Goal: Task Accomplishment & Management: Manage account settings

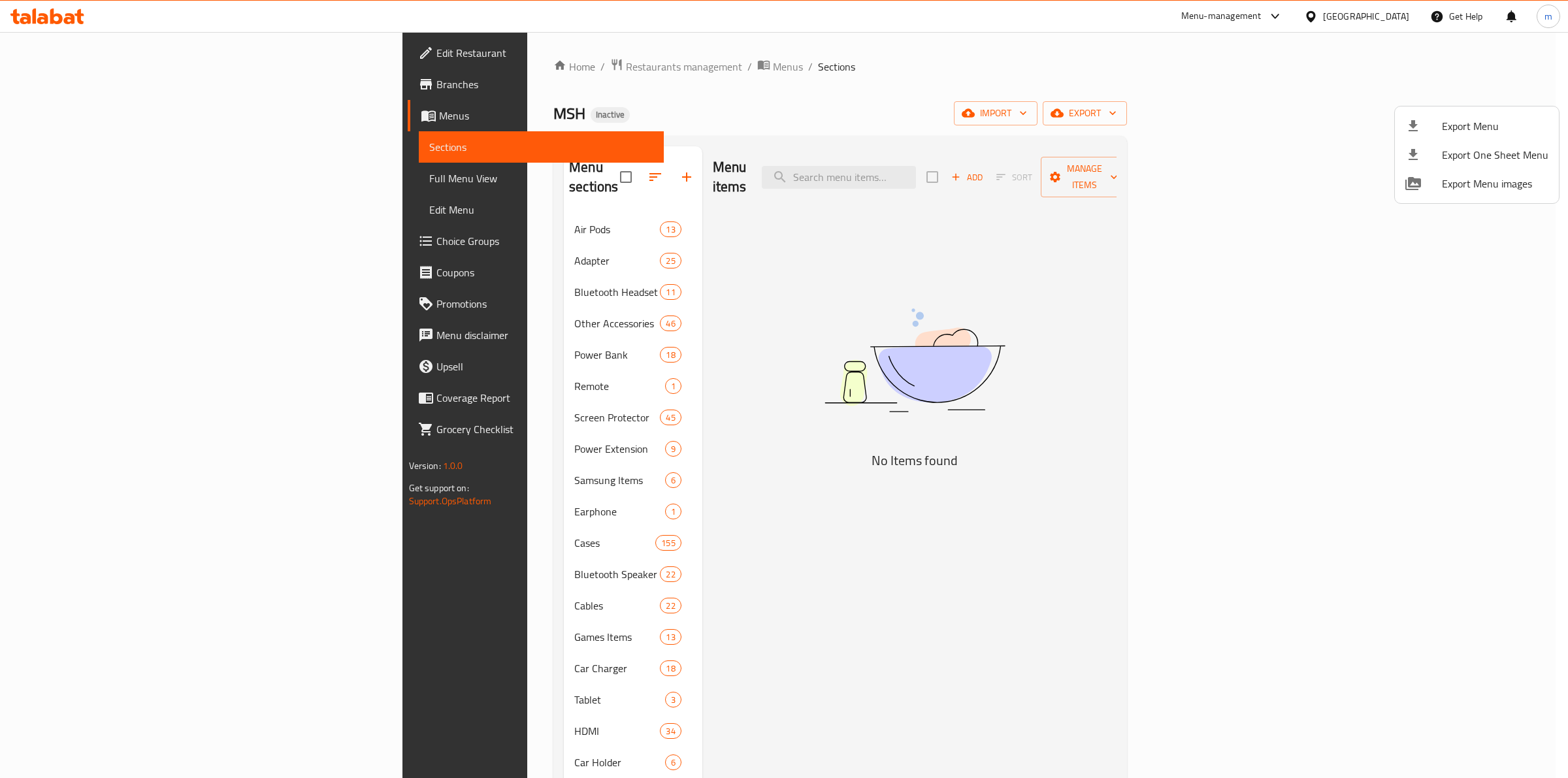
scroll to position [20, 0]
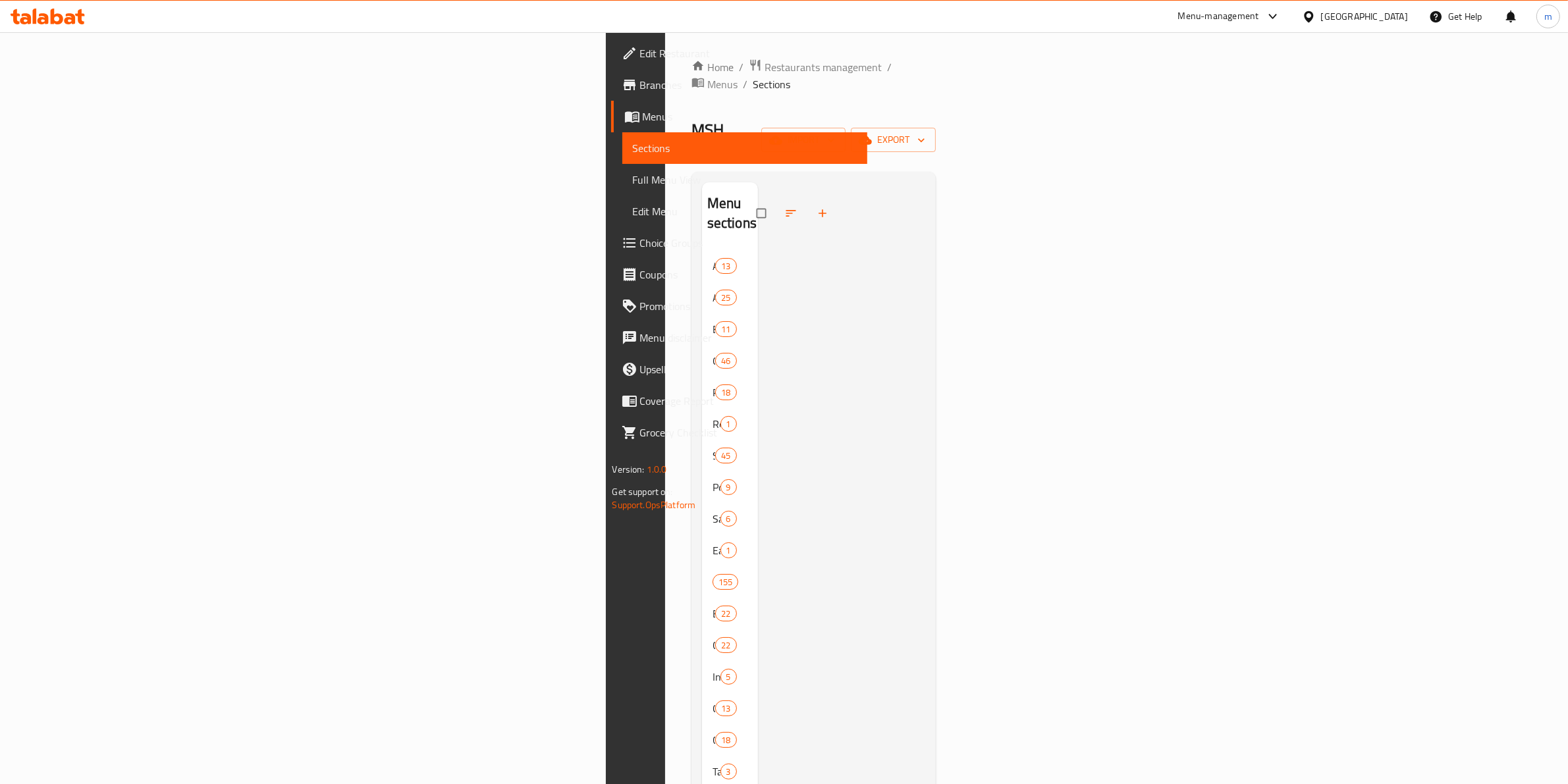
scroll to position [306, 0]
click at [728, 642] on input "Menu sections" at bounding box center [742, 655] width 28 height 25
checkbox input "true"
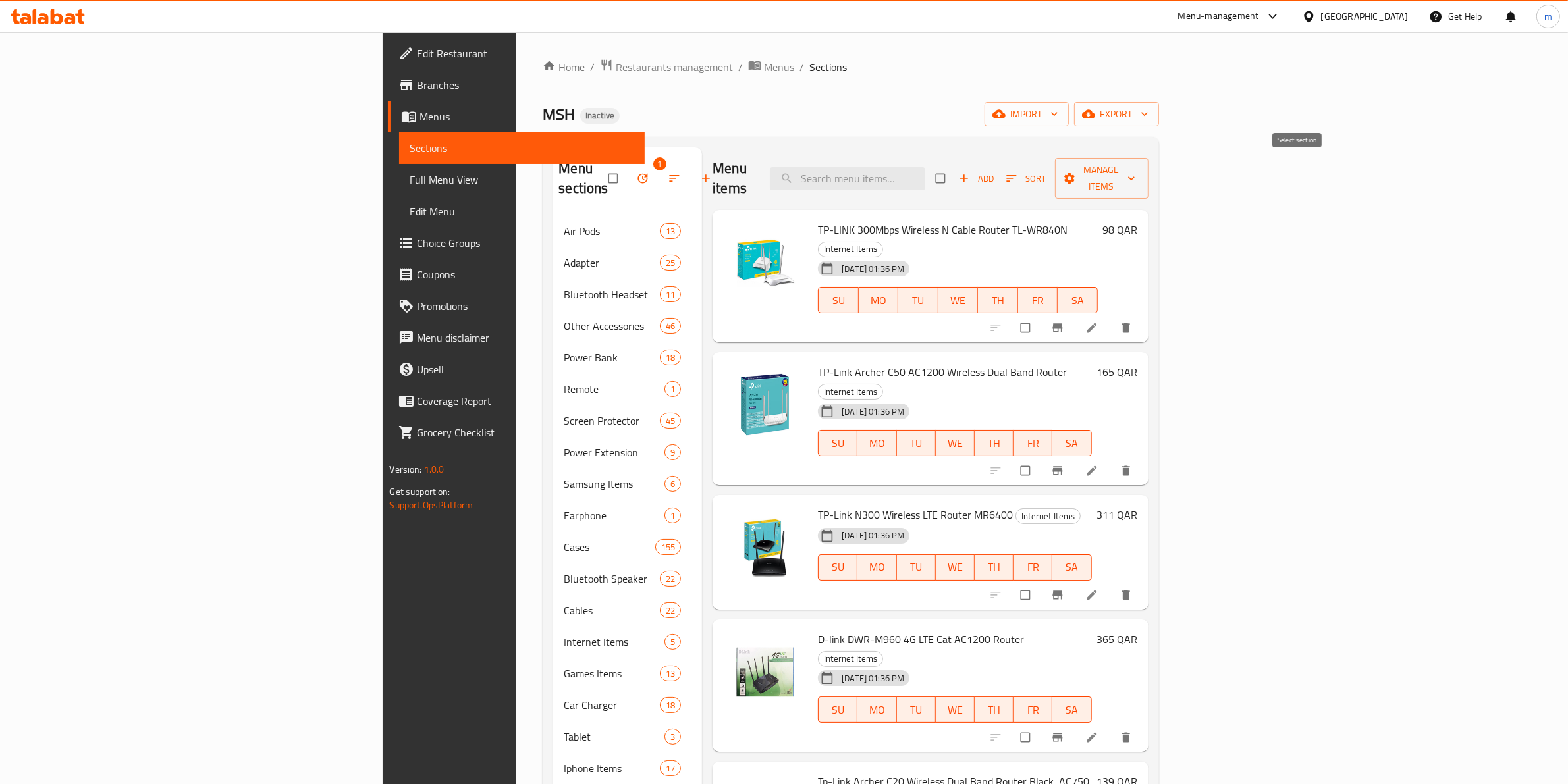
click at [955, 168] on input "checkbox" at bounding box center [942, 178] width 28 height 25
checkbox input "true"
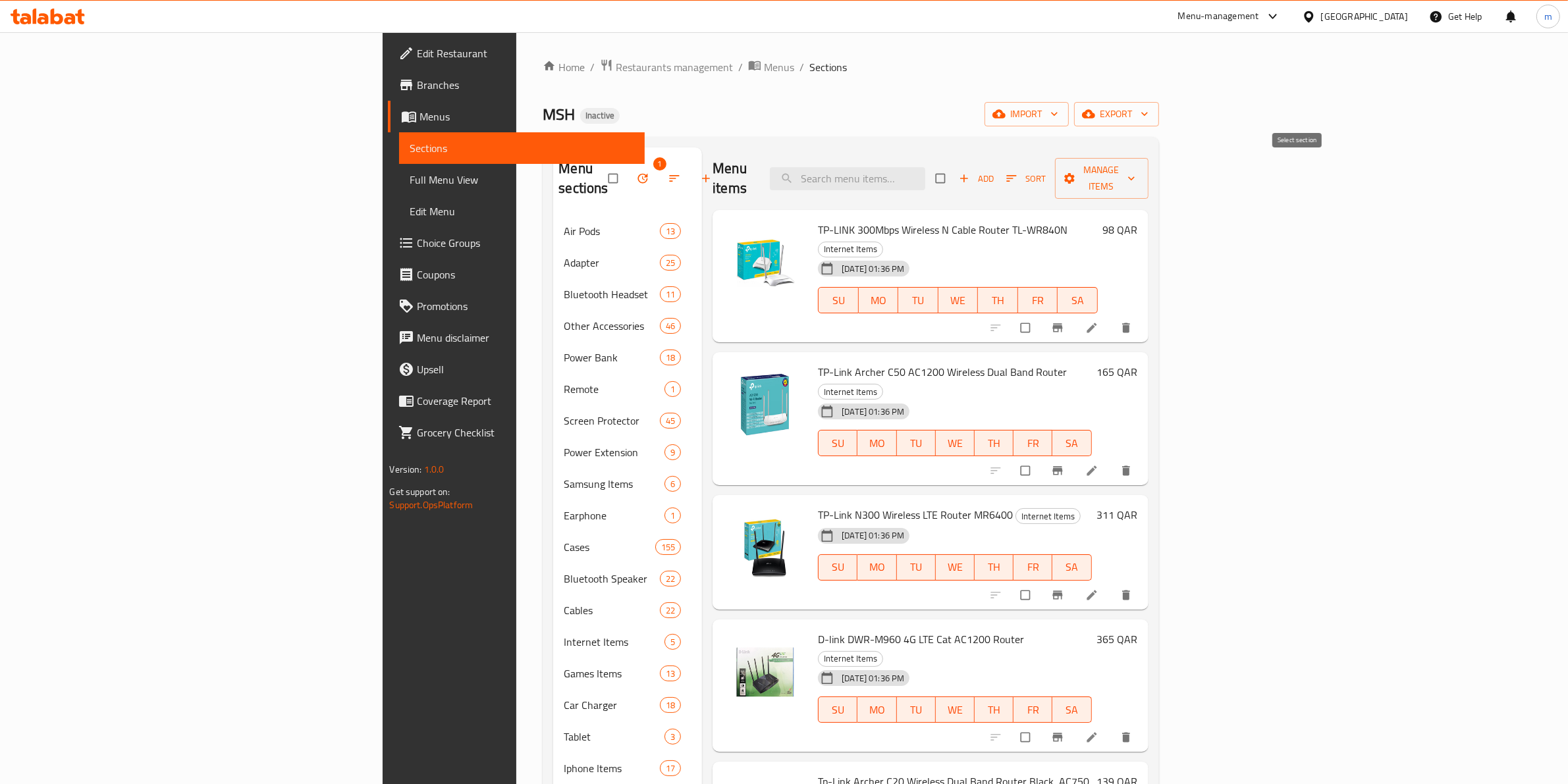
checkbox input "true"
click at [1149, 168] on button "Manage items" at bounding box center [1101, 178] width 93 height 41
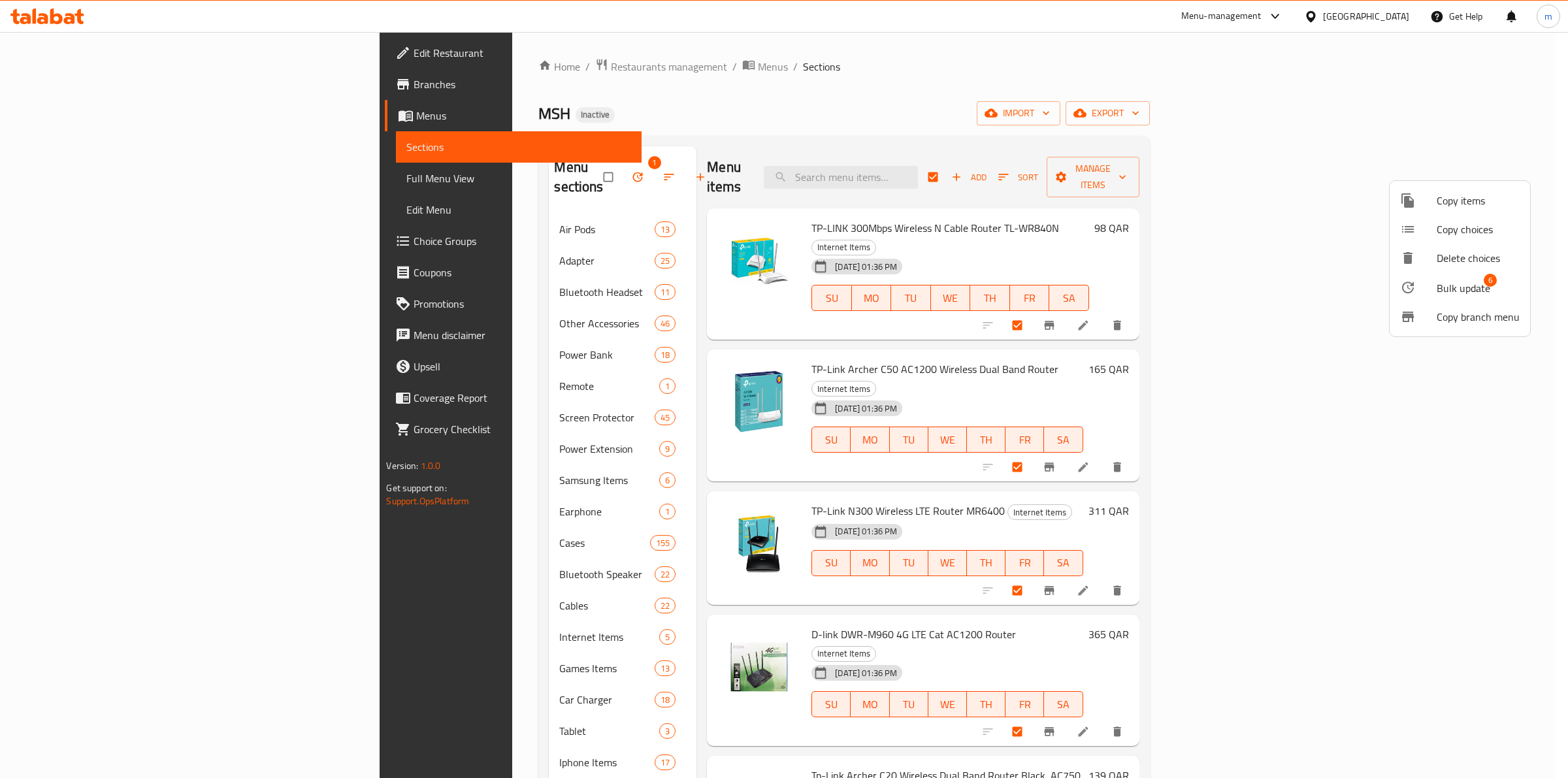
click at [1451, 281] on span "Bulk update" at bounding box center [1463, 288] width 54 height 16
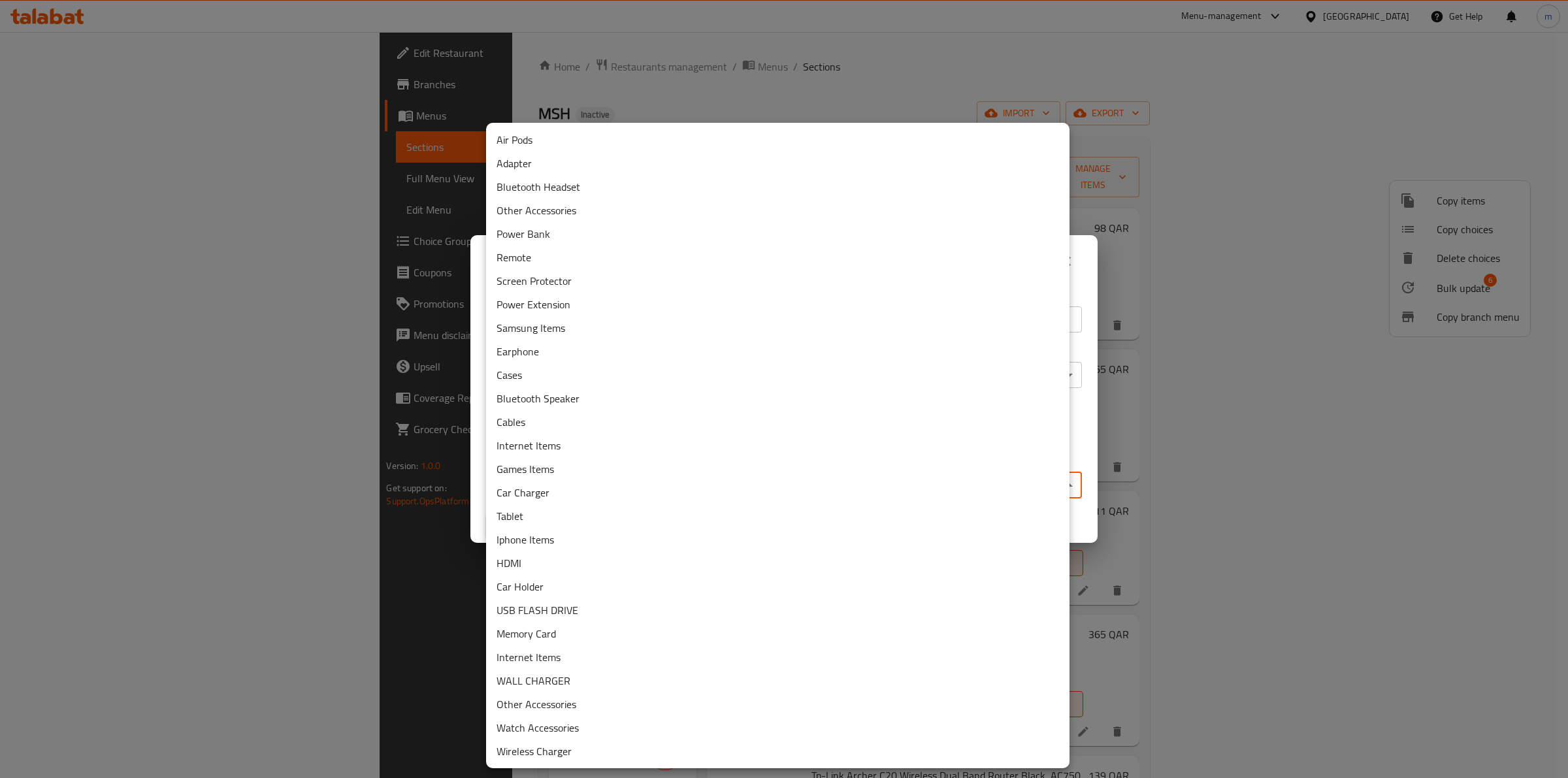
click at [734, 474] on body "​ Menu-management Qatar Get Help m Edit Restaurant Branches Menus Sections Full…" at bounding box center [784, 405] width 1568 height 746
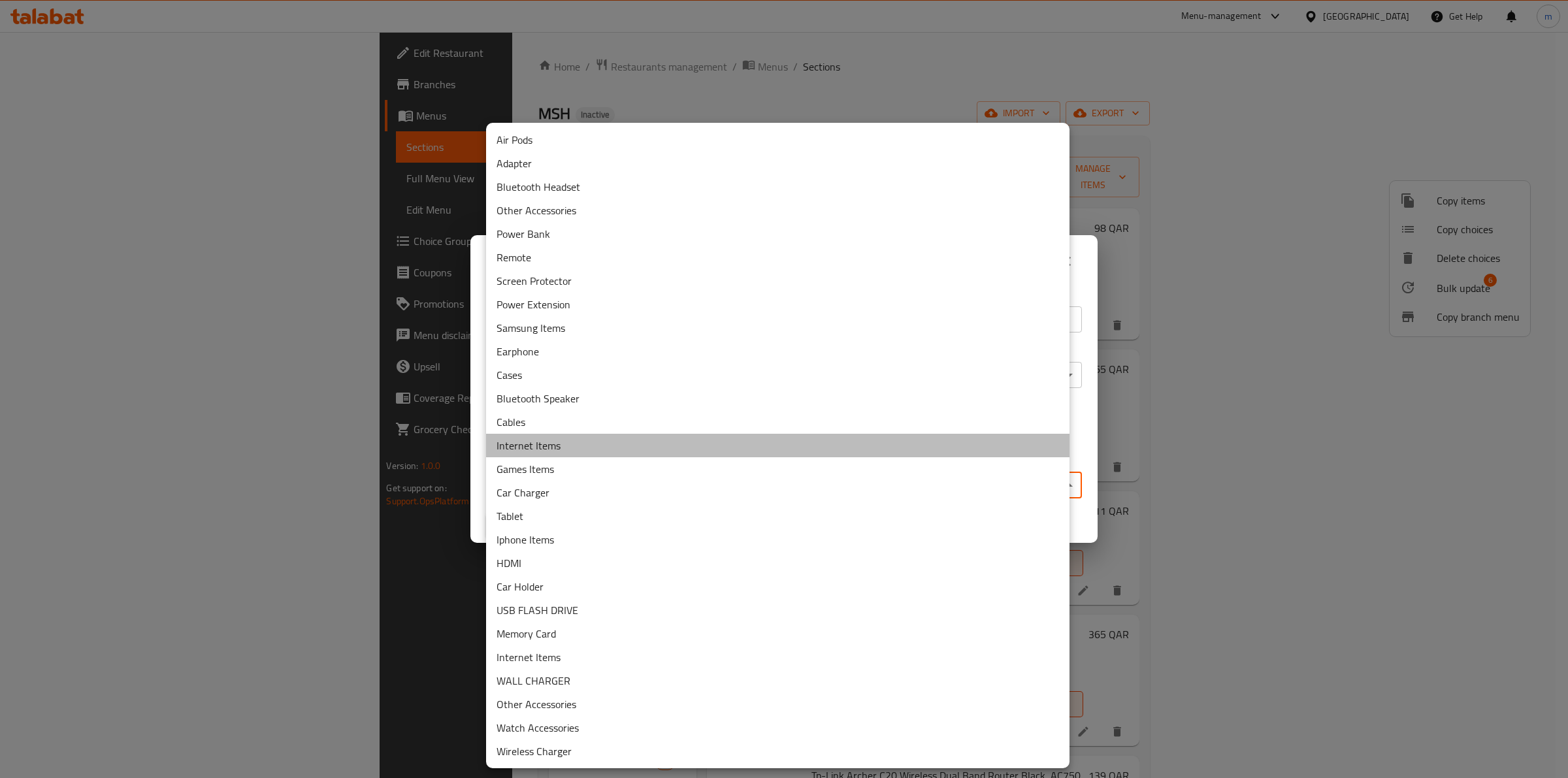
click at [600, 436] on li "Internet Items" at bounding box center [777, 445] width 584 height 23
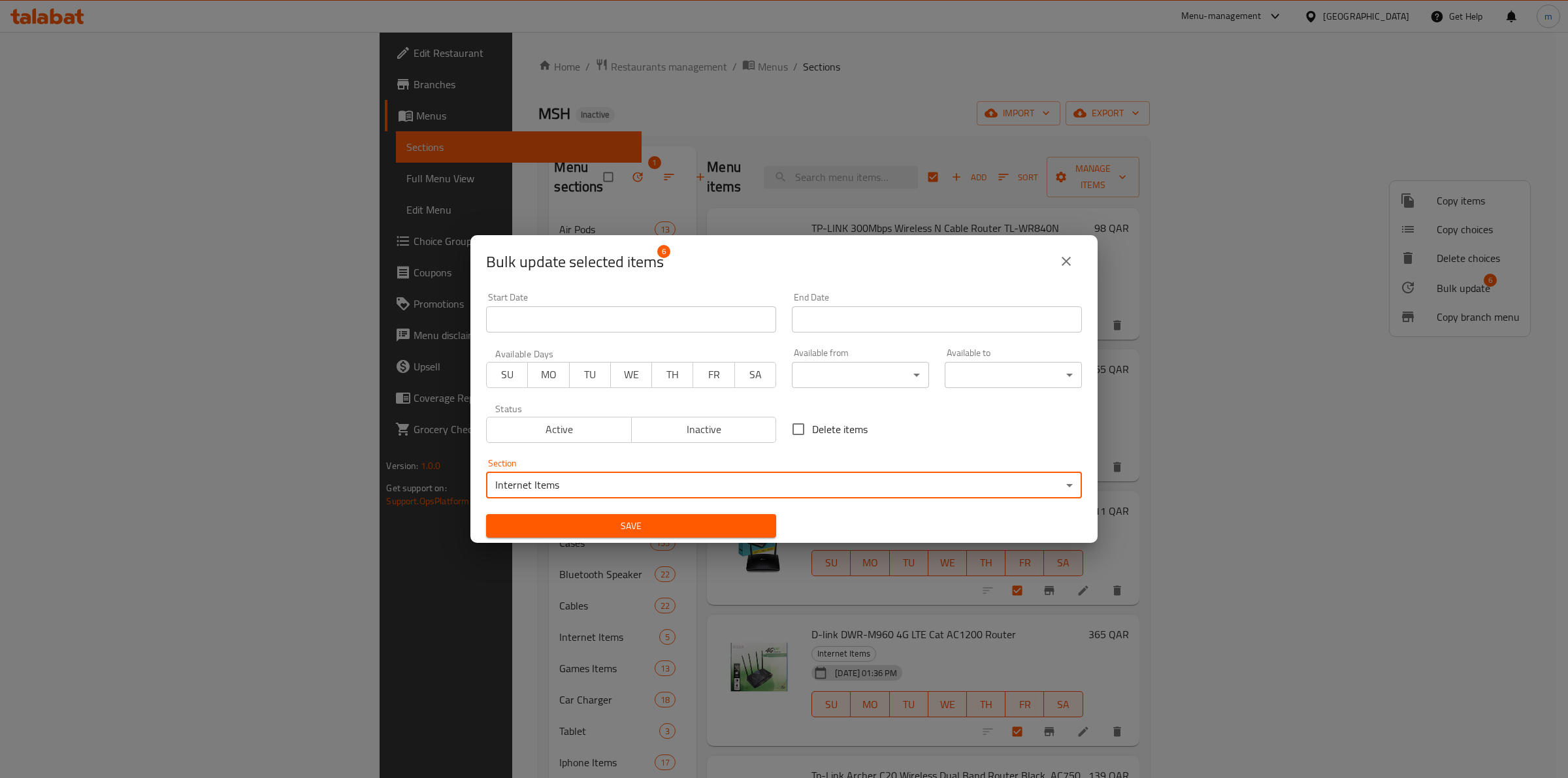
click at [602, 519] on span "Save" at bounding box center [630, 526] width 269 height 16
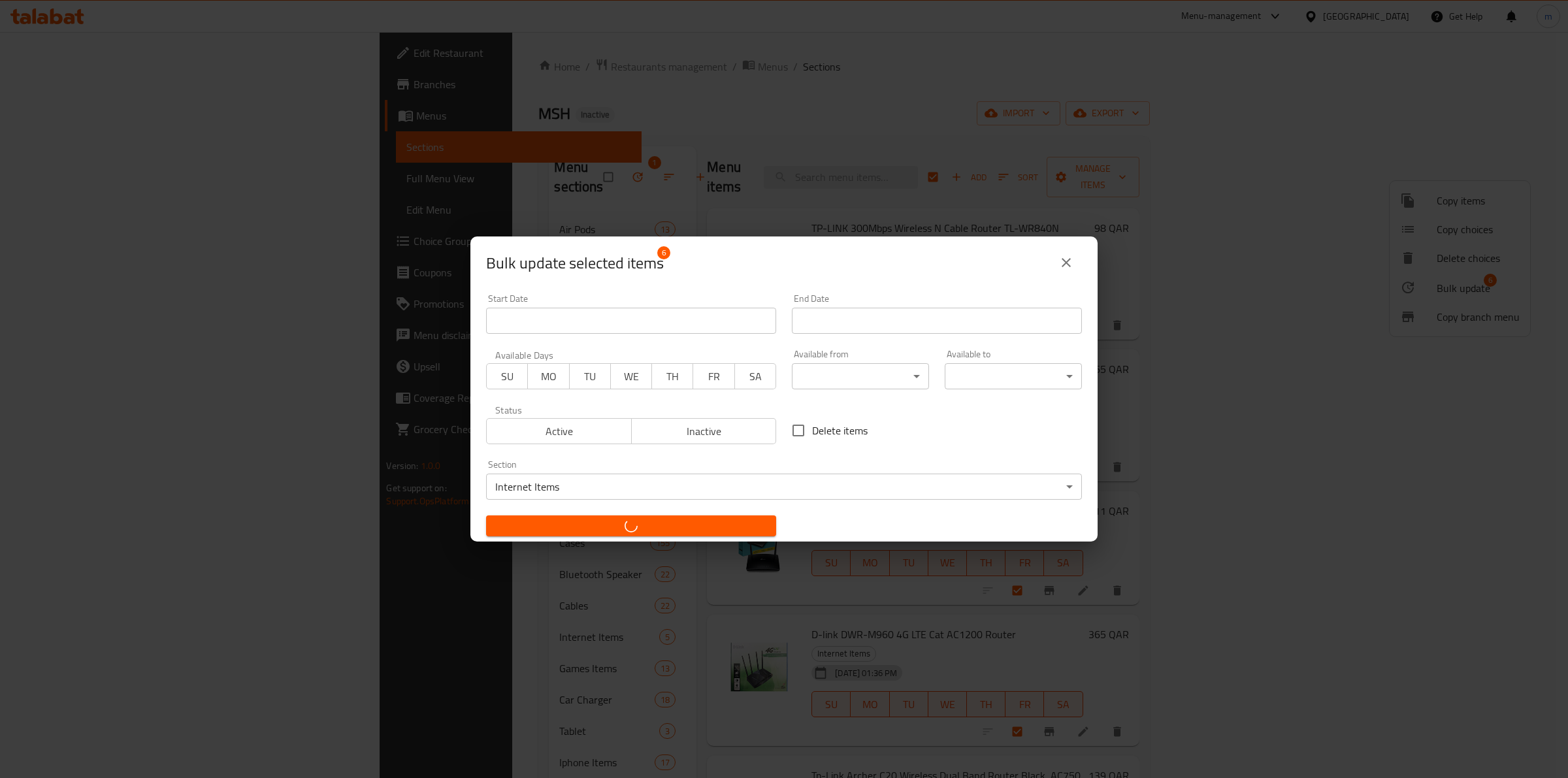
checkbox input "false"
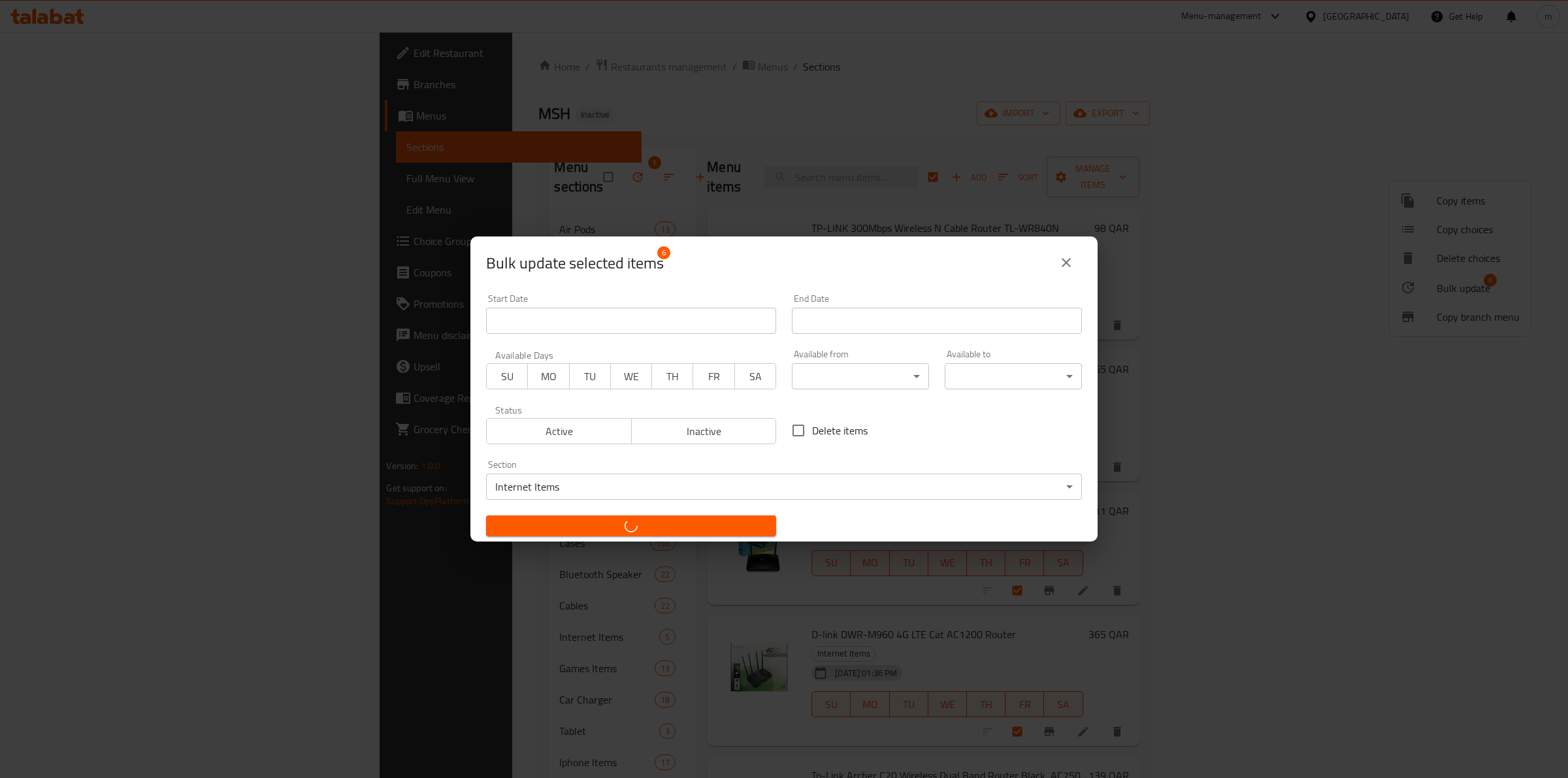
checkbox input "false"
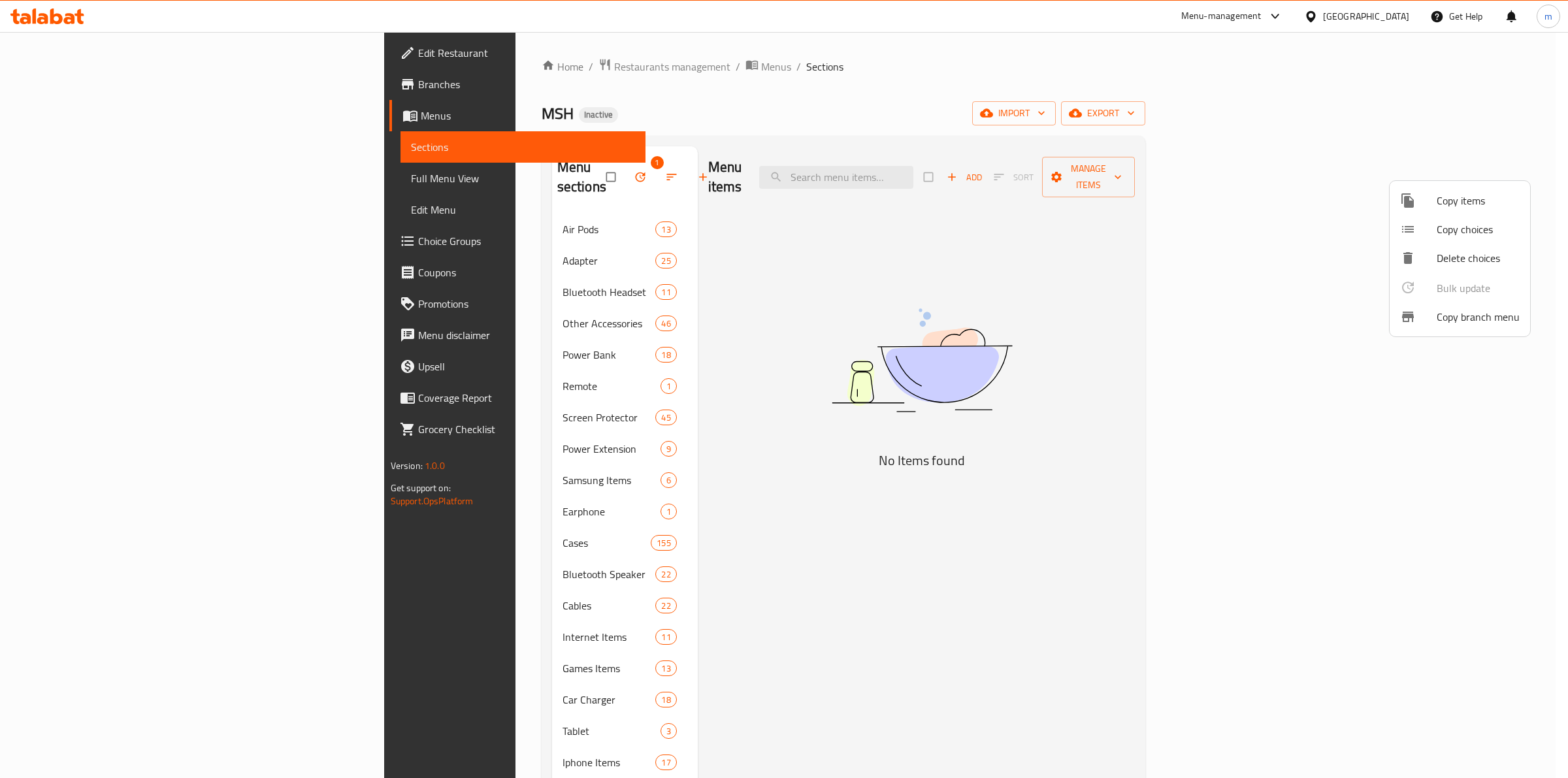
click at [768, 484] on div at bounding box center [784, 389] width 1568 height 778
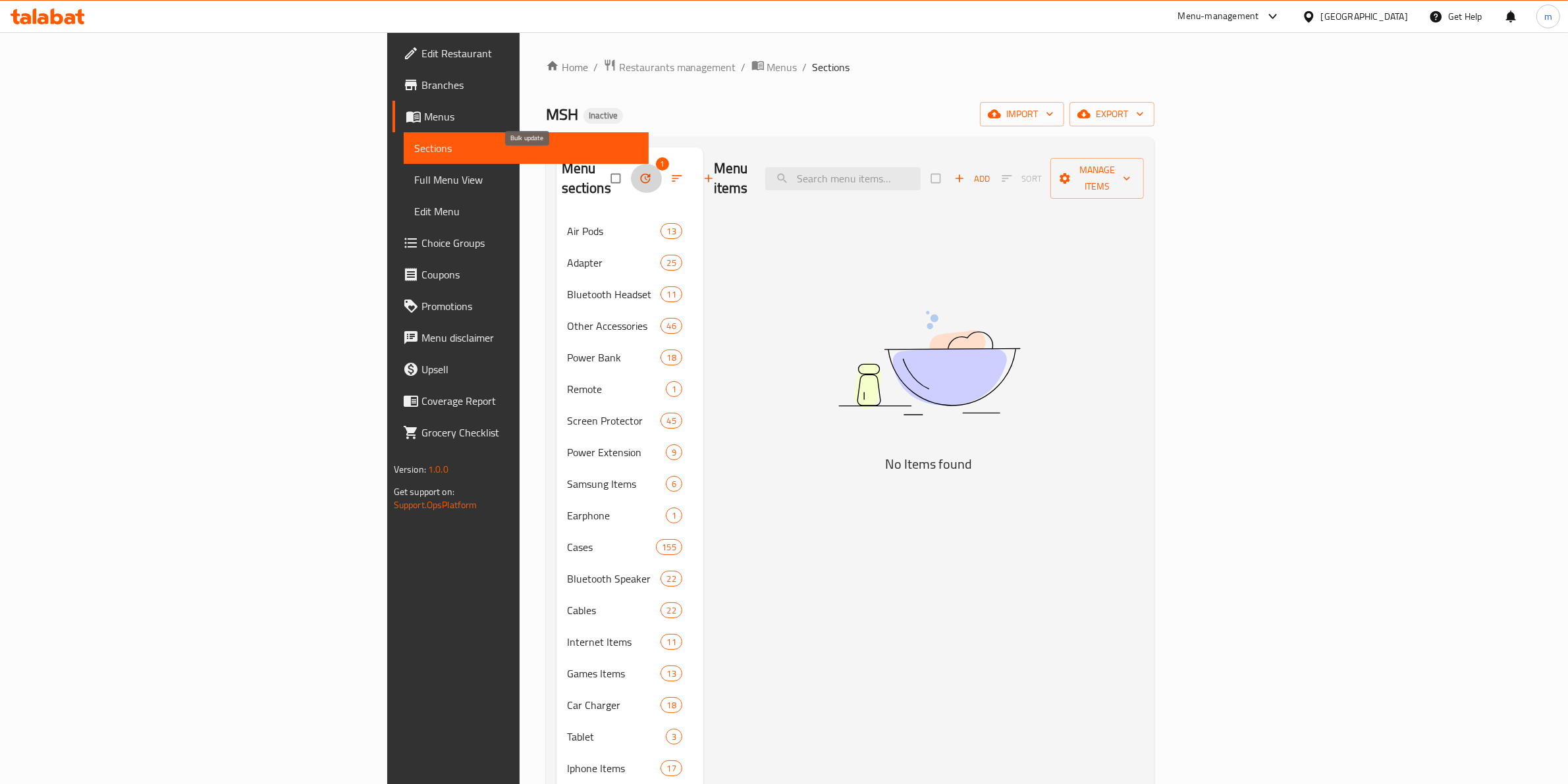
click at [639, 172] on icon "button" at bounding box center [646, 178] width 13 height 13
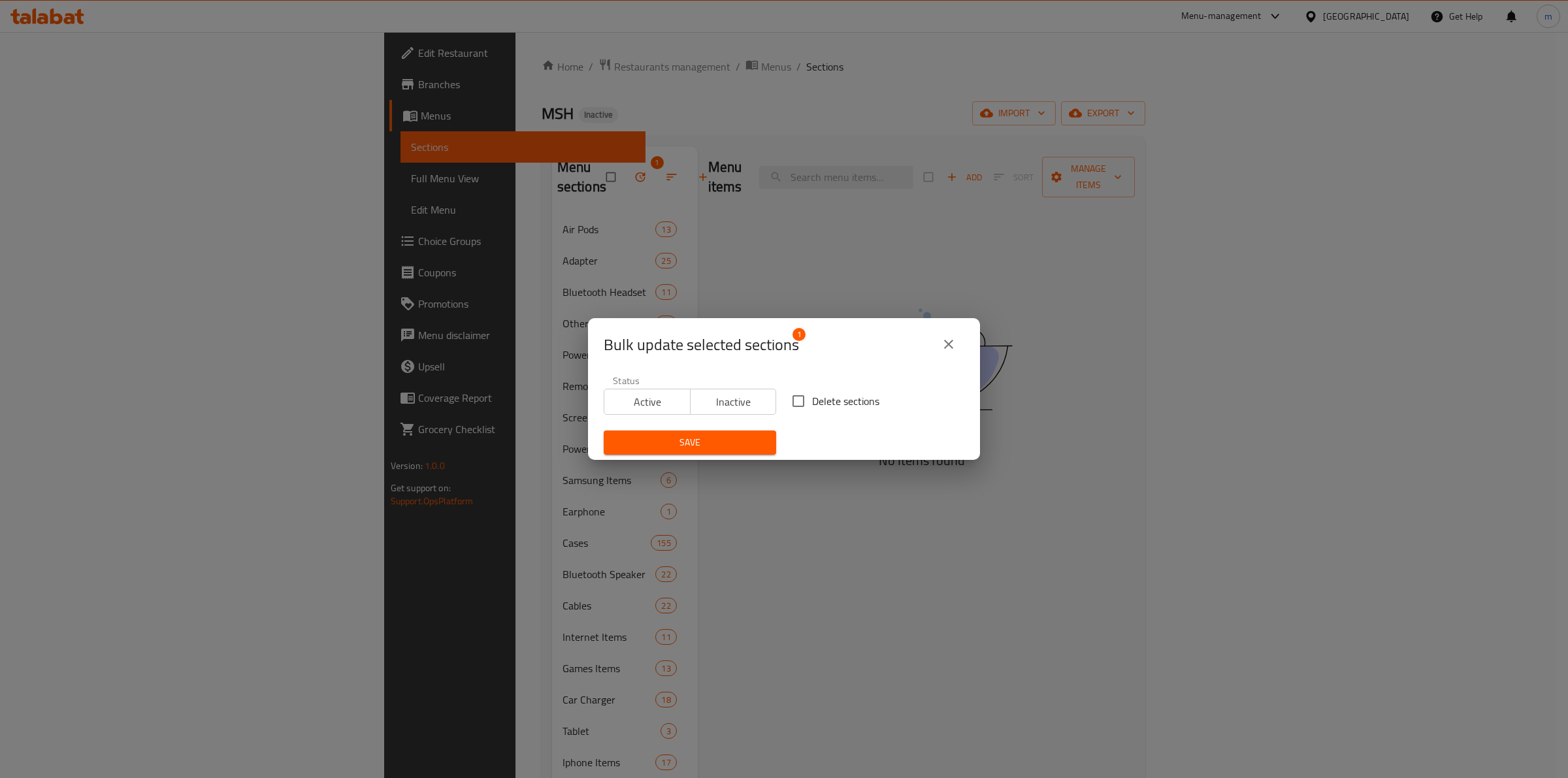
click at [812, 405] on span "Delete sections" at bounding box center [845, 401] width 67 height 16
click at [805, 405] on input "Delete sections" at bounding box center [799, 401] width 28 height 28
checkbox input "true"
click at [734, 451] on span "Save" at bounding box center [690, 442] width 152 height 16
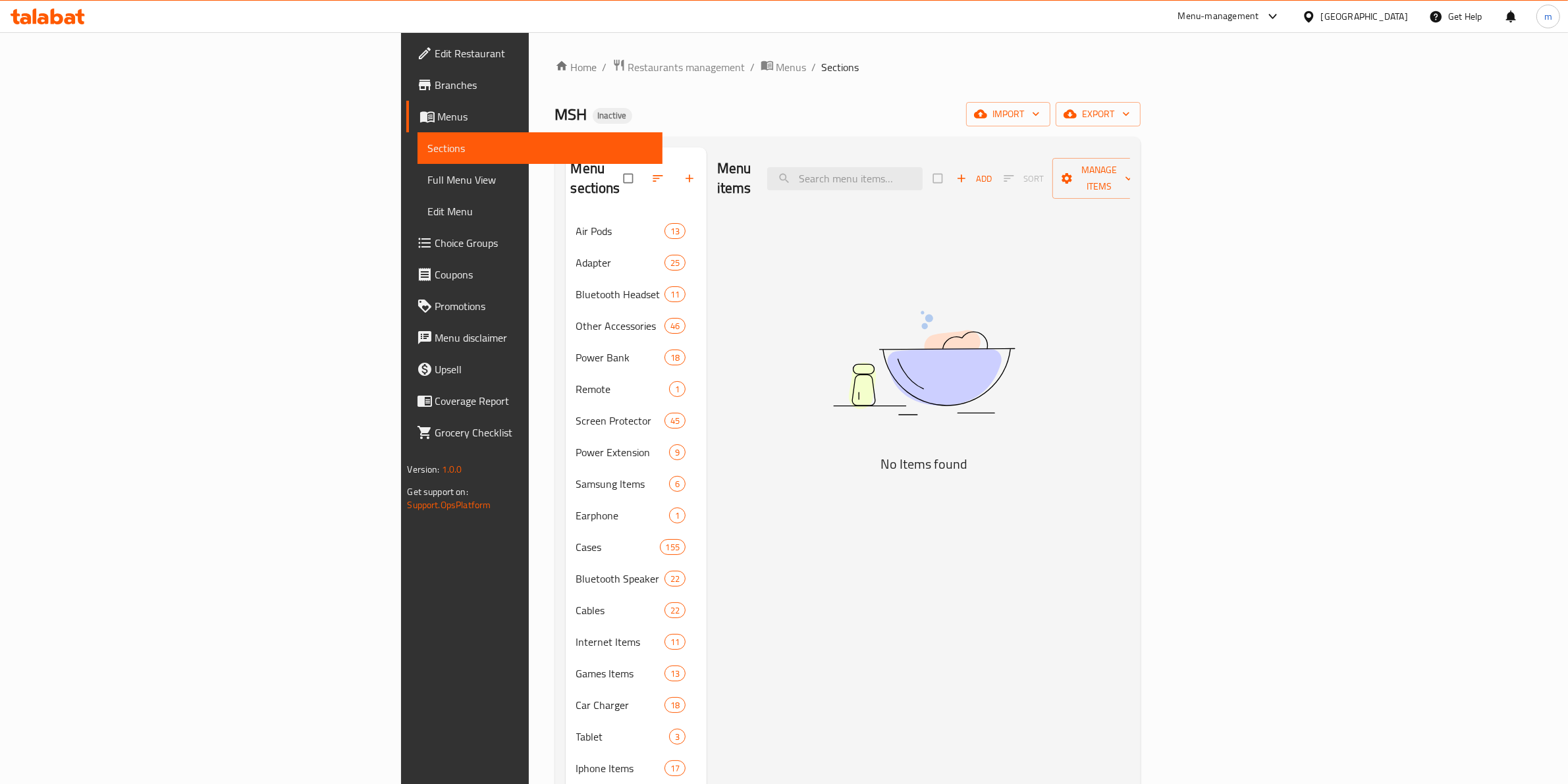
click at [417, 137] on link "Sections" at bounding box center [540, 148] width 245 height 32
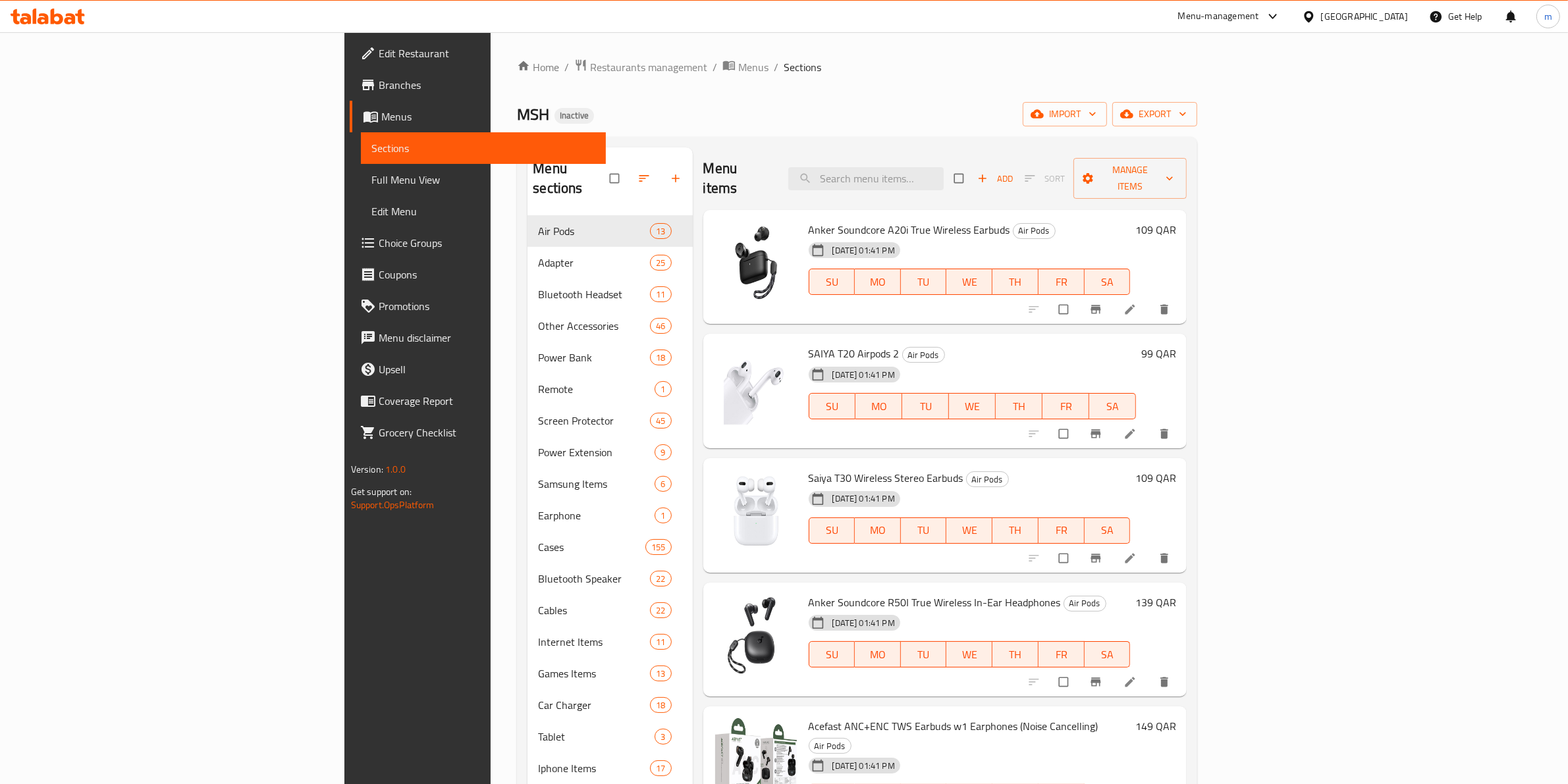
click at [361, 137] on link "Sections" at bounding box center [483, 148] width 245 height 32
click at [381, 123] on span "Menus" at bounding box center [488, 117] width 214 height 16
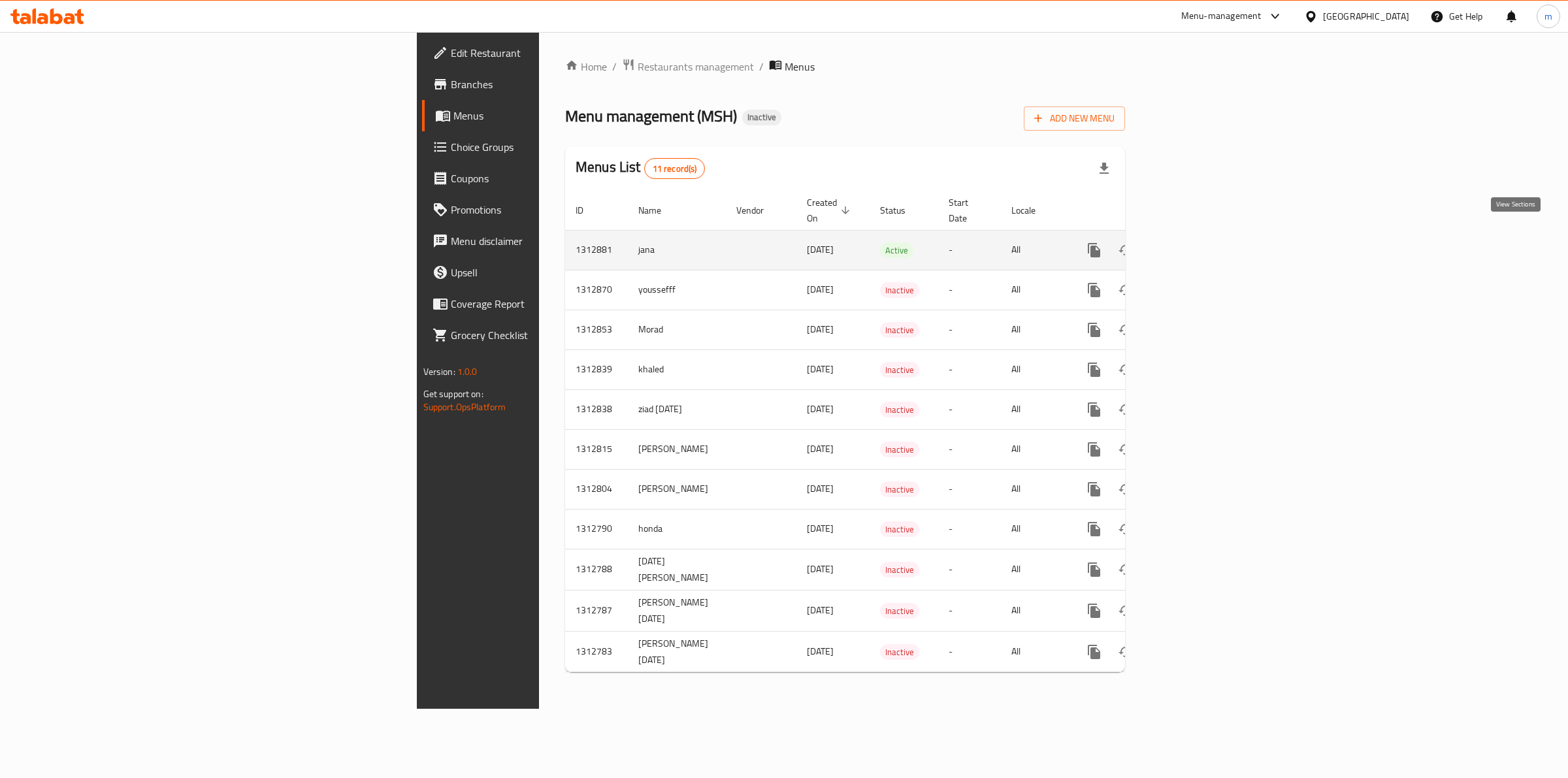
click at [1204, 248] on link "enhanced table" at bounding box center [1188, 250] width 31 height 31
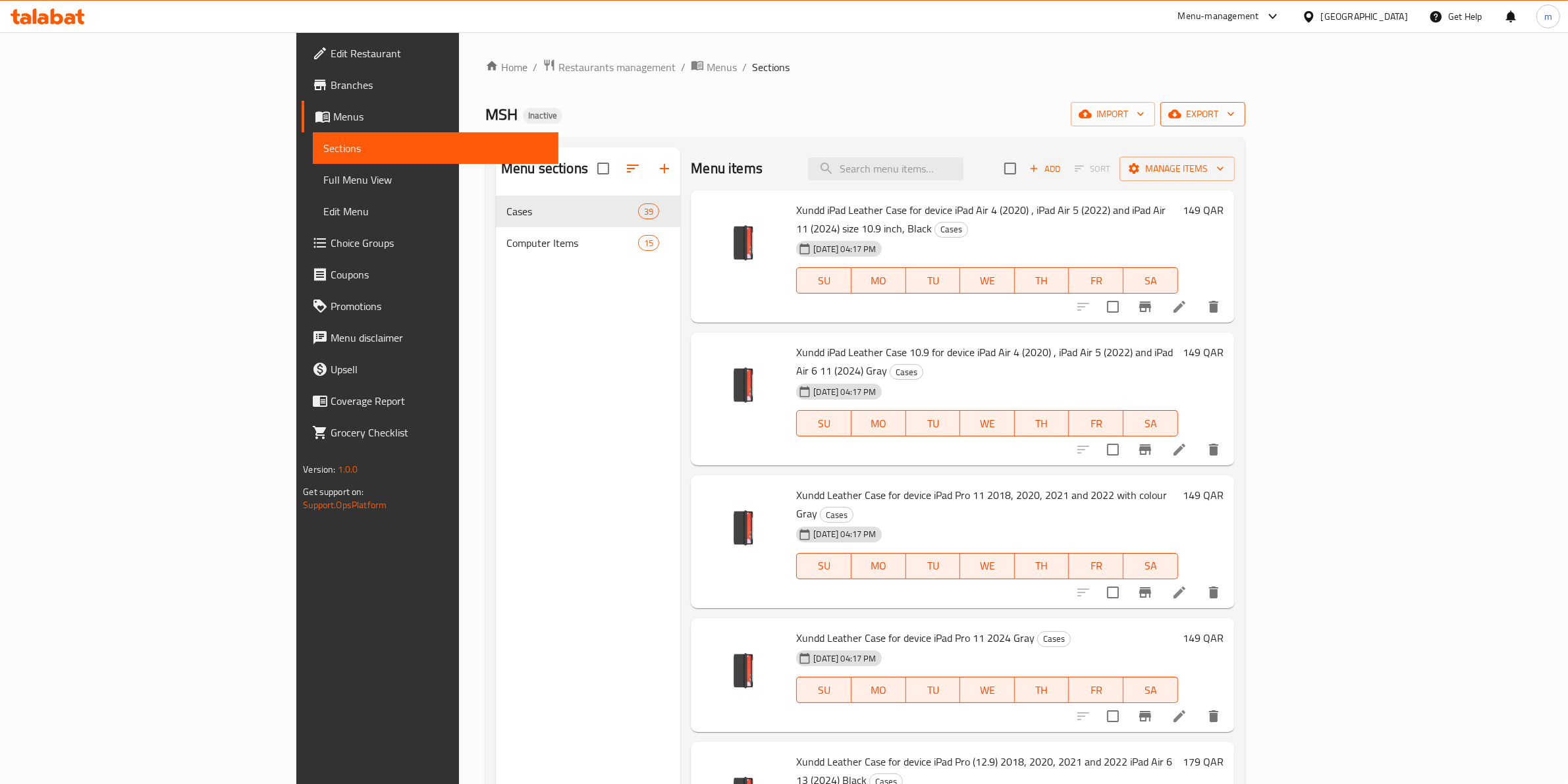
click at [1235, 115] on span "export" at bounding box center [1202, 114] width 64 height 16
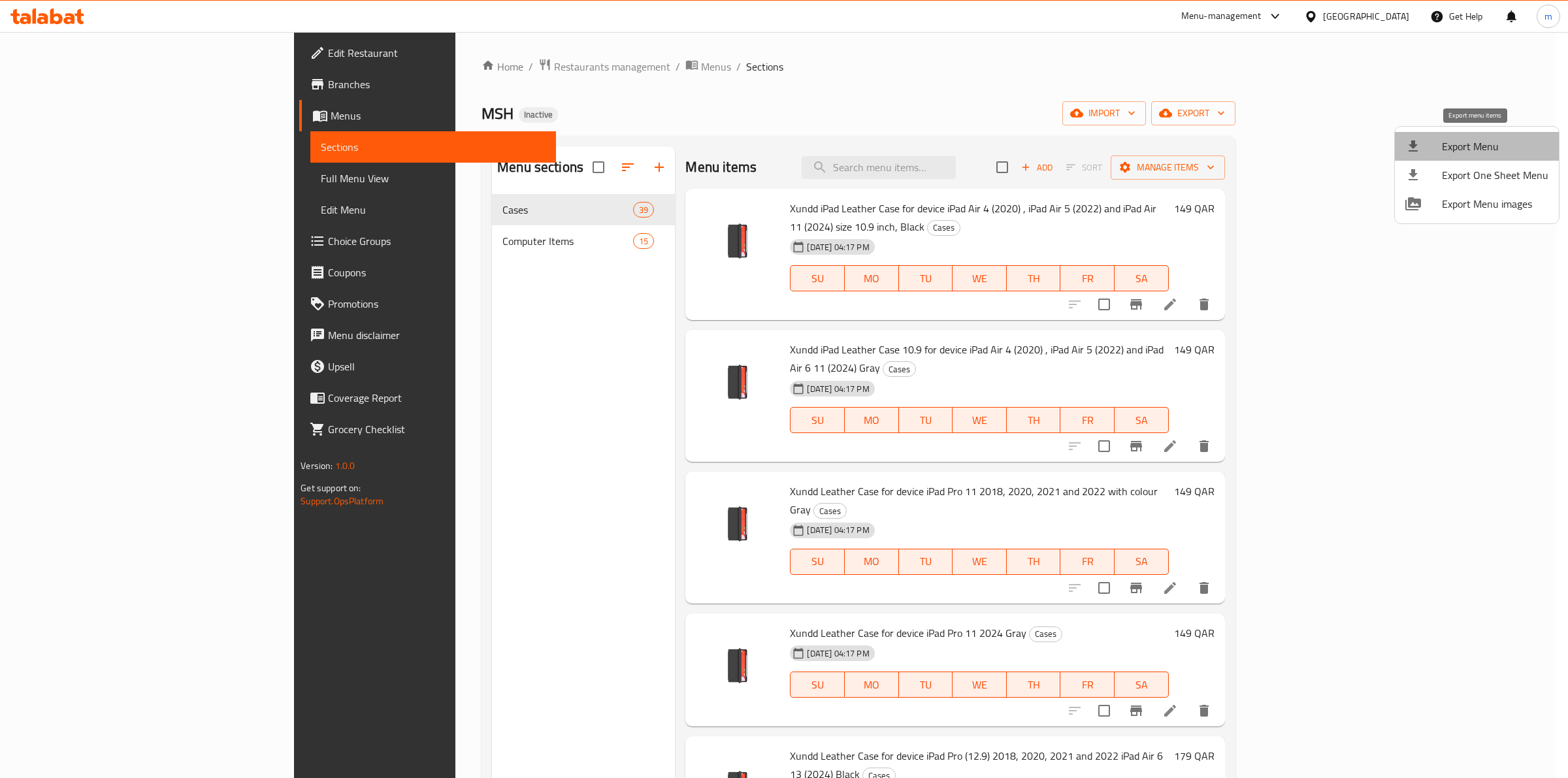
click at [1486, 139] on span "Export Menu" at bounding box center [1495, 146] width 106 height 16
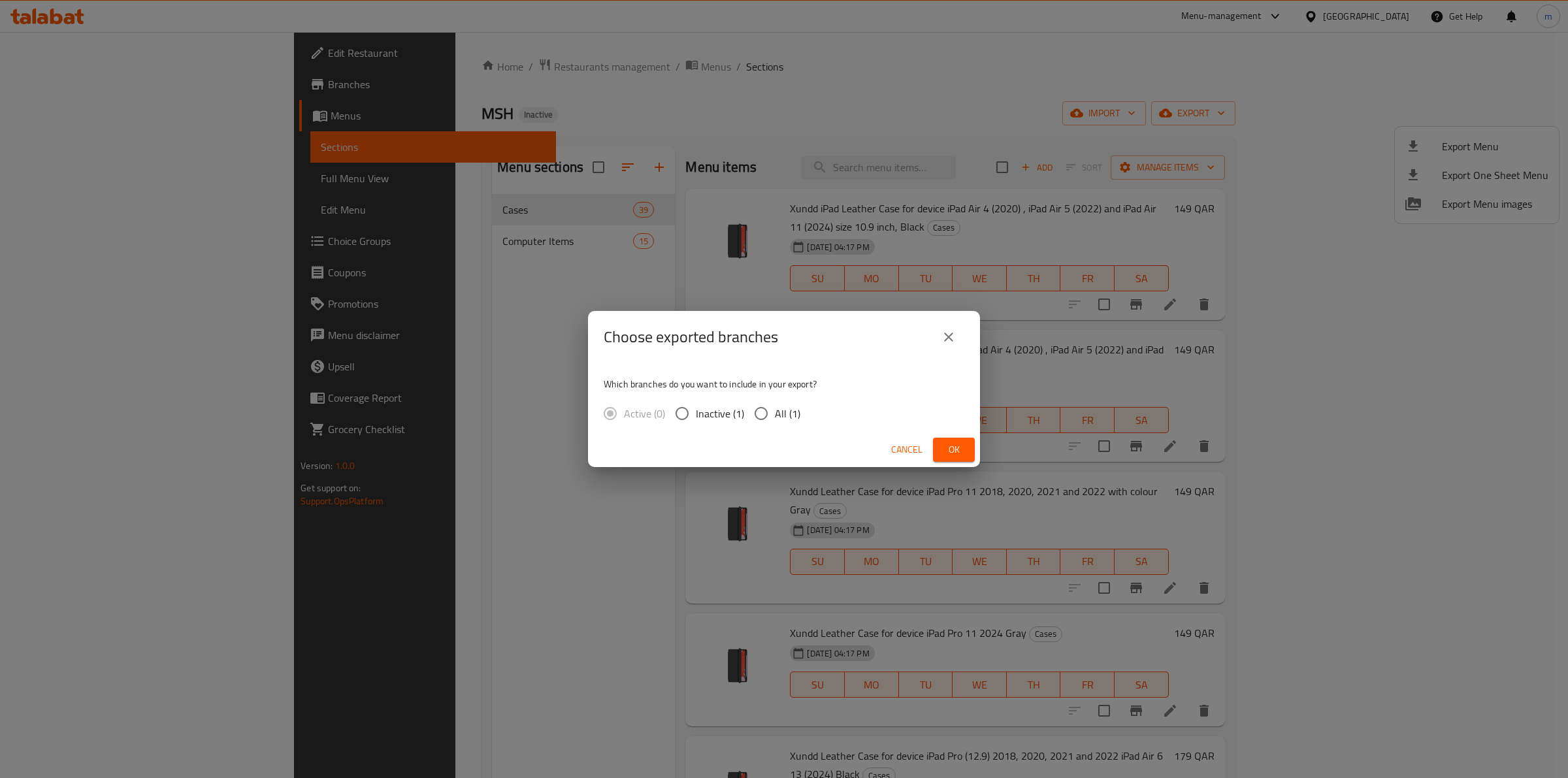
click at [781, 412] on span "All (1)" at bounding box center [787, 414] width 26 height 16
click at [775, 412] on input "All (1)" at bounding box center [761, 414] width 28 height 28
radio input "true"
click at [967, 452] on button "Ok" at bounding box center [953, 449] width 42 height 24
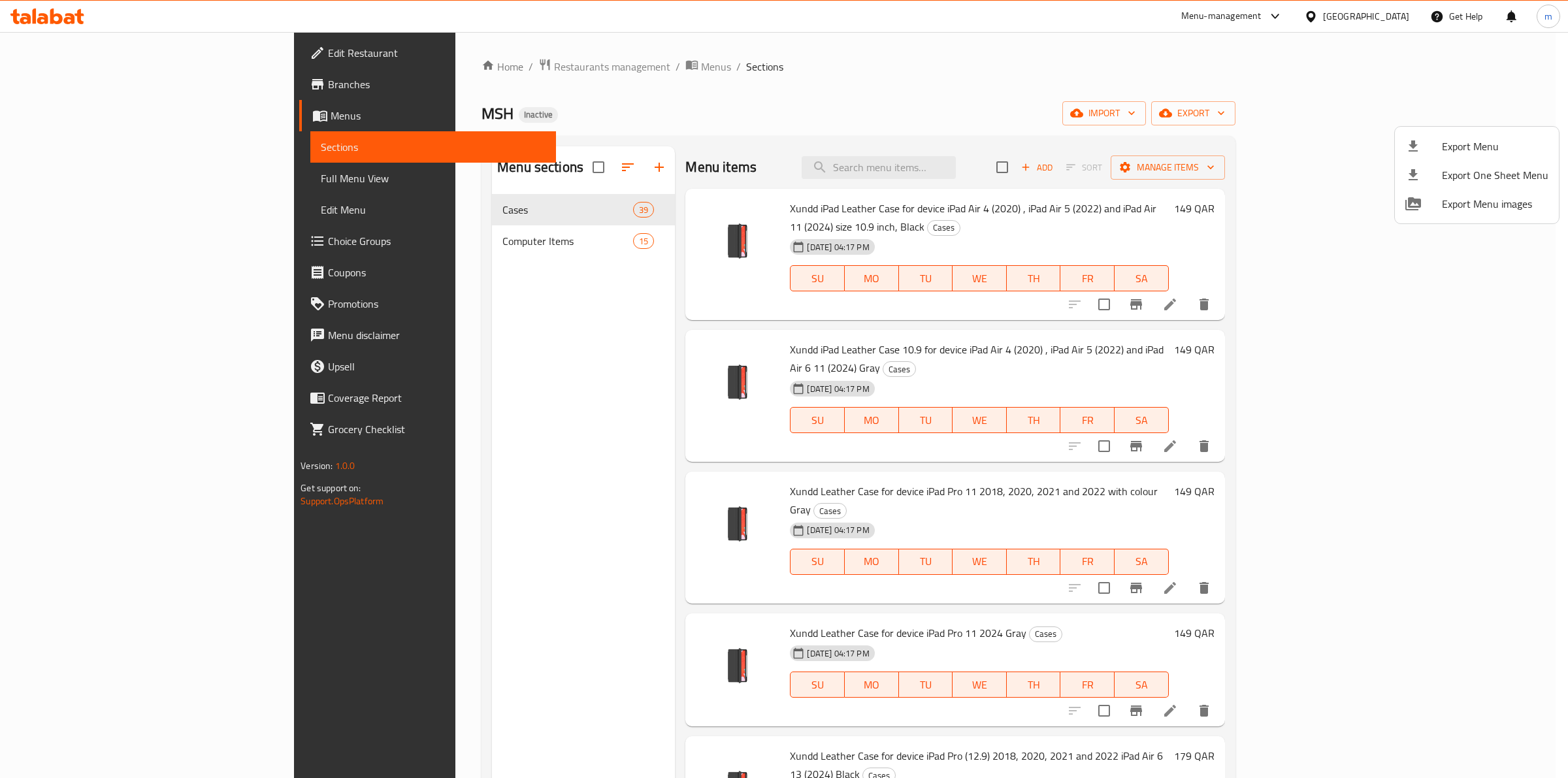
click at [119, 121] on div at bounding box center [784, 389] width 1568 height 778
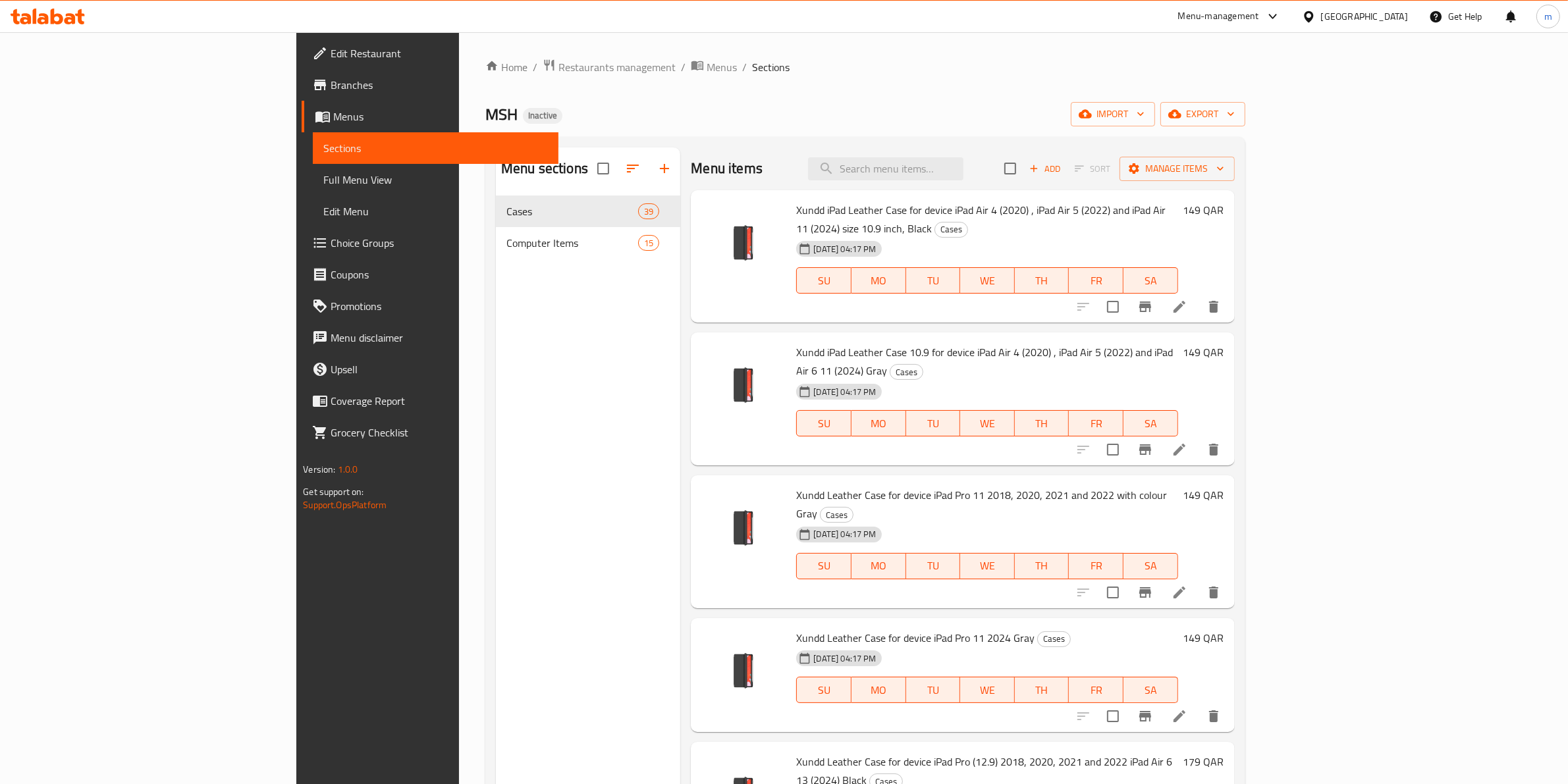
click at [333, 110] on span "Menus" at bounding box center [441, 117] width 214 height 16
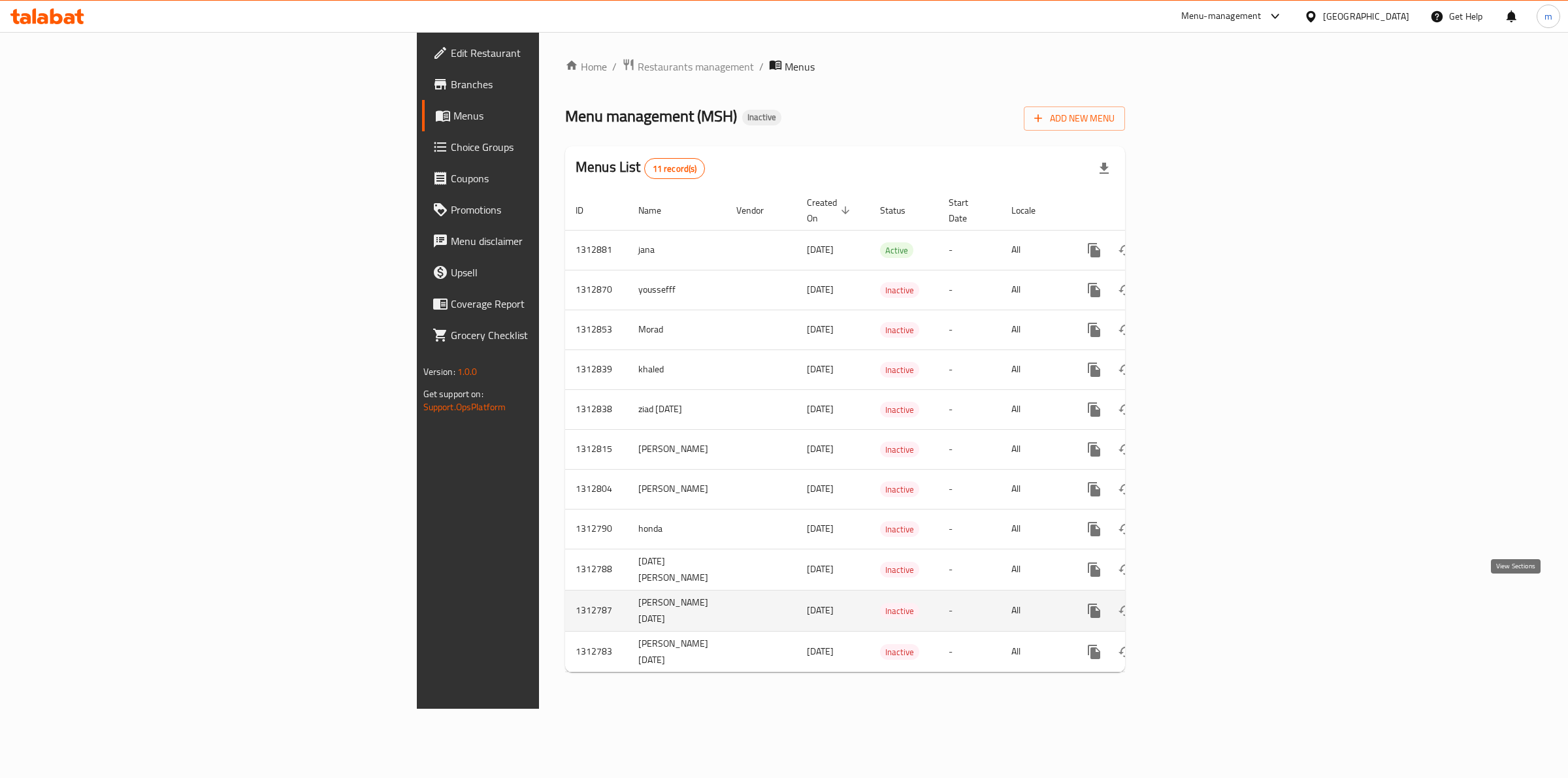
click at [1196, 604] on icon "enhanced table" at bounding box center [1188, 610] width 16 height 16
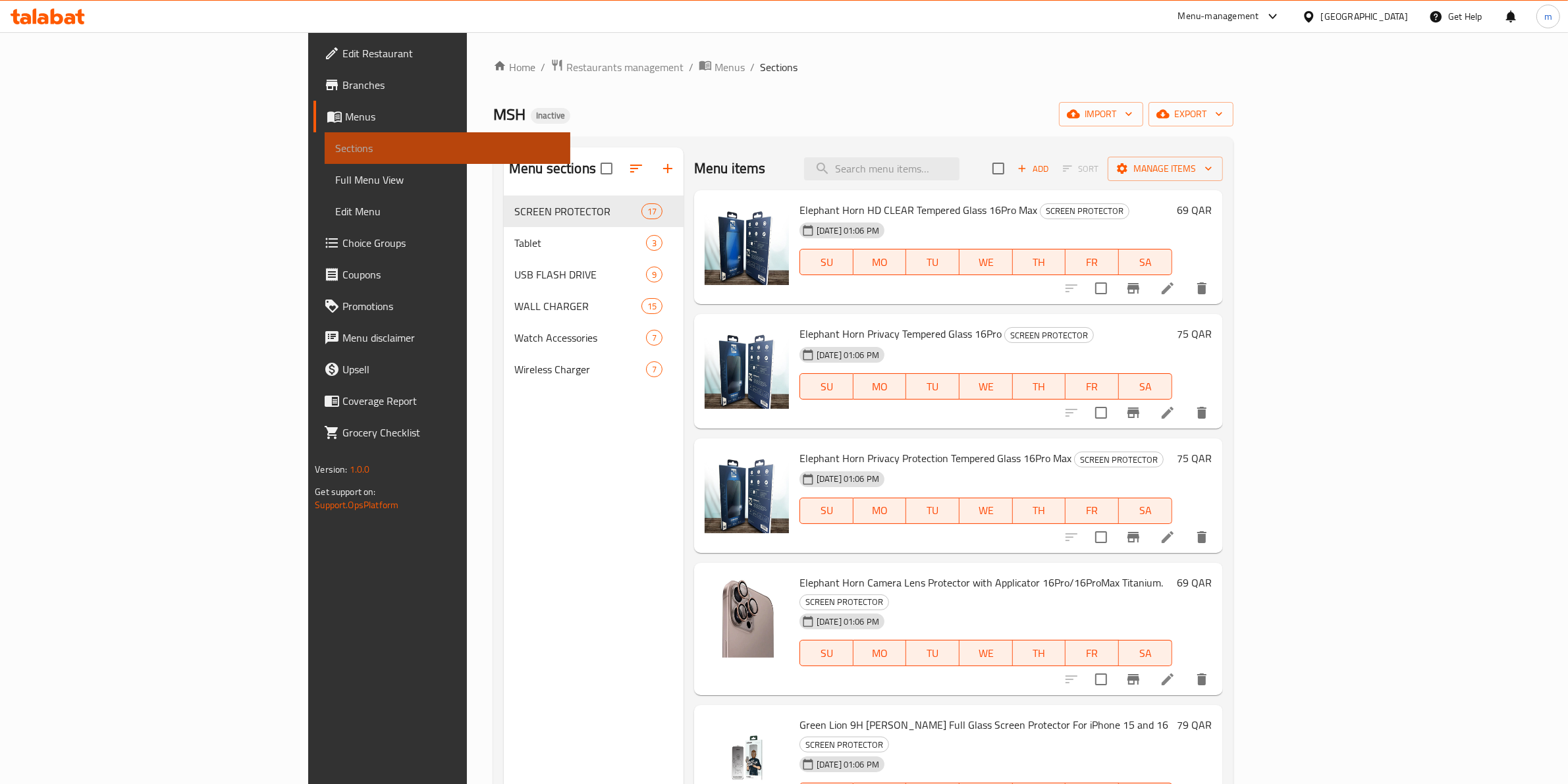
click at [325, 161] on link "Sections" at bounding box center [447, 148] width 245 height 32
click at [345, 119] on span "Menus" at bounding box center [452, 117] width 214 height 16
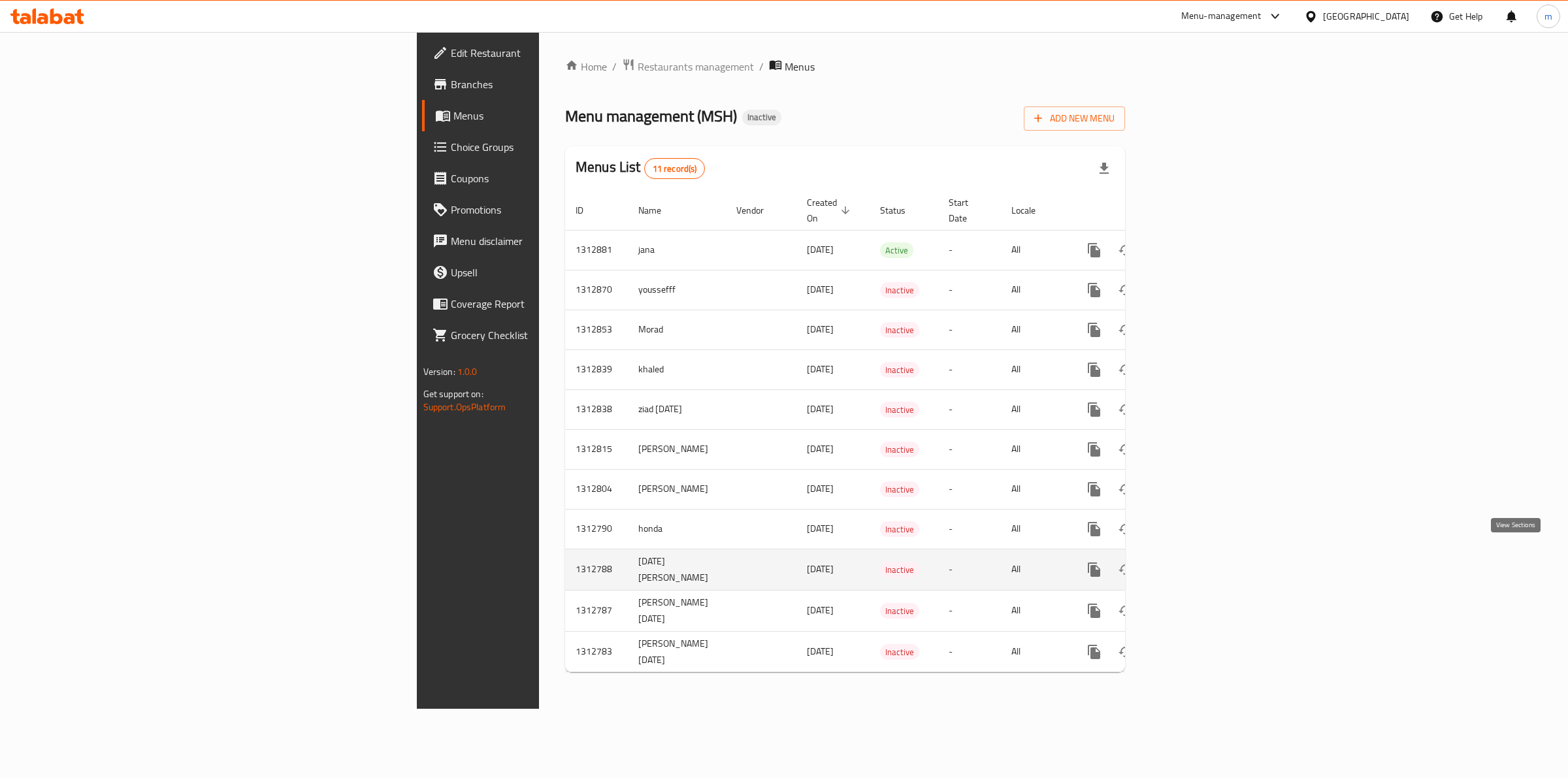
click at [1204, 554] on link "enhanced table" at bounding box center [1188, 569] width 31 height 31
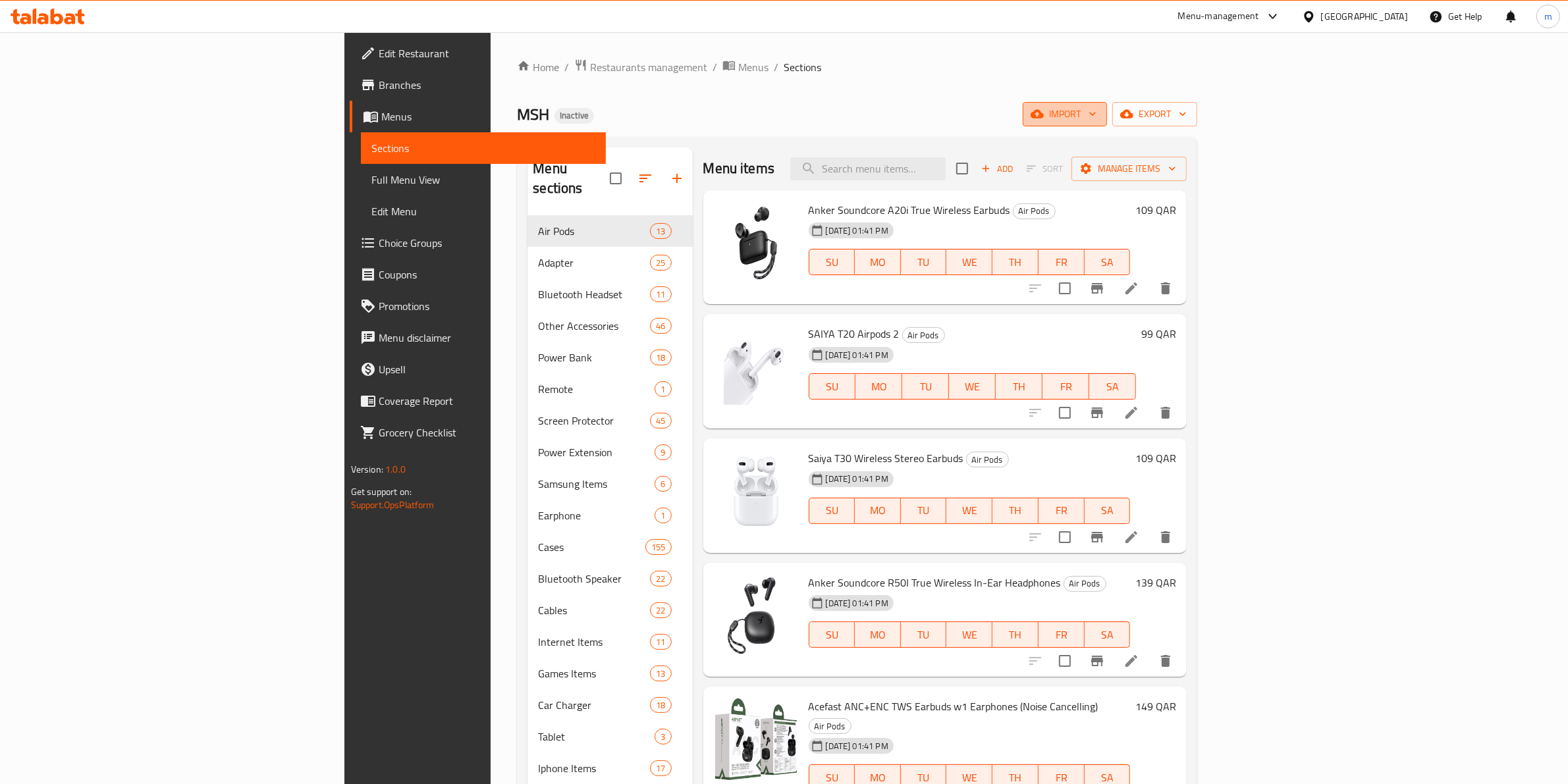
click at [1096, 107] on span "import" at bounding box center [1065, 114] width 63 height 16
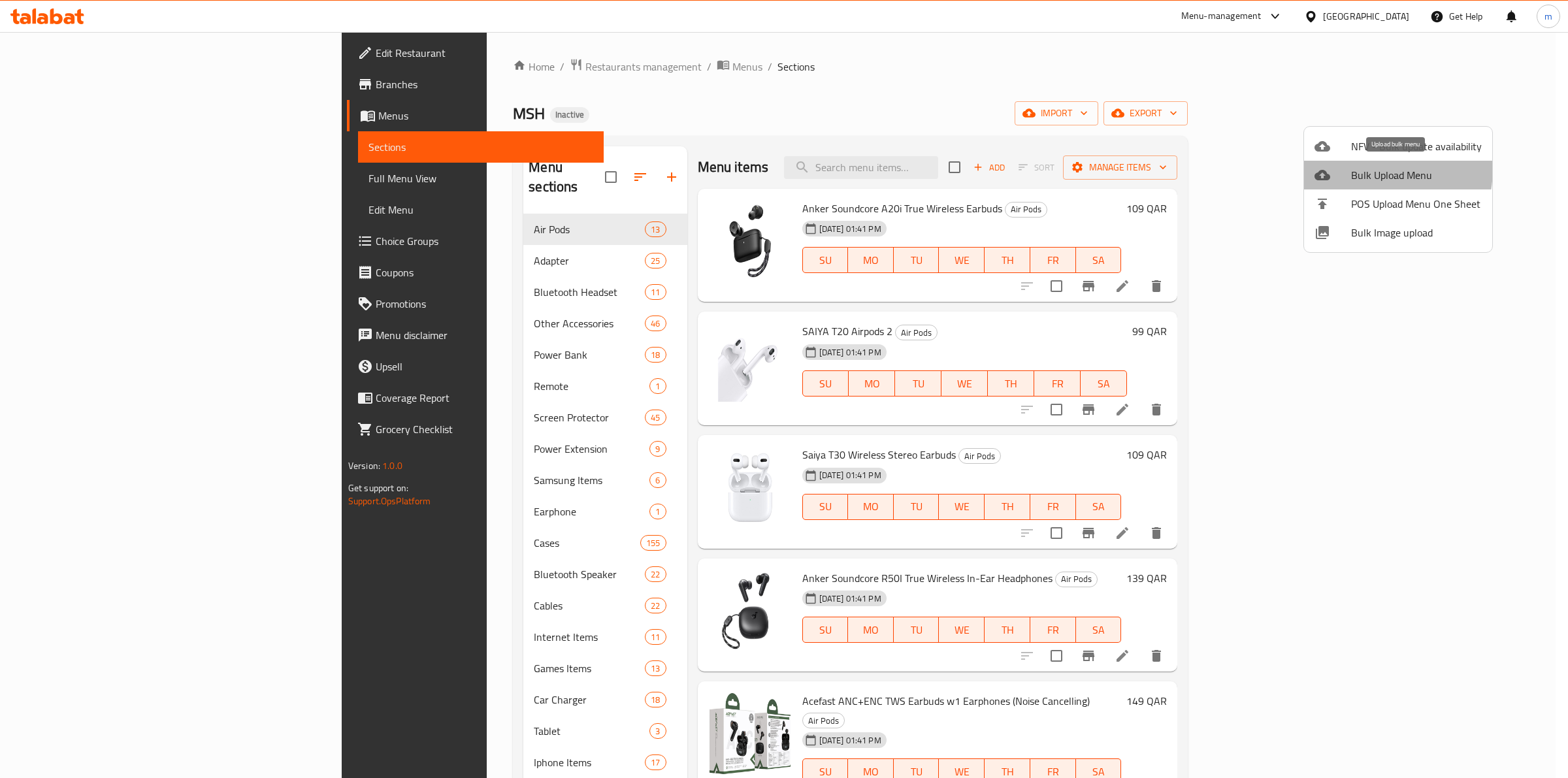
click at [1347, 168] on div at bounding box center [1333, 176] width 36 height 16
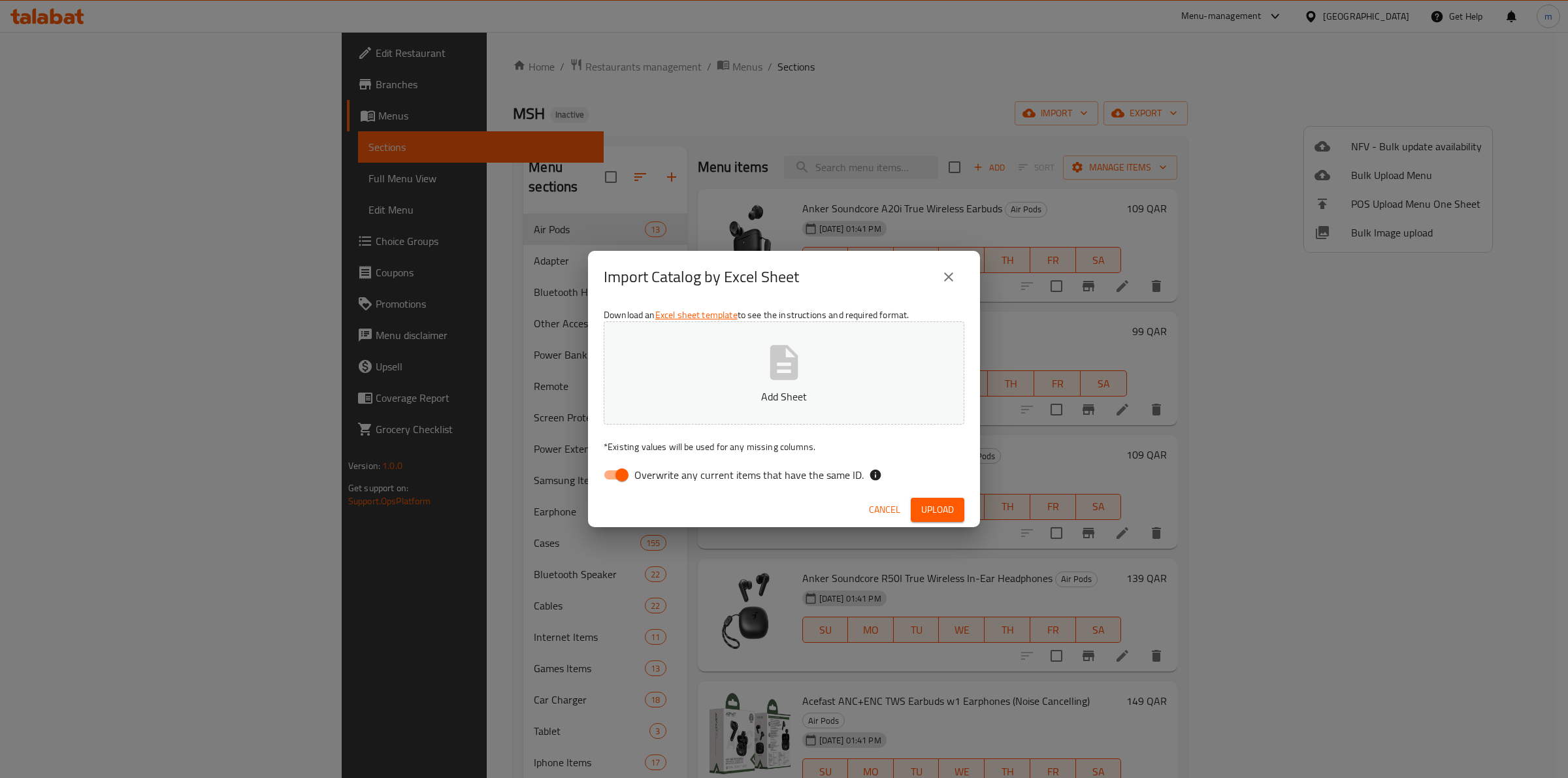
click at [638, 467] on span "Overwrite any current items that have the same ID." at bounding box center [749, 475] width 230 height 16
click at [638, 465] on input "Overwrite any current items that have the same ID." at bounding box center [622, 475] width 74 height 25
checkbox input "false"
click at [764, 396] on p "Add Sheet" at bounding box center [783, 396] width 320 height 16
click at [936, 514] on span "Upload" at bounding box center [937, 510] width 33 height 16
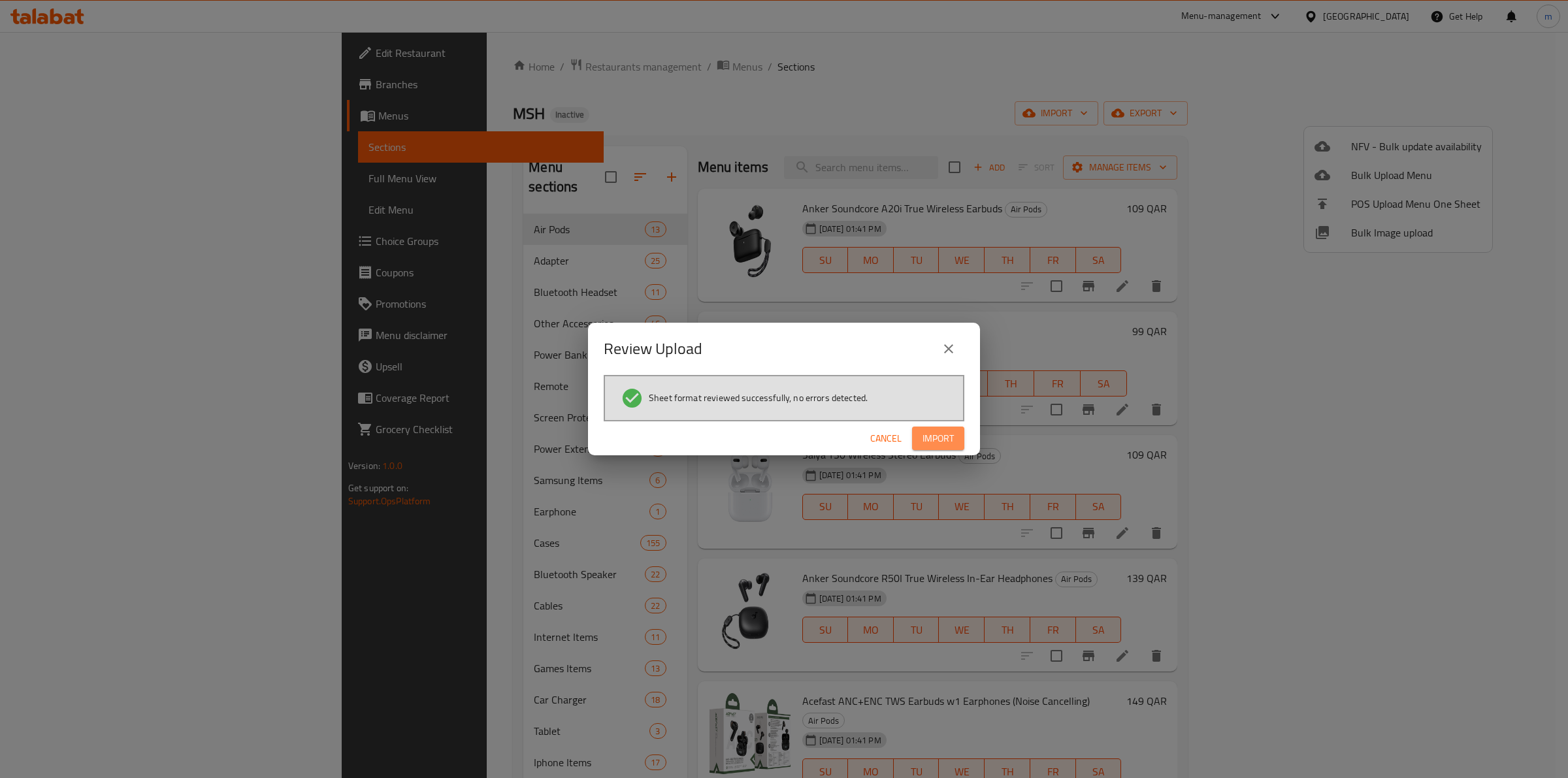
click at [931, 439] on span "Import" at bounding box center [938, 439] width 31 height 16
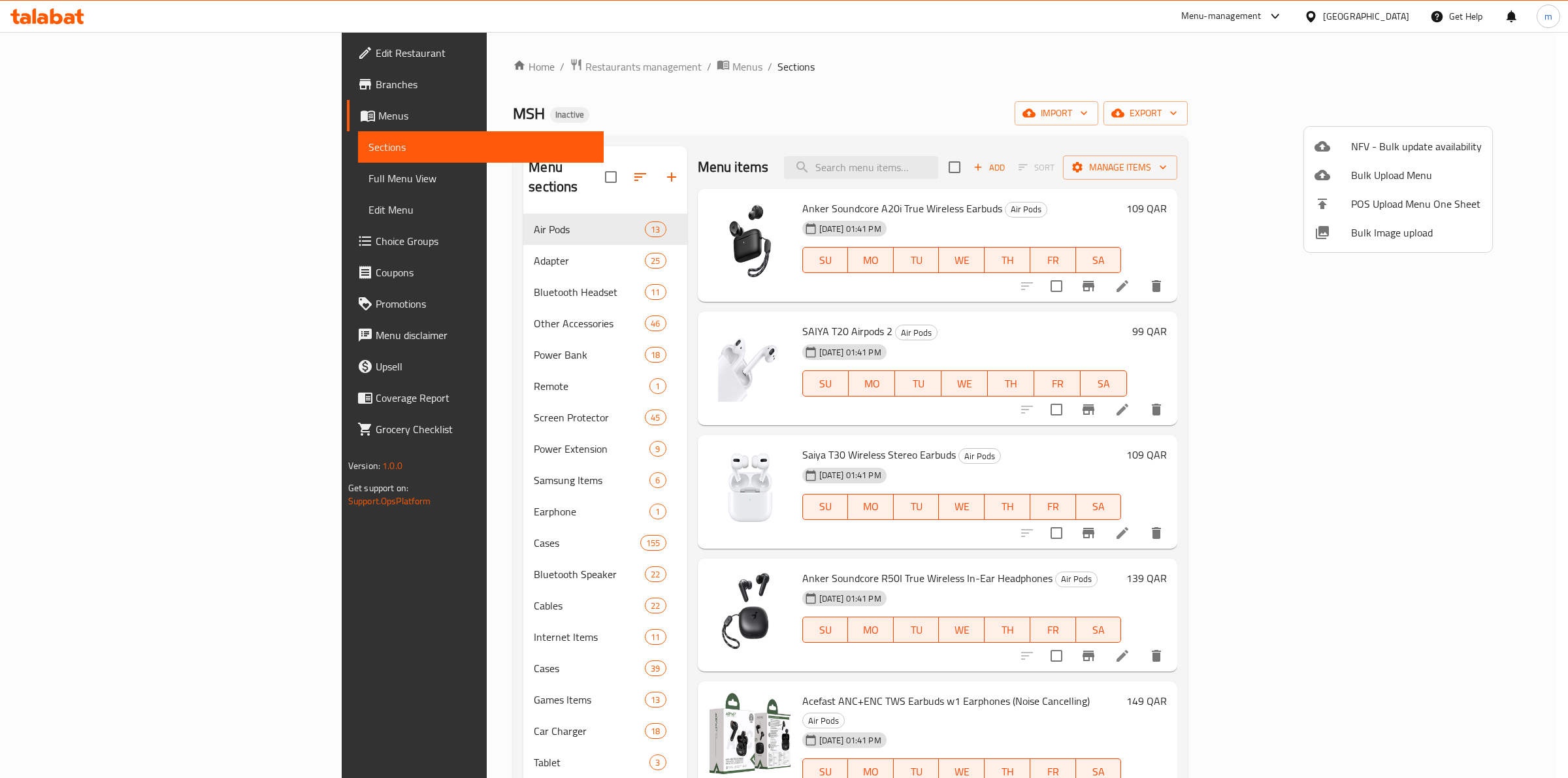
drag, startPoint x: 1535, startPoint y: 272, endPoint x: 1543, endPoint y: 294, distance: 23.4
click at [1543, 294] on div at bounding box center [784, 389] width 1568 height 778
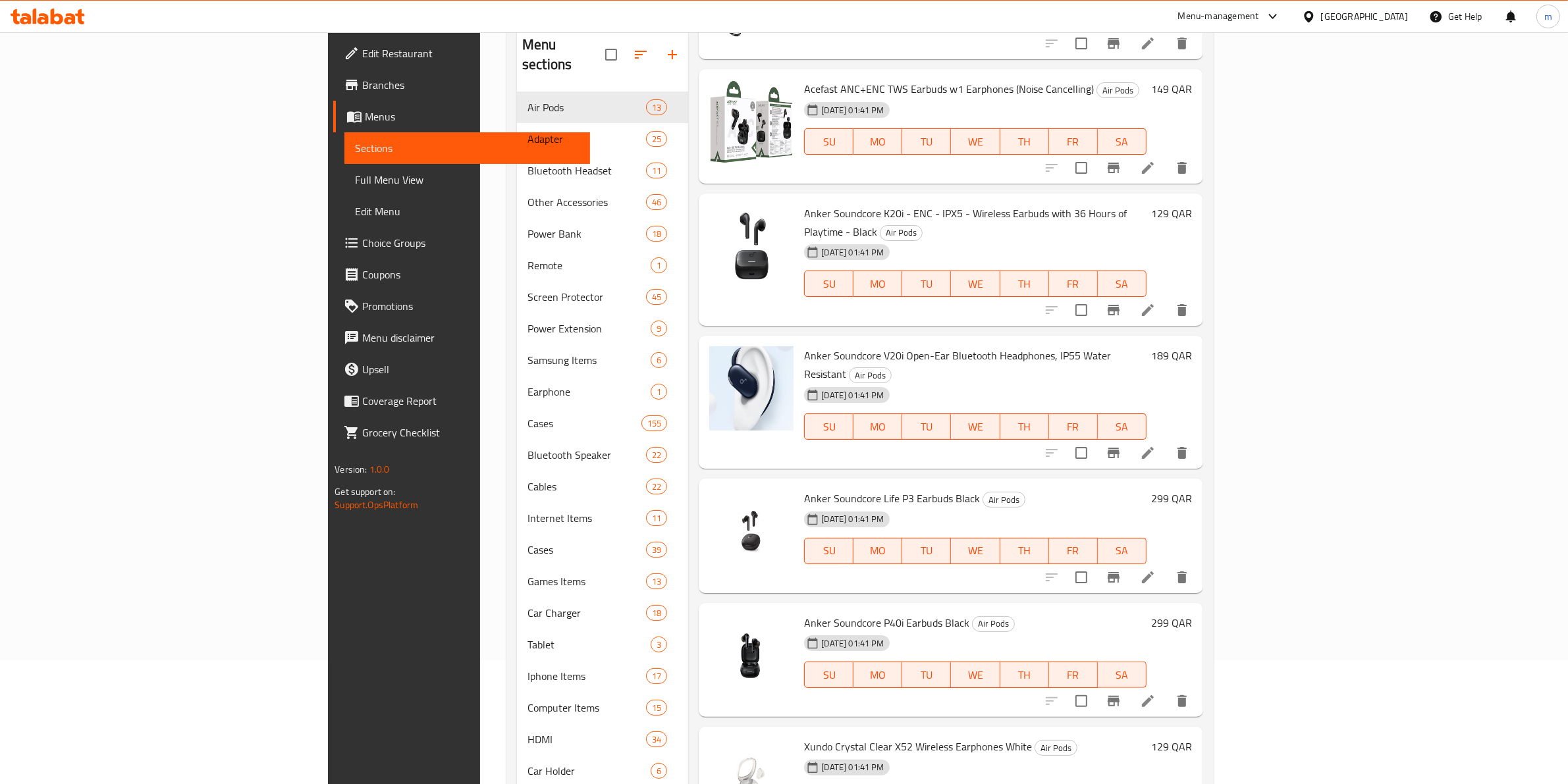
scroll to position [90, 0]
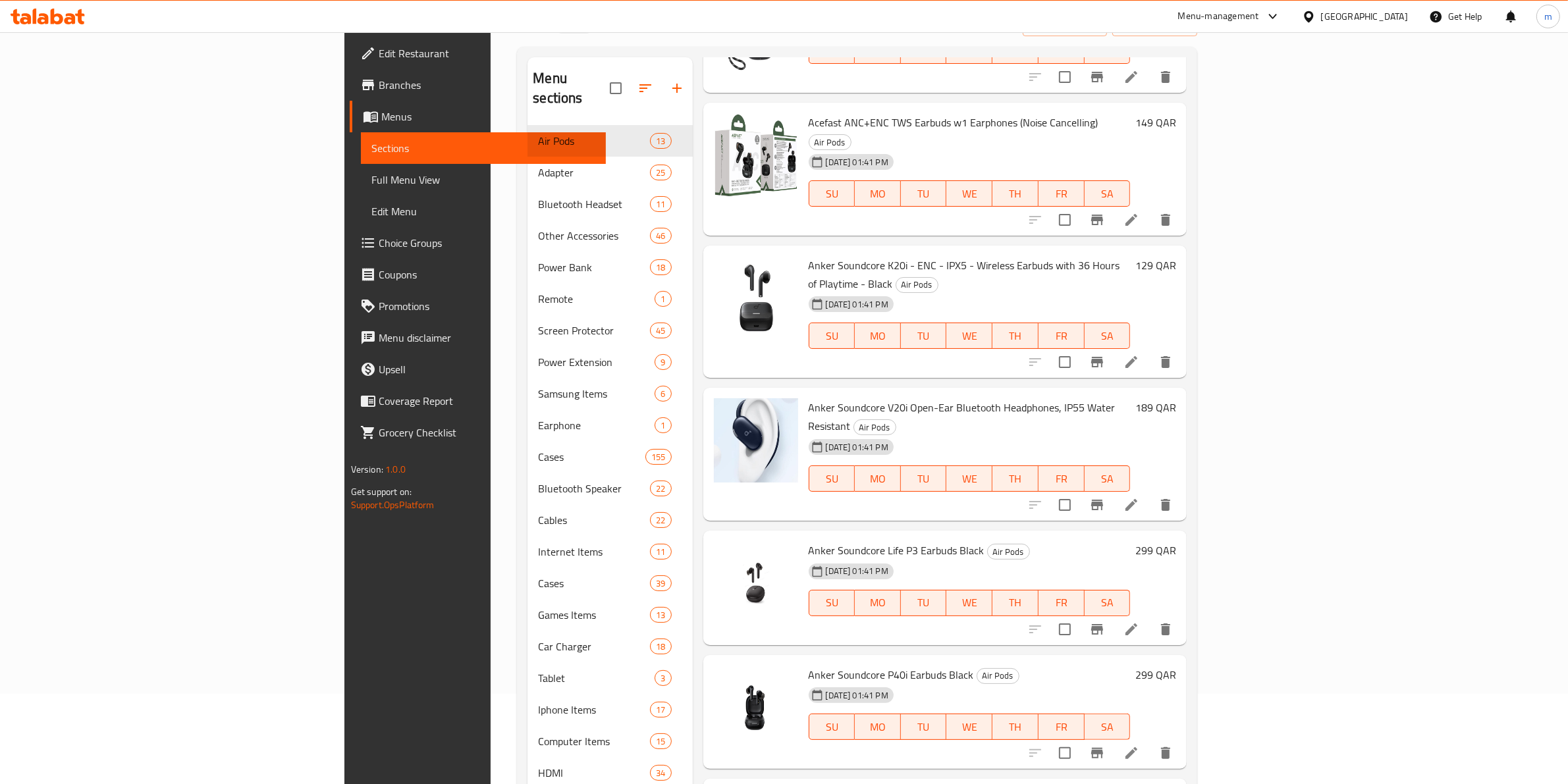
click at [381, 117] on span "Menus" at bounding box center [488, 117] width 214 height 16
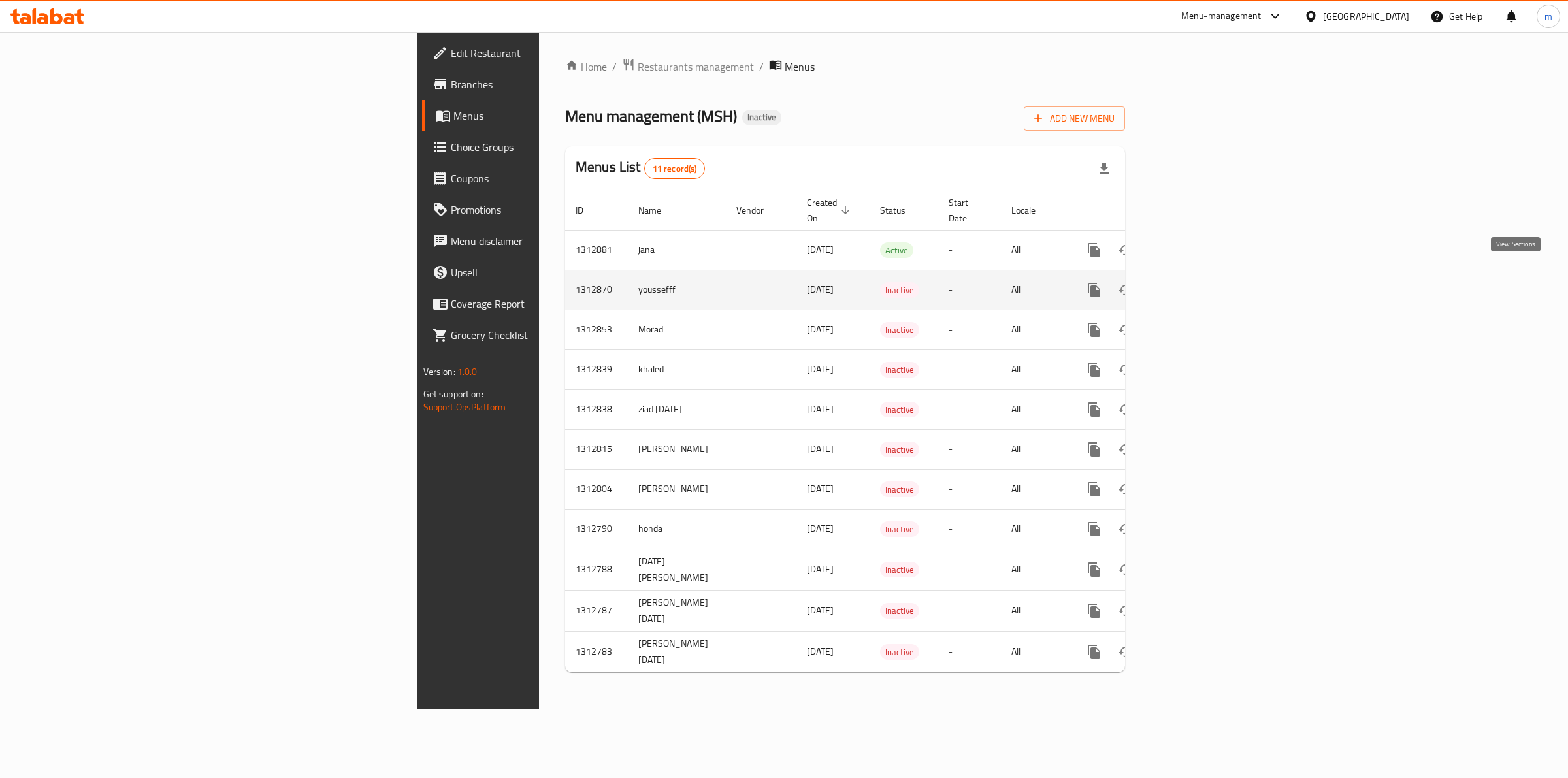
click at [1196, 283] on icon "enhanced table" at bounding box center [1188, 290] width 16 height 16
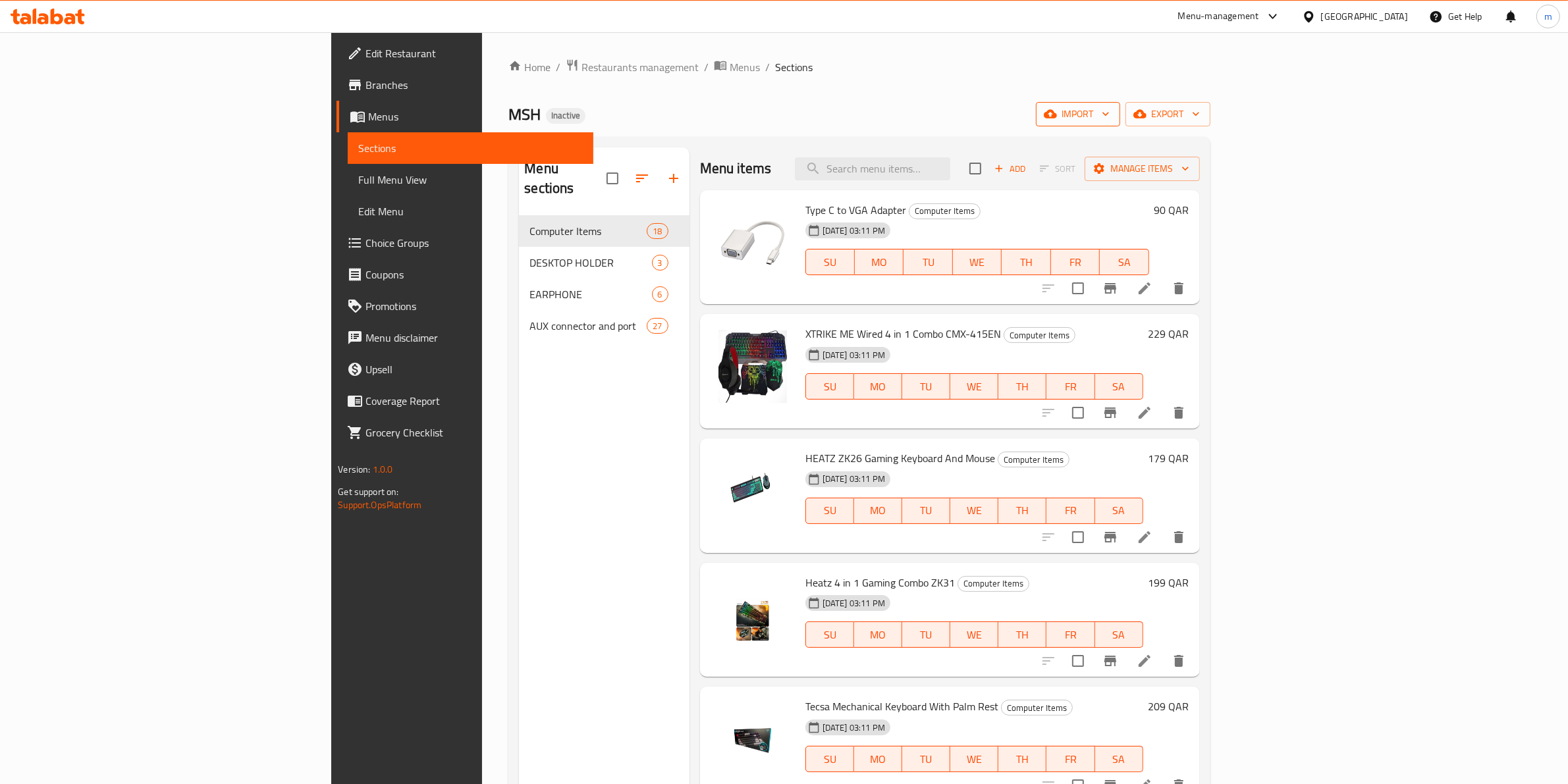
click at [1120, 123] on button "import" at bounding box center [1077, 114] width 84 height 24
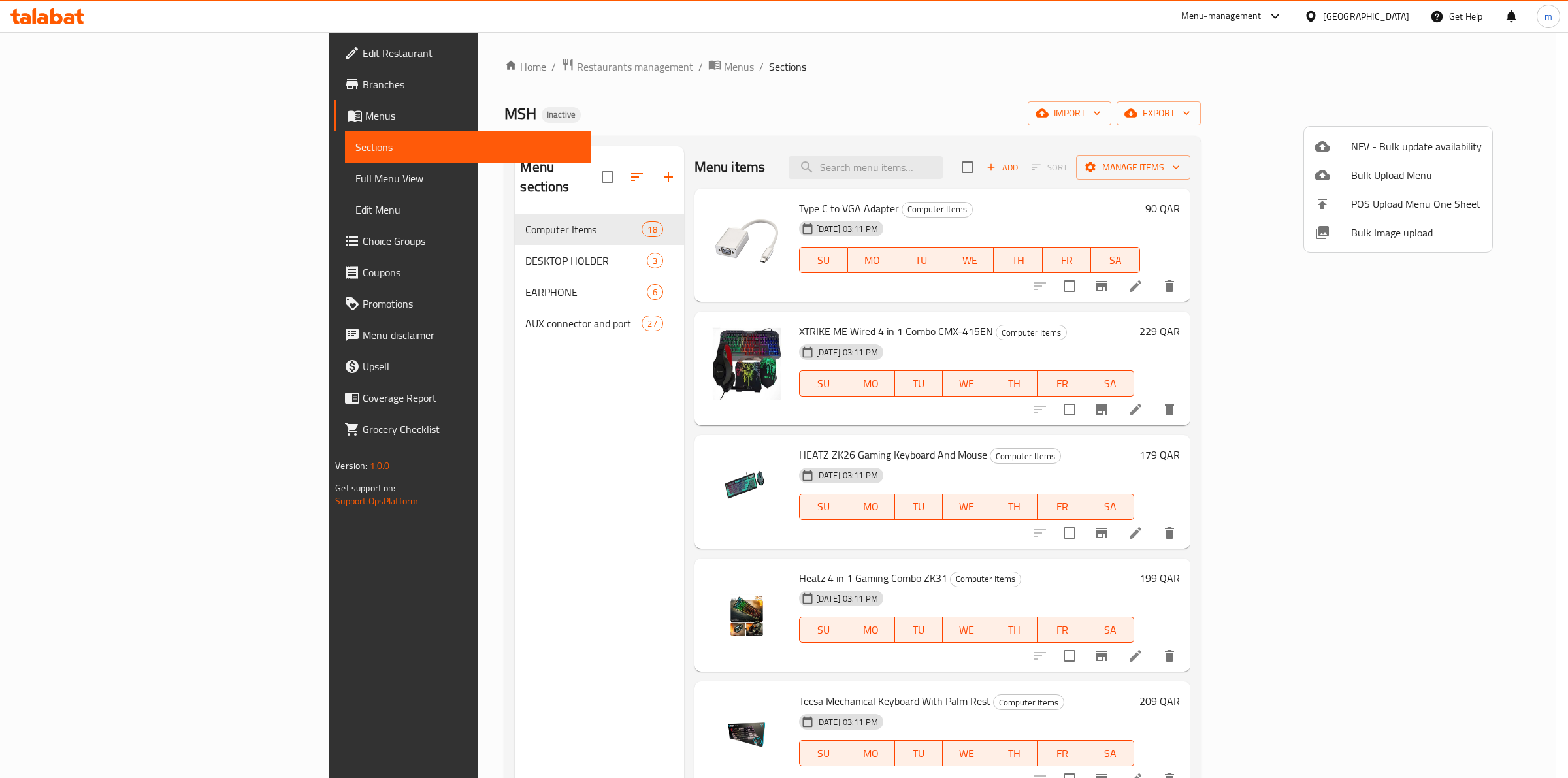
click at [1473, 117] on div at bounding box center [784, 389] width 1568 height 778
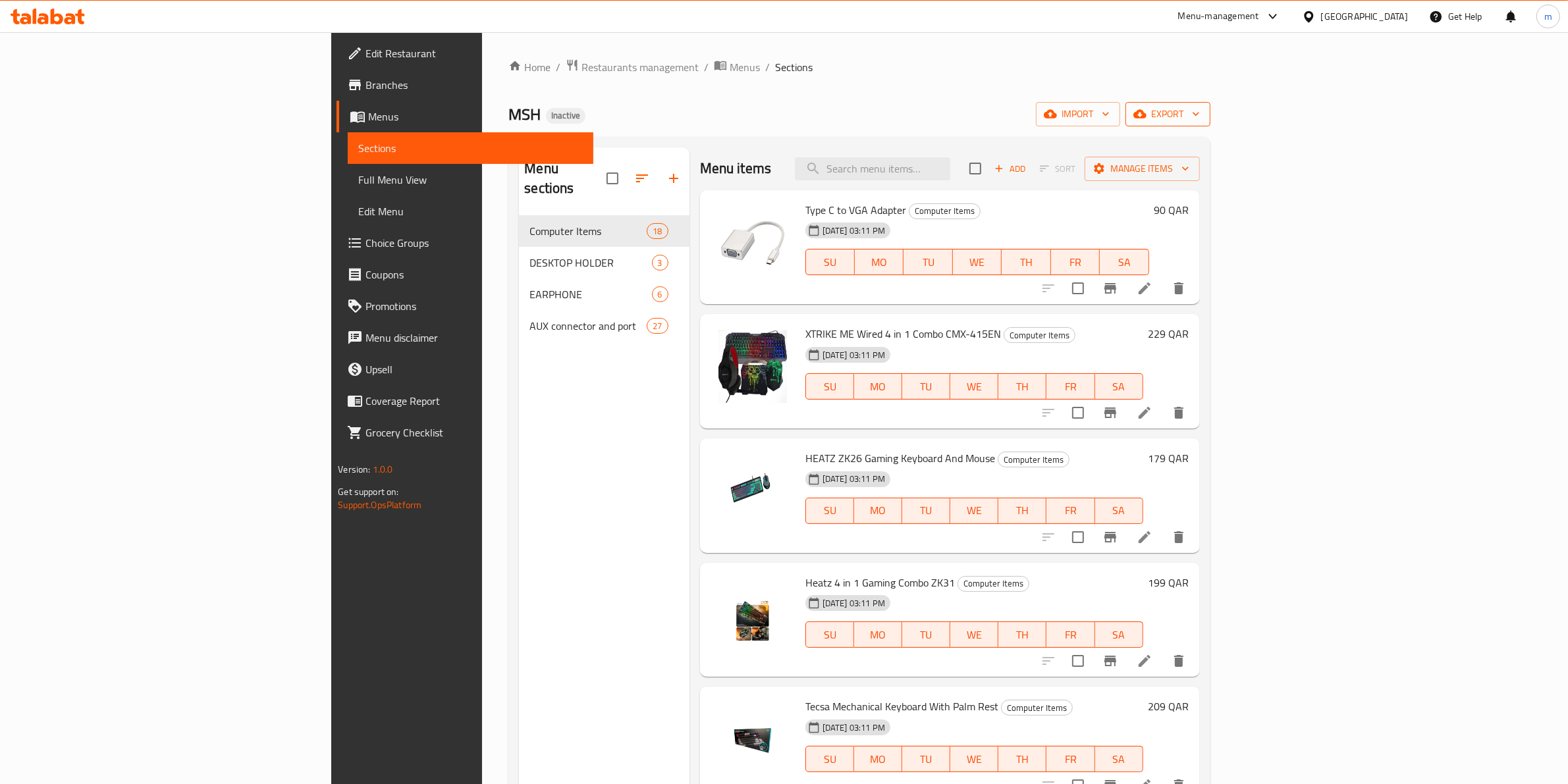
click at [1199, 106] on span "export" at bounding box center [1167, 114] width 64 height 16
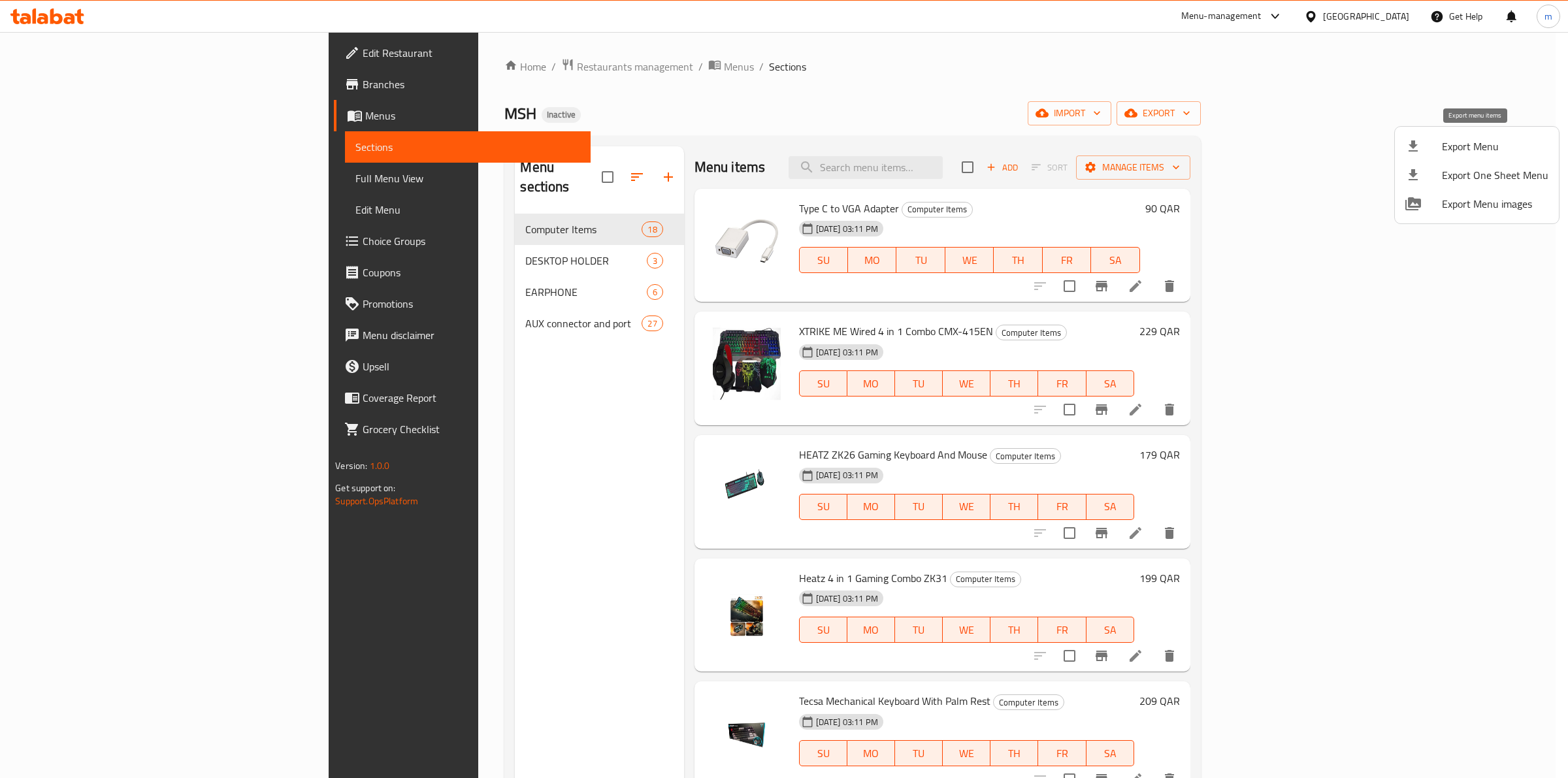
click at [1461, 157] on li "Export Menu" at bounding box center [1476, 146] width 164 height 28
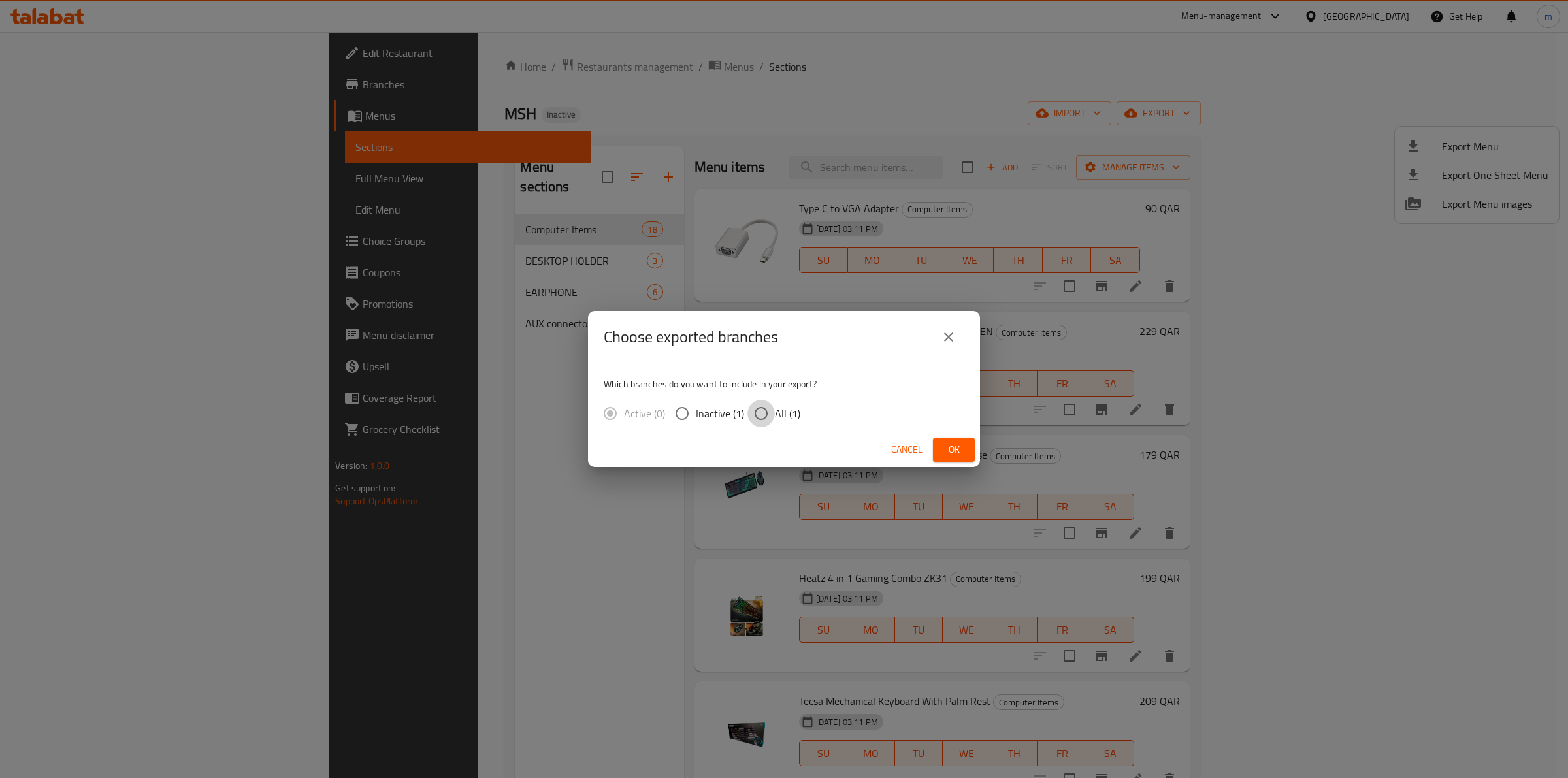
click at [748, 413] on input "All (1)" at bounding box center [761, 414] width 28 height 28
radio input "true"
click at [939, 446] on button "Ok" at bounding box center [953, 449] width 42 height 24
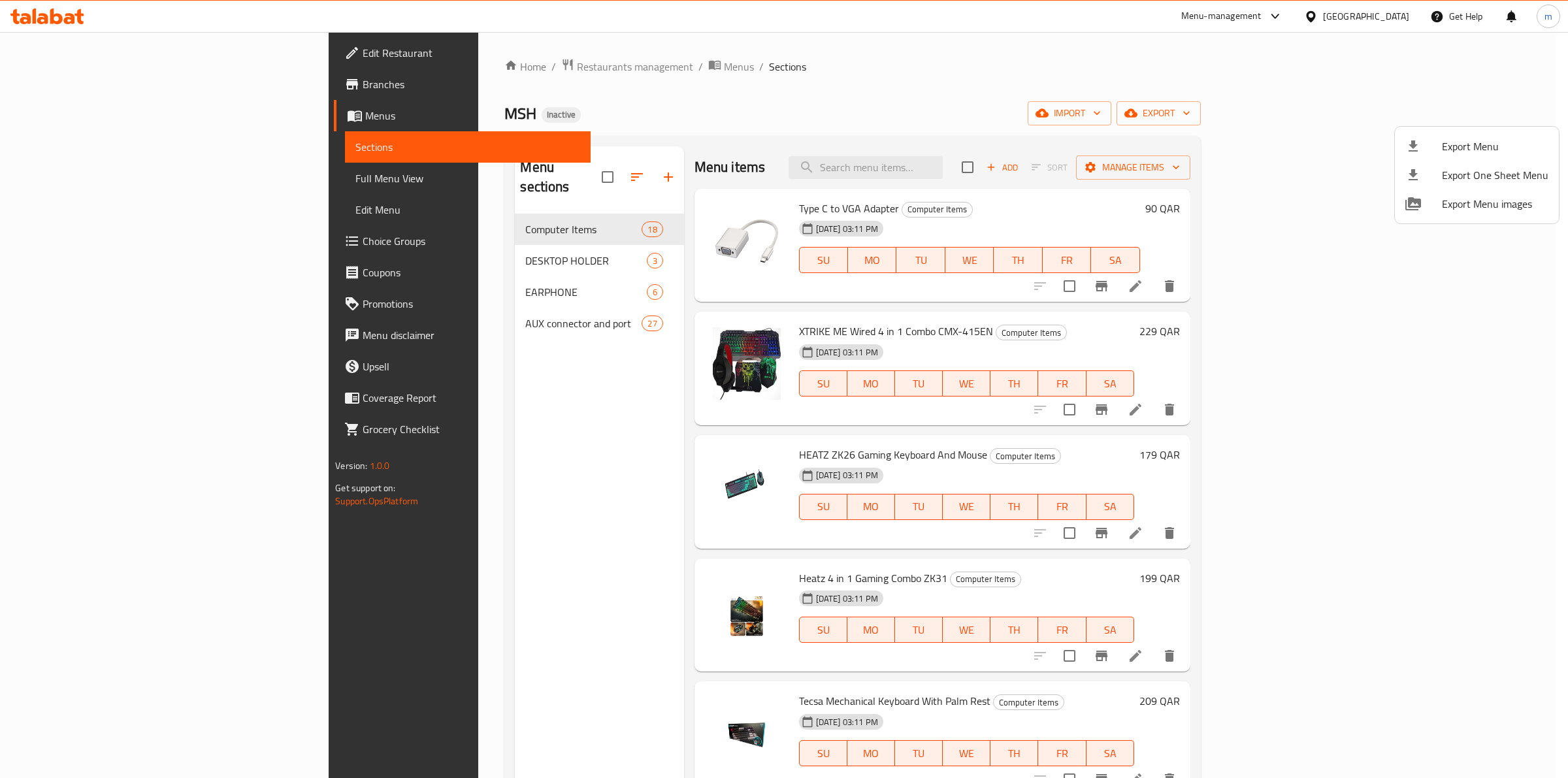
click at [130, 141] on div at bounding box center [784, 389] width 1568 height 778
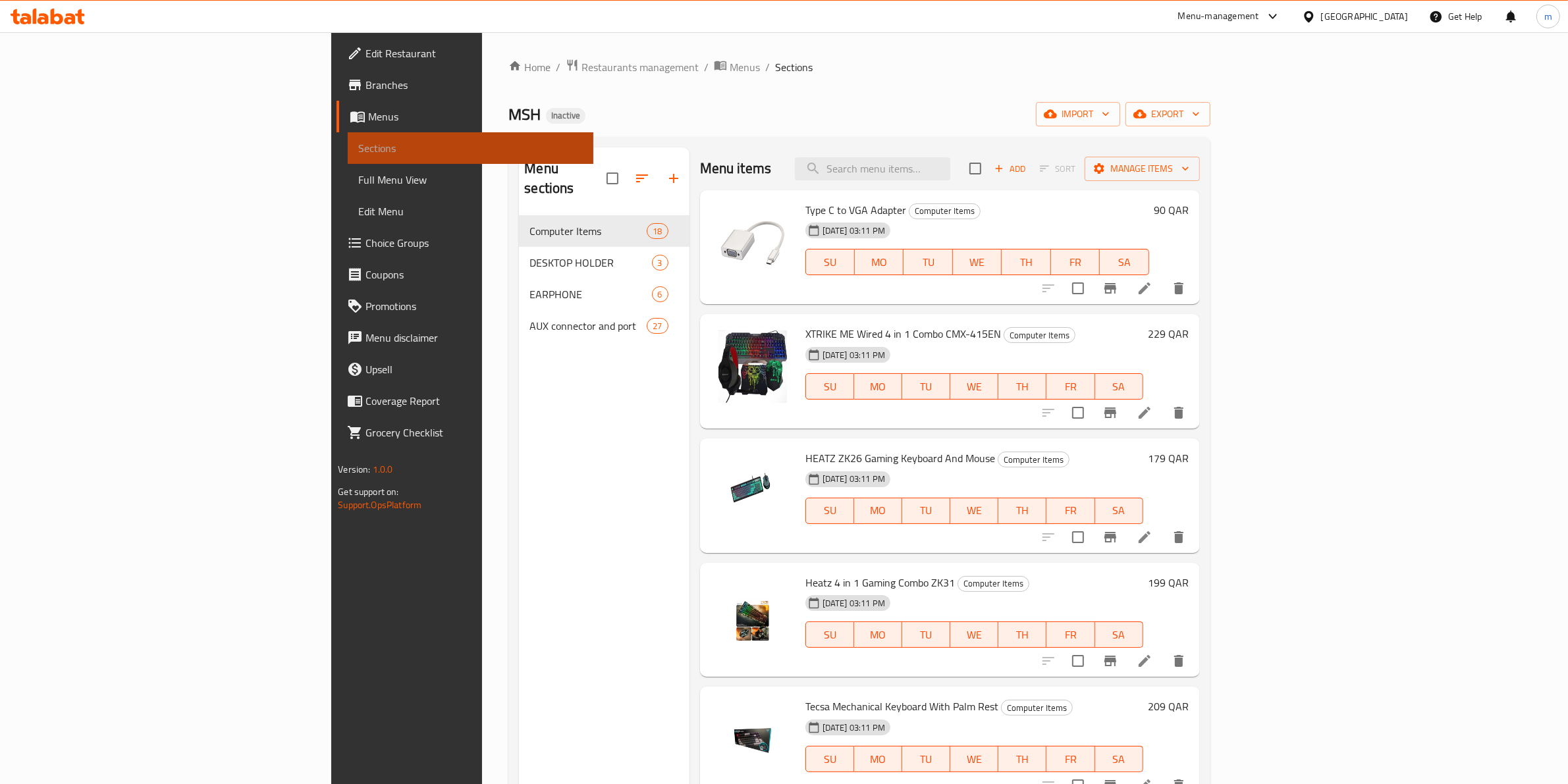
click at [347, 137] on link "Sections" at bounding box center [470, 148] width 245 height 32
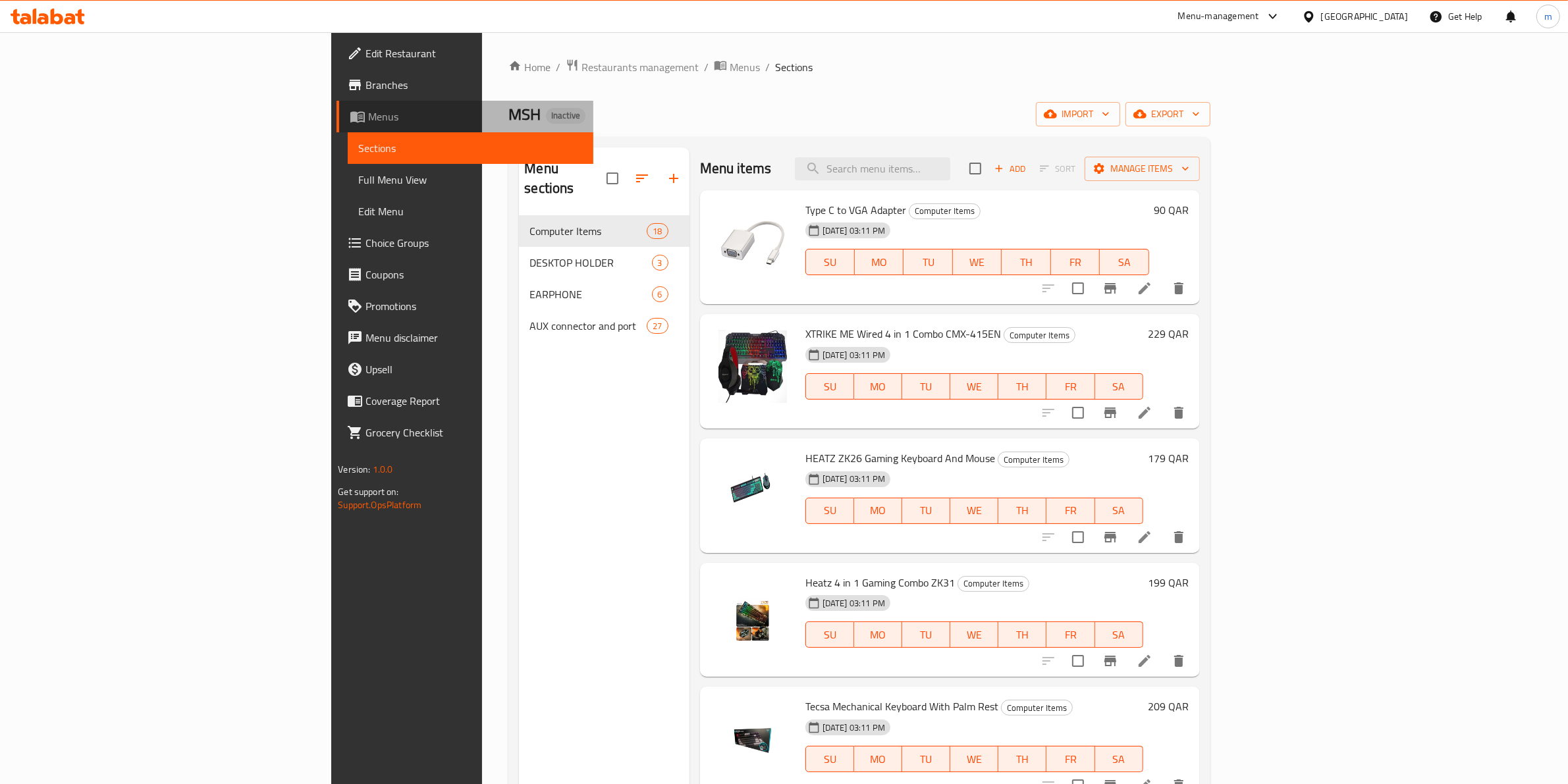
click at [368, 114] on span "Menus" at bounding box center [475, 117] width 214 height 16
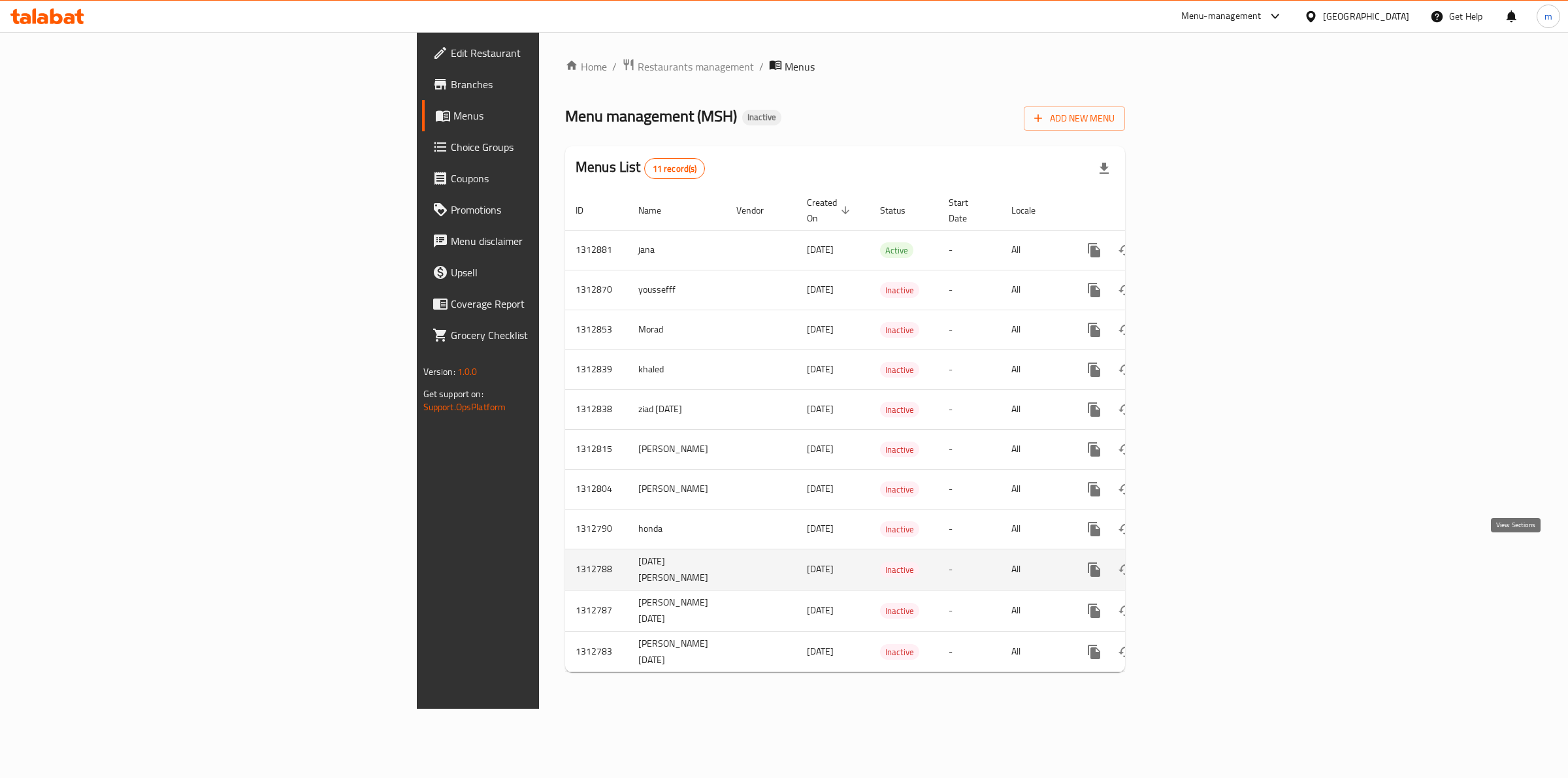
click at [1194, 564] on icon "enhanced table" at bounding box center [1188, 570] width 12 height 12
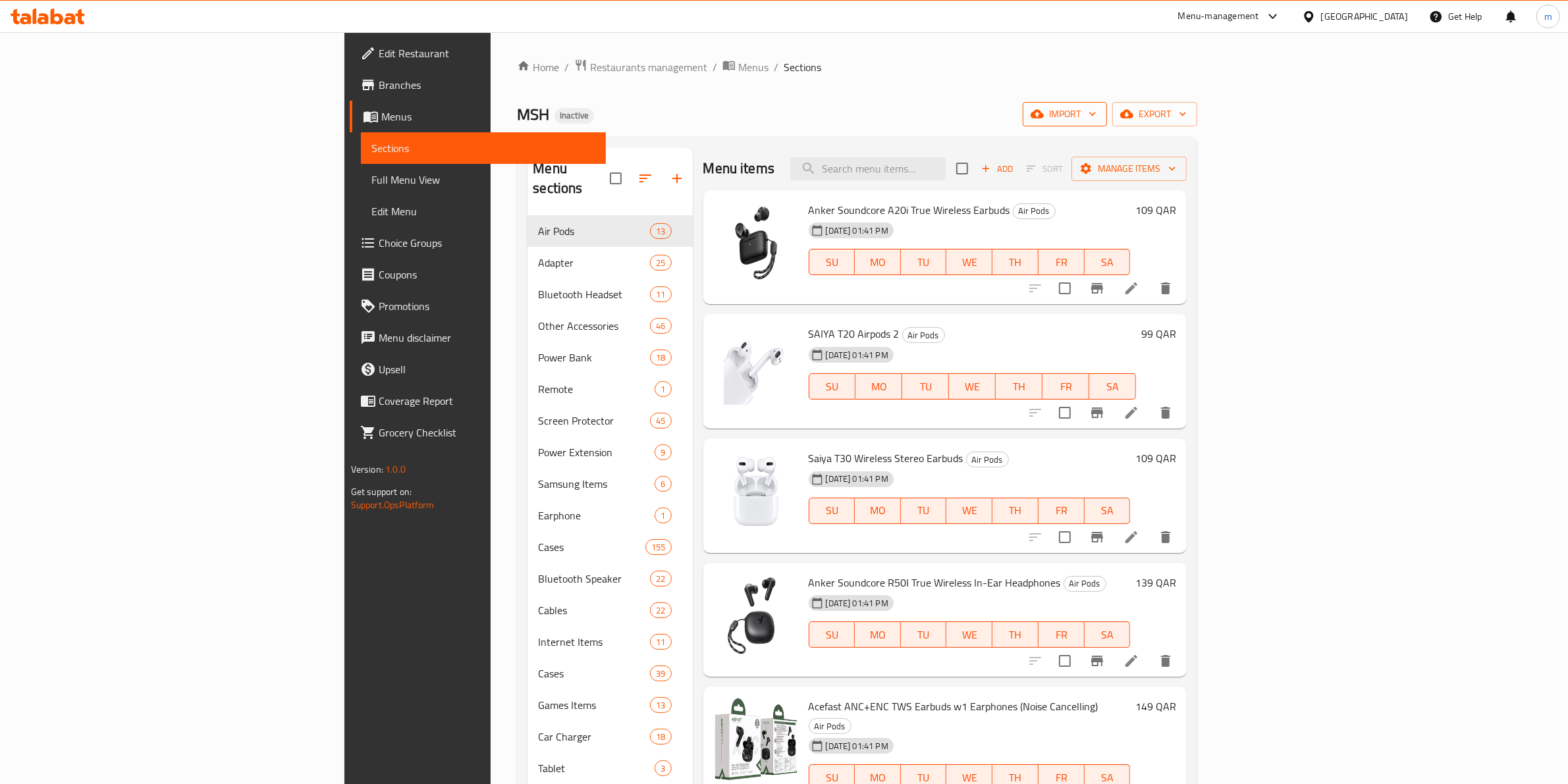
click at [1096, 111] on span "import" at bounding box center [1065, 114] width 63 height 16
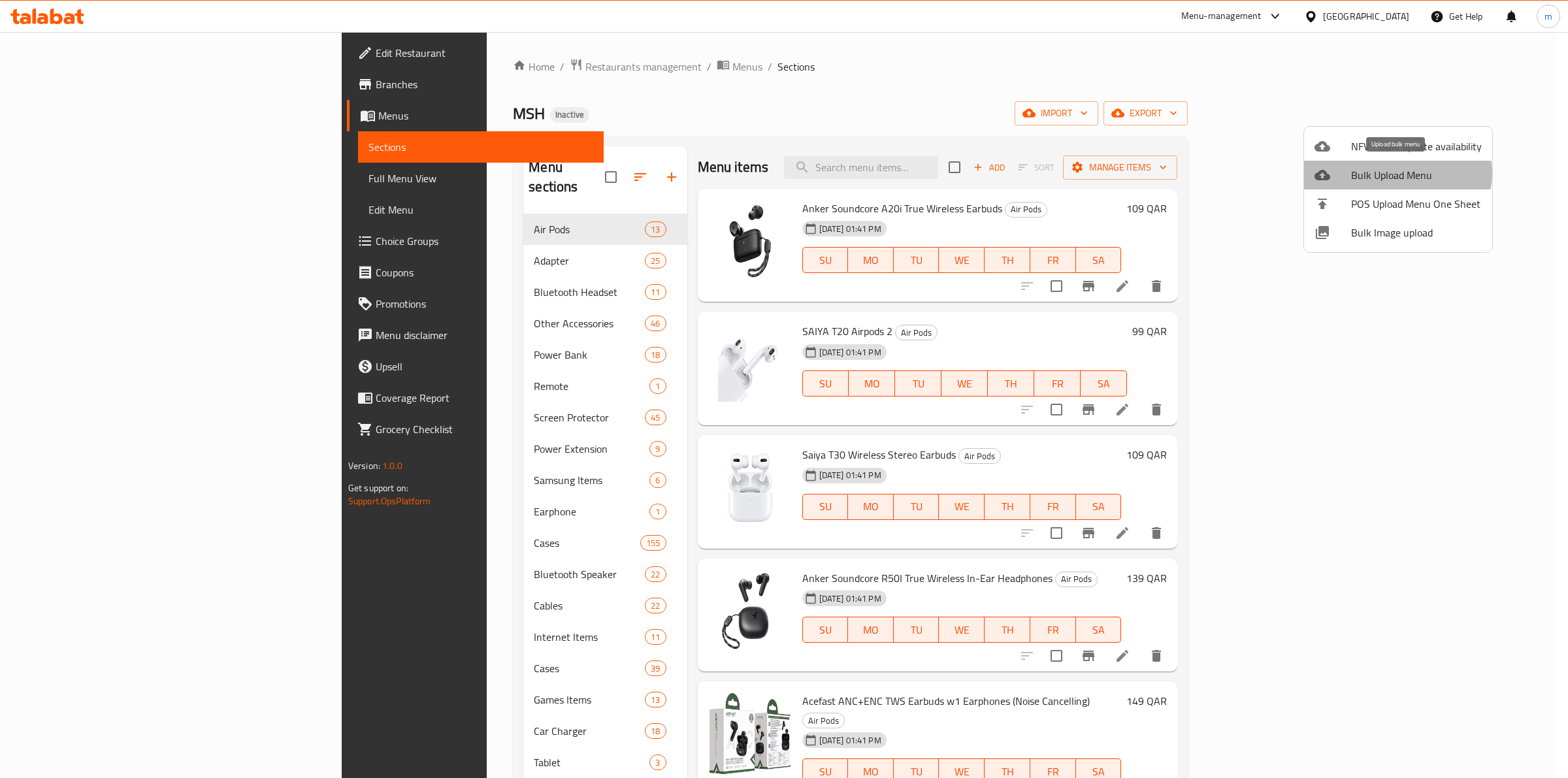
click at [1395, 173] on span "Bulk Upload Menu" at bounding box center [1416, 176] width 130 height 16
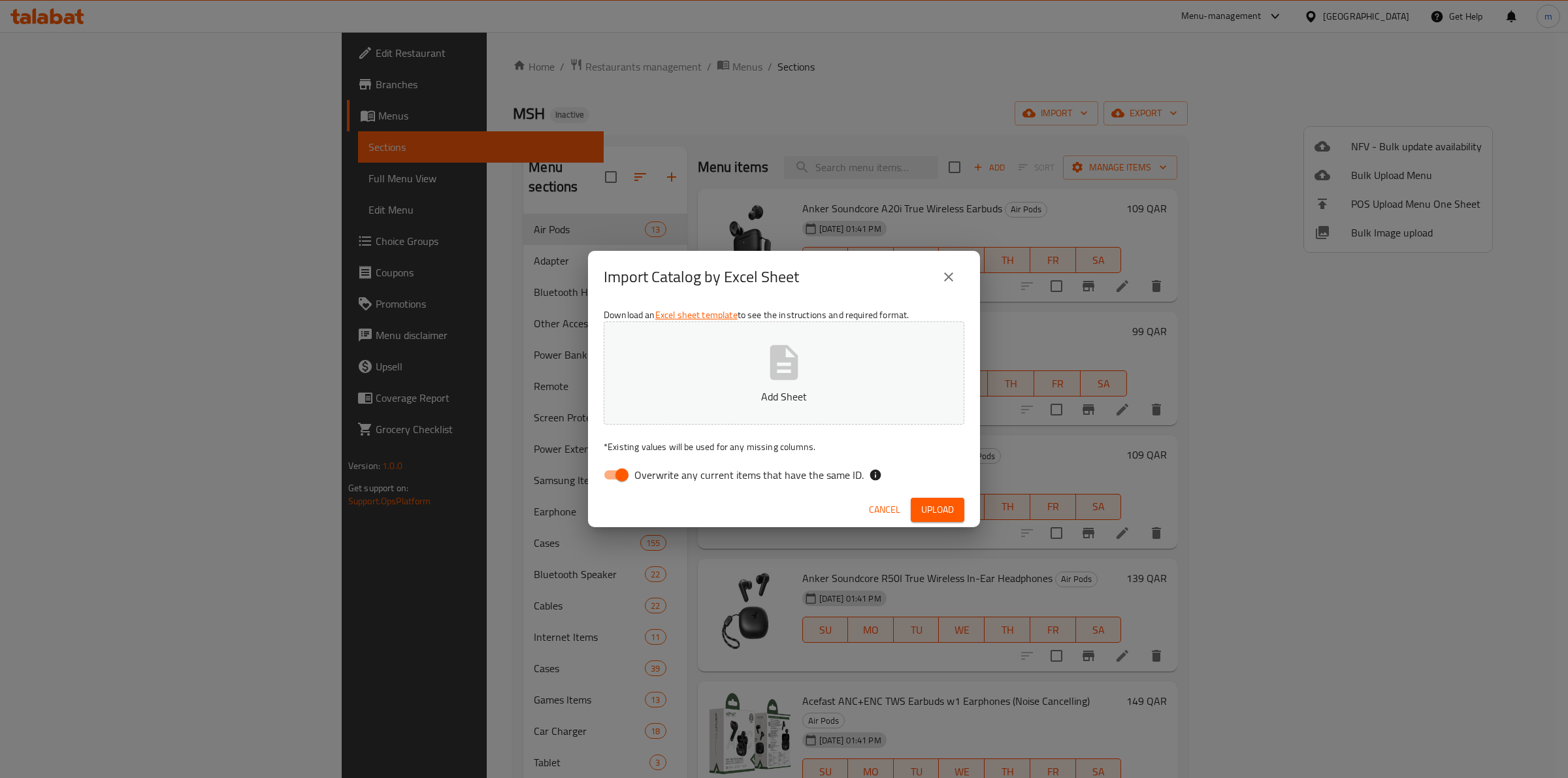
click at [635, 474] on span "Overwrite any current items that have the same ID." at bounding box center [749, 475] width 230 height 16
click at [635, 474] on input "Overwrite any current items that have the same ID." at bounding box center [622, 475] width 74 height 25
checkbox input "false"
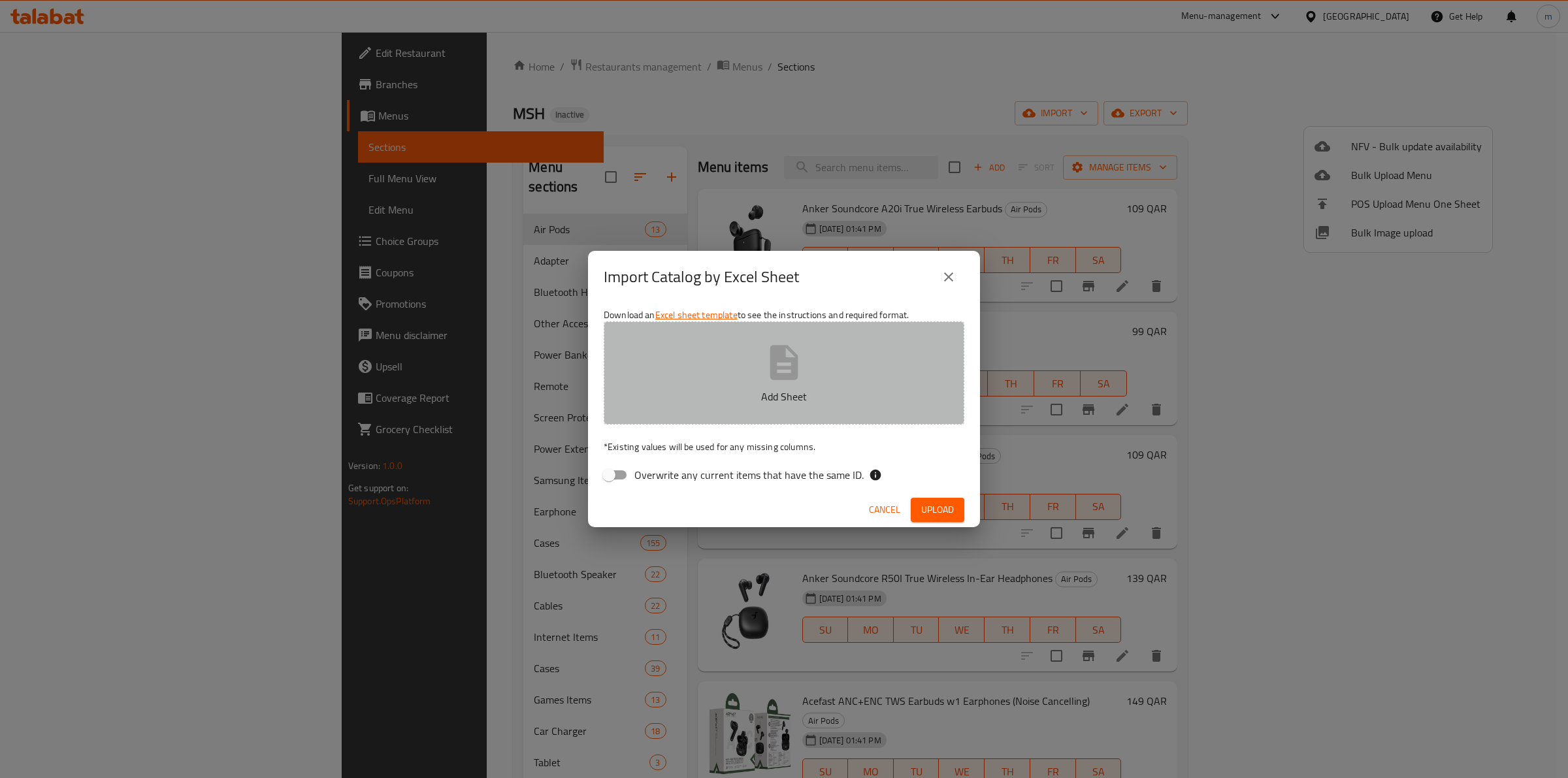
click at [694, 403] on p "Add Sheet" at bounding box center [783, 396] width 320 height 16
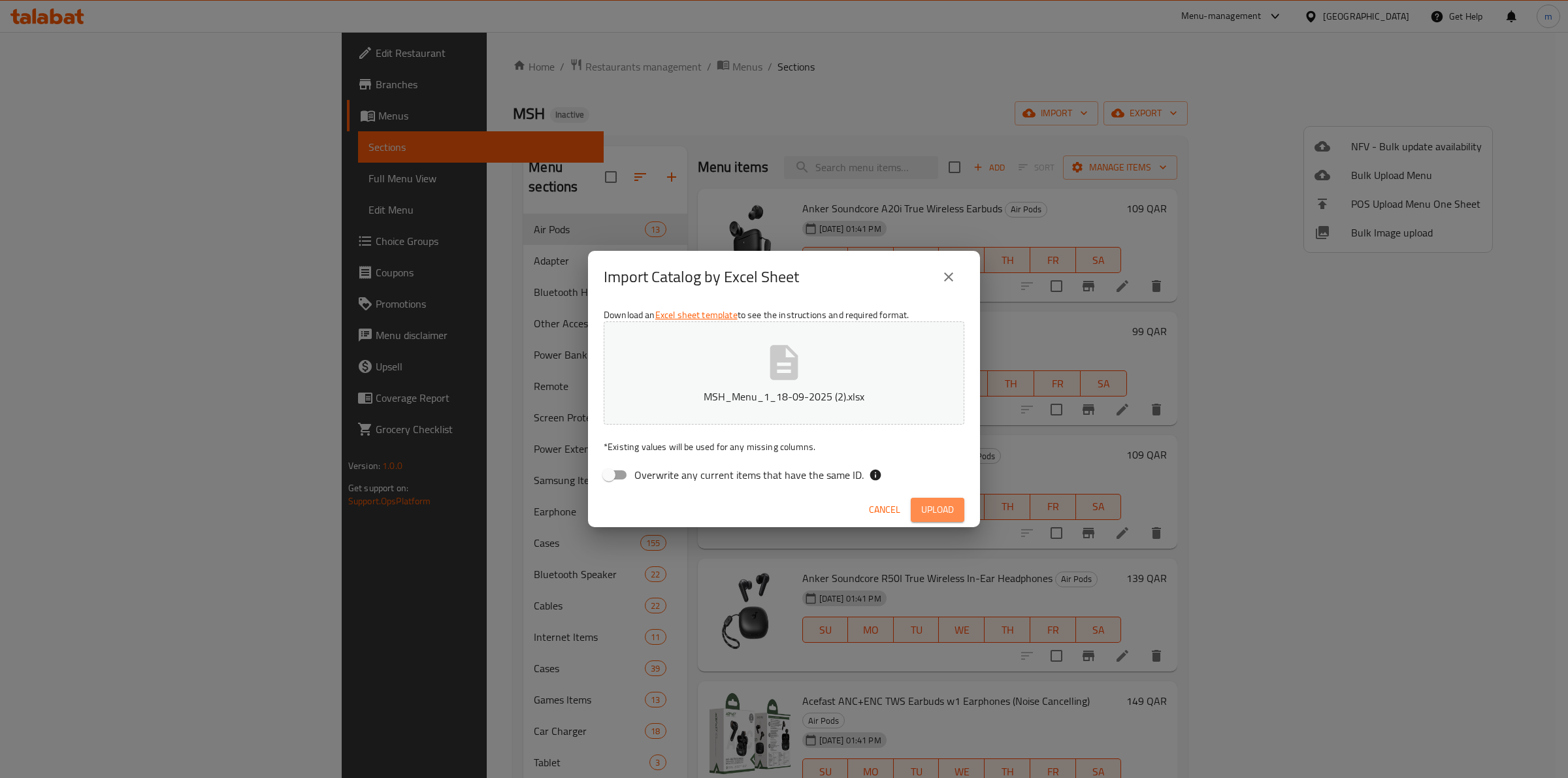
click at [938, 516] on span "Upload" at bounding box center [937, 510] width 33 height 16
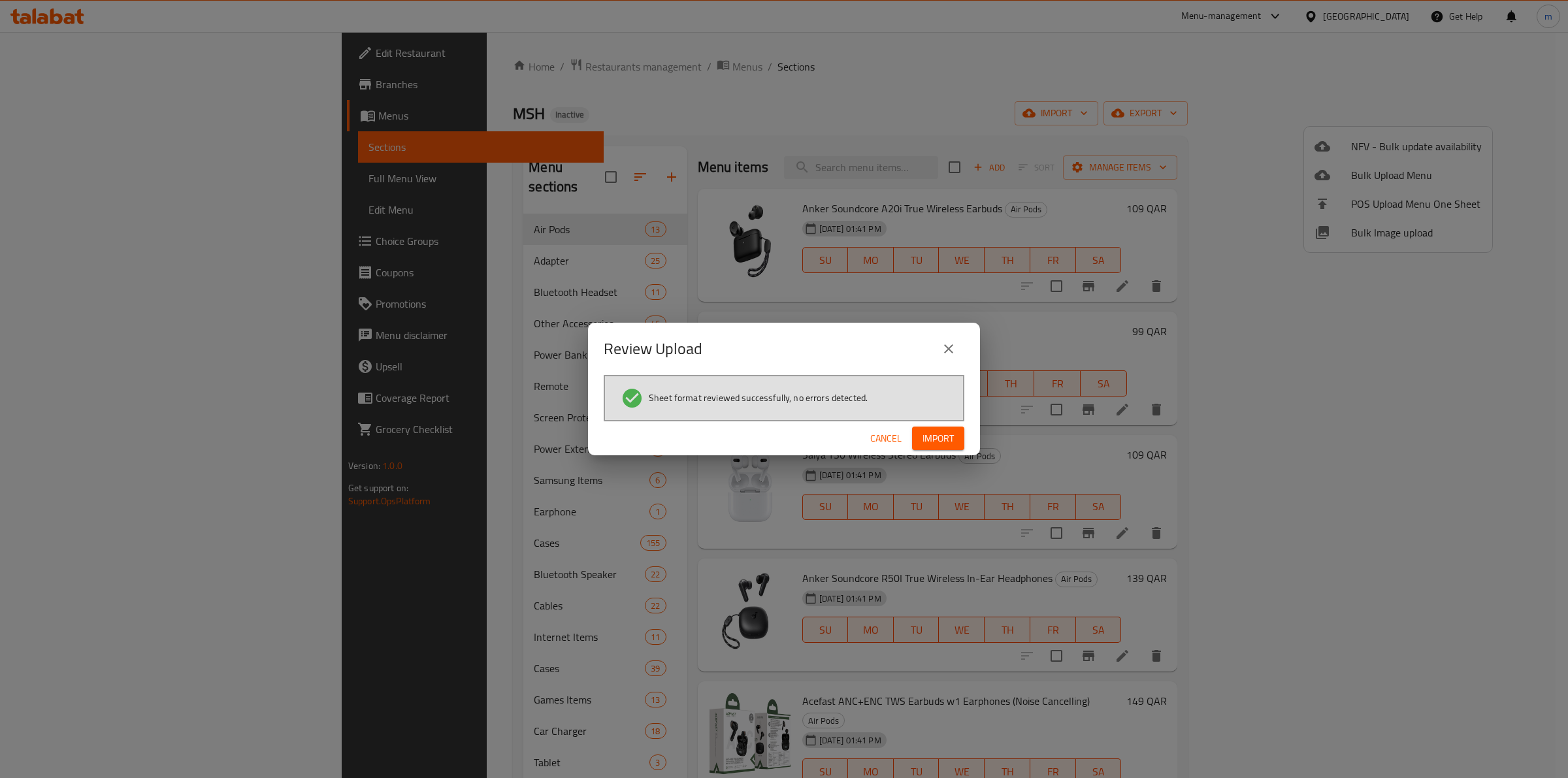
click at [942, 432] on span "Import" at bounding box center [938, 439] width 31 height 16
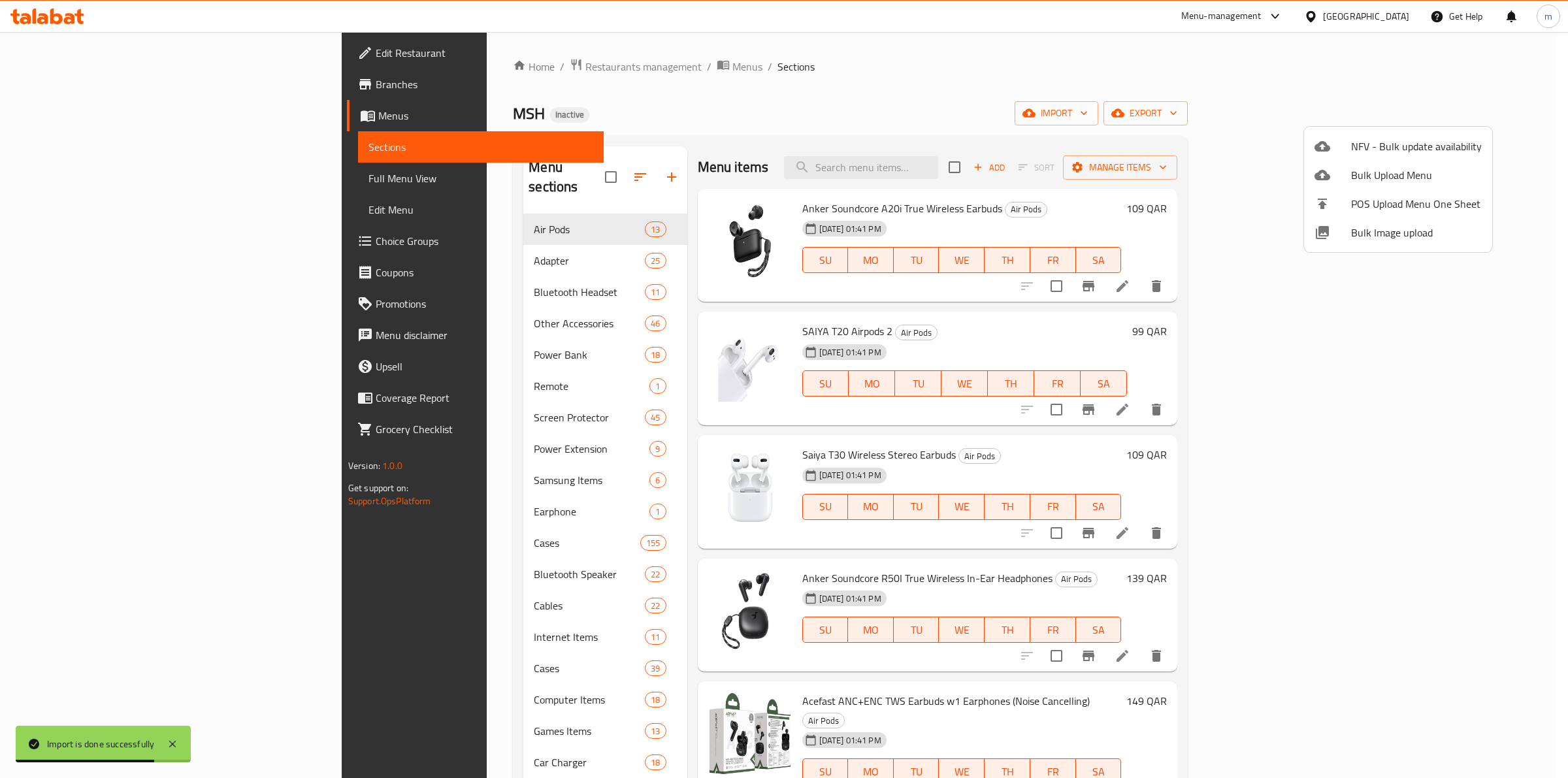
click at [1241, 106] on div at bounding box center [784, 389] width 1568 height 778
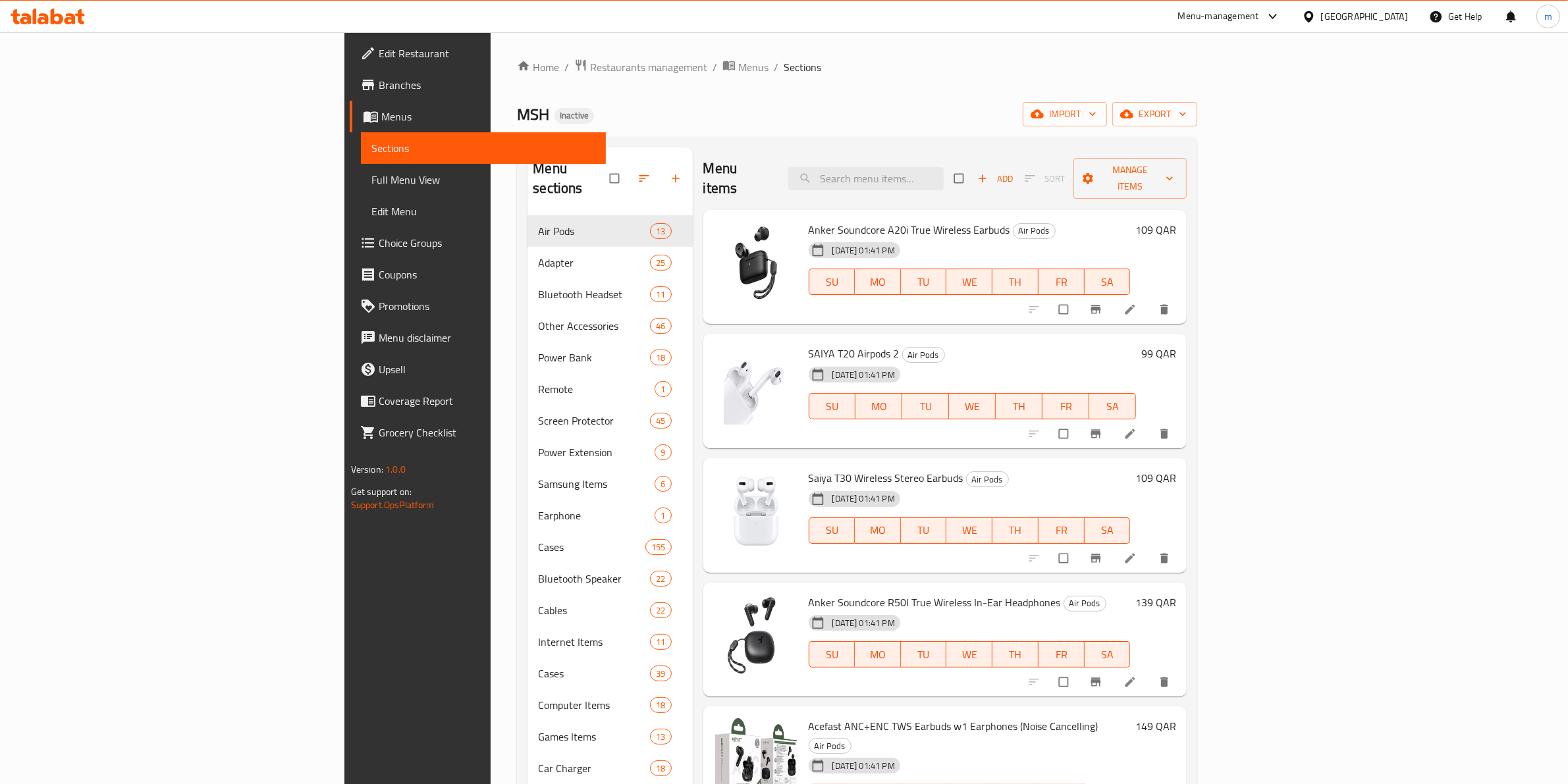
click at [986, 84] on div "Home / Restaurants management / Menus / Sections MSH Inactive import export Men…" at bounding box center [857, 650] width 680 height 1183
click at [1187, 110] on span "export" at bounding box center [1155, 114] width 64 height 16
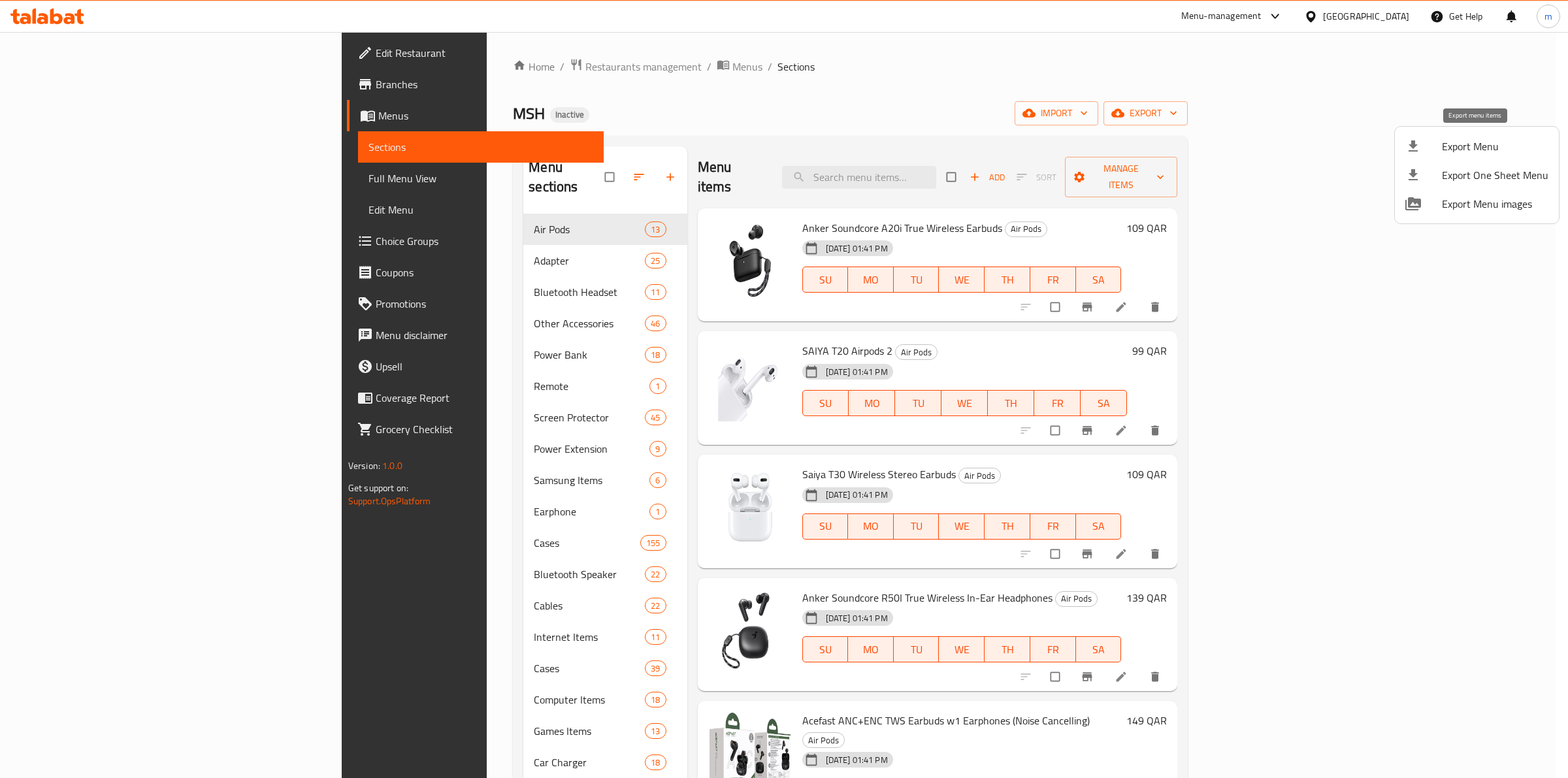
click at [1496, 147] on span "Export Menu" at bounding box center [1495, 146] width 106 height 16
click at [1422, 142] on div at bounding box center [1423, 146] width 36 height 16
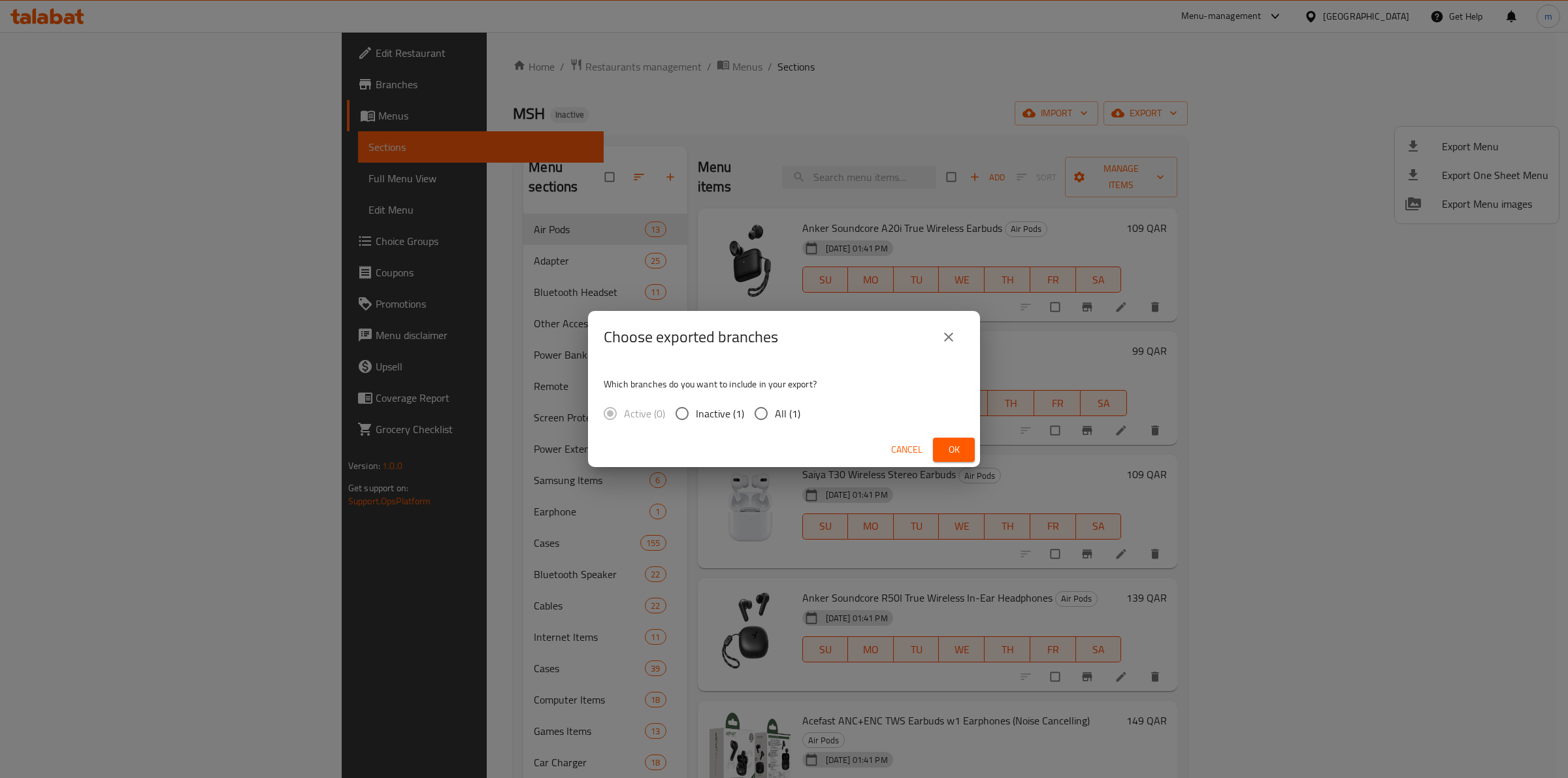
click at [756, 417] on input "All (1)" at bounding box center [761, 414] width 28 height 28
radio input "true"
click at [941, 444] on button "Ok" at bounding box center [953, 449] width 42 height 24
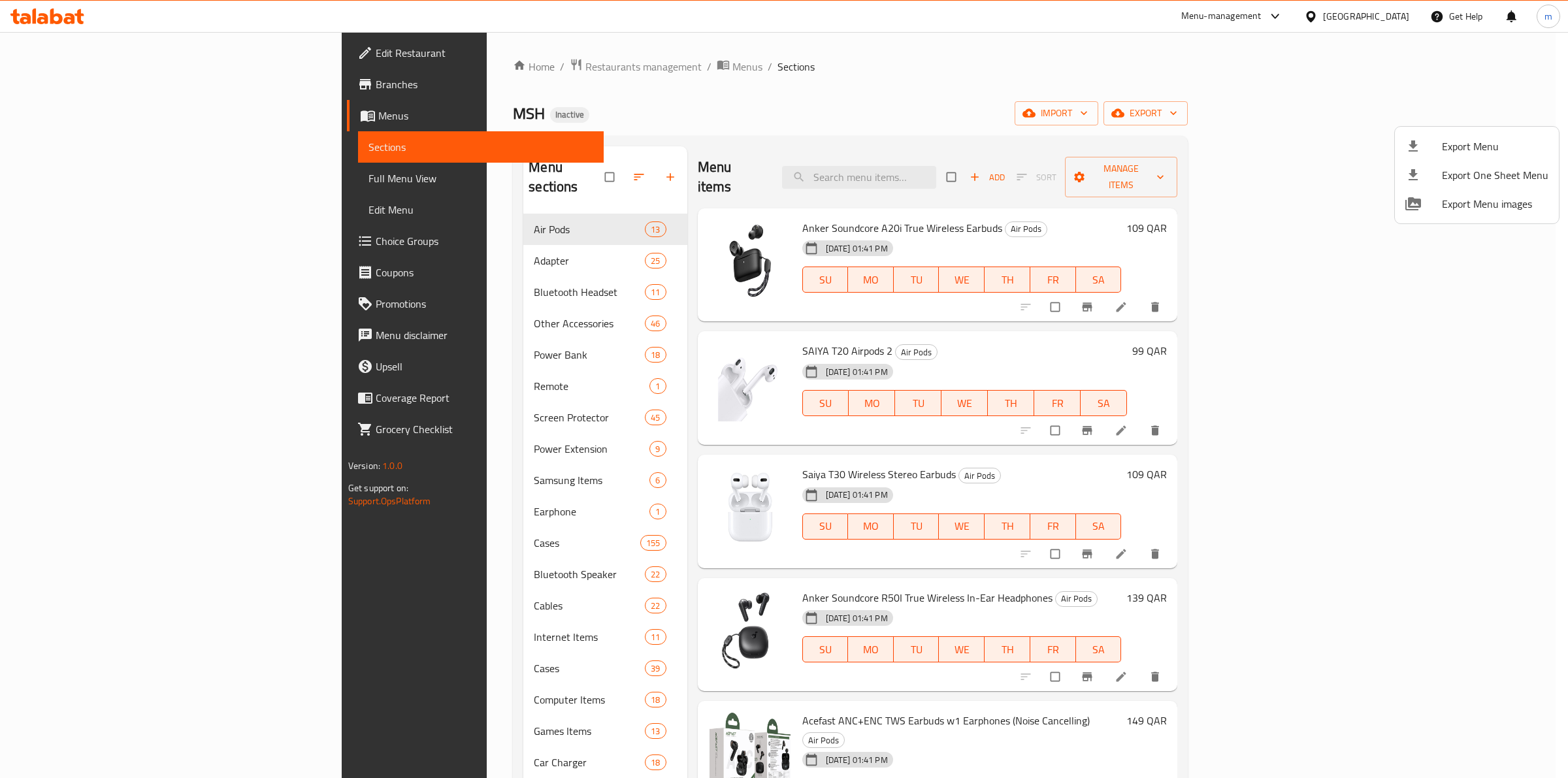
click at [109, 111] on div at bounding box center [784, 389] width 1568 height 778
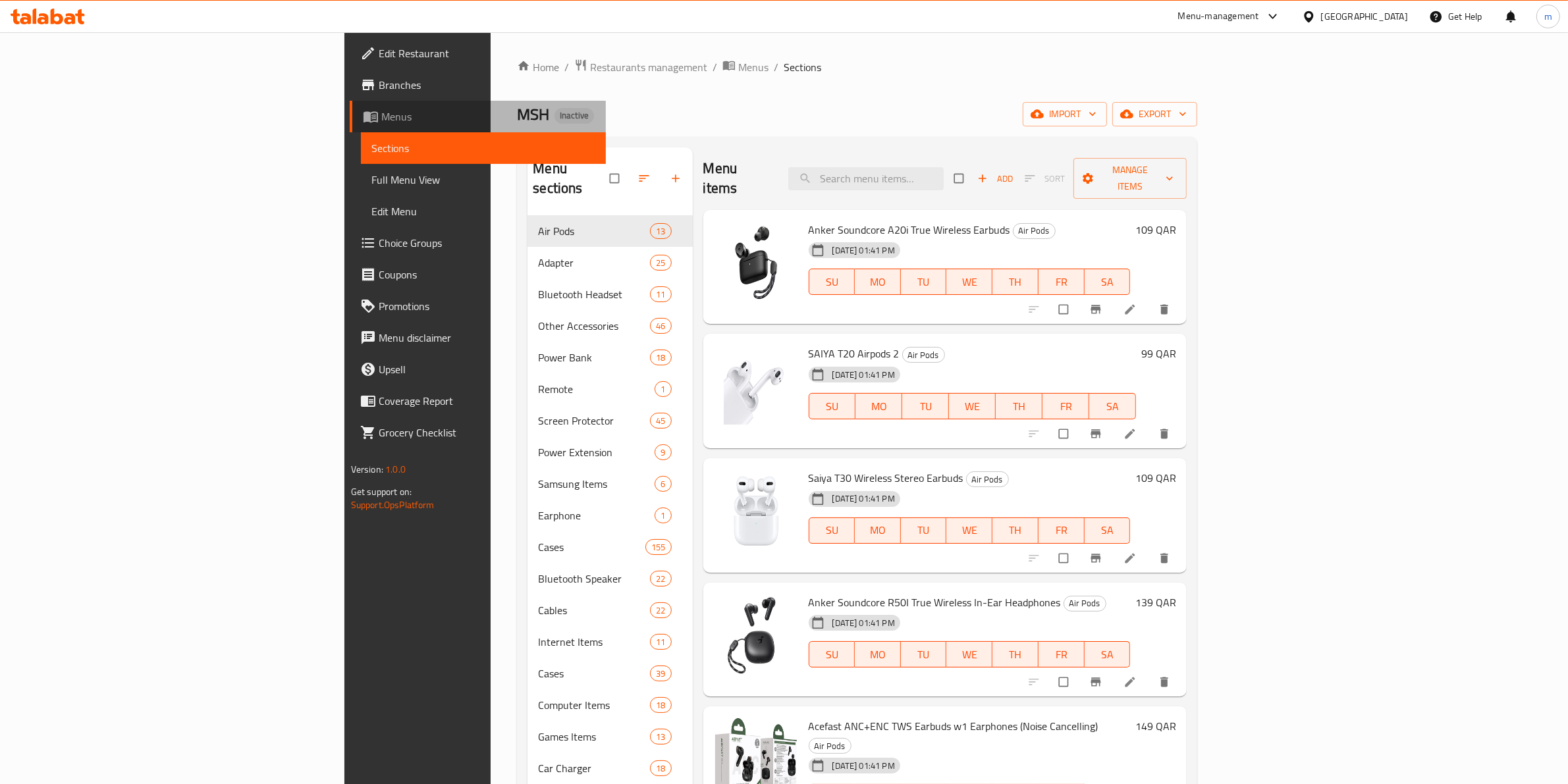
click at [381, 112] on span "Menus" at bounding box center [488, 117] width 214 height 16
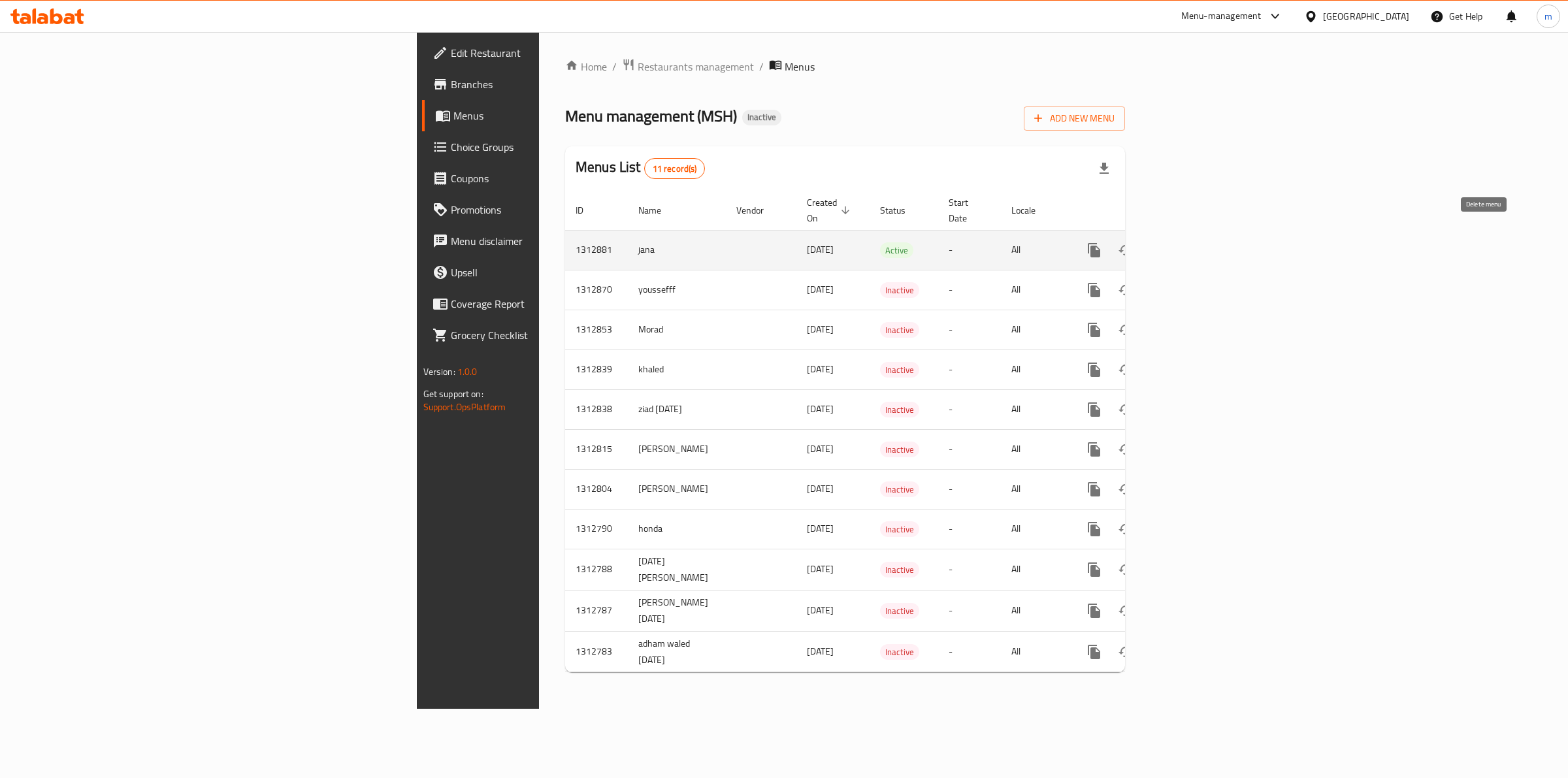
click at [1164, 243] on icon "enhanced table" at bounding box center [1157, 251] width 16 height 16
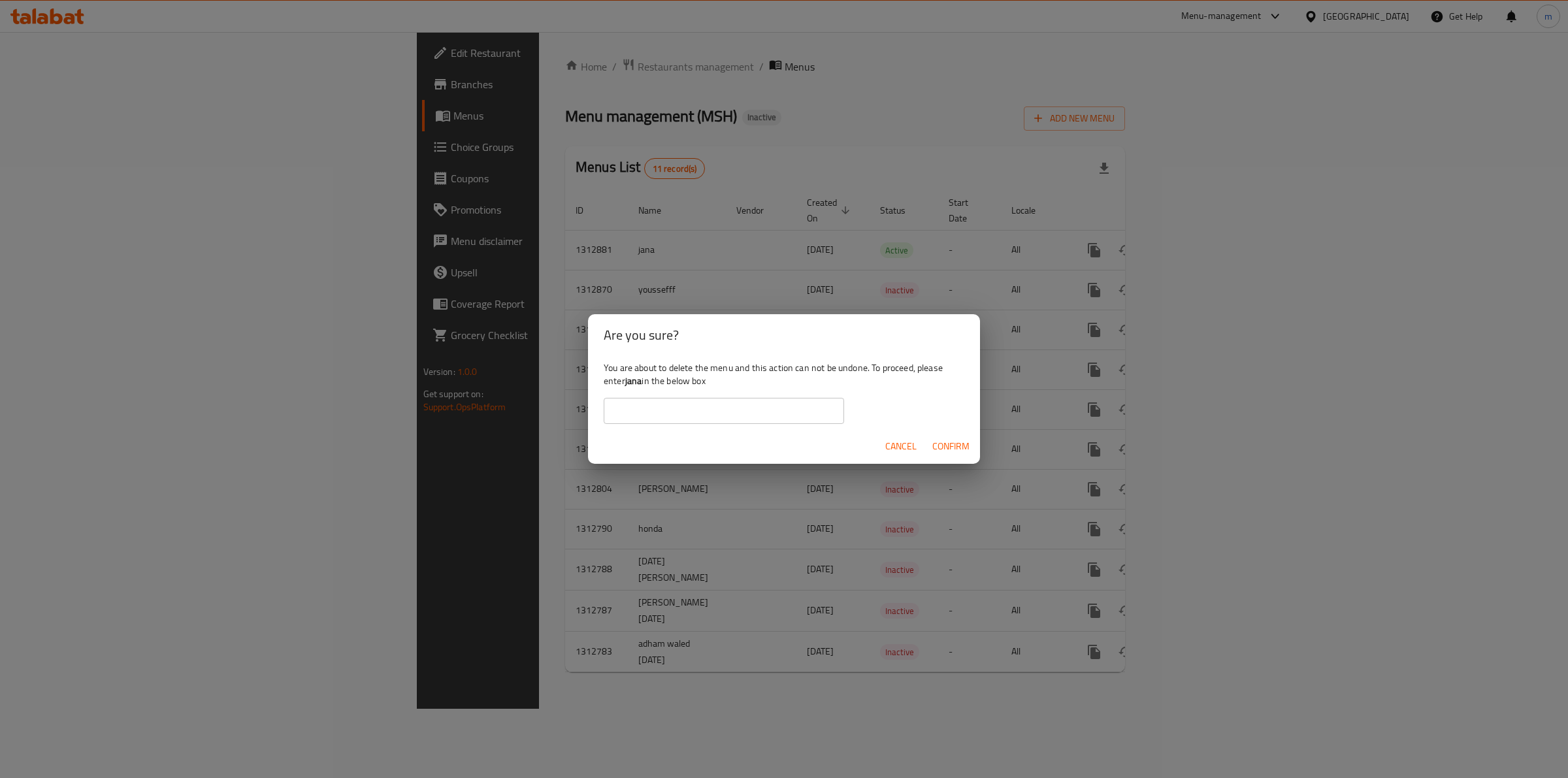
click at [772, 422] on input "text" at bounding box center [724, 411] width 240 height 26
type input "jana"
click at [959, 452] on span "Confirm" at bounding box center [950, 447] width 37 height 16
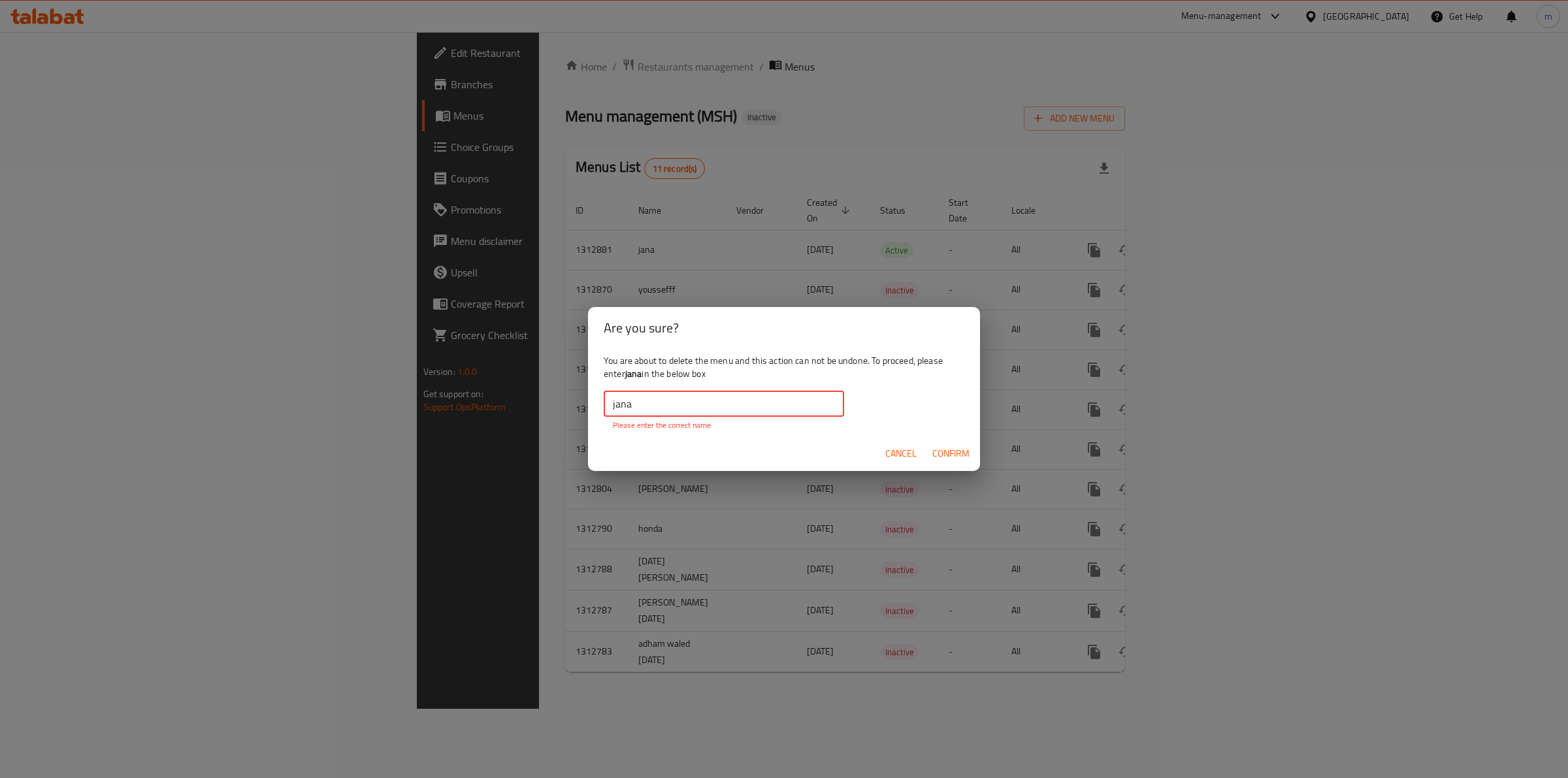
drag, startPoint x: 621, startPoint y: 398, endPoint x: 628, endPoint y: 393, distance: 8.6
click at [621, 397] on input "jana" at bounding box center [724, 404] width 240 height 26
drag, startPoint x: 632, startPoint y: 403, endPoint x: 557, endPoint y: 432, distance: 80.4
click at [557, 432] on div "Are you sure? You are about to delete the menu and this action can not be undon…" at bounding box center [784, 389] width 1568 height 778
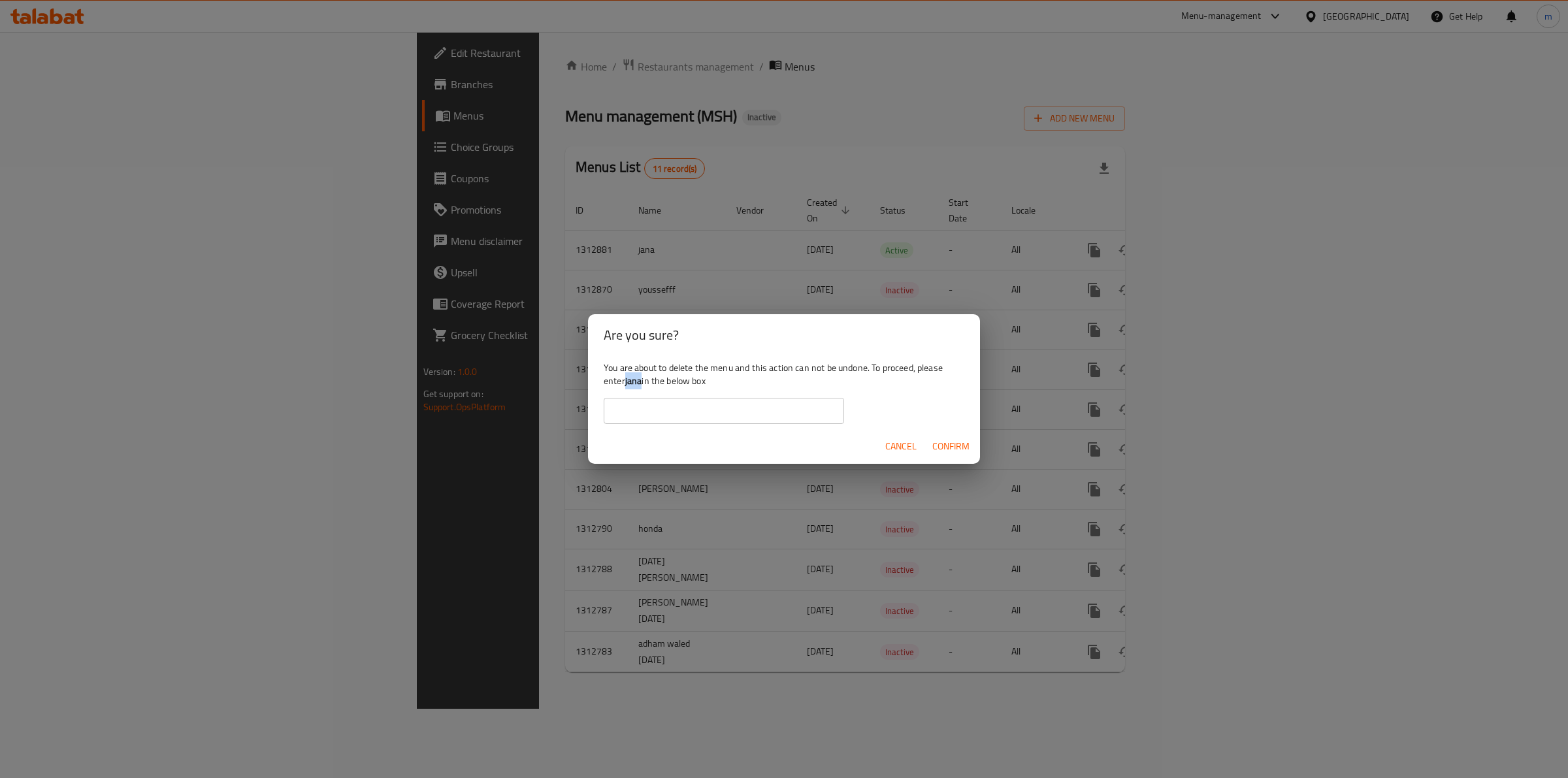
drag, startPoint x: 642, startPoint y: 382, endPoint x: 624, endPoint y: 383, distance: 18.0
click at [624, 383] on div "You are about to delete the menu and this action can not be undone. To proceed,…" at bounding box center [784, 393] width 392 height 73
copy div "jana"
click at [638, 412] on input "text" at bounding box center [724, 411] width 240 height 26
paste input "jana"
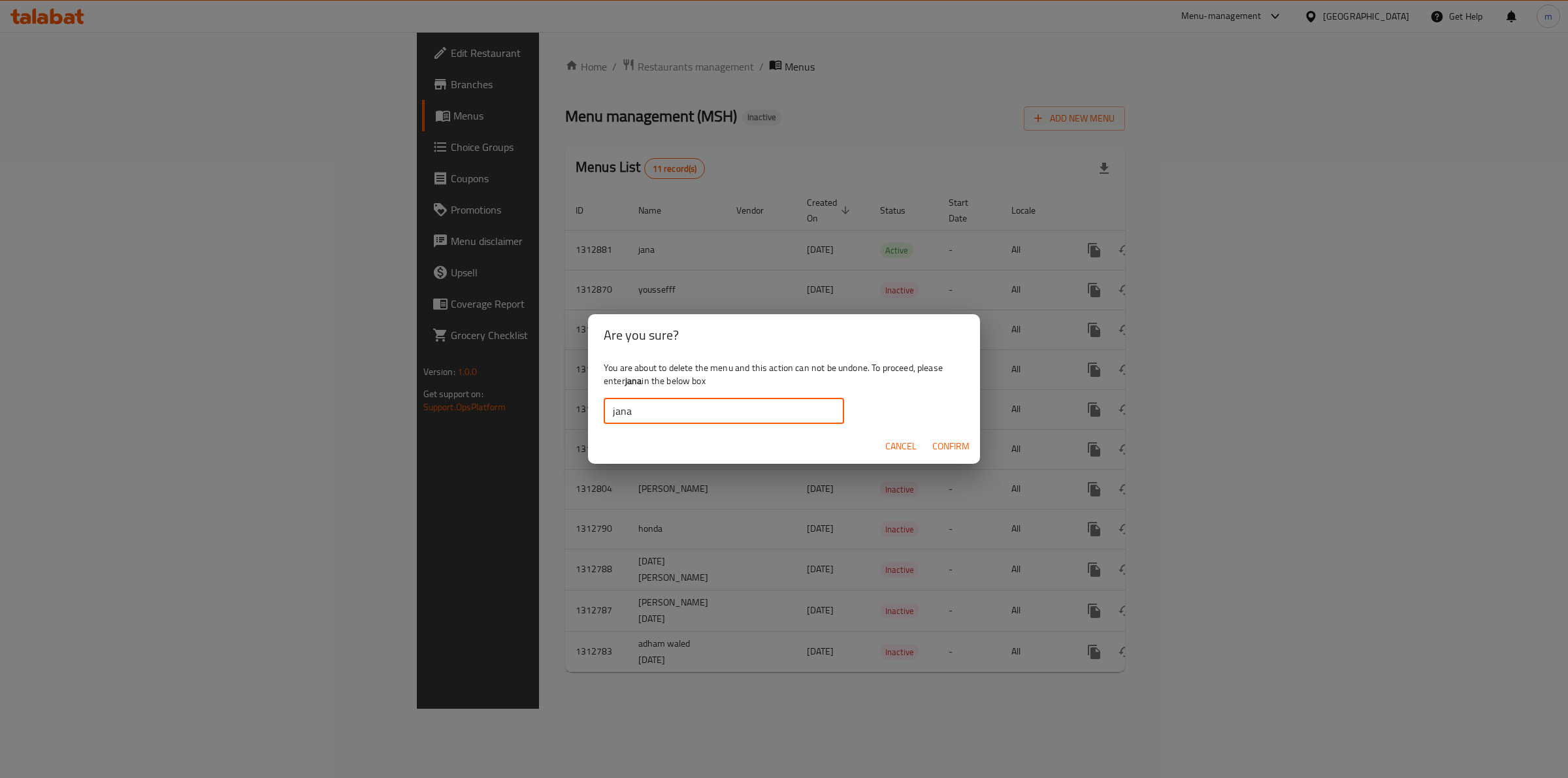
click at [944, 441] on span "Confirm" at bounding box center [950, 447] width 37 height 16
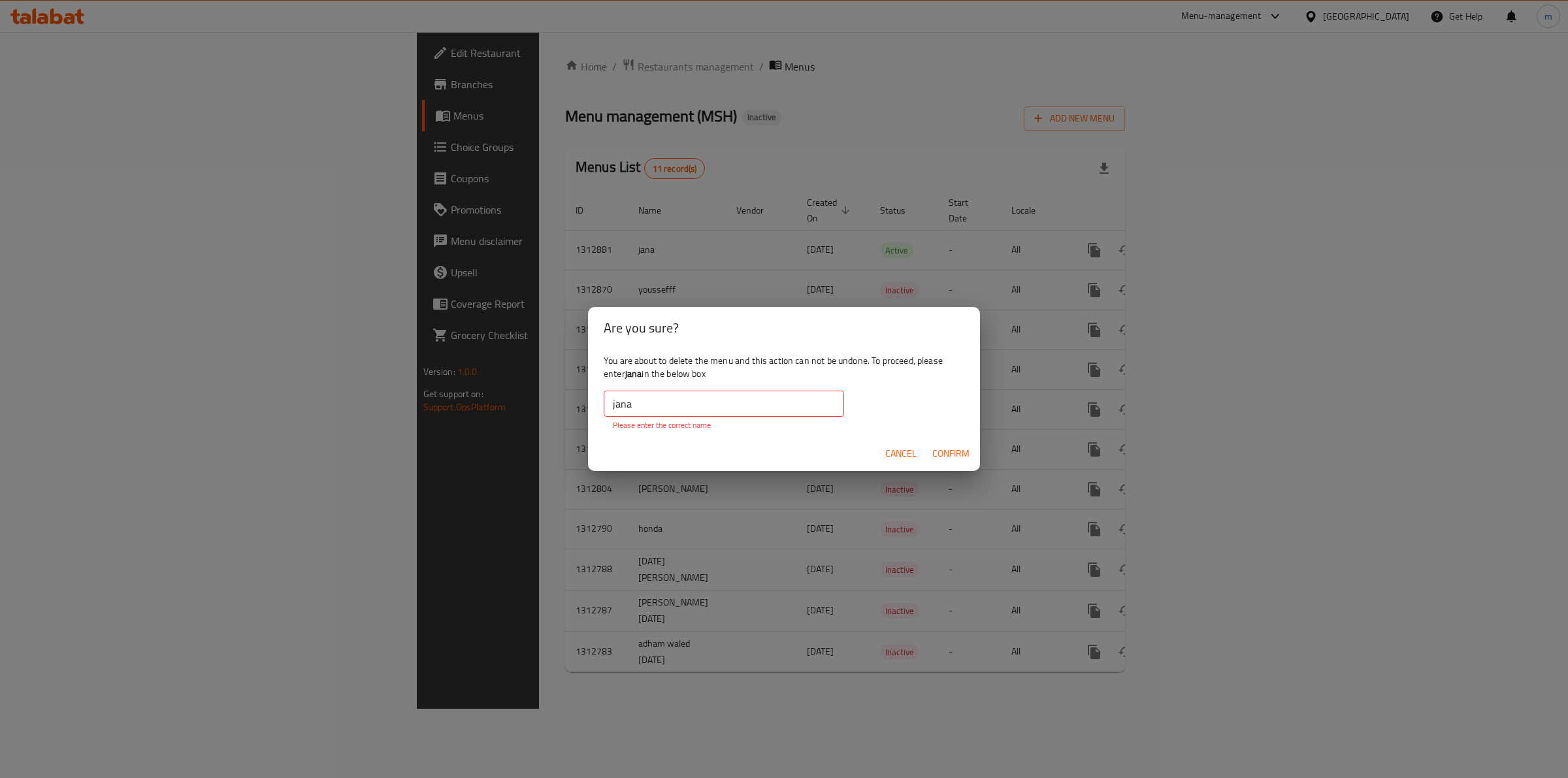
click at [617, 398] on input "jana" at bounding box center [724, 404] width 240 height 26
click at [612, 409] on input "jana" at bounding box center [724, 404] width 240 height 26
click at [960, 459] on span "Confirm" at bounding box center [950, 453] width 37 height 16
click at [675, 397] on input "jana" at bounding box center [724, 404] width 240 height 26
click at [947, 445] on span "Confirm" at bounding box center [950, 453] width 37 height 16
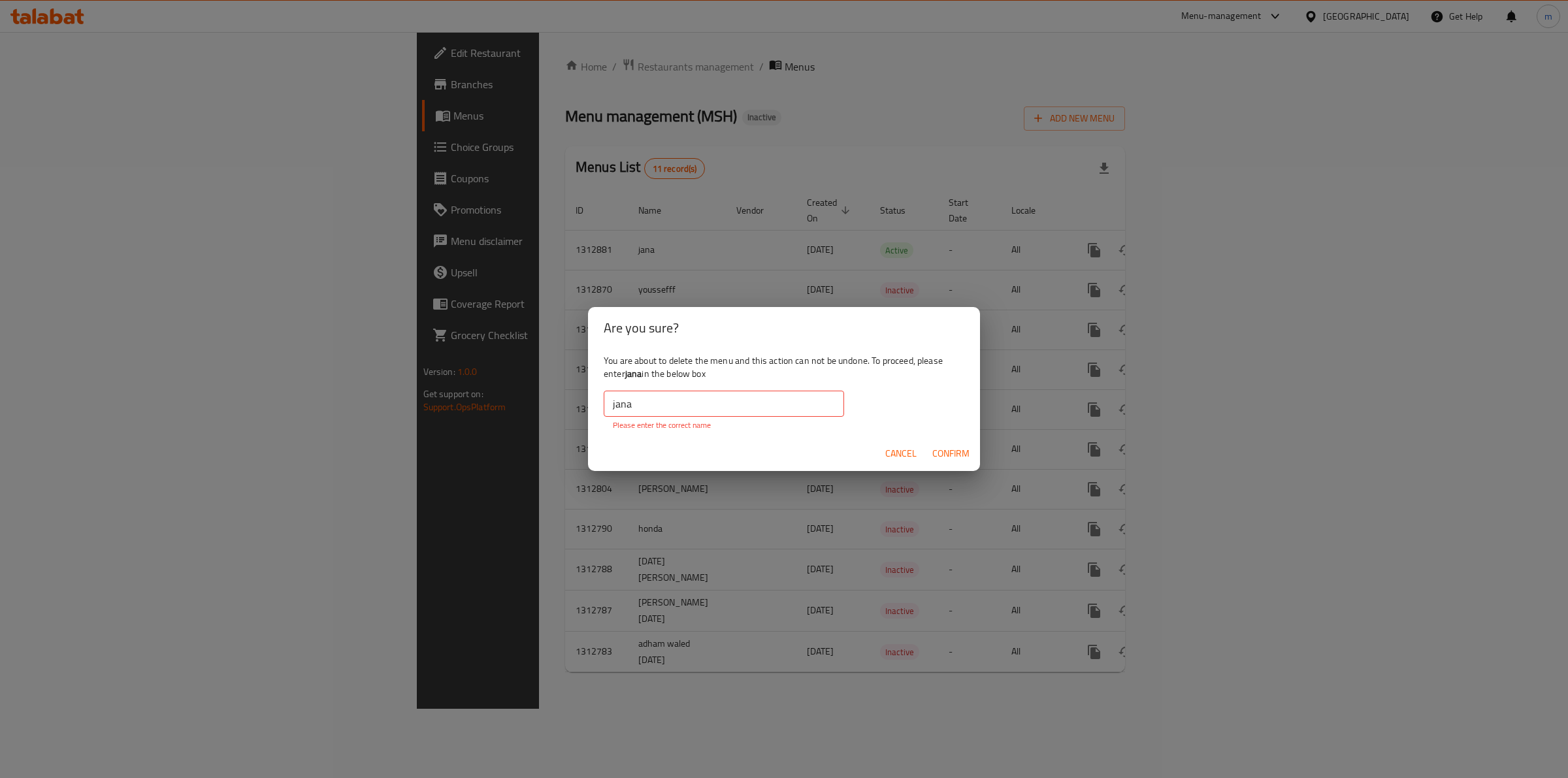
click at [947, 445] on span "Confirm" at bounding box center [950, 453] width 37 height 16
click at [716, 399] on input "jana" at bounding box center [724, 404] width 240 height 26
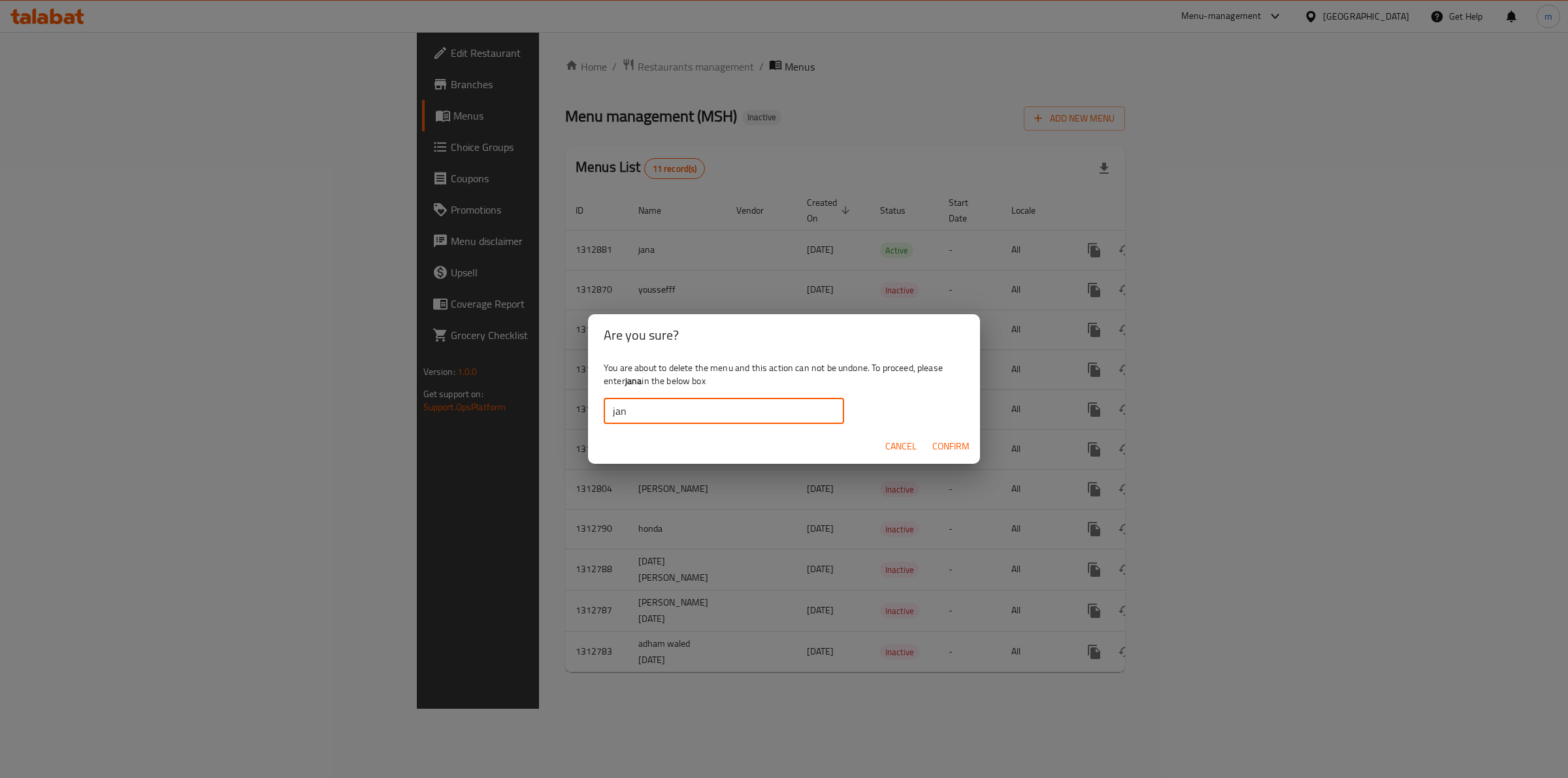
type input "jana"
click at [968, 451] on span "Confirm" at bounding box center [950, 447] width 37 height 16
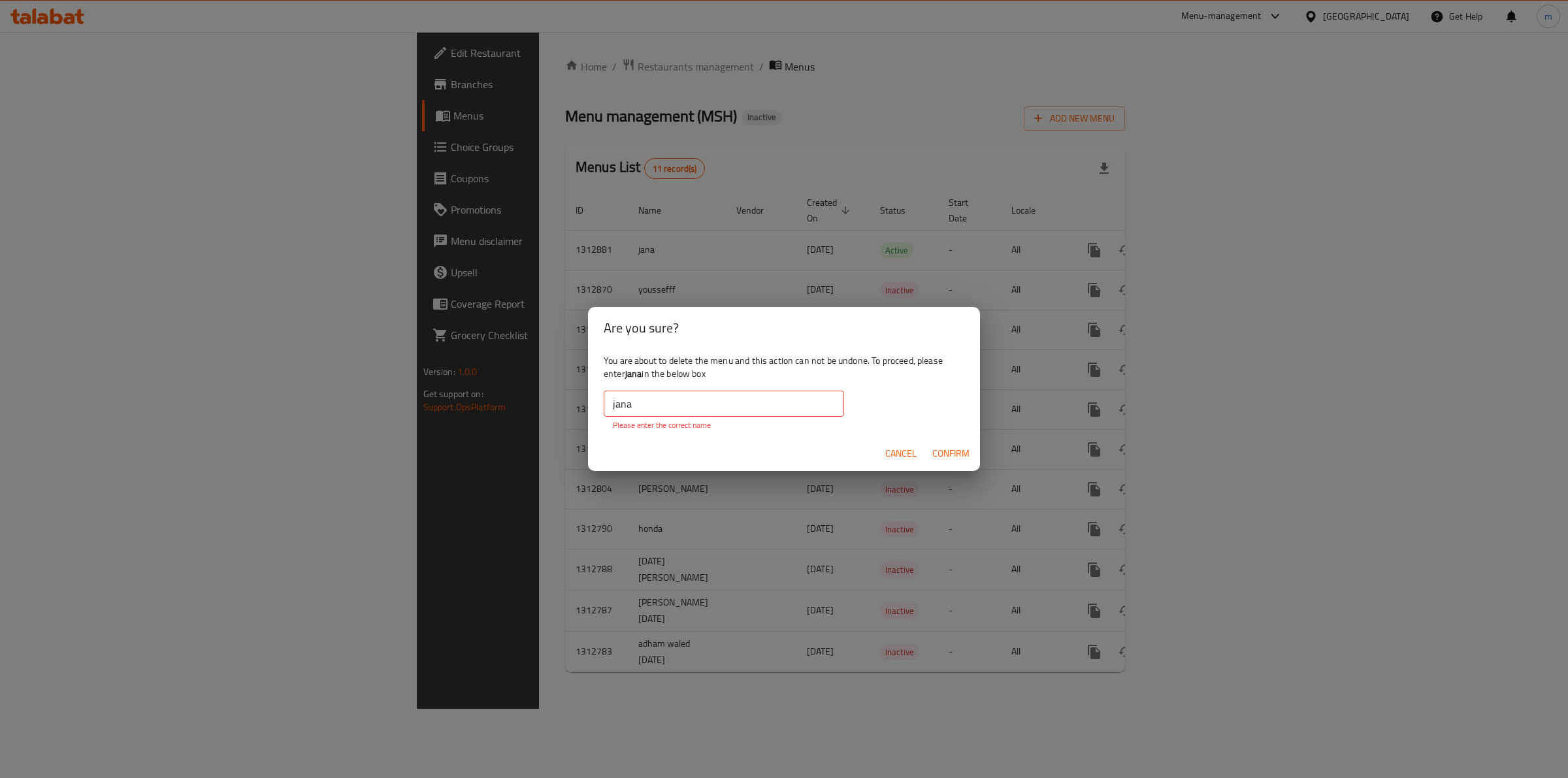
click at [909, 446] on span "Cancel" at bounding box center [901, 453] width 31 height 16
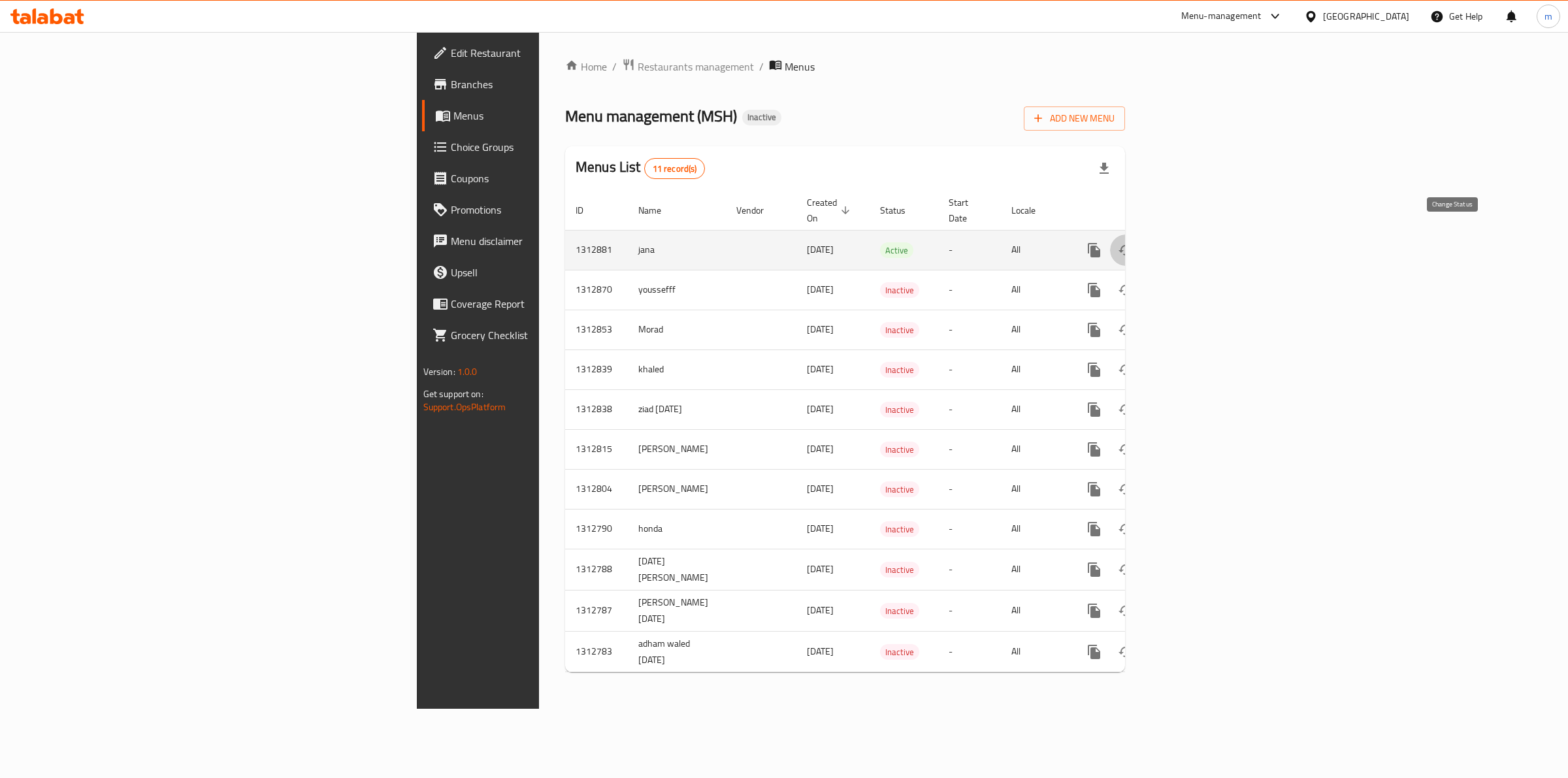
click at [1133, 243] on icon "enhanced table" at bounding box center [1126, 251] width 16 height 16
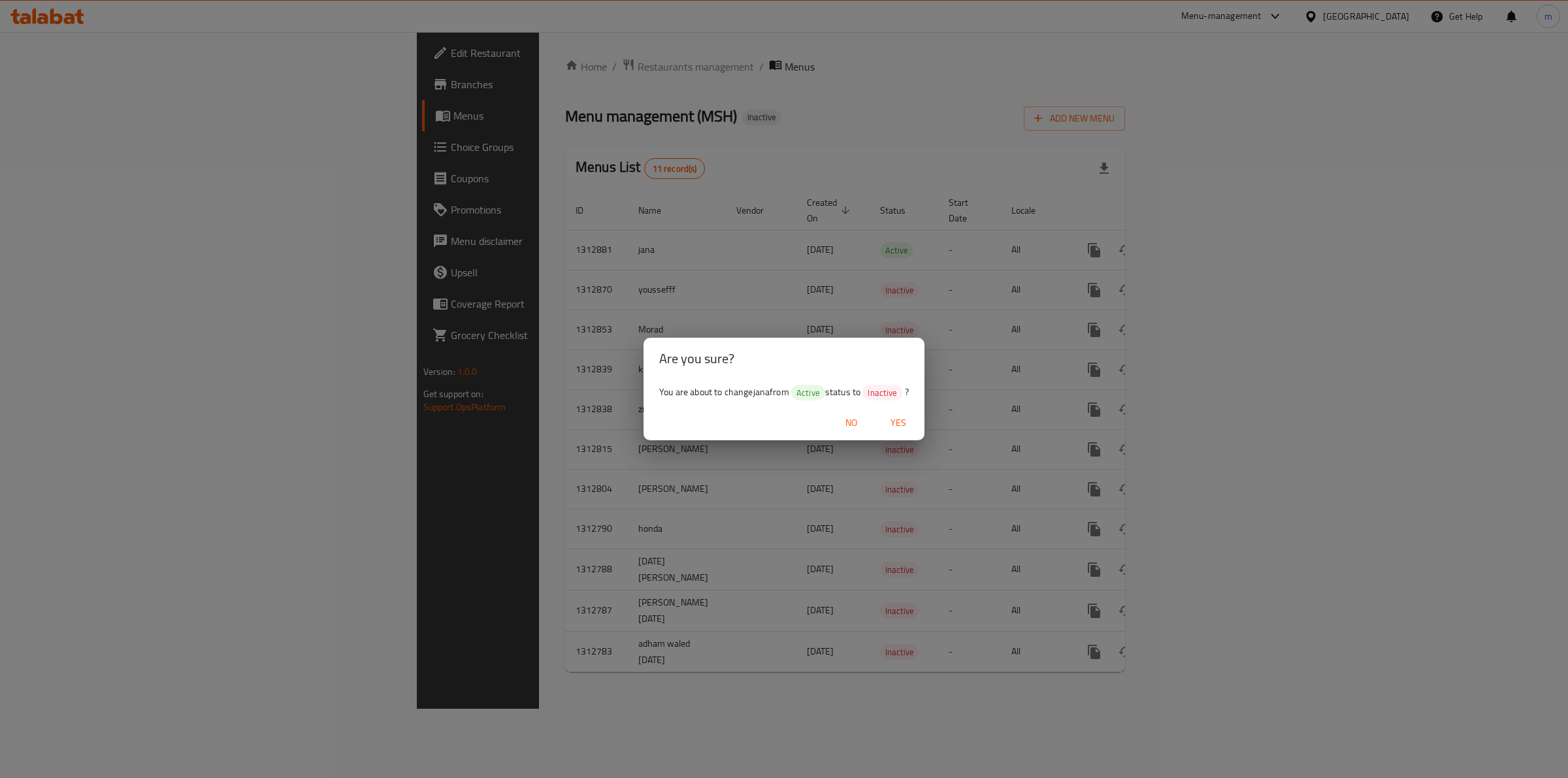
click at [893, 418] on span "Yes" at bounding box center [898, 423] width 31 height 16
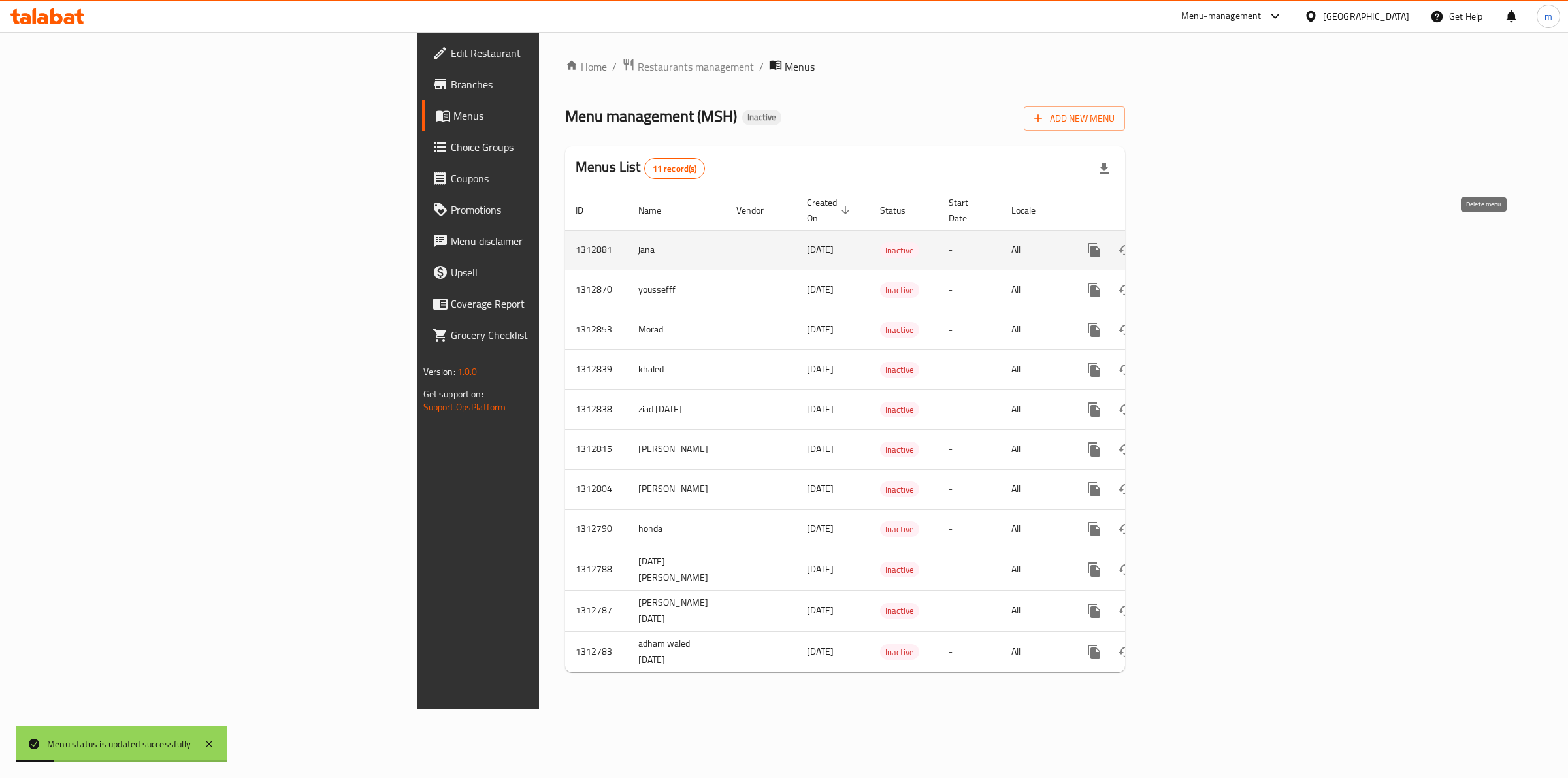
click at [1164, 243] on icon "enhanced table" at bounding box center [1157, 251] width 16 height 16
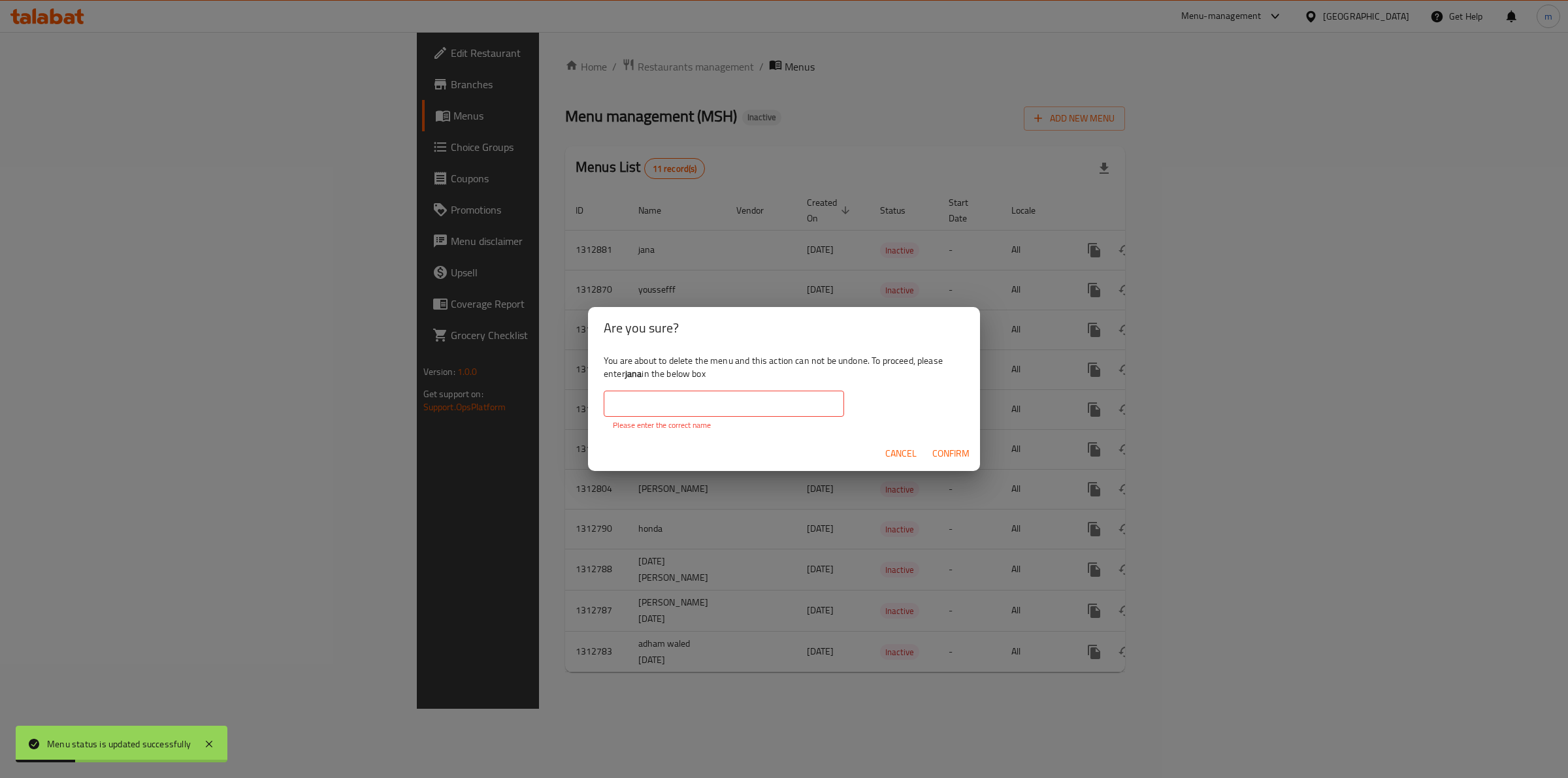
click at [760, 416] on input "text" at bounding box center [724, 404] width 240 height 26
paste input "jana"
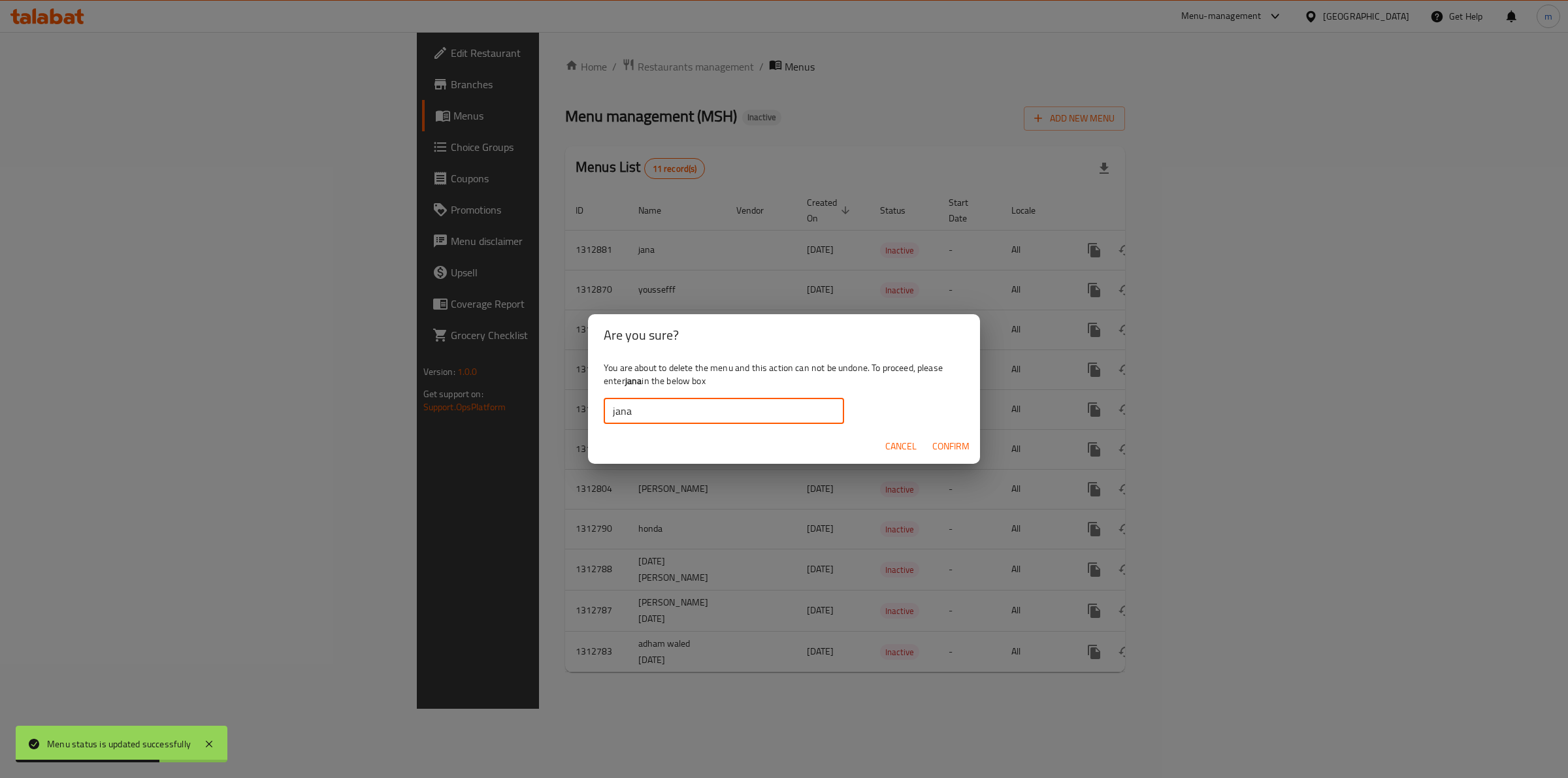
type input "jana"
click at [963, 441] on span "Confirm" at bounding box center [950, 447] width 37 height 16
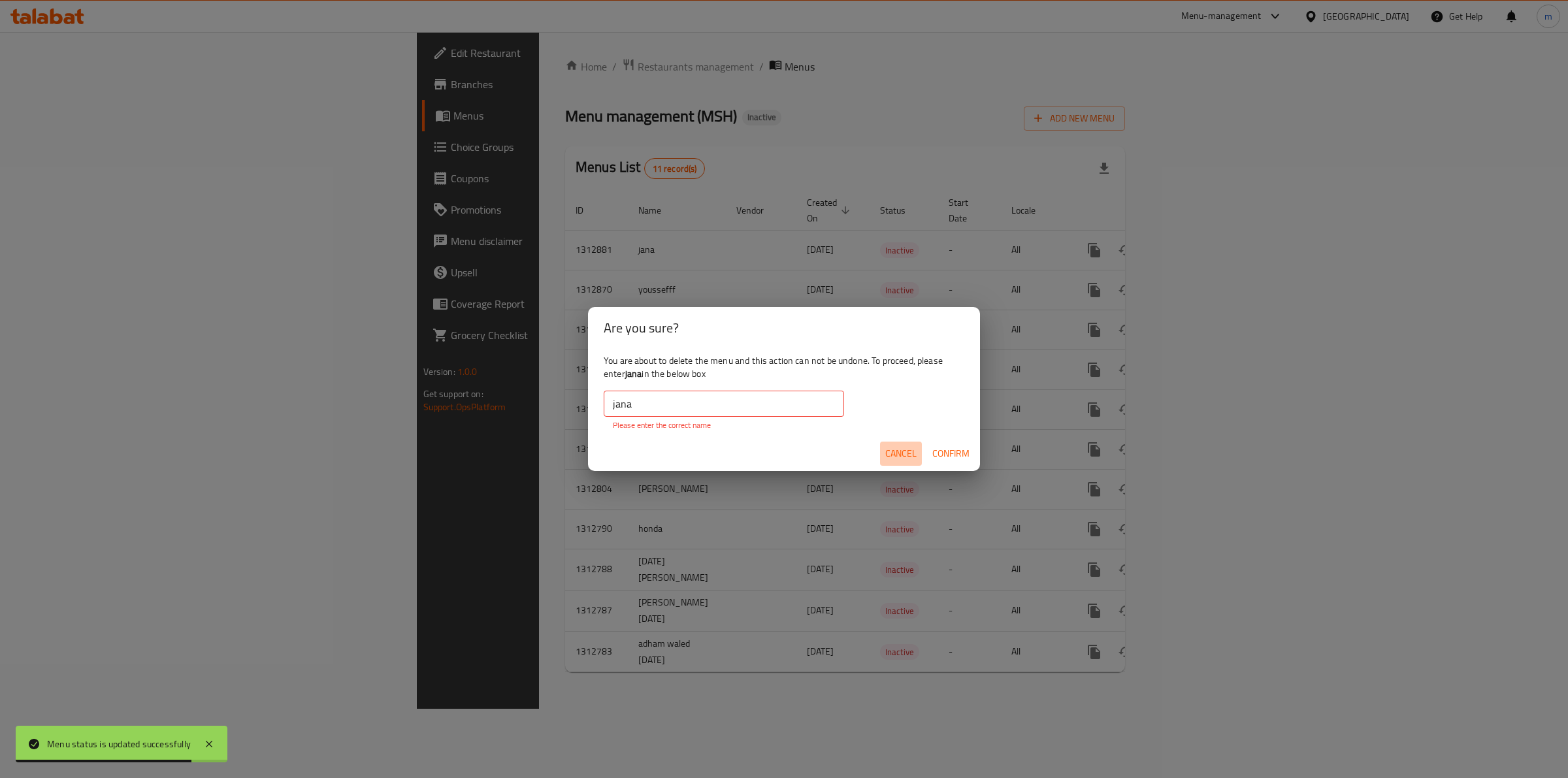
click at [888, 451] on span "Cancel" at bounding box center [901, 453] width 31 height 16
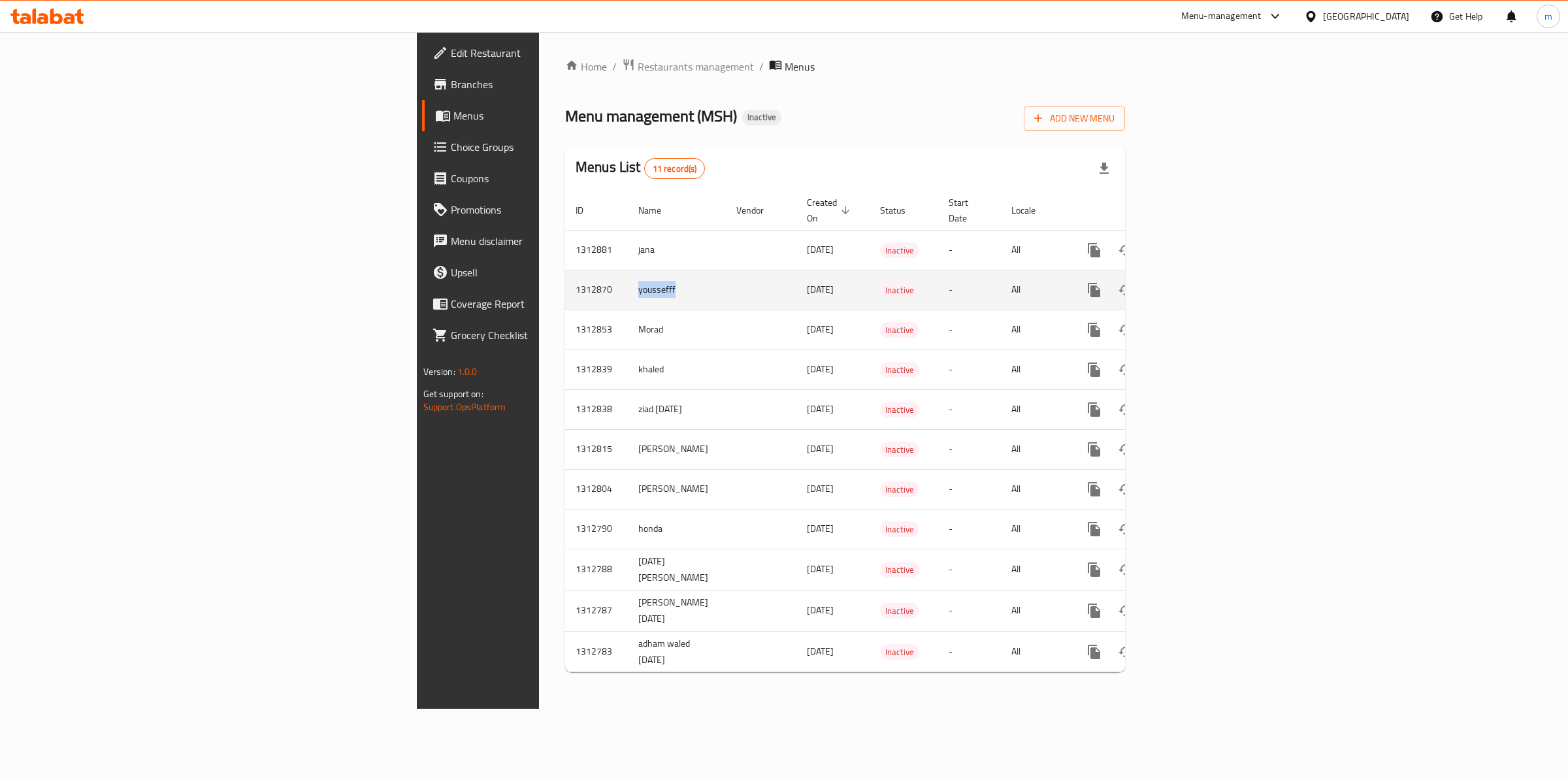
drag, startPoint x: 396, startPoint y: 273, endPoint x: 350, endPoint y: 273, distance: 46.0
click at [628, 273] on td "youssefff" at bounding box center [677, 289] width 98 height 40
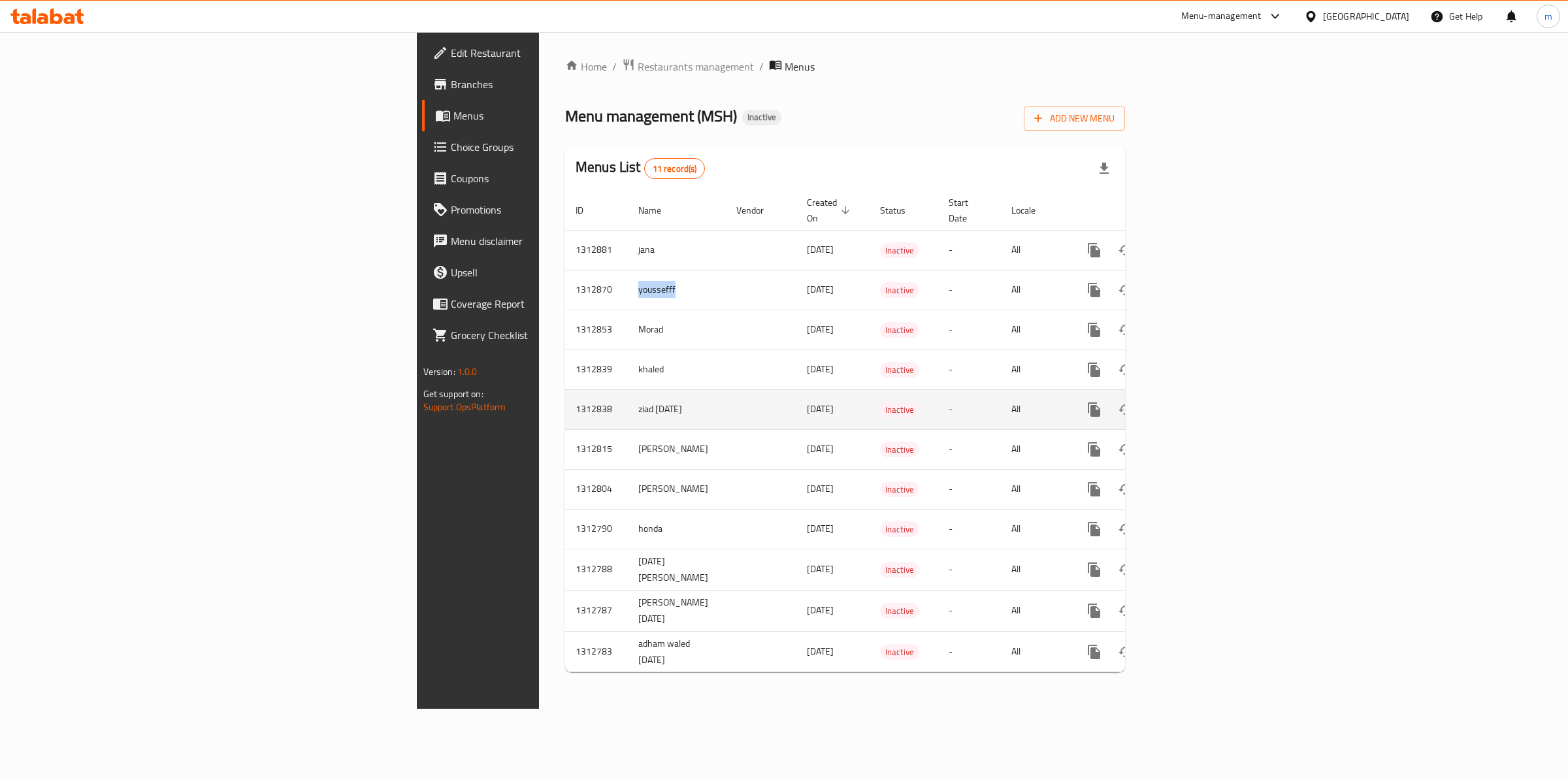
copy td "youssefff"
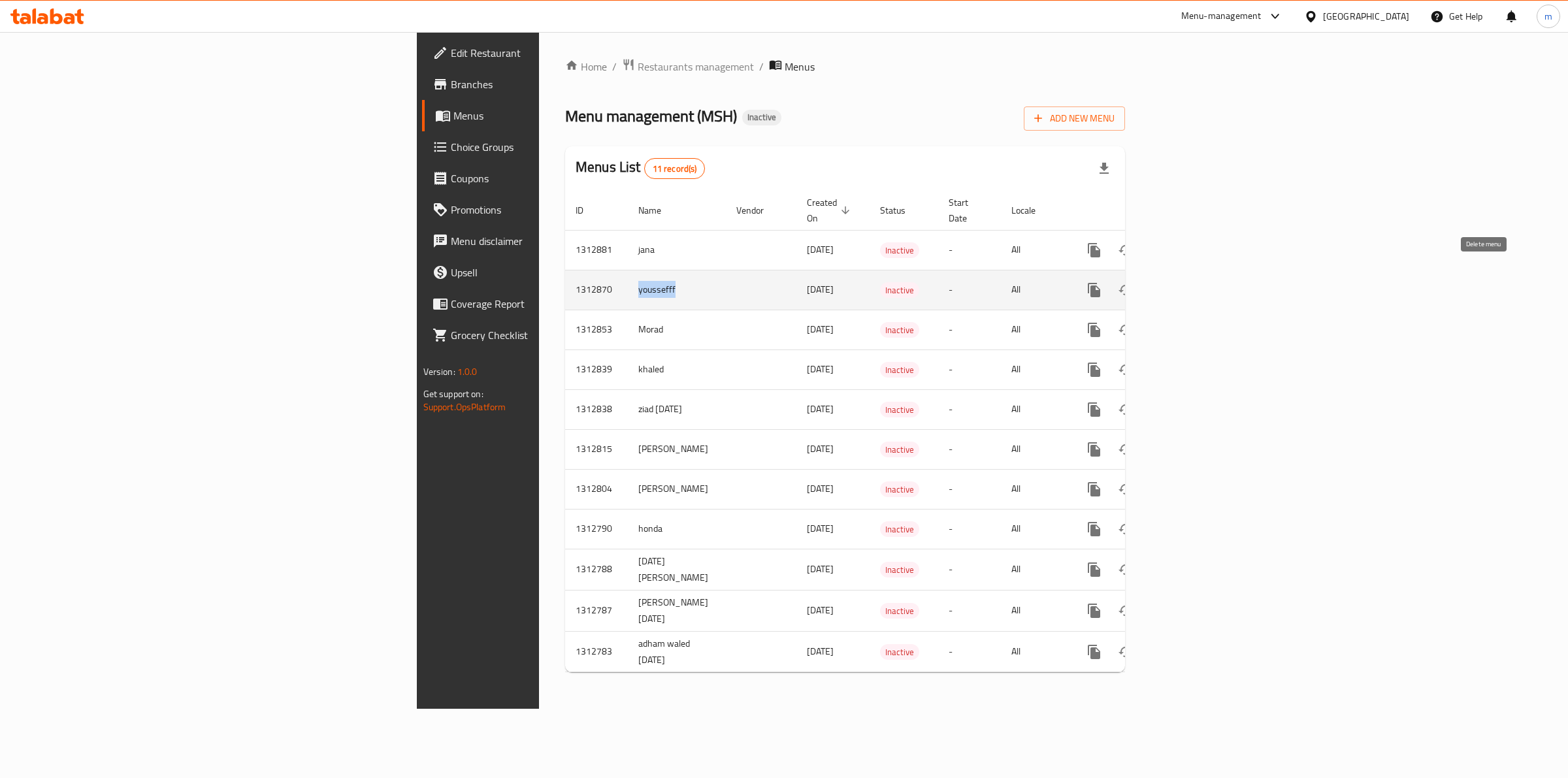
click at [1164, 282] on icon "enhanced table" at bounding box center [1157, 290] width 16 height 16
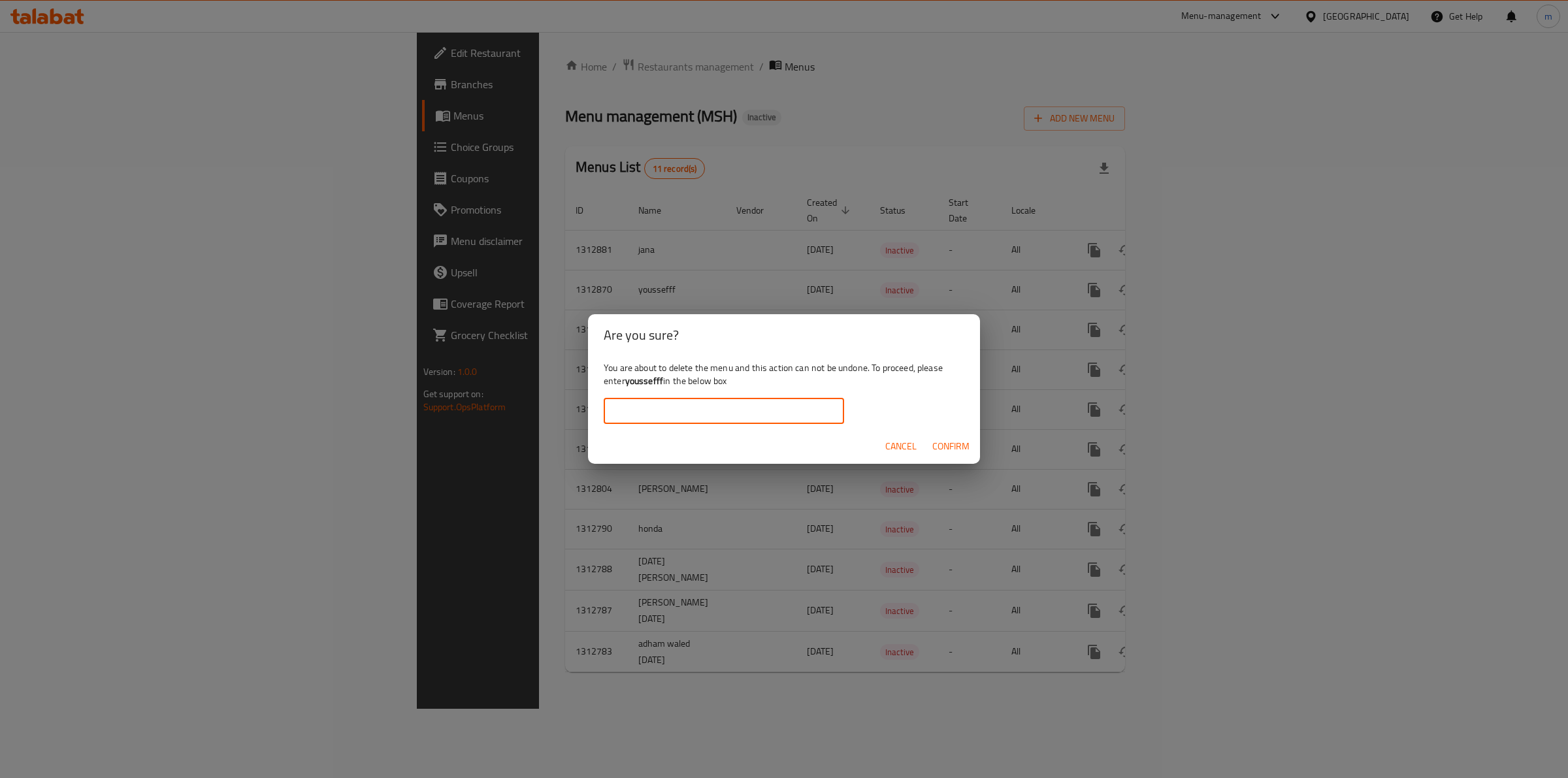
click at [755, 404] on input "text" at bounding box center [724, 411] width 240 height 26
paste input "youssefff"
type input "youssefff"
click at [938, 441] on span "Confirm" at bounding box center [950, 447] width 37 height 16
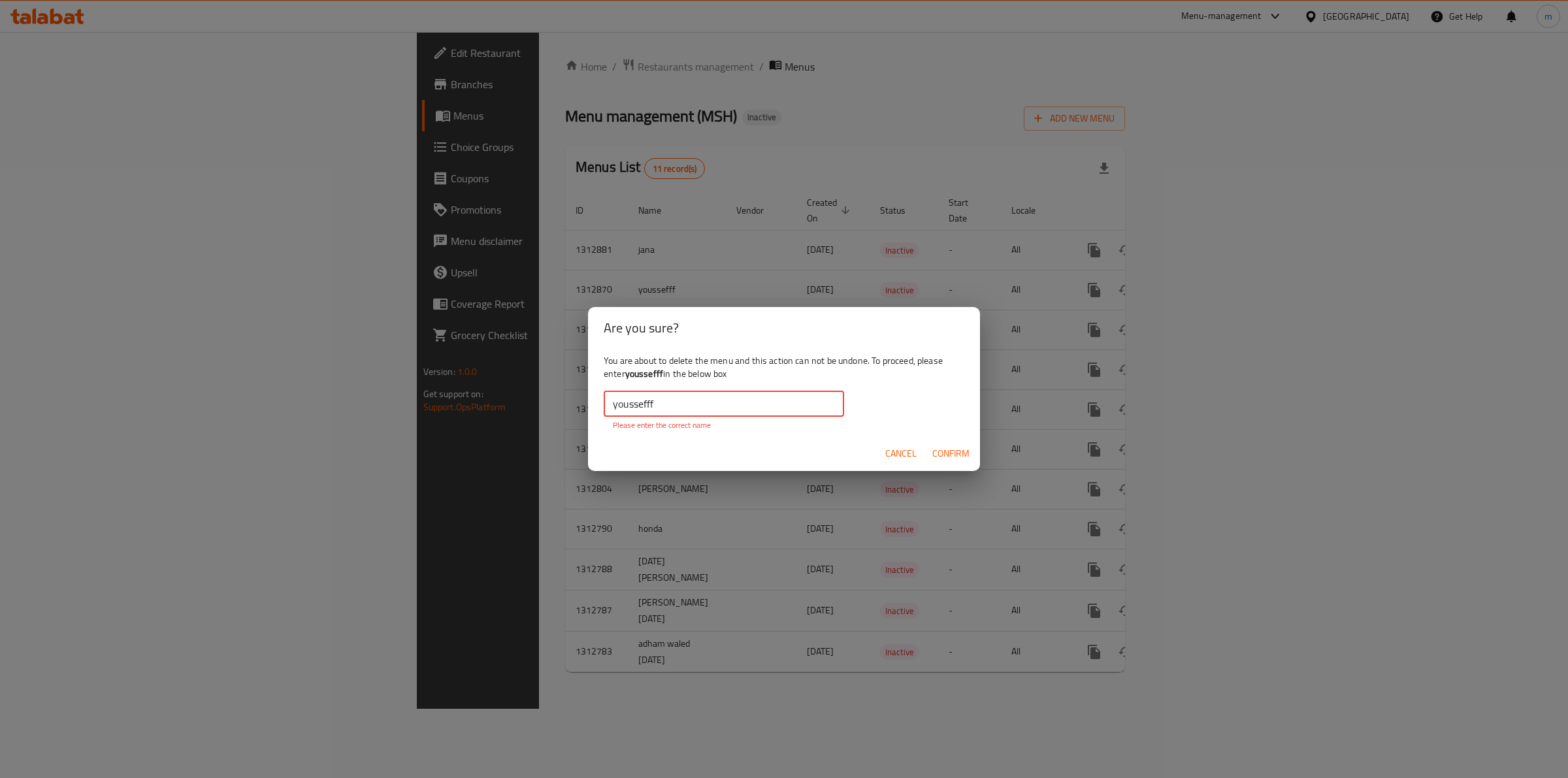
click at [742, 409] on input "youssefff" at bounding box center [724, 404] width 240 height 26
click at [960, 458] on span "Confirm" at bounding box center [950, 453] width 37 height 16
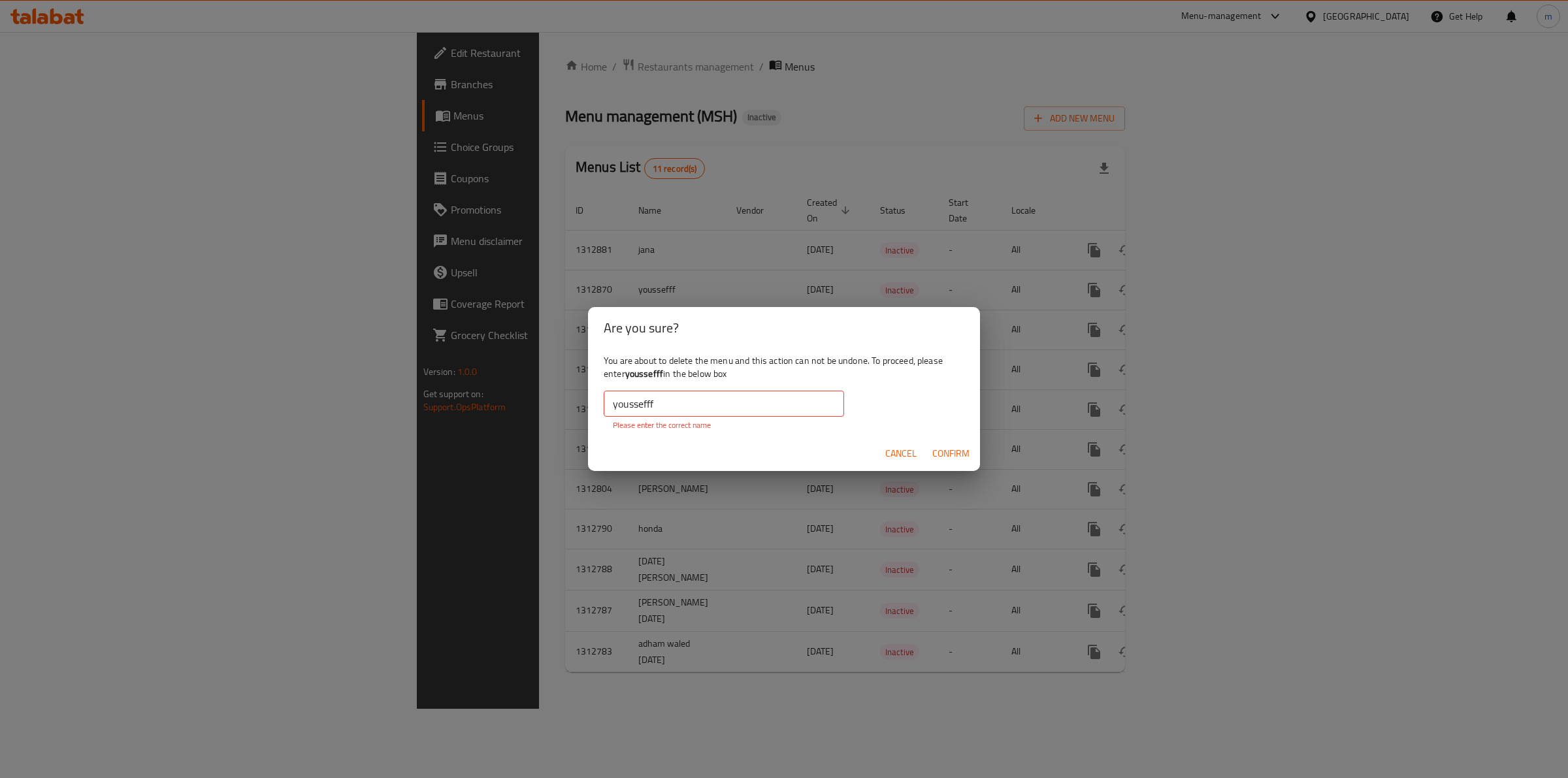
click at [960, 458] on span "Confirm" at bounding box center [950, 453] width 37 height 16
click at [608, 404] on input "youssefff" at bounding box center [724, 404] width 240 height 26
click at [753, 400] on input "youssefff" at bounding box center [724, 404] width 240 height 26
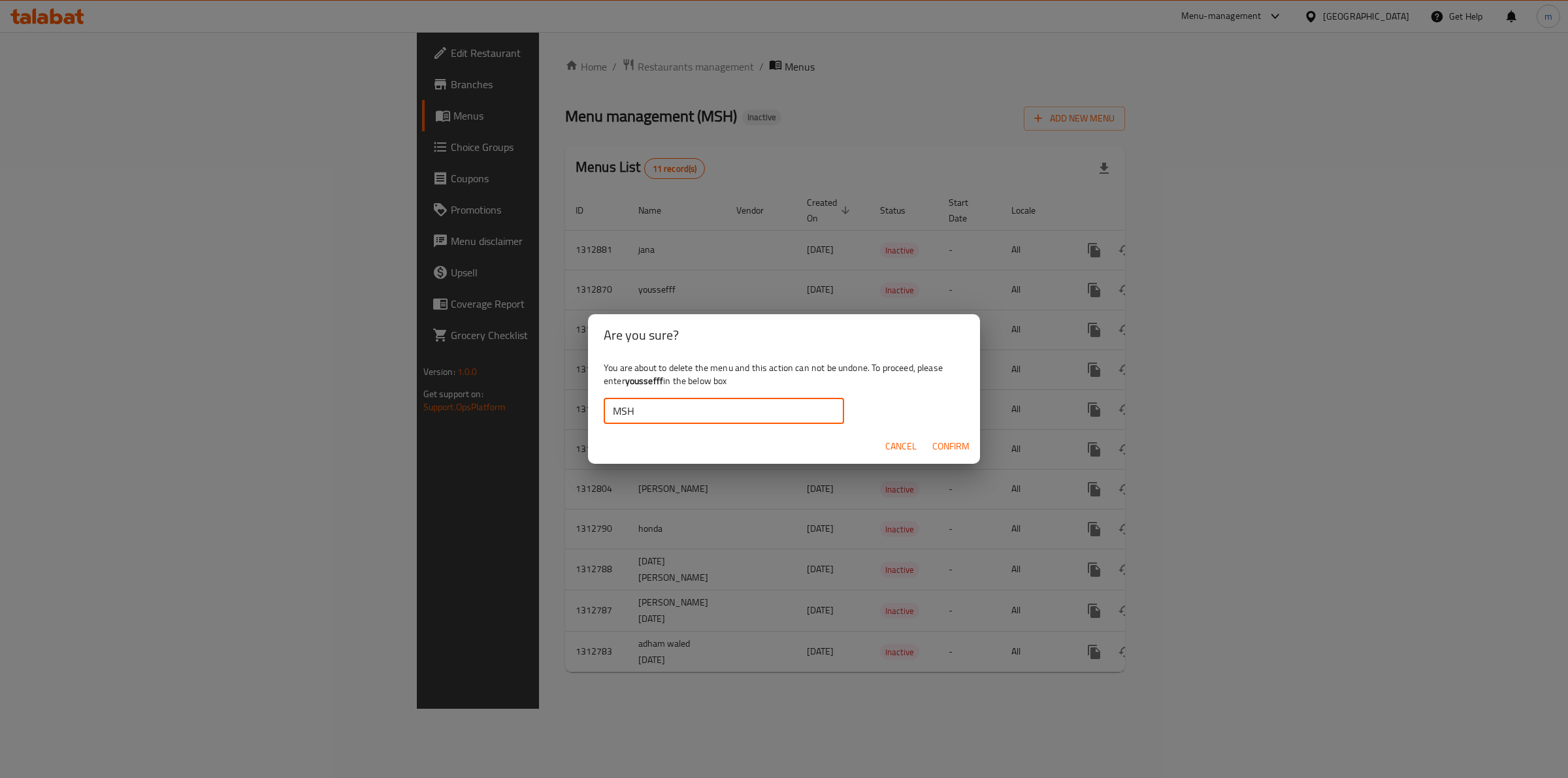
type input "MSH"
click at [948, 452] on span "Confirm" at bounding box center [950, 447] width 37 height 16
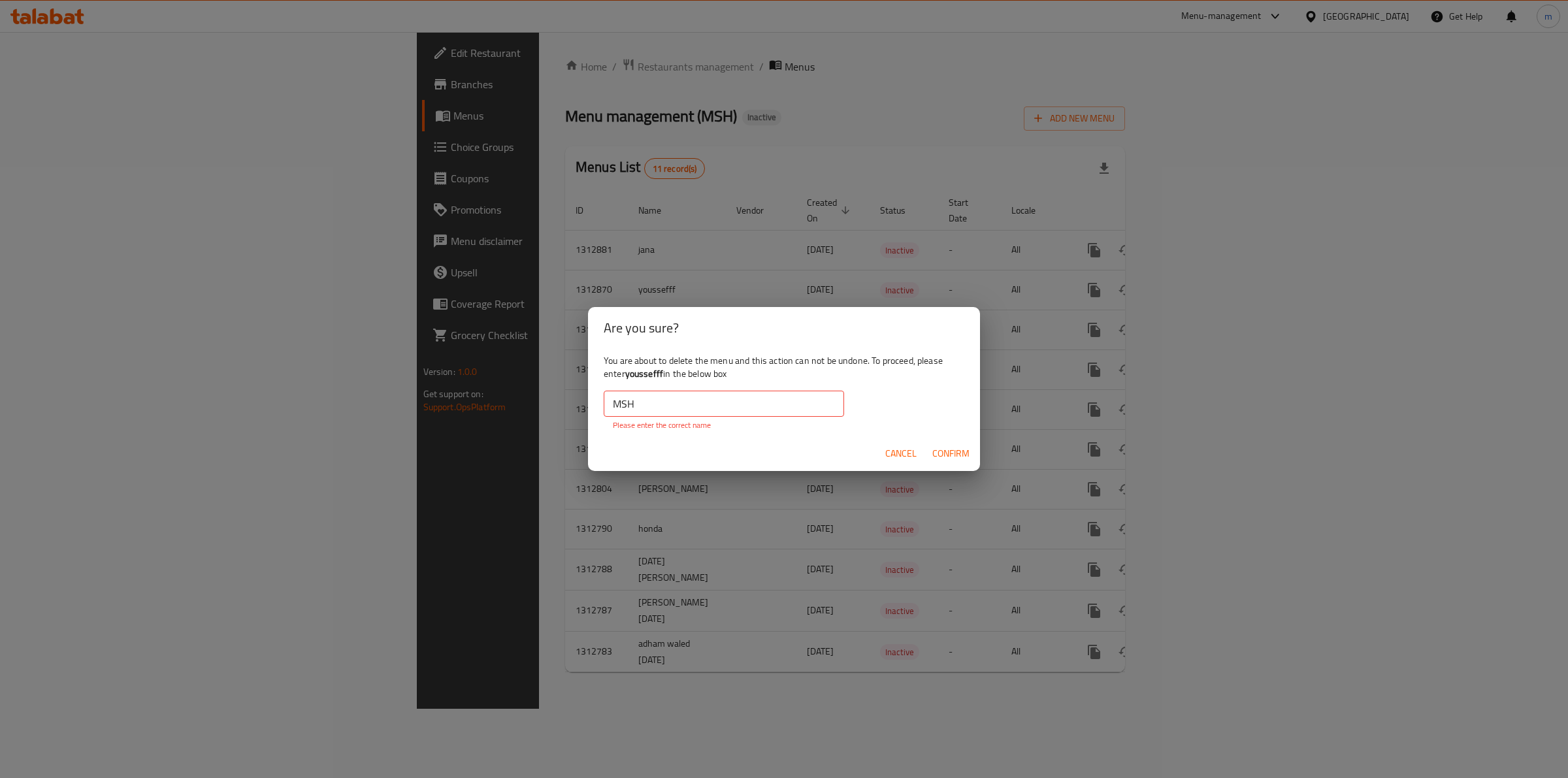
click at [683, 412] on input "MSH" at bounding box center [724, 404] width 240 height 26
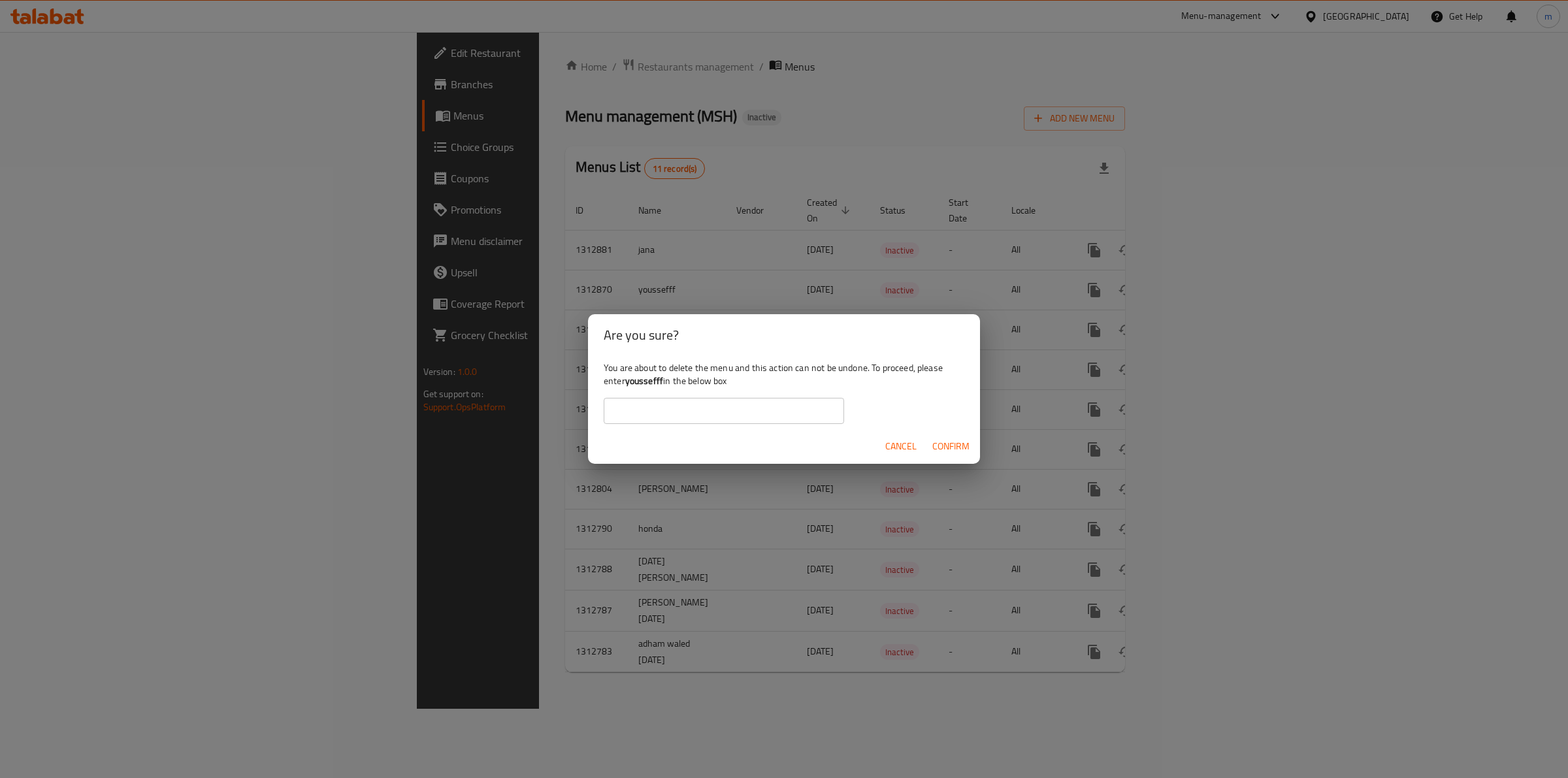
click at [616, 144] on div "Are you sure? You are about to delete the menu and this action can not be undon…" at bounding box center [784, 389] width 1568 height 778
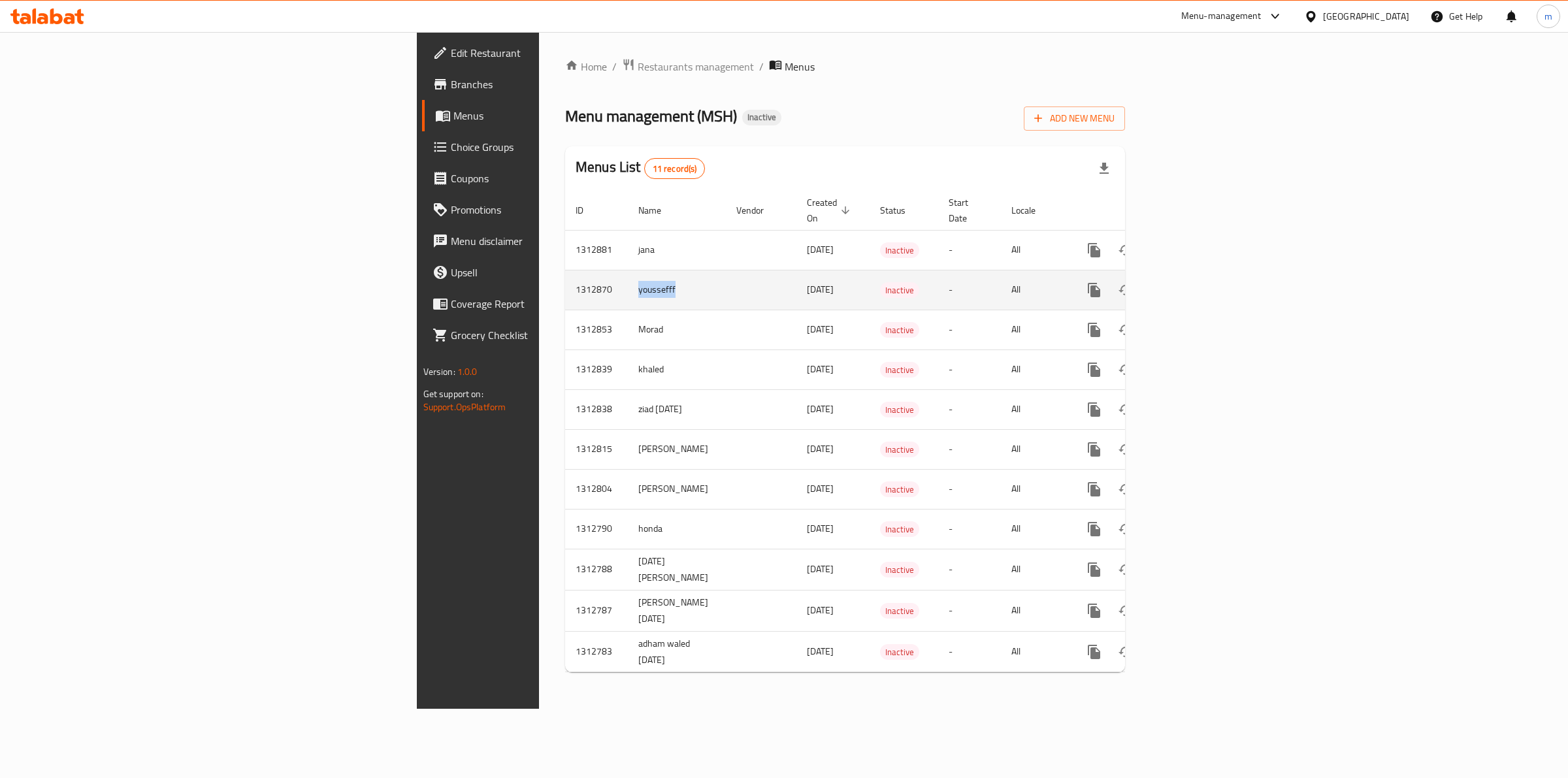
drag, startPoint x: 396, startPoint y: 273, endPoint x: 346, endPoint y: 279, distance: 50.4
click at [565, 279] on tr "1312870 youssefff [DATE] Inactive - All" at bounding box center [889, 289] width 649 height 40
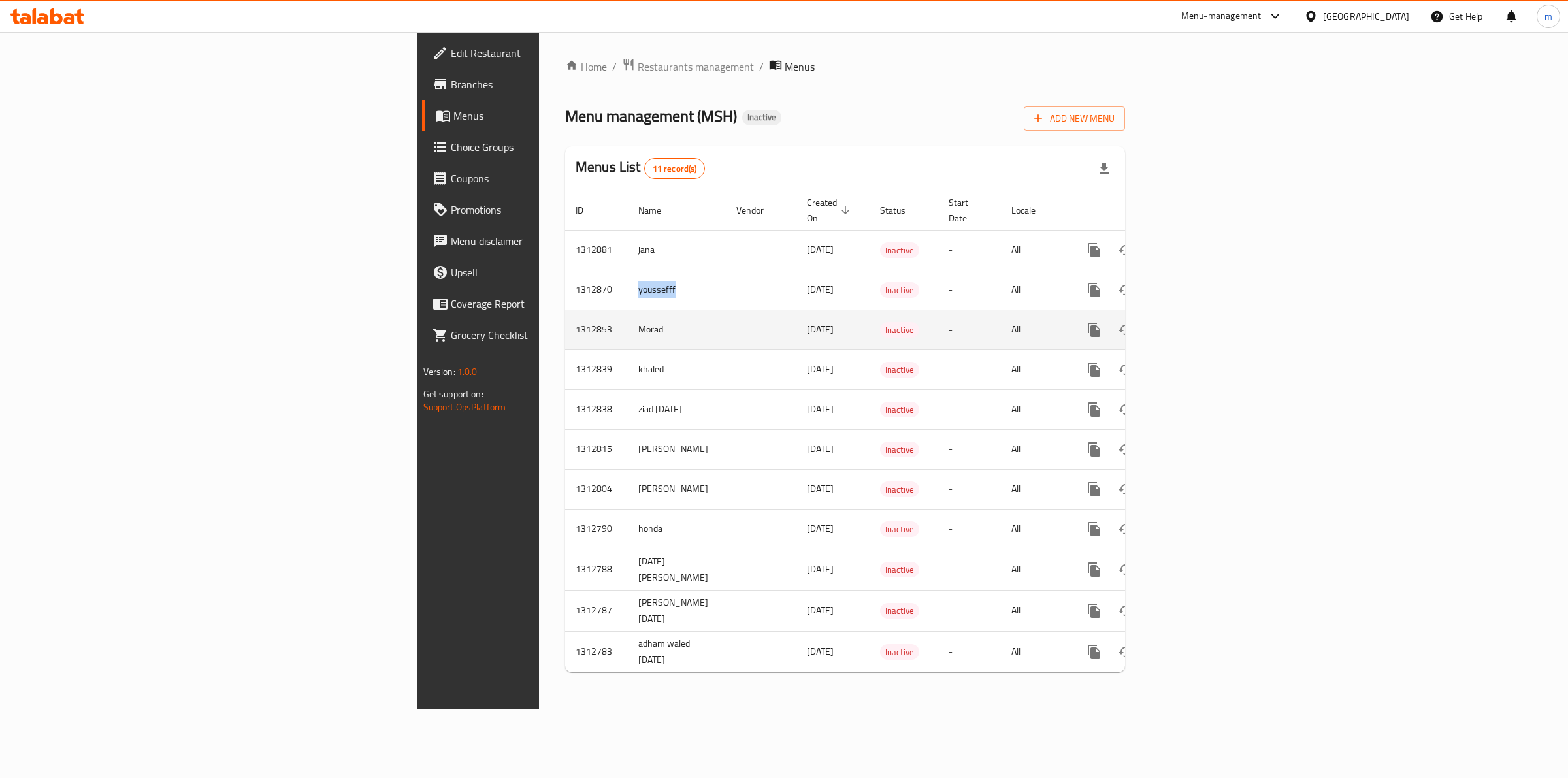
copy tr "youssefff"
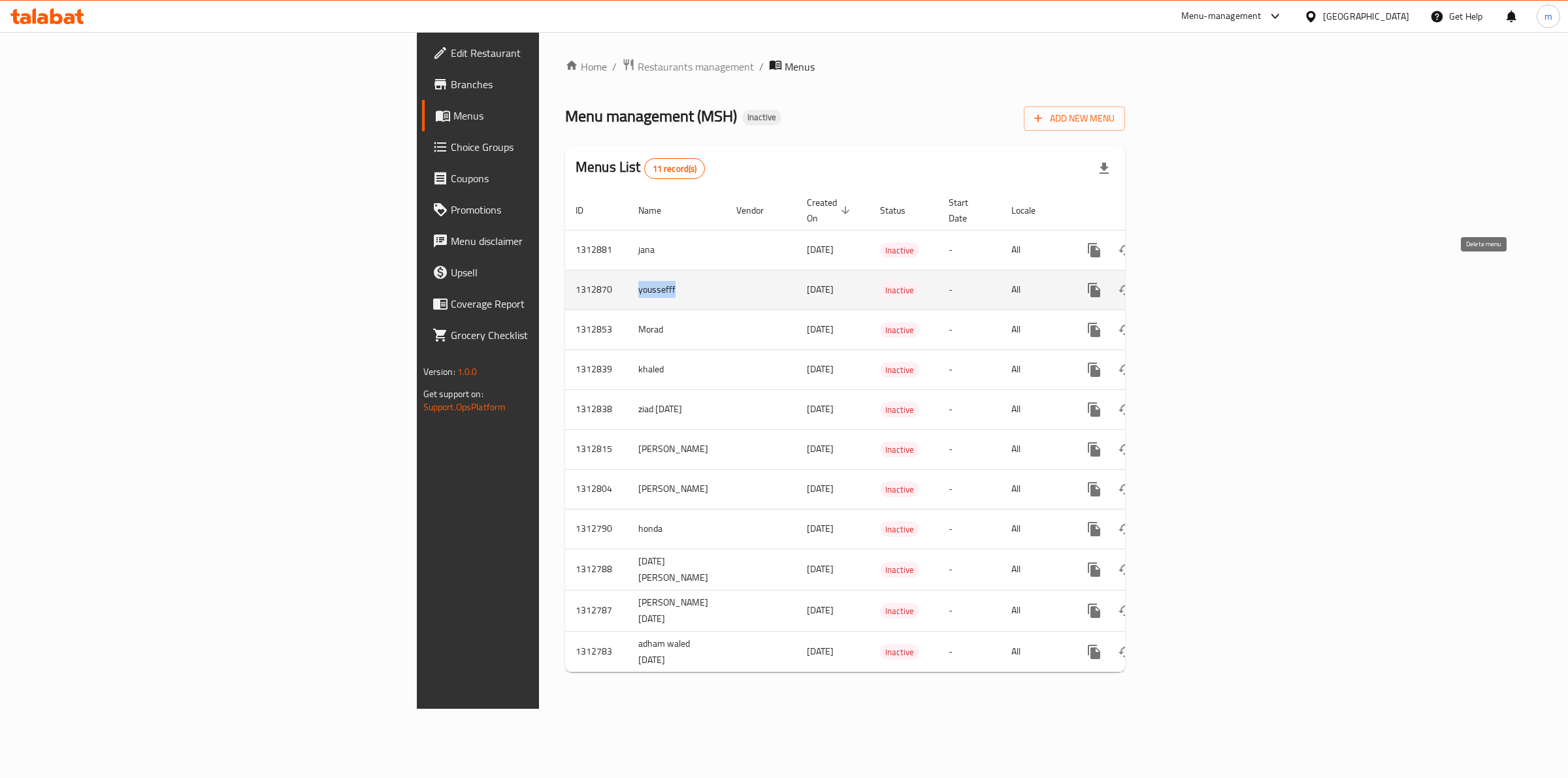
click at [1161, 284] on icon "enhanced table" at bounding box center [1156, 290] width 9 height 12
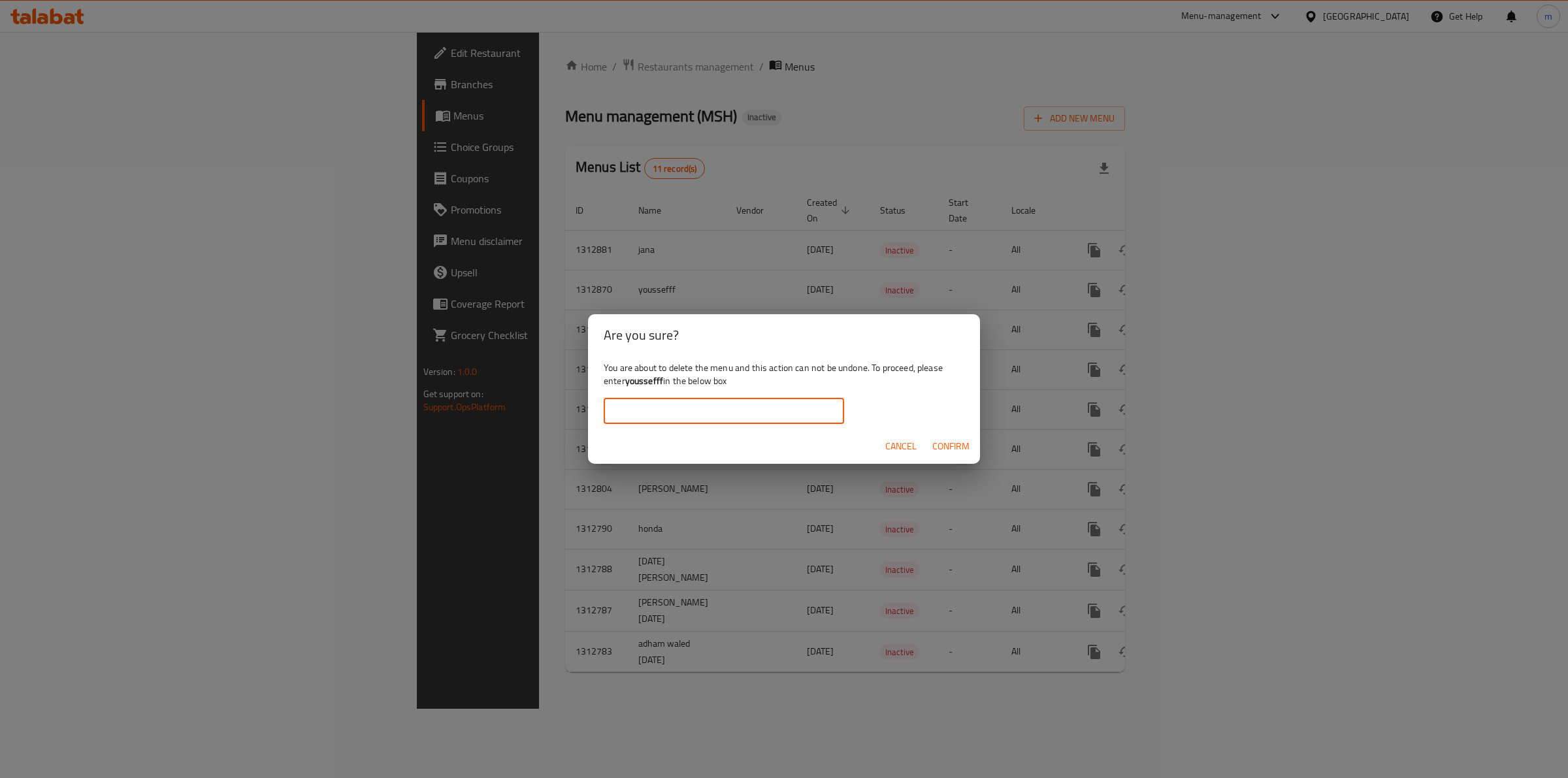
click at [735, 406] on input "text" at bounding box center [724, 411] width 240 height 26
paste input "youssefff"
drag, startPoint x: 626, startPoint y: 412, endPoint x: 638, endPoint y: 423, distance: 16.3
click at [627, 412] on input "youssefff" at bounding box center [724, 411] width 240 height 26
click at [968, 447] on span "Confirm" at bounding box center [950, 447] width 37 height 16
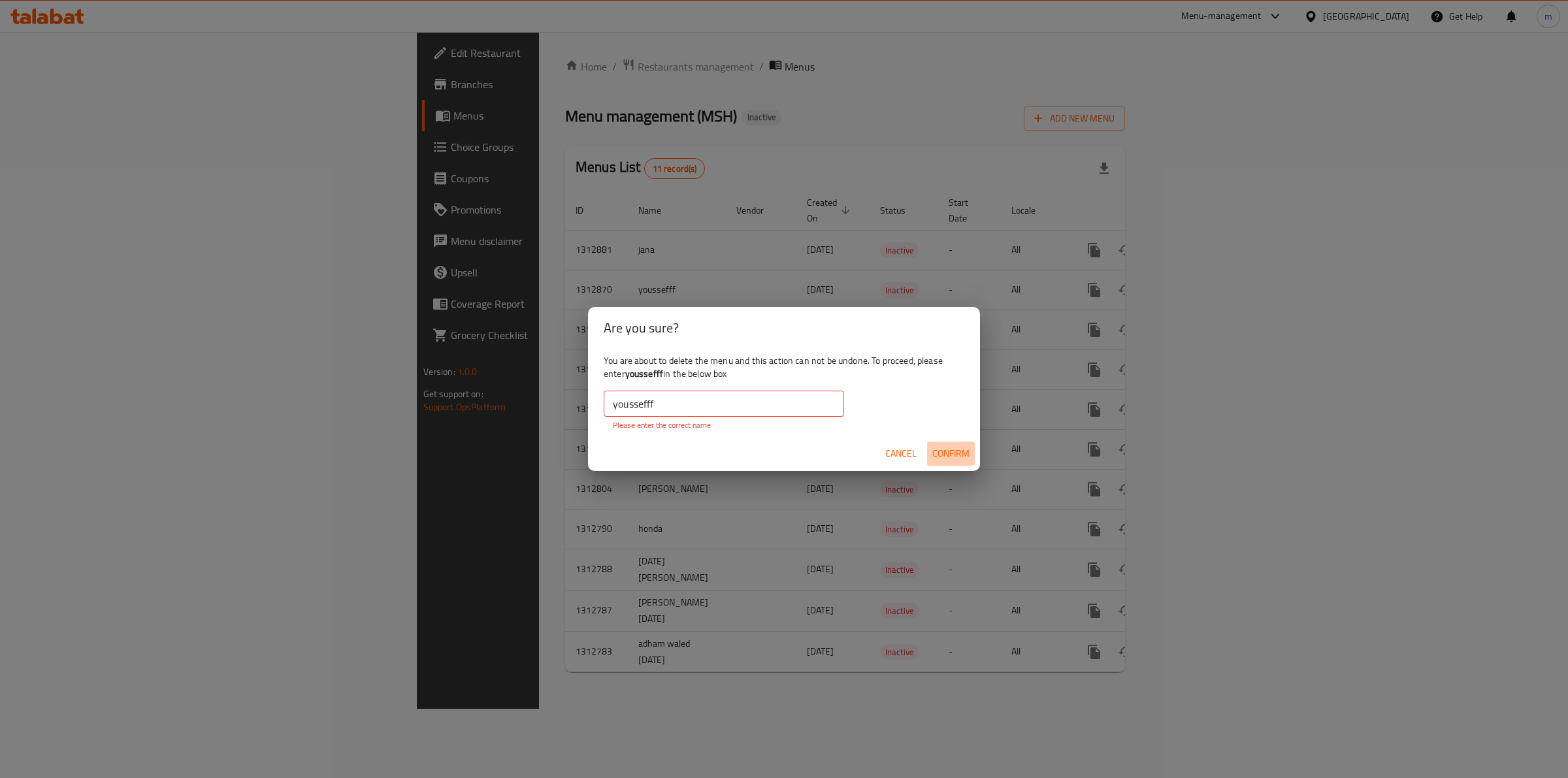
click at [968, 447] on span "Confirm" at bounding box center [950, 453] width 37 height 16
click at [688, 408] on input "youssefff" at bounding box center [724, 404] width 240 height 26
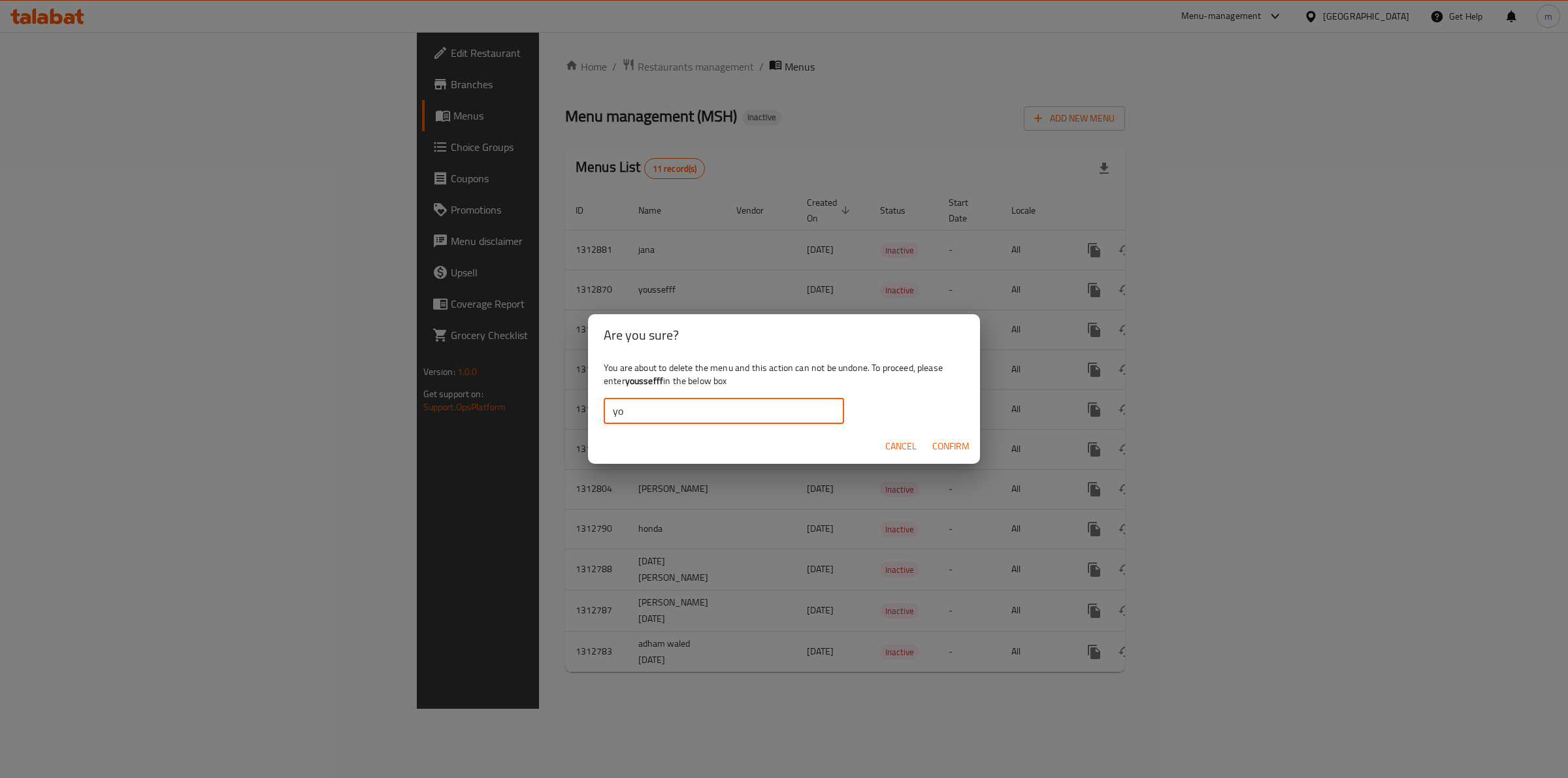
type input "y"
paste input "youssefff"
type input "youssefff"
click at [969, 449] on span "Confirm" at bounding box center [950, 447] width 37 height 16
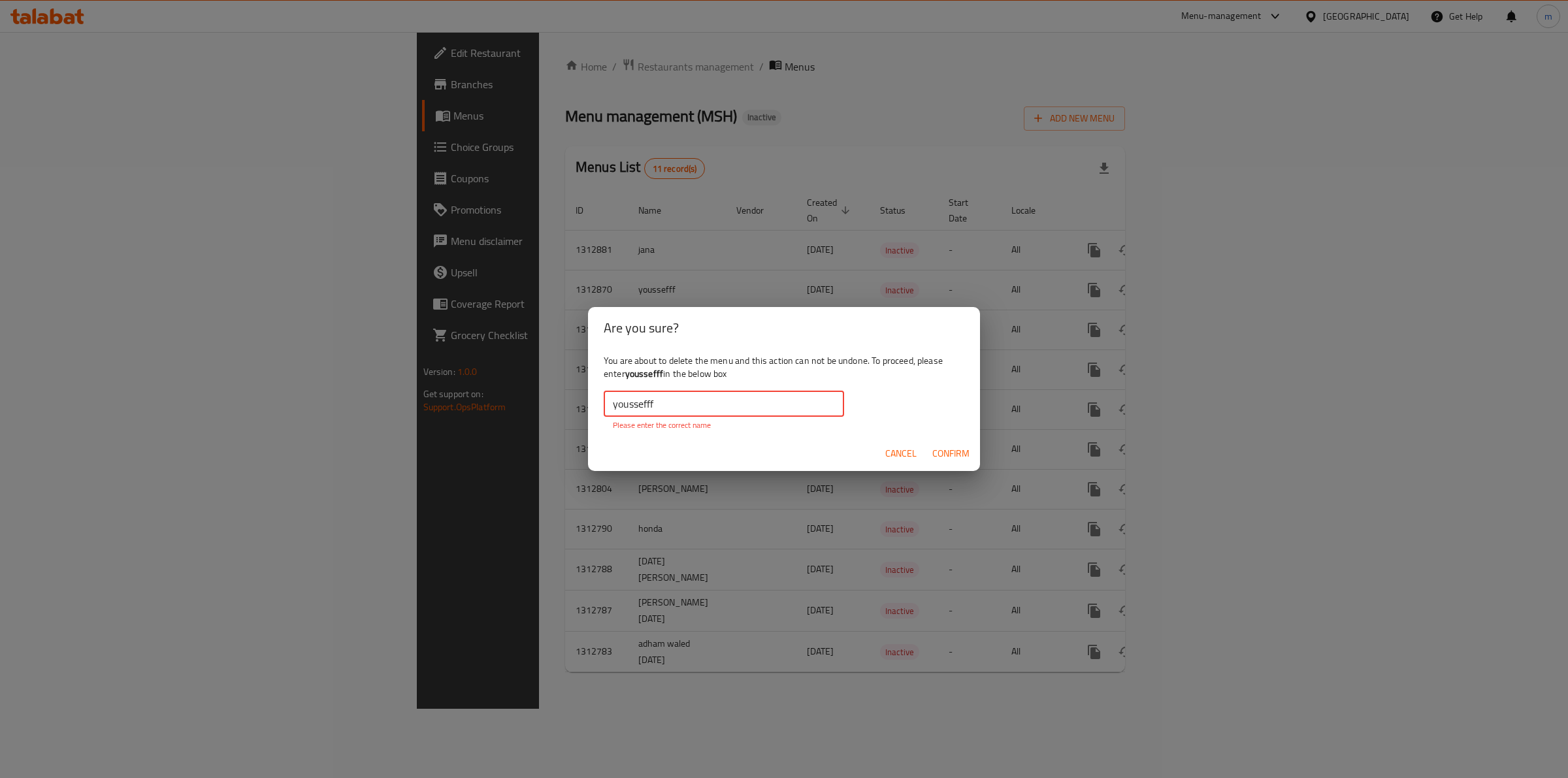
click at [670, 400] on input "youssefff" at bounding box center [724, 404] width 240 height 26
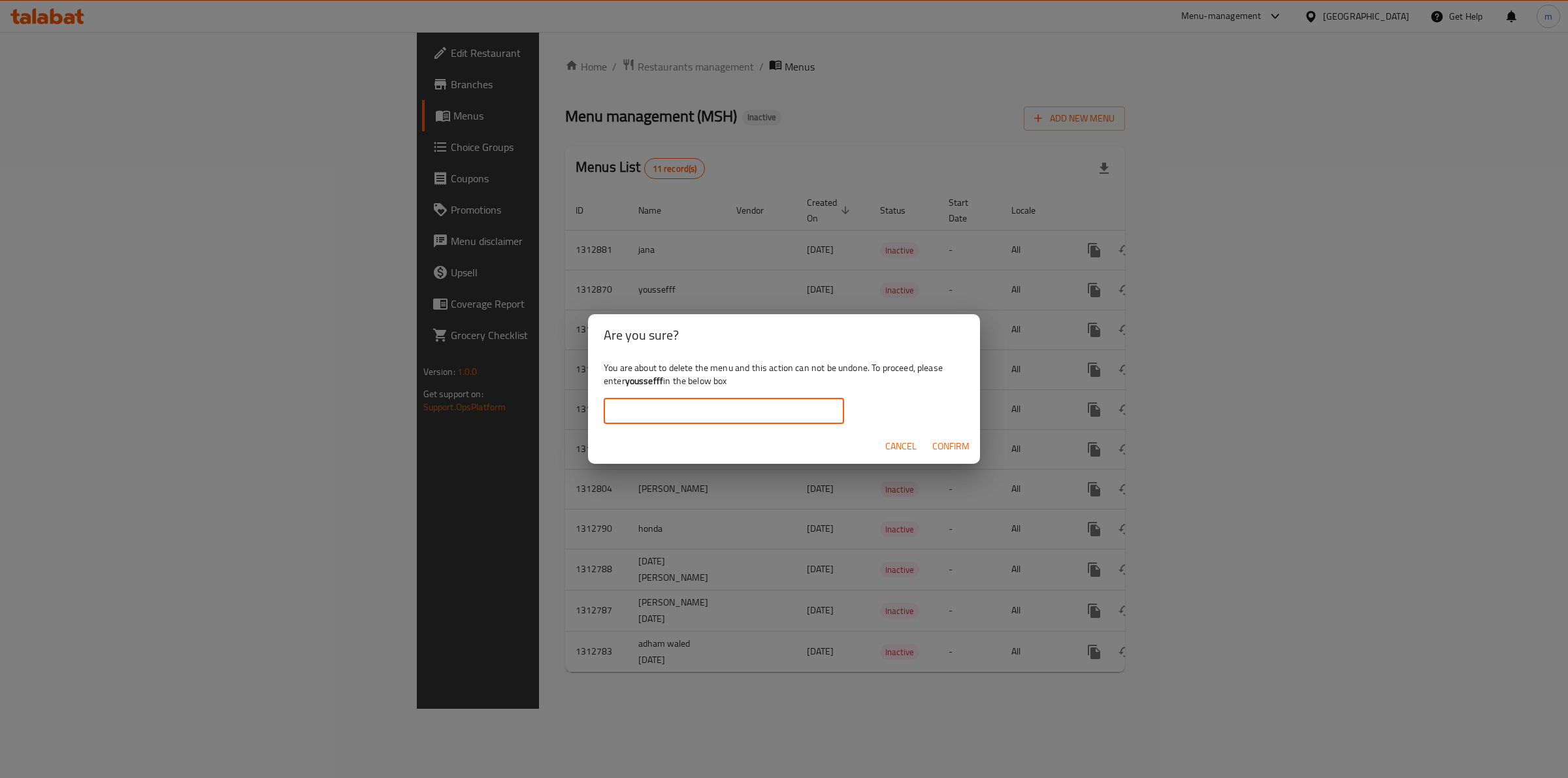
click at [906, 452] on span "Cancel" at bounding box center [901, 447] width 31 height 16
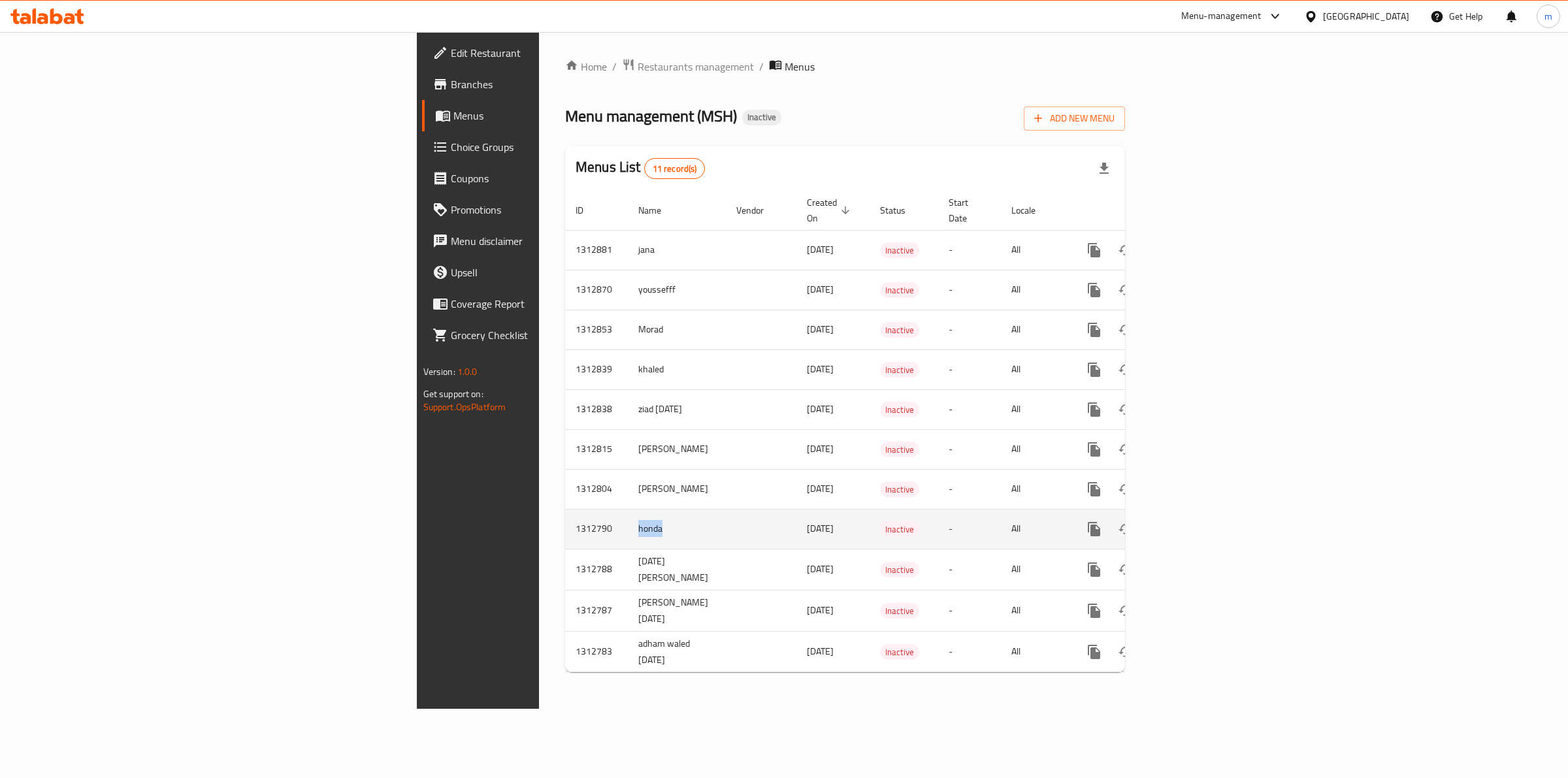
drag, startPoint x: 385, startPoint y: 519, endPoint x: 348, endPoint y: 522, distance: 37.1
click at [565, 522] on tr "1312790 honda [DATE] Inactive - All" at bounding box center [889, 528] width 649 height 40
copy tr "honda"
click at [1164, 521] on icon "enhanced table" at bounding box center [1157, 529] width 16 height 16
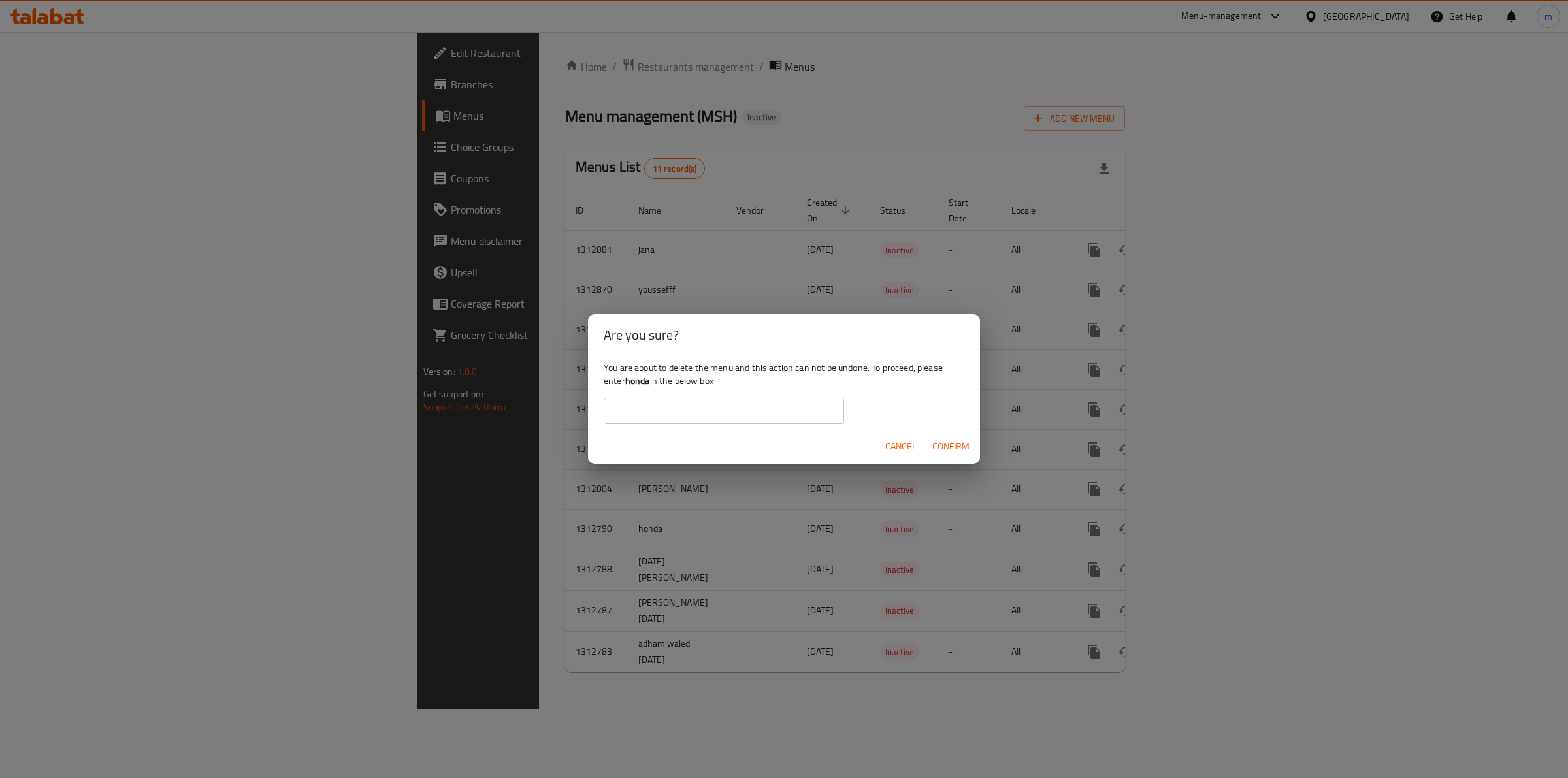
click at [739, 408] on input "text" at bounding box center [724, 411] width 240 height 26
paste input "honda"
click at [962, 439] on span "Confirm" at bounding box center [950, 447] width 37 height 16
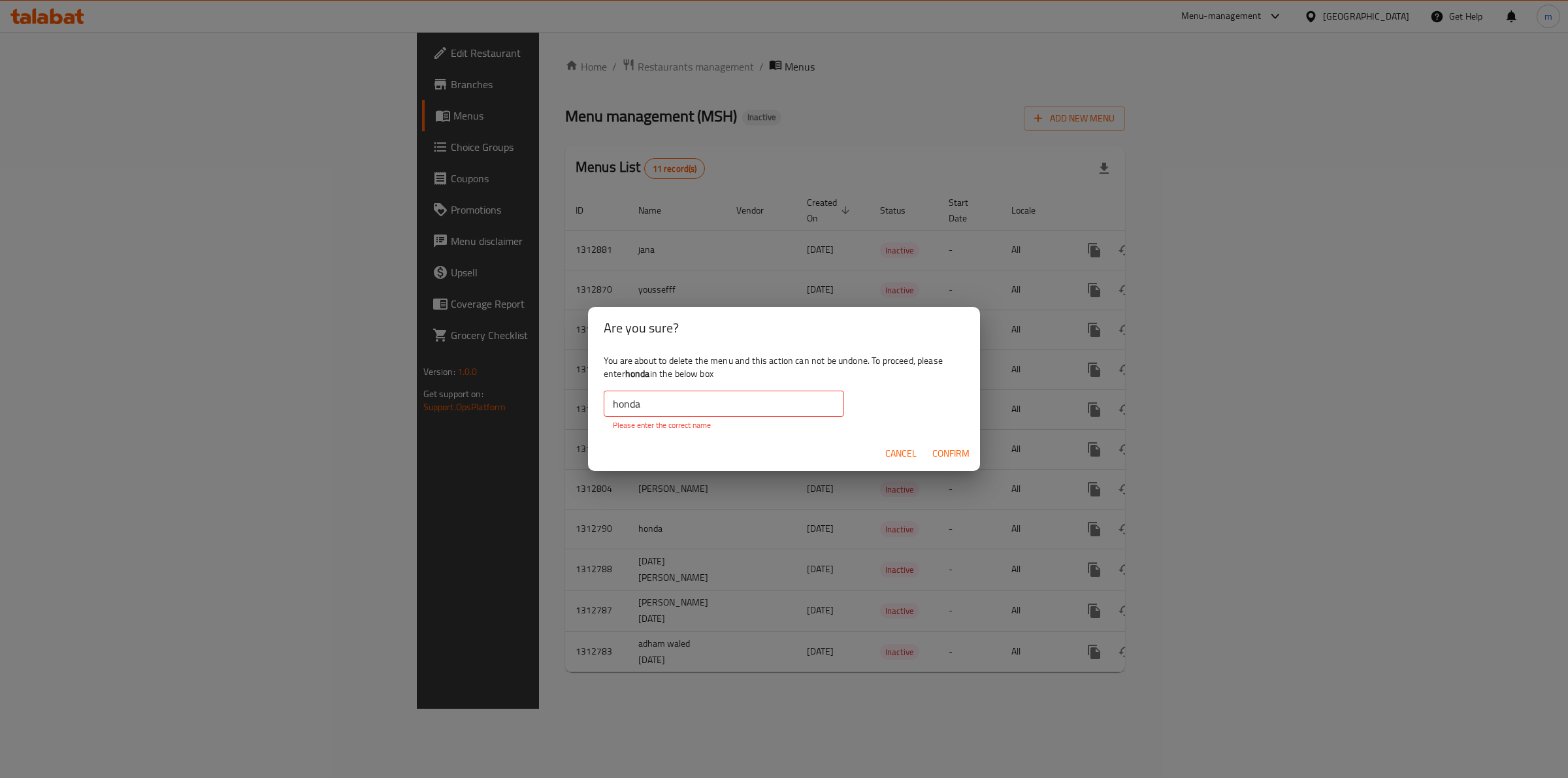
click at [611, 397] on input "honda" at bounding box center [724, 404] width 240 height 26
click at [634, 403] on input "honda" at bounding box center [724, 404] width 240 height 26
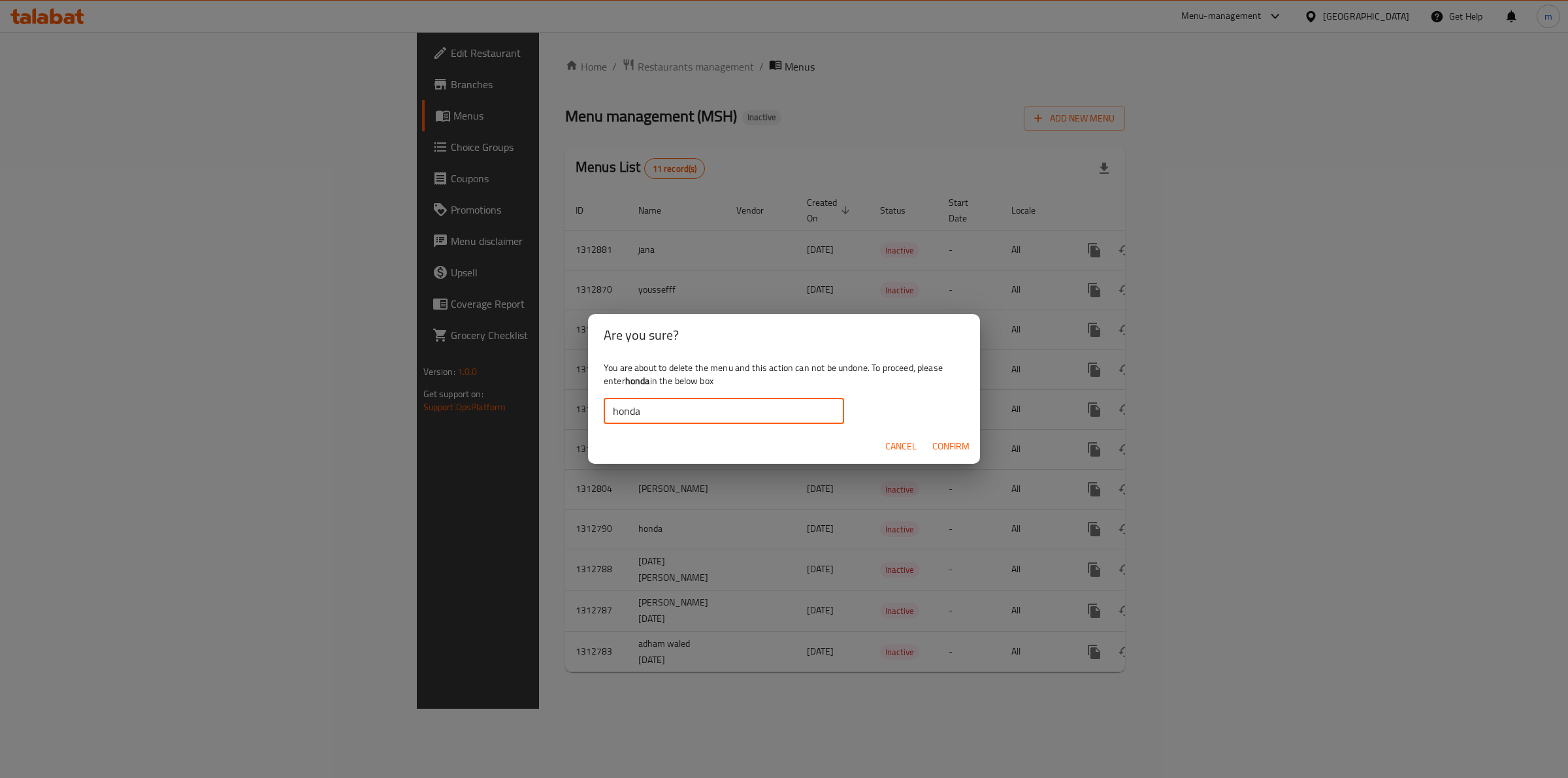
type input "honda"
click at [944, 445] on span "Confirm" at bounding box center [950, 447] width 37 height 16
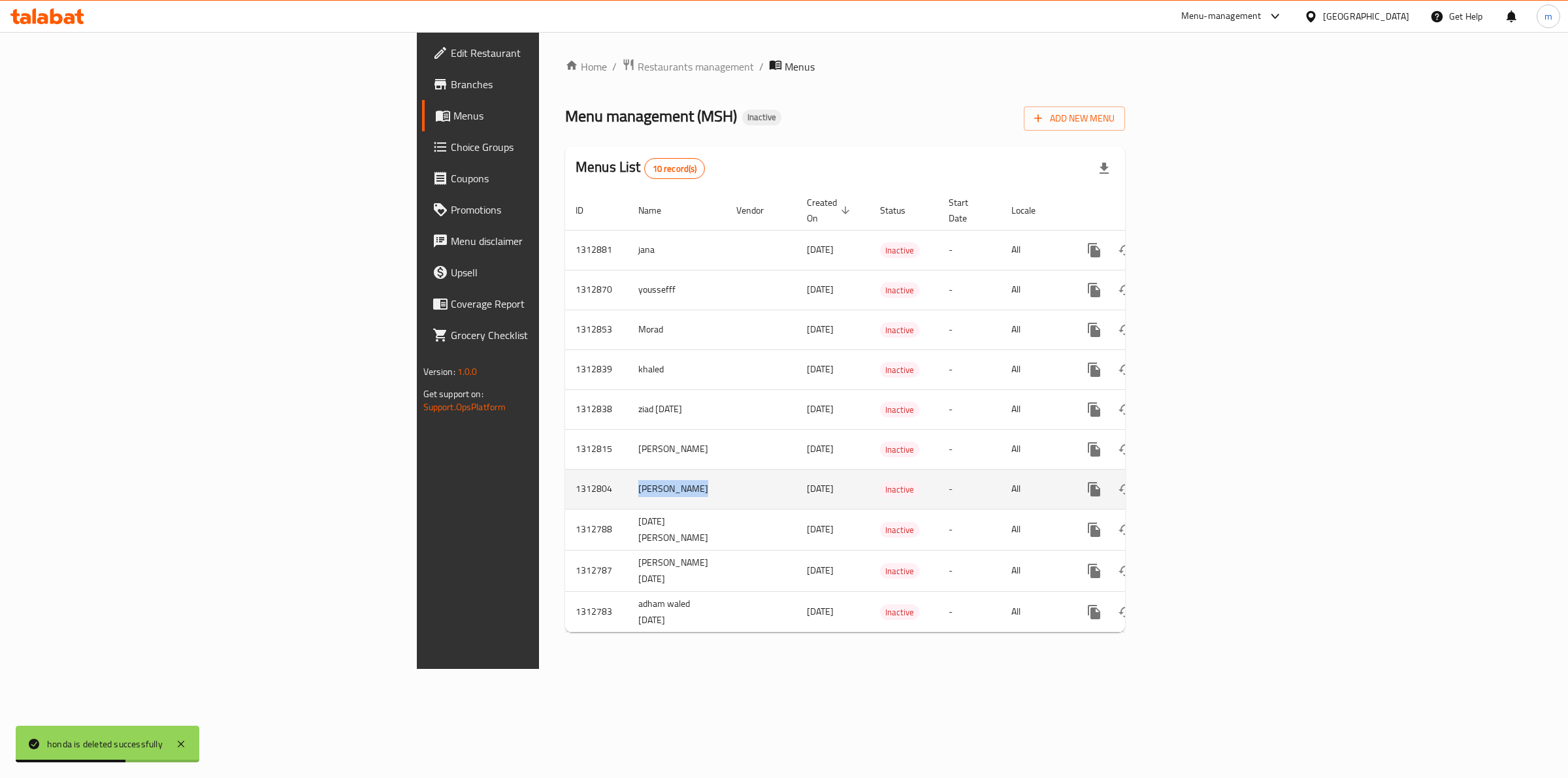
drag, startPoint x: 425, startPoint y: 480, endPoint x: 356, endPoint y: 489, distance: 69.6
click at [628, 489] on td "[PERSON_NAME]" at bounding box center [677, 489] width 98 height 40
copy td "[PERSON_NAME]"
click at [1172, 474] on button "enhanced table" at bounding box center [1156, 489] width 31 height 31
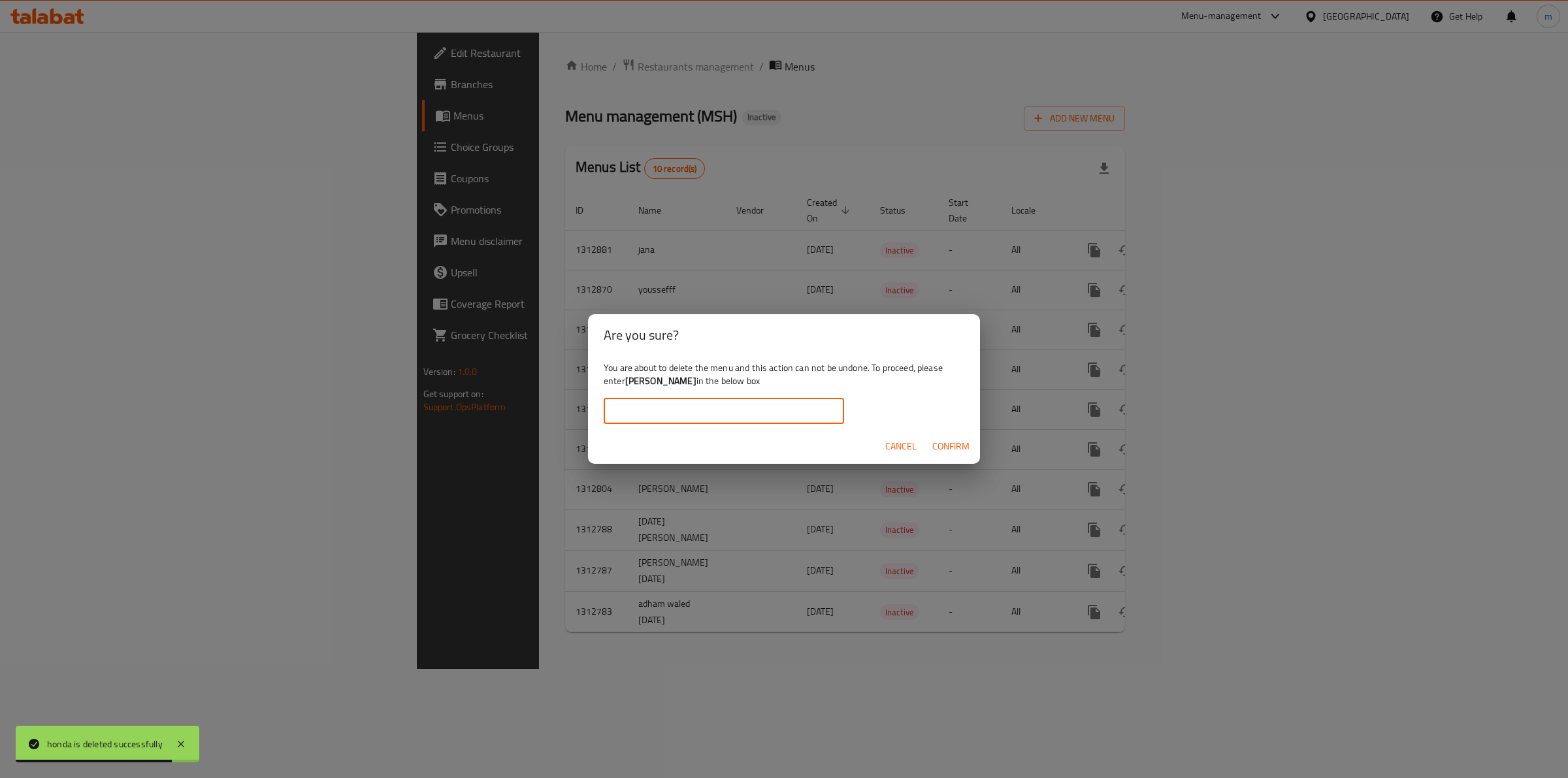
click at [754, 407] on input "text" at bounding box center [724, 411] width 240 height 26
paste input "[PERSON_NAME]"
type input "[PERSON_NAME]"
click at [968, 445] on span "Confirm" at bounding box center [950, 447] width 37 height 16
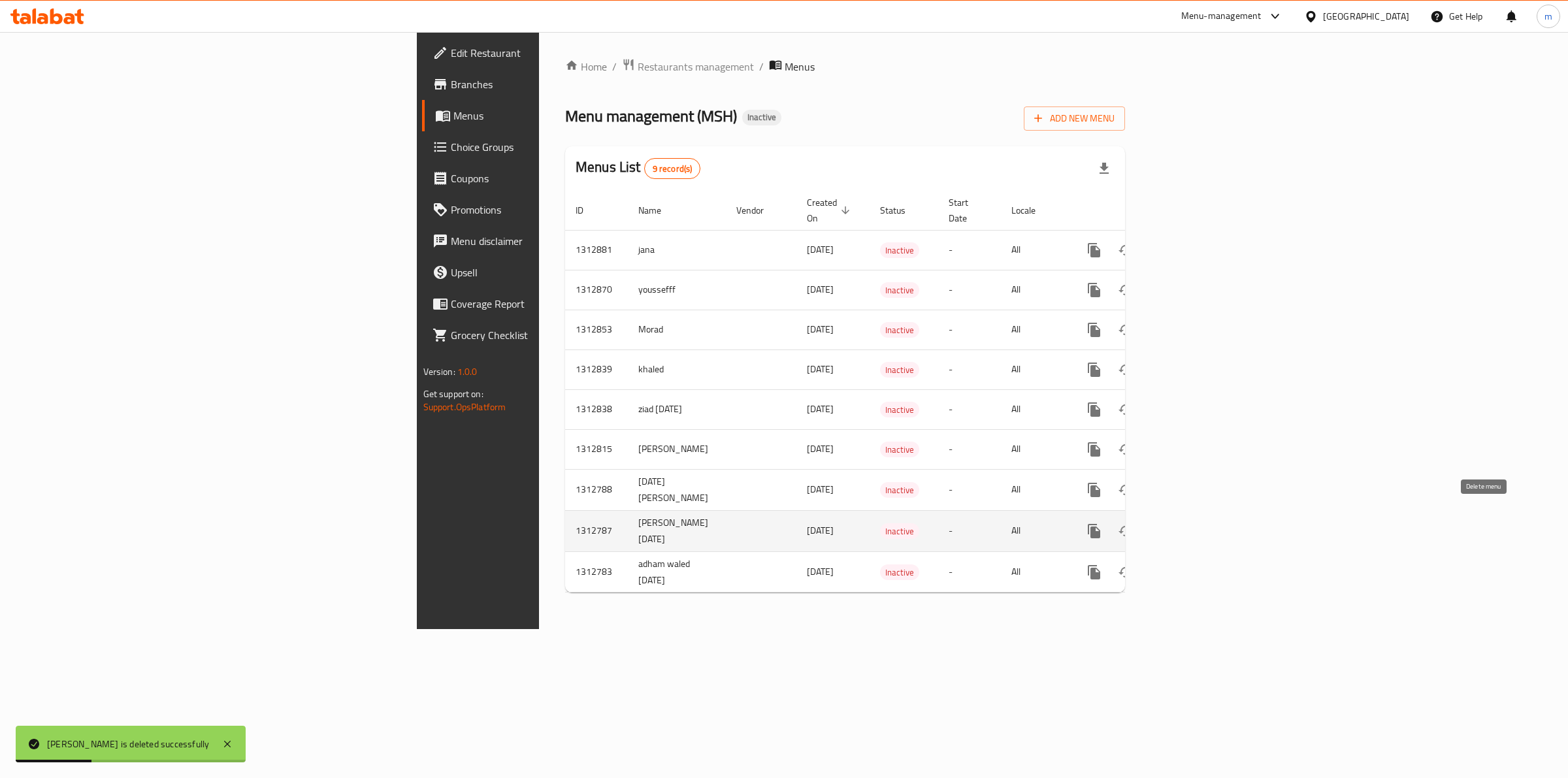
click at [1164, 523] on icon "enhanced table" at bounding box center [1157, 531] width 16 height 16
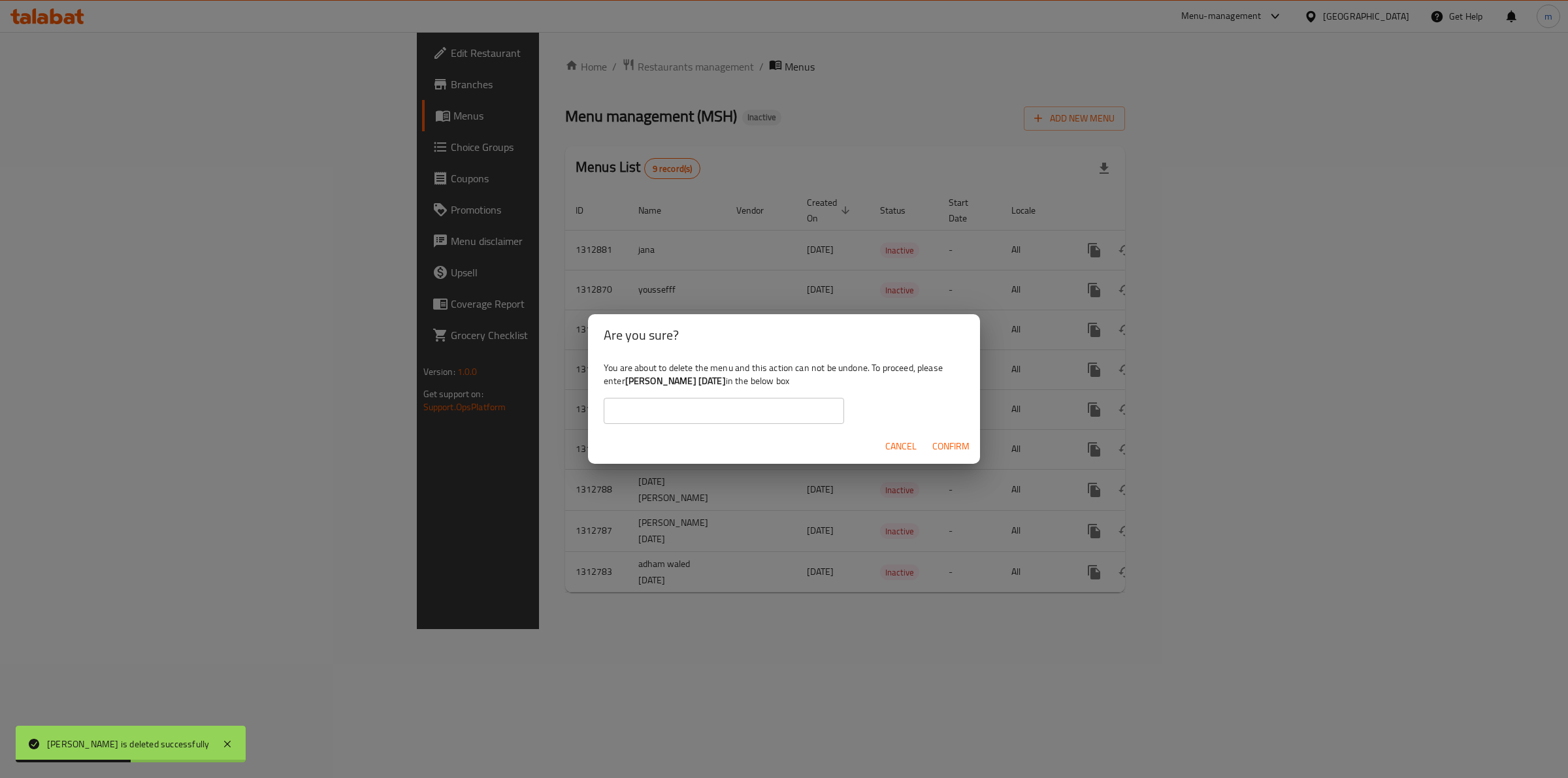
click at [481, 436] on div "Are you sure? You are about to delete the menu and this action can not be undon…" at bounding box center [784, 389] width 1568 height 778
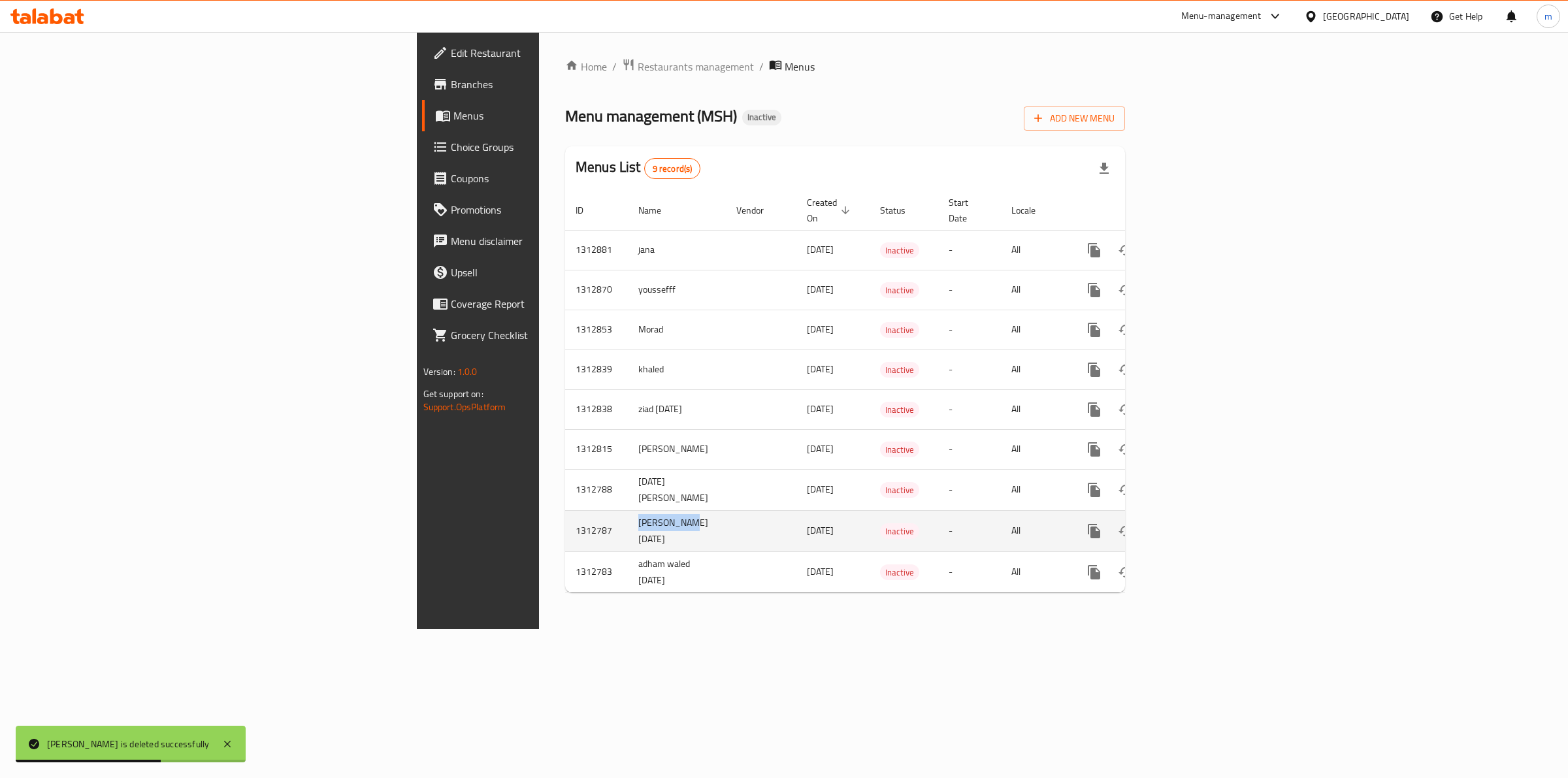
drag, startPoint x: 423, startPoint y: 516, endPoint x: 353, endPoint y: 511, distance: 70.2
click at [628, 511] on td "[PERSON_NAME] [DATE]" at bounding box center [677, 530] width 98 height 41
copy td "[PERSON_NAME]"
click at [1164, 523] on icon "enhanced table" at bounding box center [1157, 531] width 16 height 16
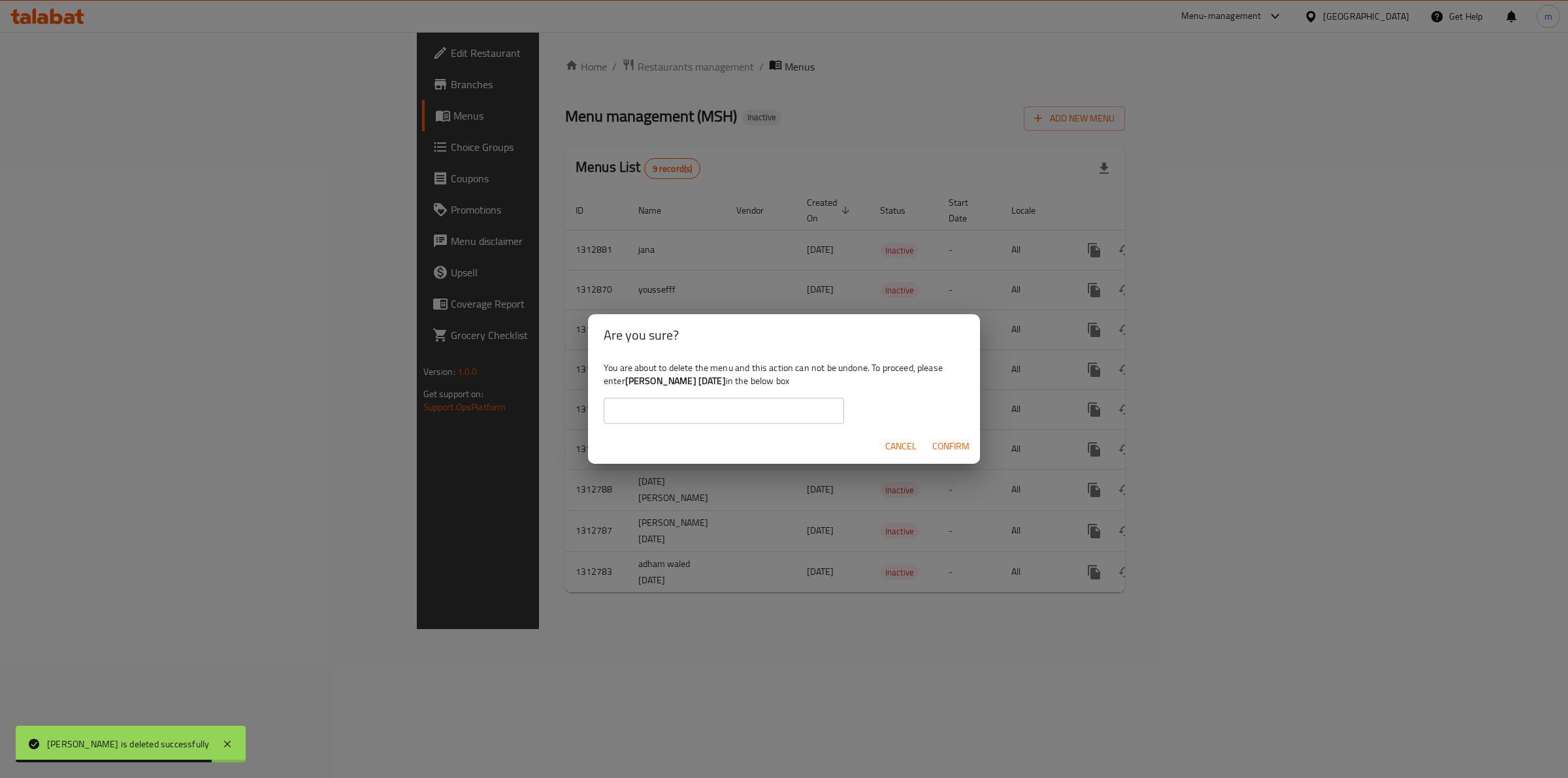
click at [758, 413] on input "text" at bounding box center [724, 411] width 240 height 26
paste input "[PERSON_NAME]"
type input "[PERSON_NAME]"
click at [950, 448] on span "Confirm" at bounding box center [950, 447] width 37 height 16
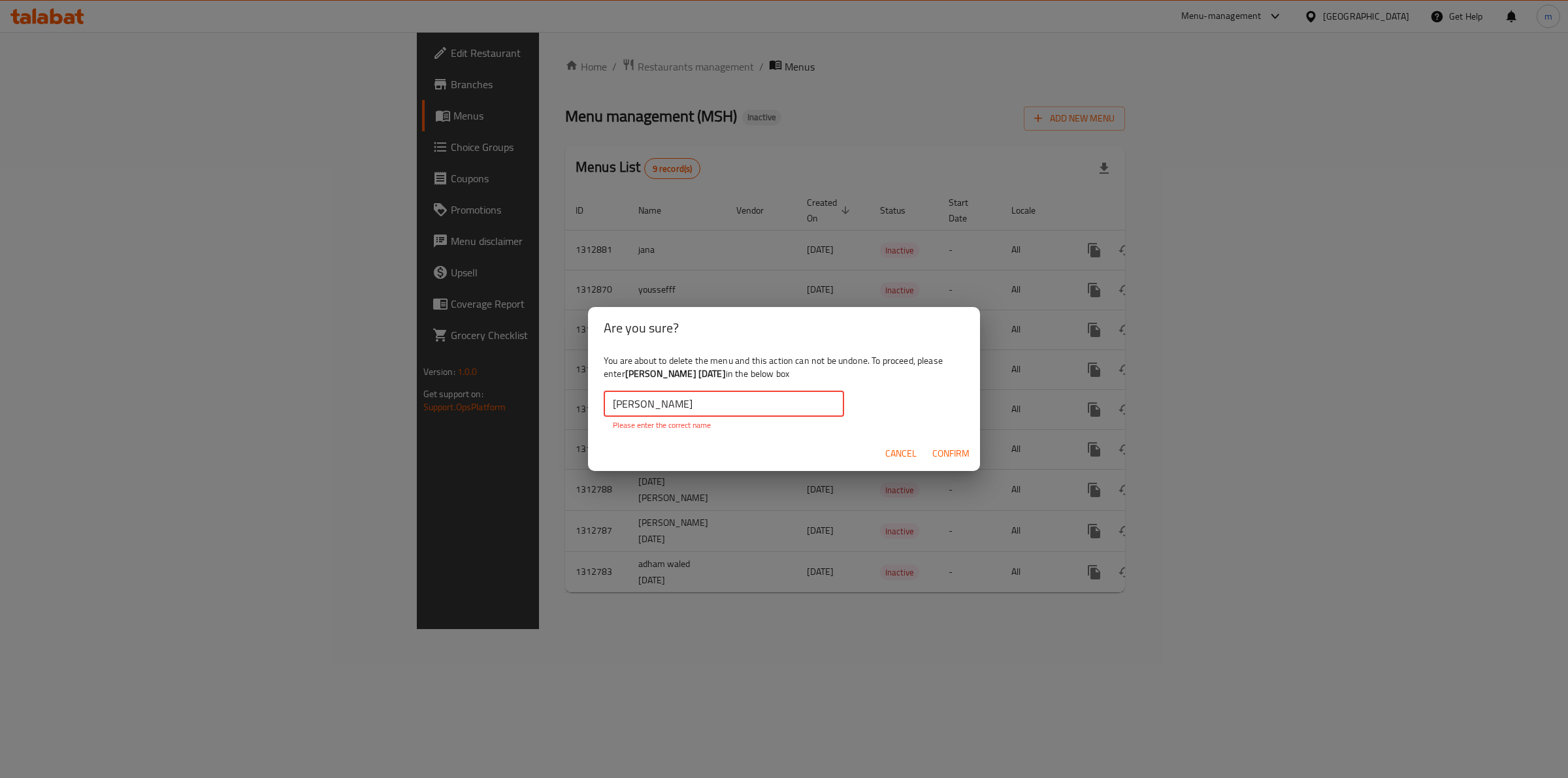
click at [609, 404] on input "[PERSON_NAME]" at bounding box center [724, 404] width 240 height 26
click at [955, 461] on span "Confirm" at bounding box center [950, 453] width 37 height 16
click at [893, 461] on span "Cancel" at bounding box center [901, 453] width 31 height 16
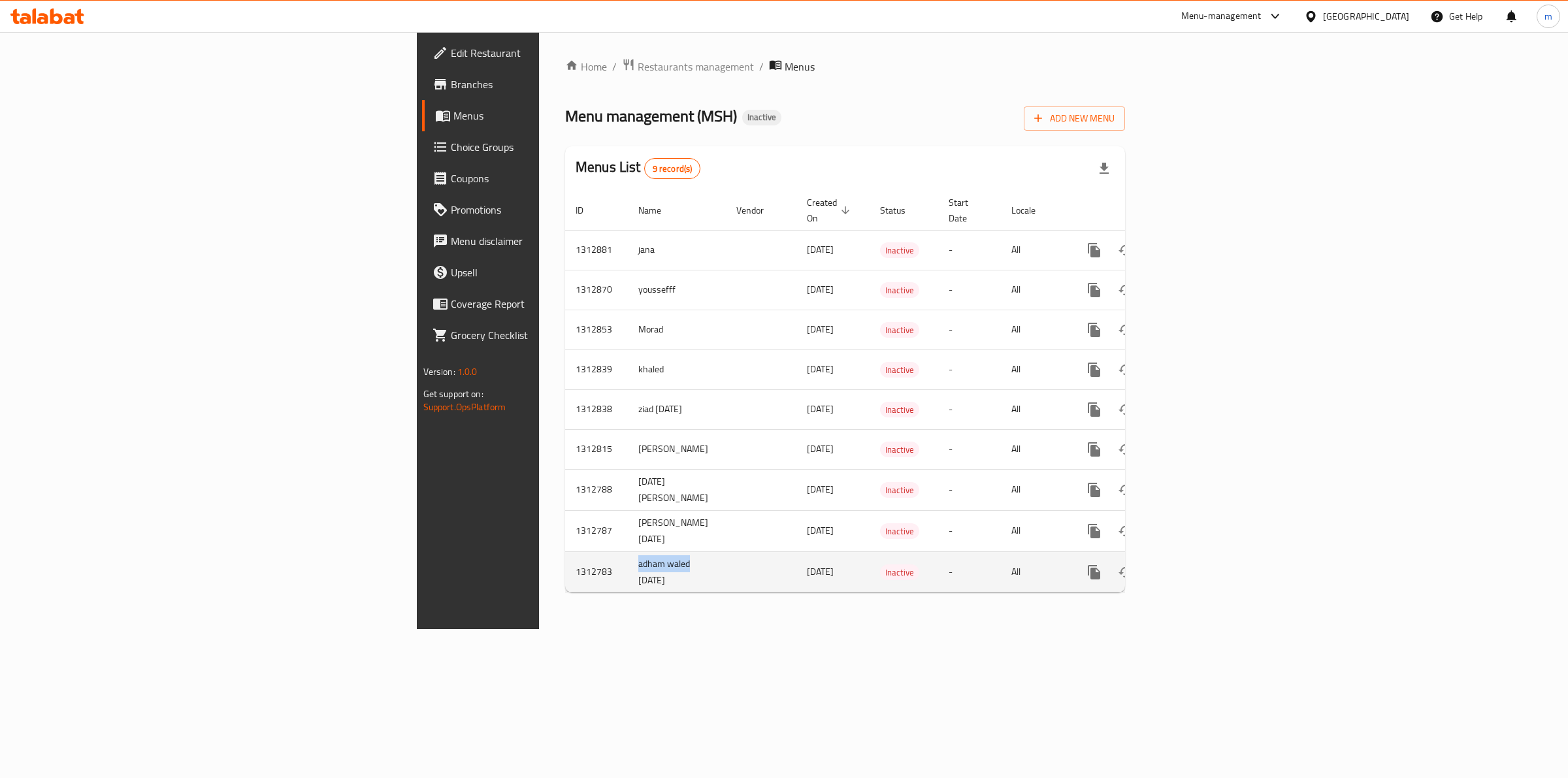
drag, startPoint x: 416, startPoint y: 551, endPoint x: 356, endPoint y: 551, distance: 60.0
click at [628, 551] on td "adham waled [DATE]" at bounding box center [677, 572] width 98 height 41
copy td "adham waled"
click at [1161, 566] on icon "enhanced table" at bounding box center [1156, 572] width 9 height 12
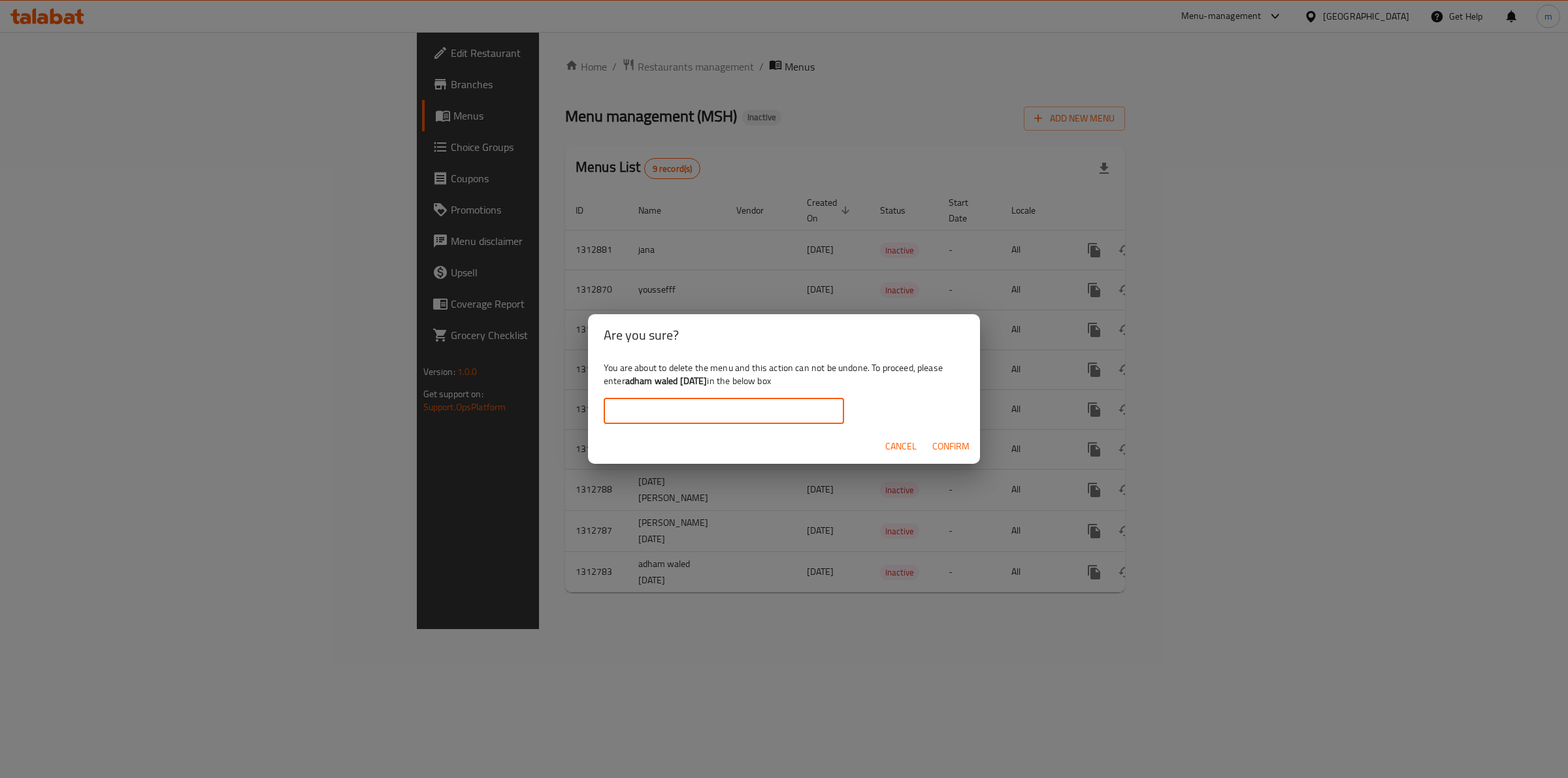
click at [769, 419] on input "text" at bounding box center [724, 411] width 240 height 26
paste input "adham waled"
type input "adham waled"
click at [948, 439] on span "Confirm" at bounding box center [950, 447] width 37 height 16
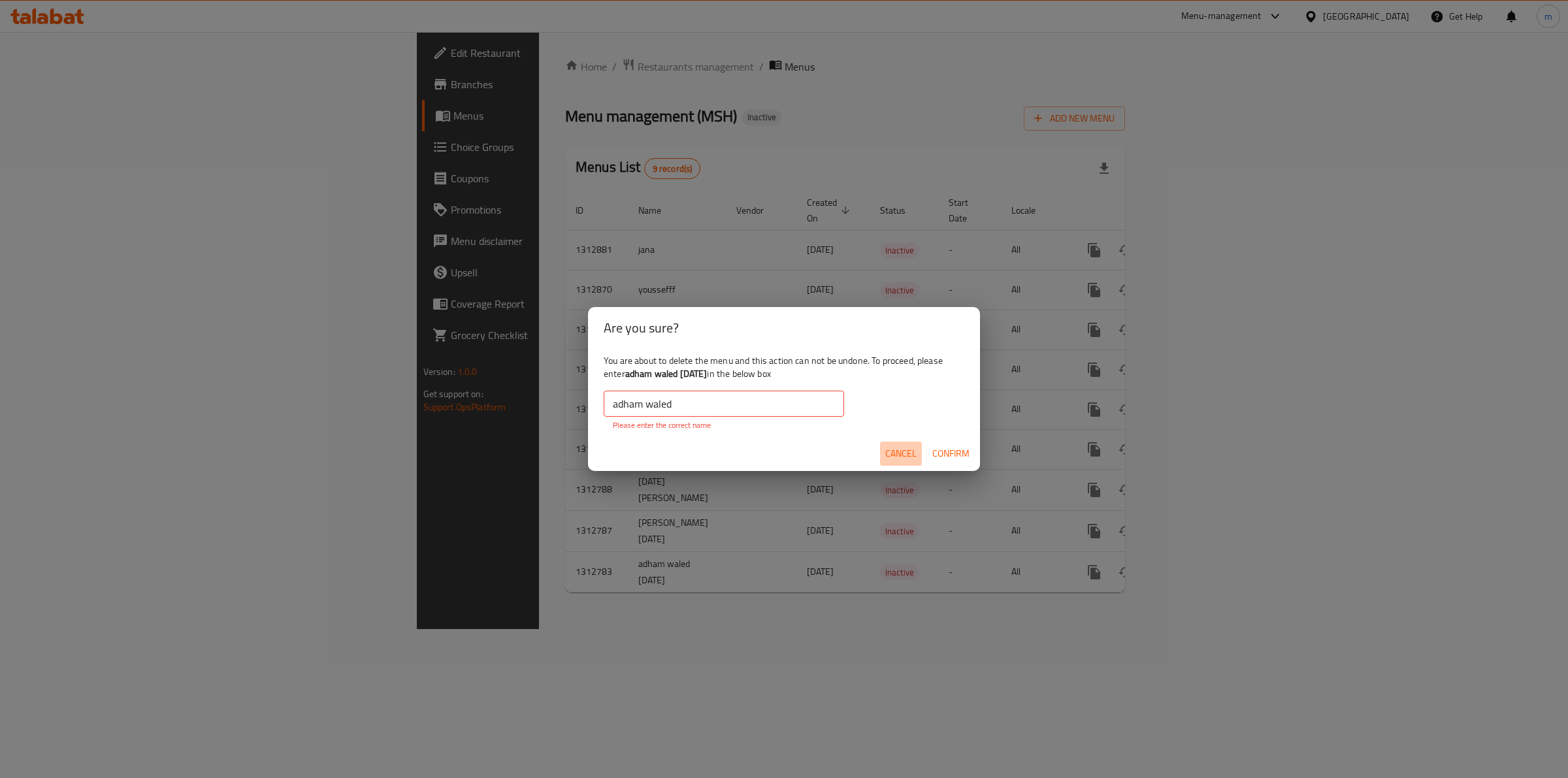
click at [905, 451] on span "Cancel" at bounding box center [901, 453] width 31 height 16
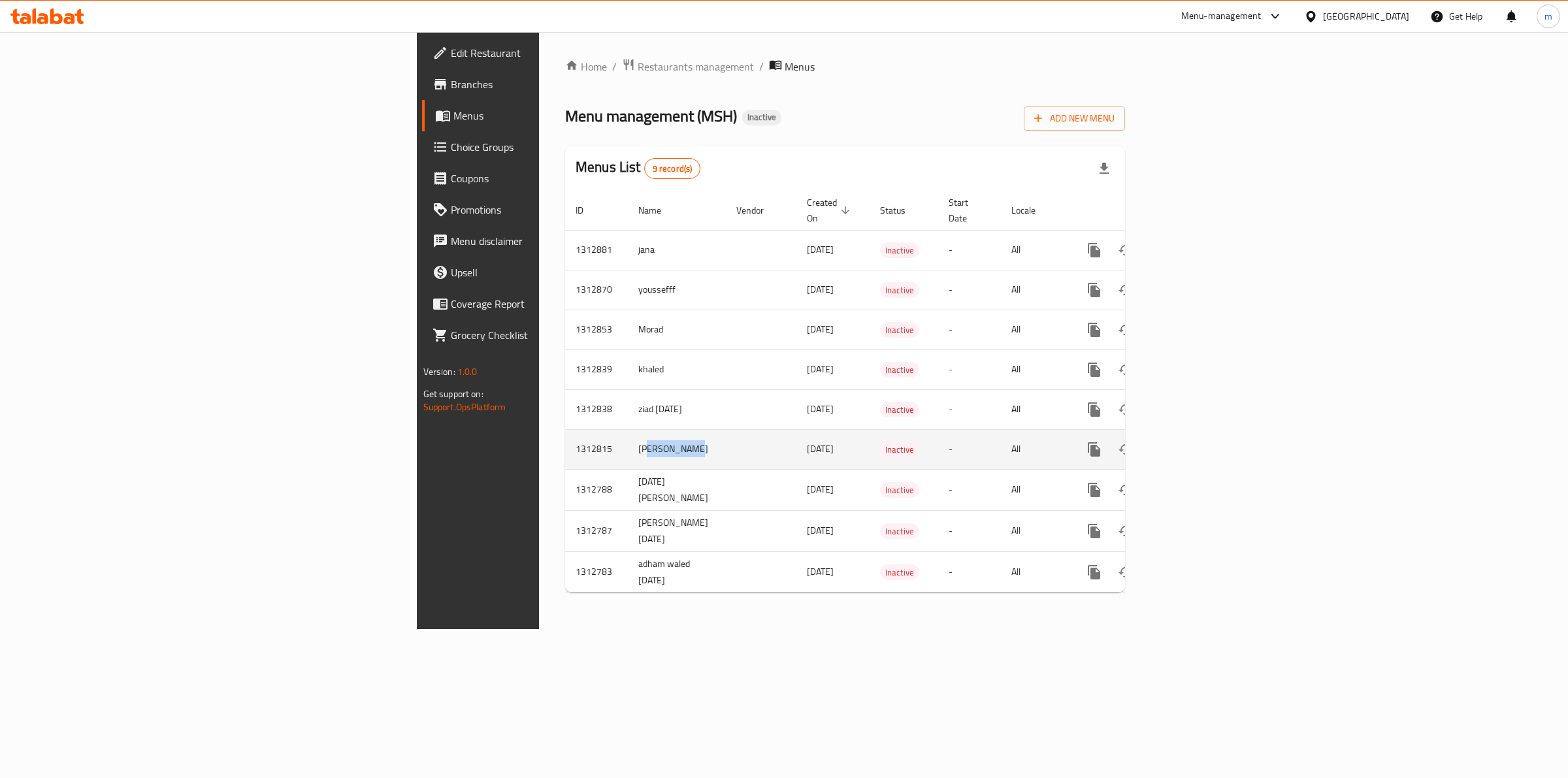
drag, startPoint x: 401, startPoint y: 444, endPoint x: 368, endPoint y: 451, distance: 33.7
click at [628, 451] on td "[PERSON_NAME]" at bounding box center [677, 449] width 98 height 40
drag, startPoint x: 432, startPoint y: 431, endPoint x: 337, endPoint y: 443, distance: 95.8
click at [565, 443] on tr "1312815 [PERSON_NAME] [DATE] Inactive - All" at bounding box center [889, 449] width 649 height 40
copy tr "[PERSON_NAME]"
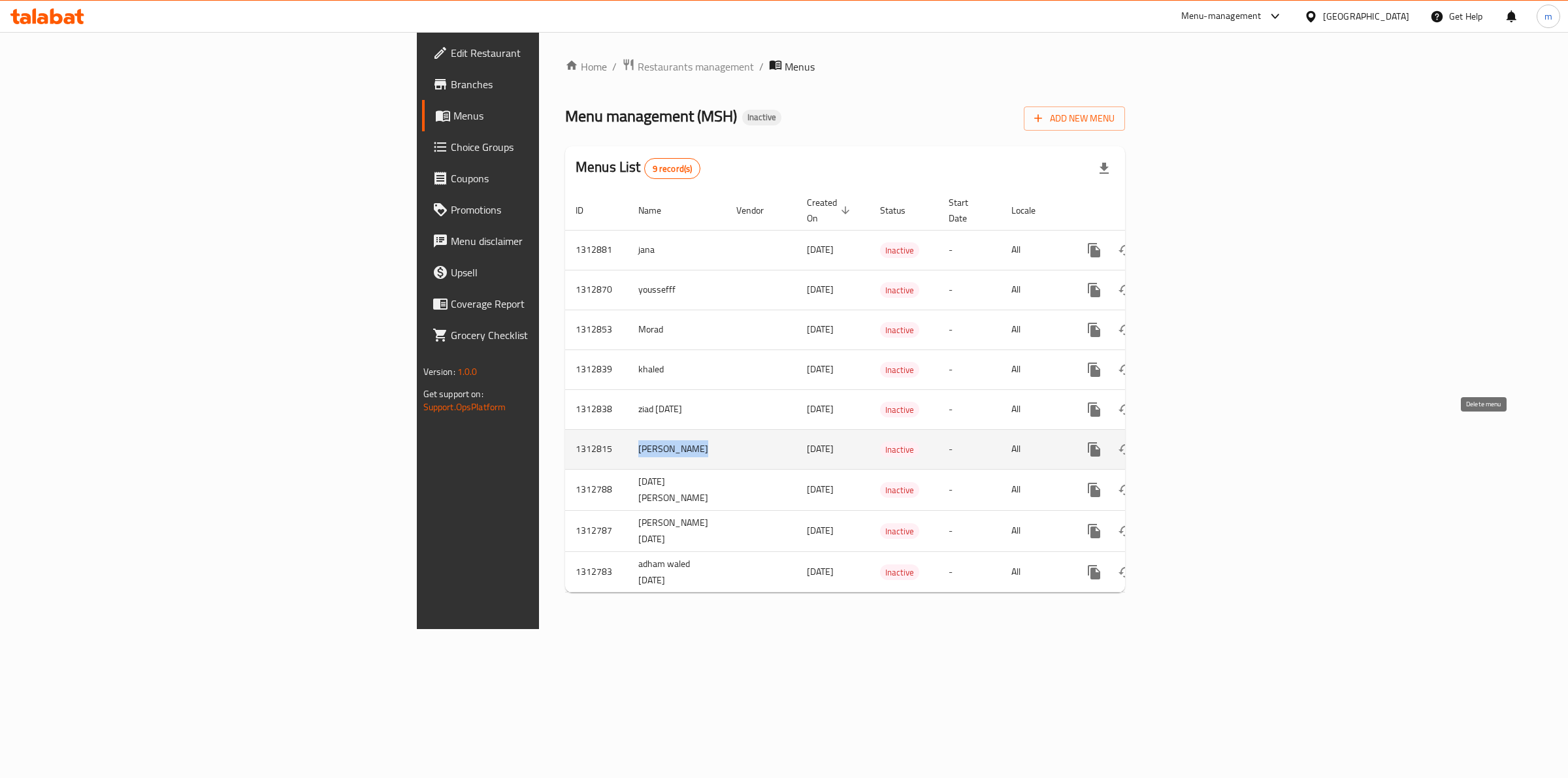
click at [1172, 436] on button "enhanced table" at bounding box center [1156, 449] width 31 height 31
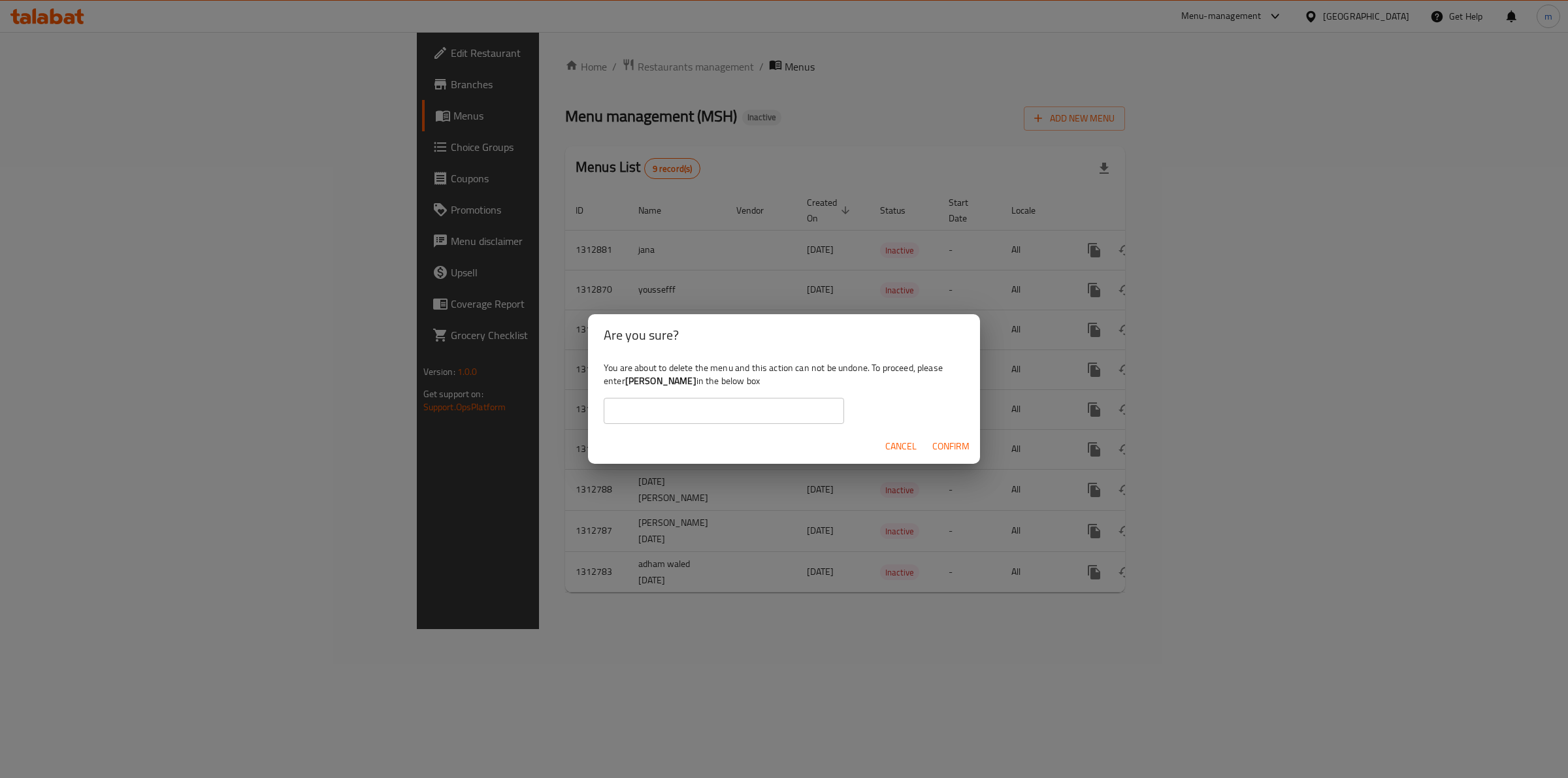
click at [800, 396] on div "You are about to delete the menu and this action can not be undone. To proceed,…" at bounding box center [784, 393] width 392 height 73
click at [774, 405] on input "text" at bounding box center [724, 411] width 240 height 26
paste input "[PERSON_NAME]"
click at [630, 412] on input "[PERSON_NAME]" at bounding box center [724, 411] width 240 height 26
type input "[PERSON_NAME]"
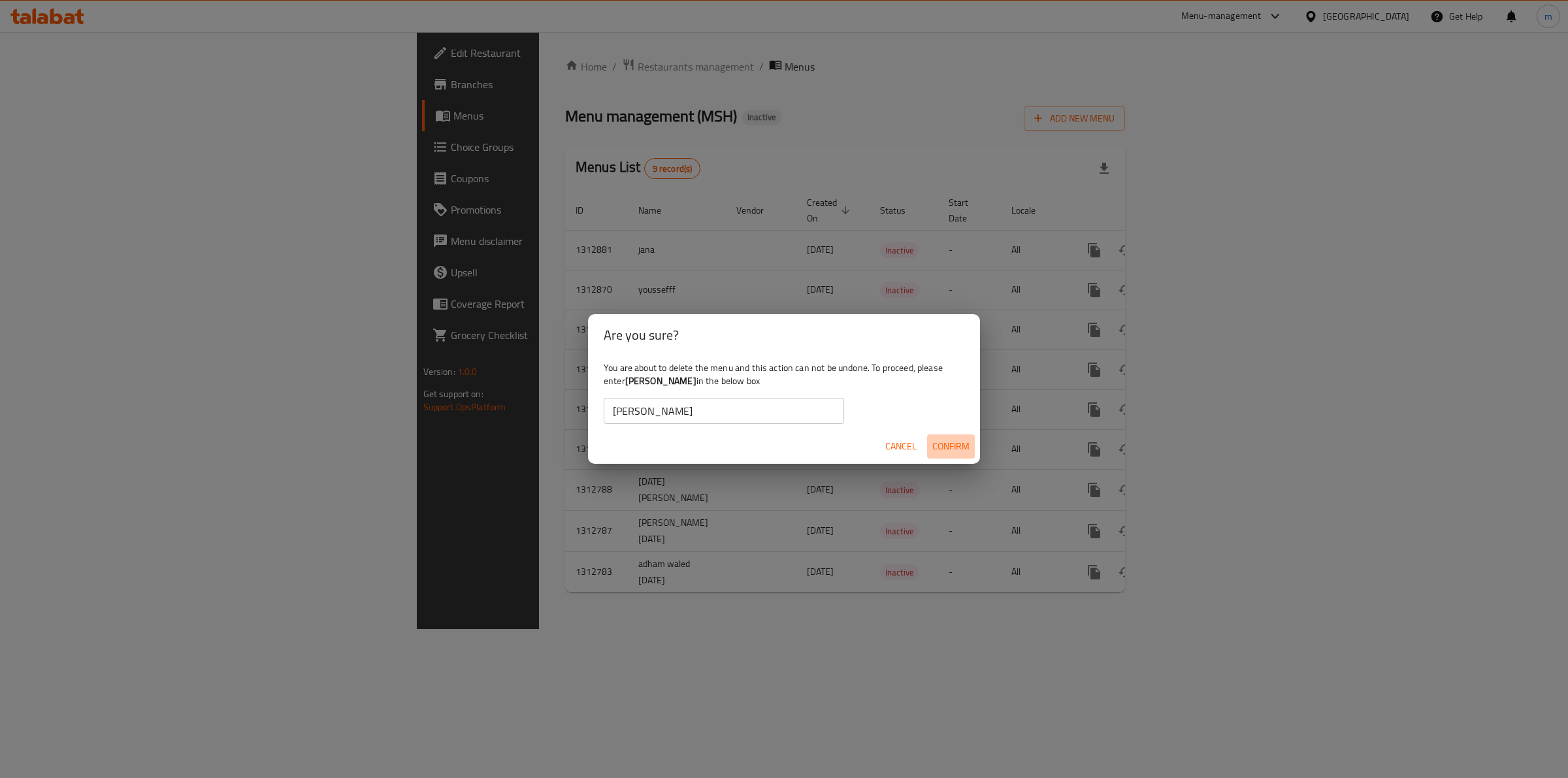
click at [958, 448] on span "Confirm" at bounding box center [950, 447] width 37 height 16
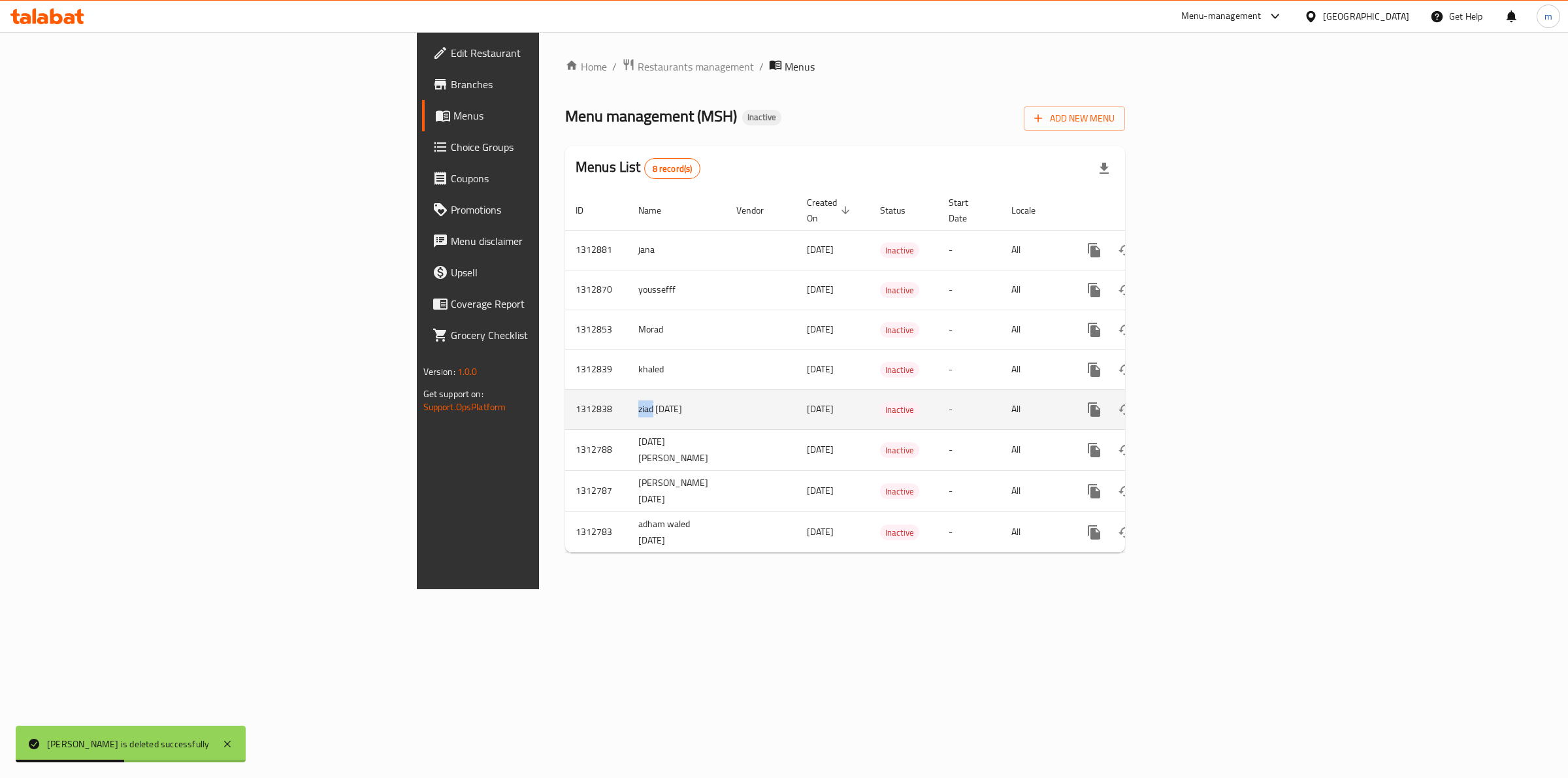
drag, startPoint x: 373, startPoint y: 396, endPoint x: 350, endPoint y: 396, distance: 23.0
click at [628, 396] on td "ziad [DATE]" at bounding box center [677, 409] width 98 height 40
copy td "ziad"
click at [1161, 404] on icon "enhanced table" at bounding box center [1156, 409] width 9 height 12
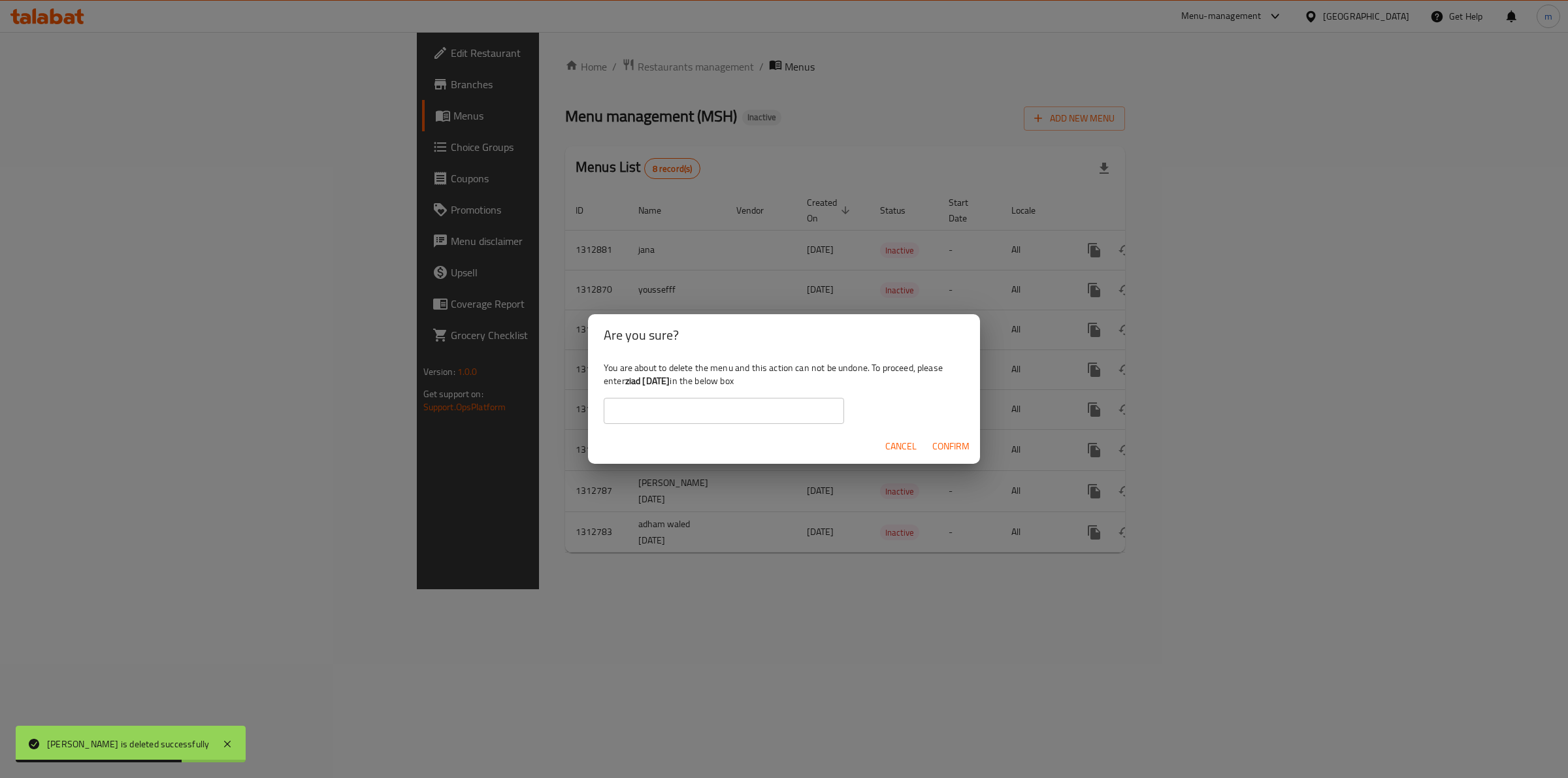
click at [824, 409] on input "text" at bounding box center [724, 411] width 240 height 26
paste input "ziad"
type input "ziad"
click at [962, 441] on span "Confirm" at bounding box center [950, 447] width 37 height 16
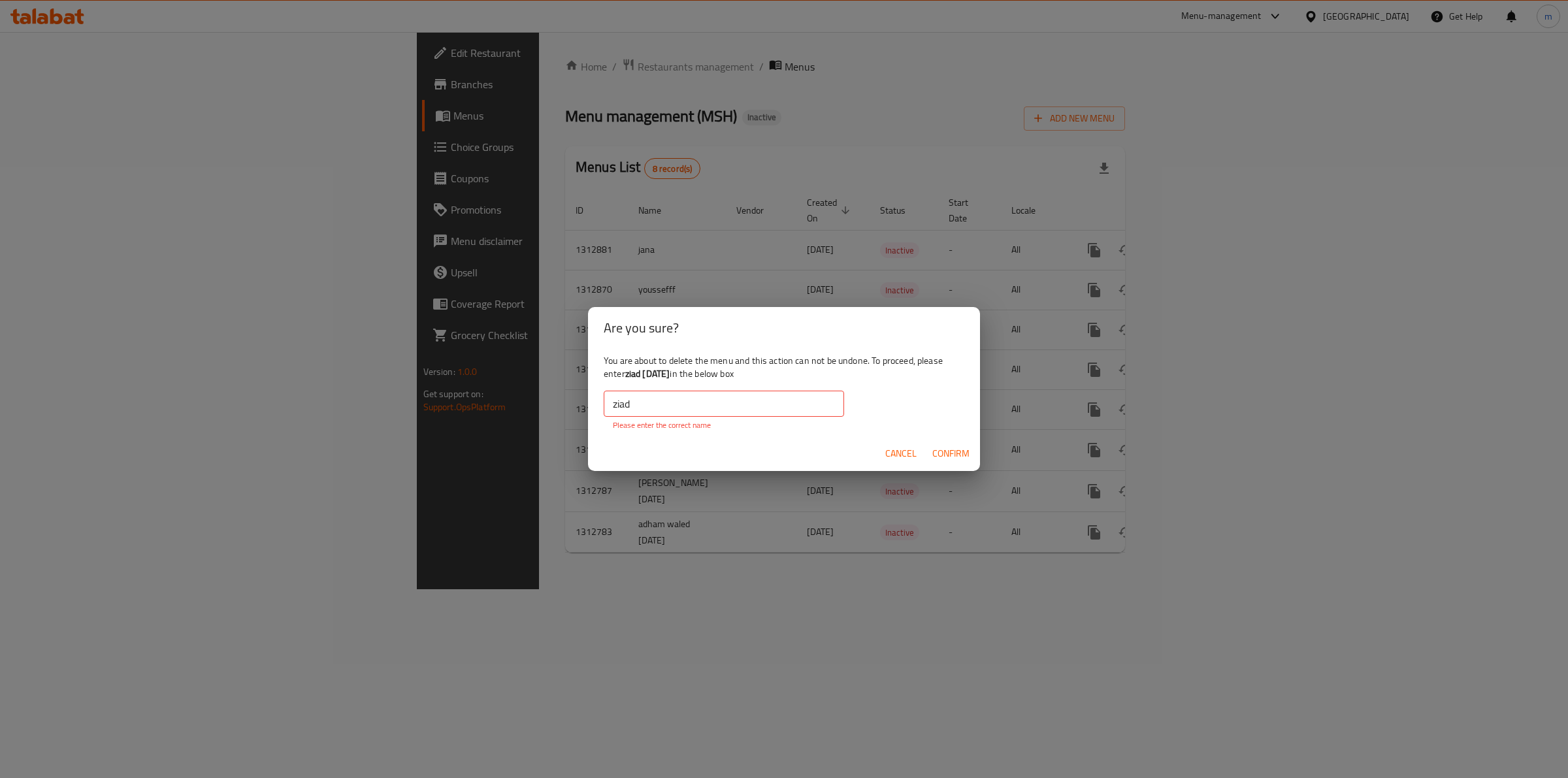
click at [613, 407] on input "ziad" at bounding box center [724, 404] width 240 height 26
click at [932, 454] on span "Confirm" at bounding box center [950, 453] width 37 height 16
click at [900, 454] on span "Cancel" at bounding box center [901, 453] width 31 height 16
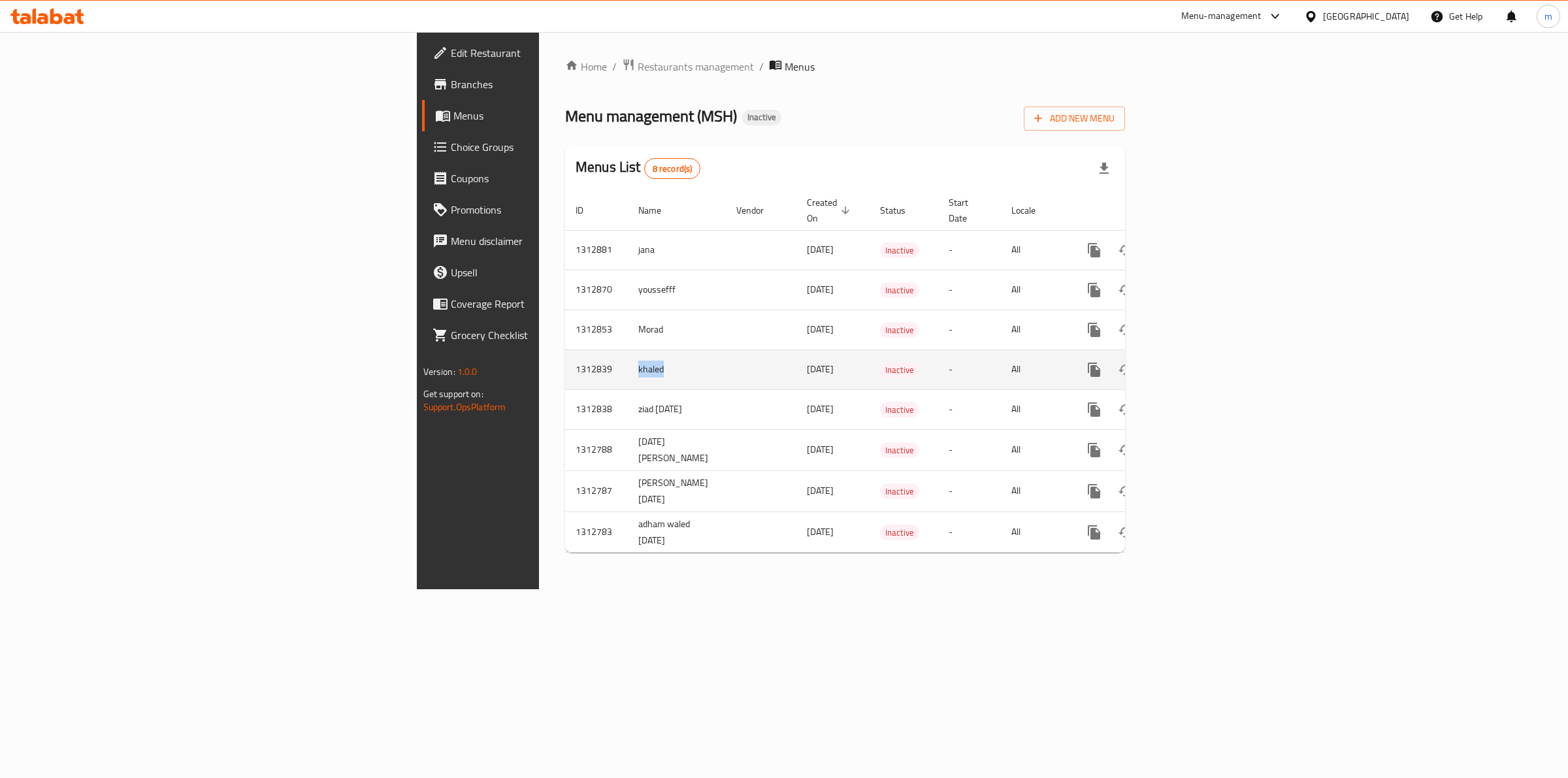
drag, startPoint x: 396, startPoint y: 355, endPoint x: 348, endPoint y: 361, distance: 48.4
click at [628, 361] on td "khaled" at bounding box center [677, 369] width 98 height 40
copy td "khaled"
click at [1164, 362] on icon "enhanced table" at bounding box center [1157, 370] width 16 height 16
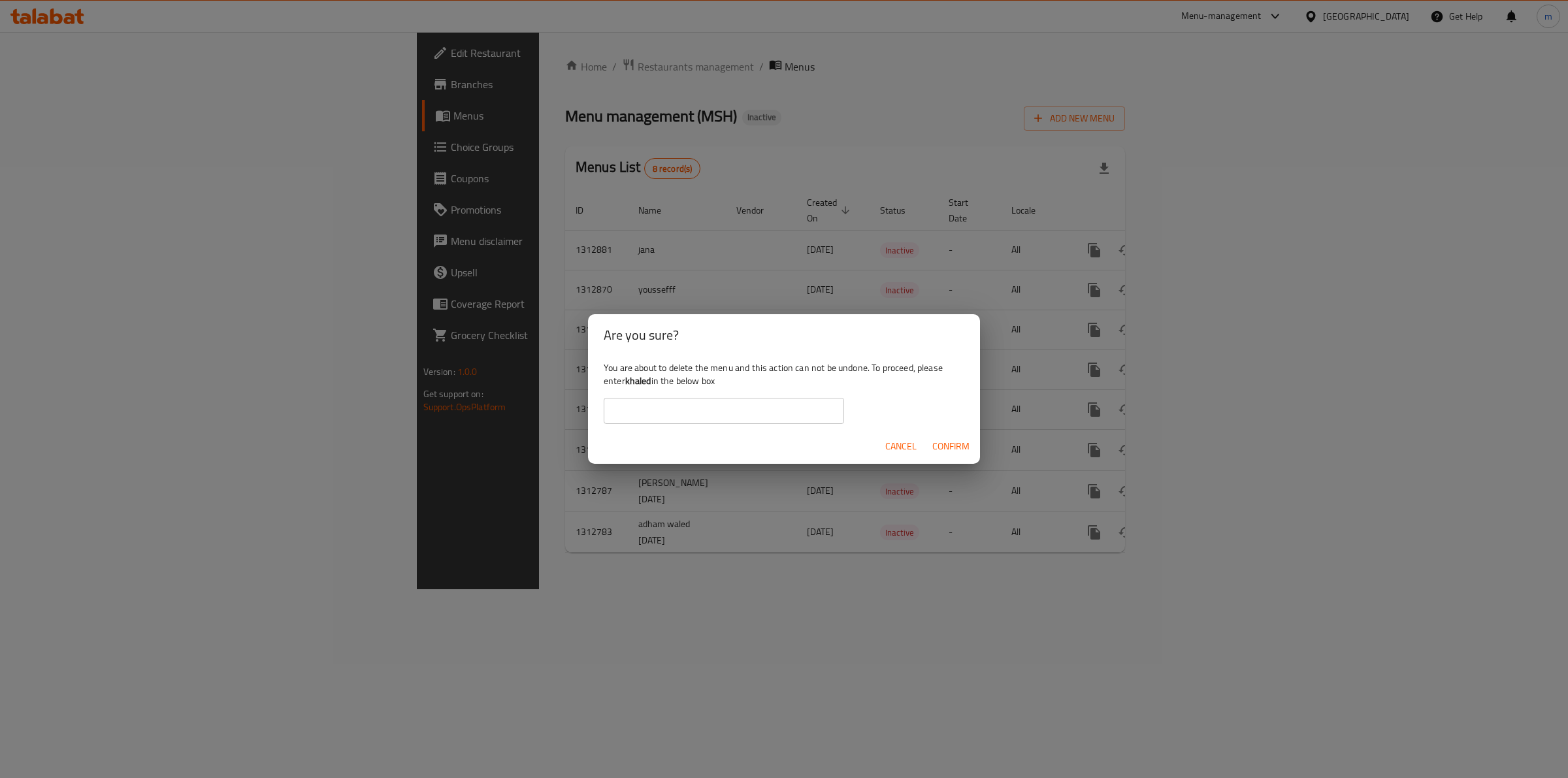
click at [734, 407] on input "text" at bounding box center [724, 411] width 240 height 26
paste input "khaled"
type input "khaled"
click at [948, 441] on span "Confirm" at bounding box center [950, 447] width 37 height 16
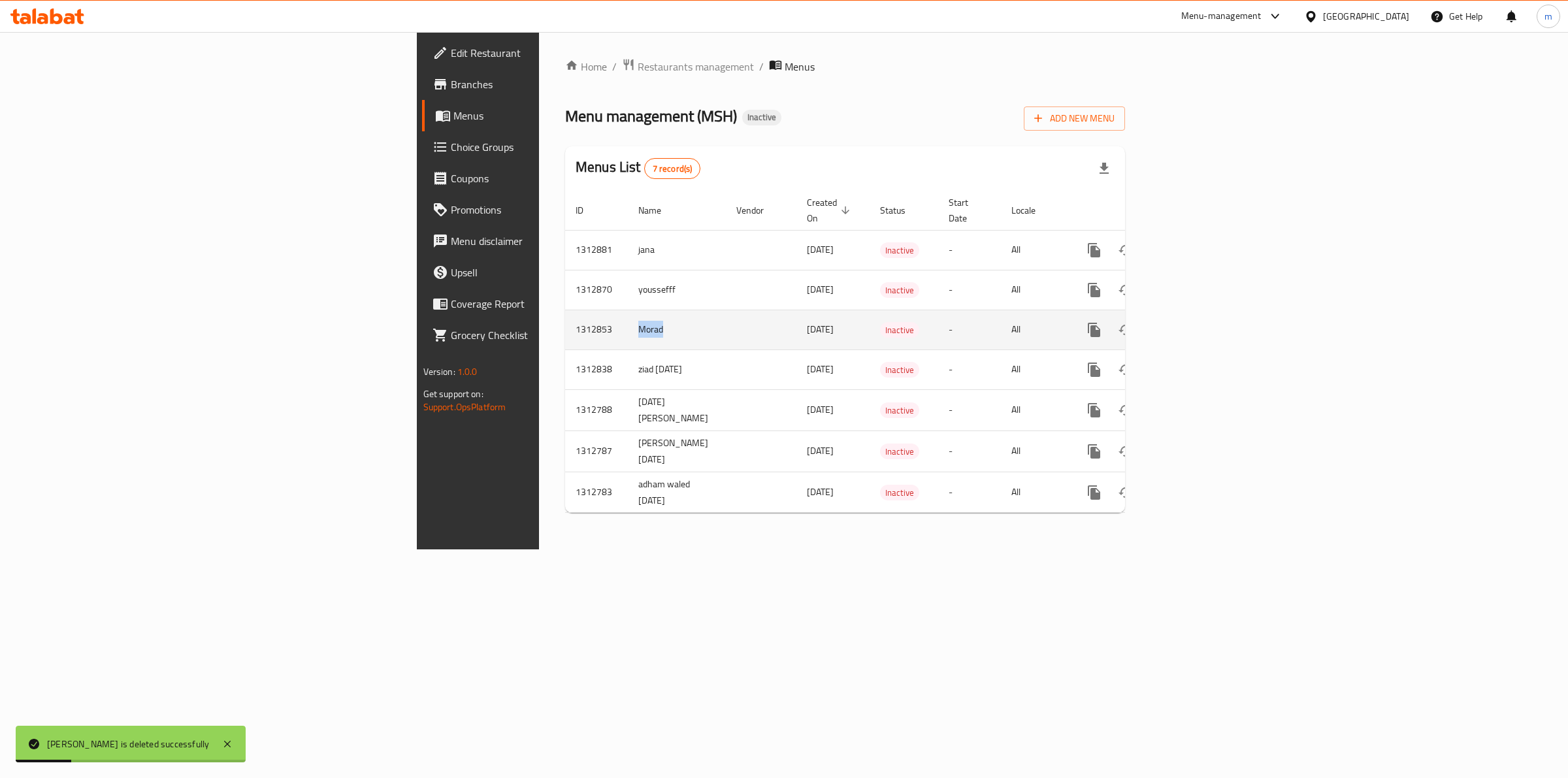
drag, startPoint x: 395, startPoint y: 318, endPoint x: 356, endPoint y: 318, distance: 39.0
click at [628, 318] on td "Morad" at bounding box center [677, 329] width 98 height 40
click at [1161, 324] on icon "enhanced table" at bounding box center [1156, 330] width 9 height 12
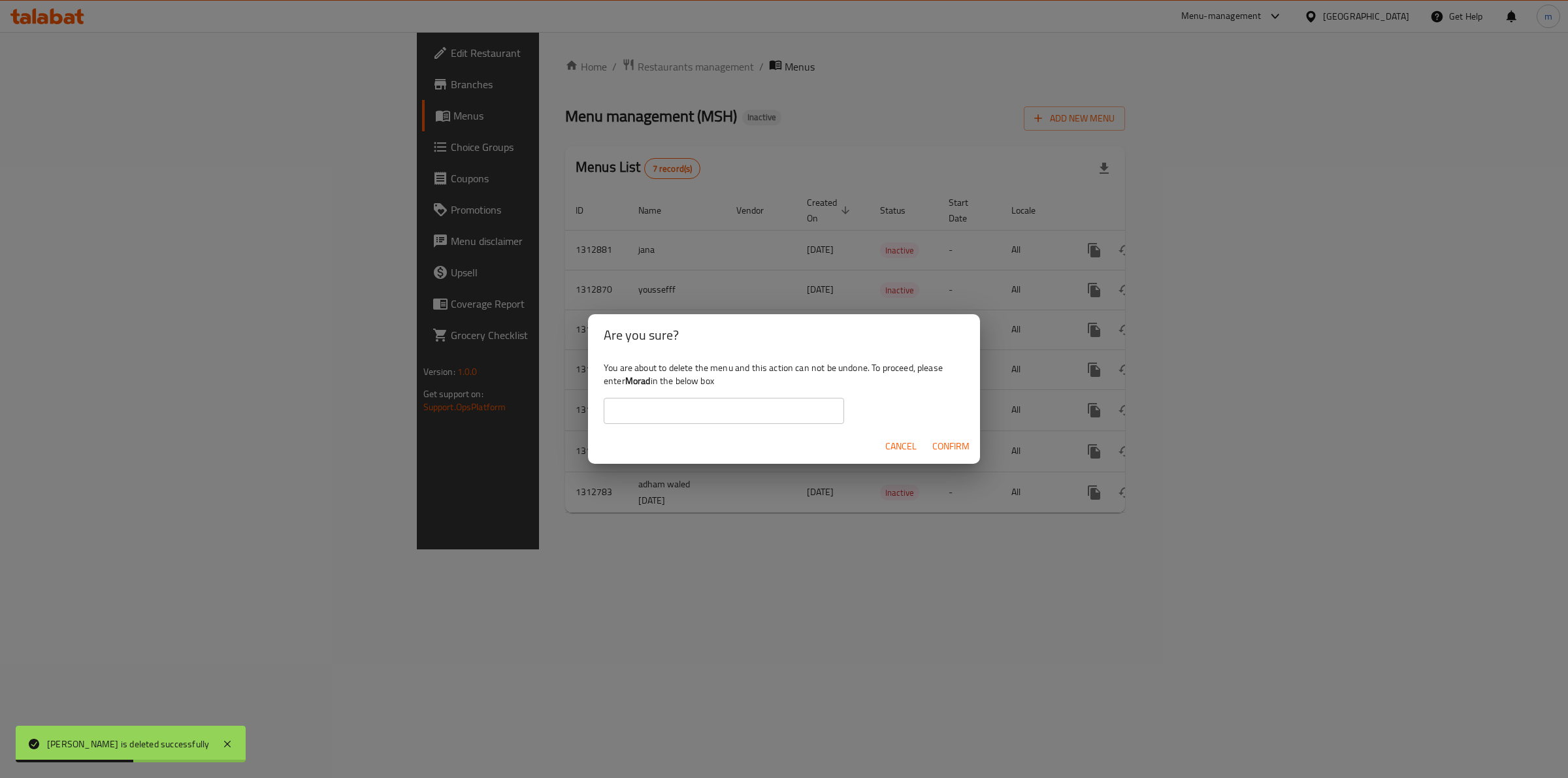
click at [764, 400] on input "text" at bounding box center [724, 411] width 240 height 26
paste input "Morad"
type input "Morad"
click at [948, 443] on span "Confirm" at bounding box center [950, 447] width 37 height 16
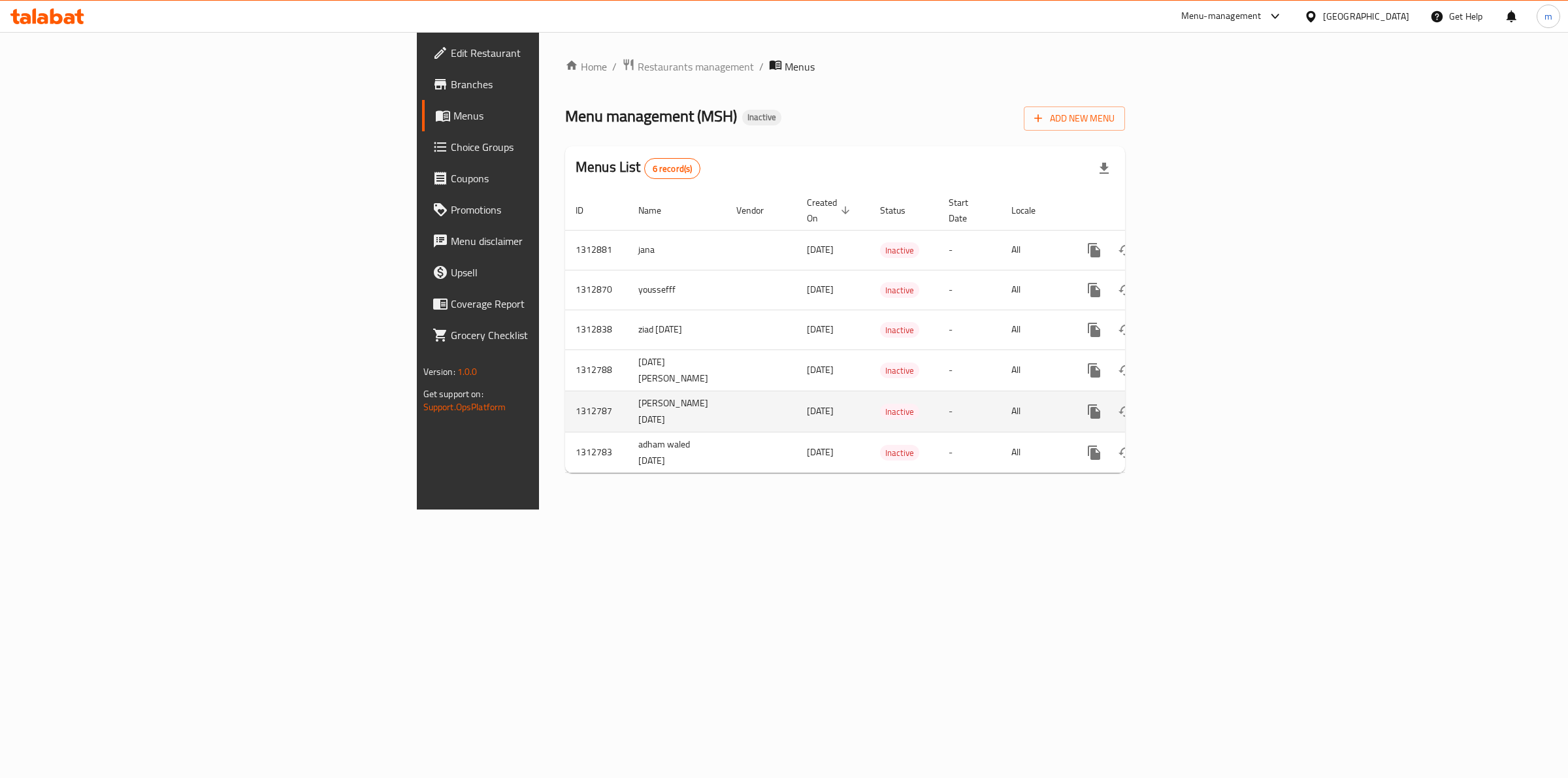
click at [726, 417] on td "enhanced table" at bounding box center [761, 411] width 71 height 41
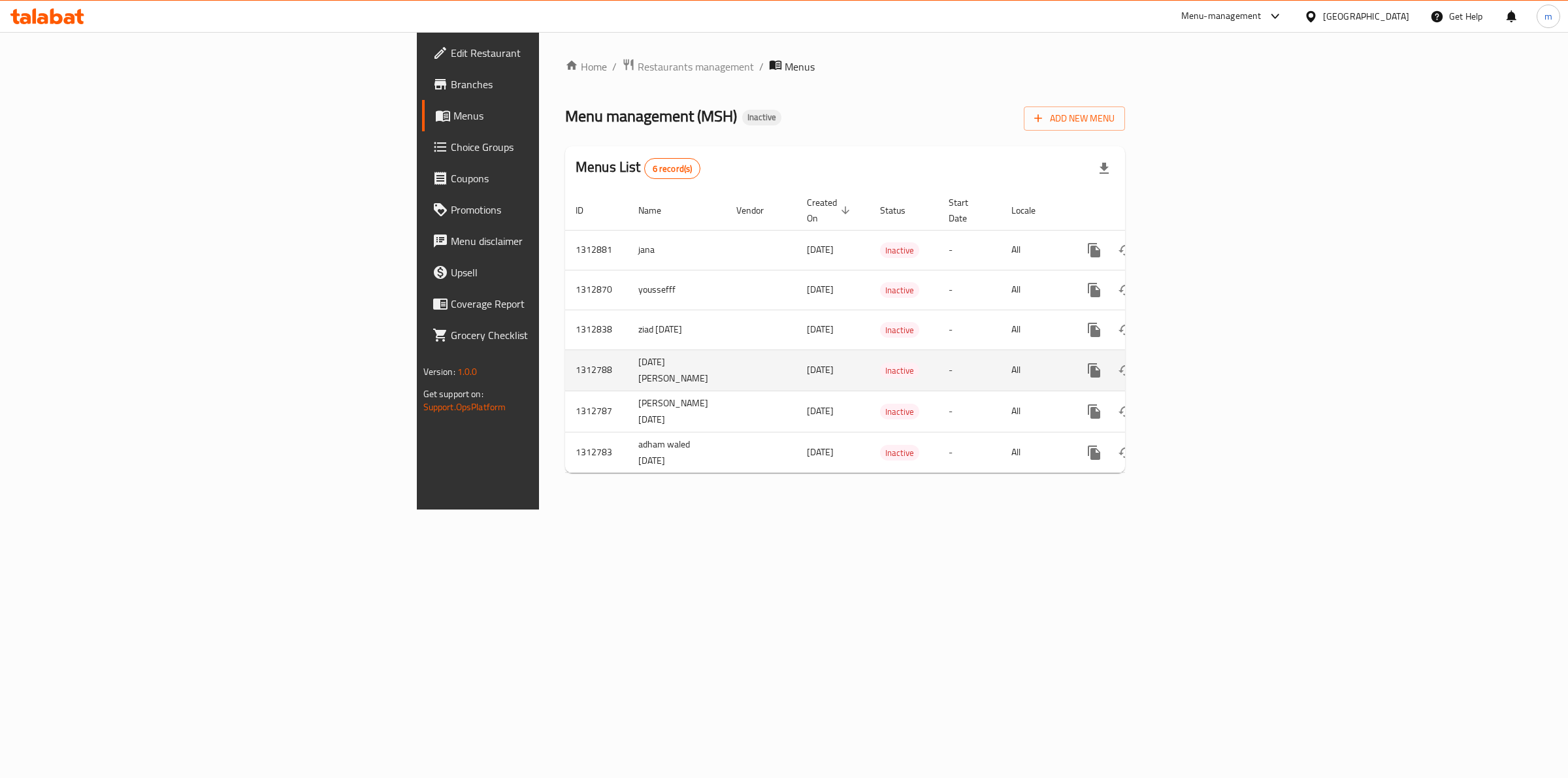
click at [726, 366] on td "enhanced table" at bounding box center [761, 370] width 71 height 41
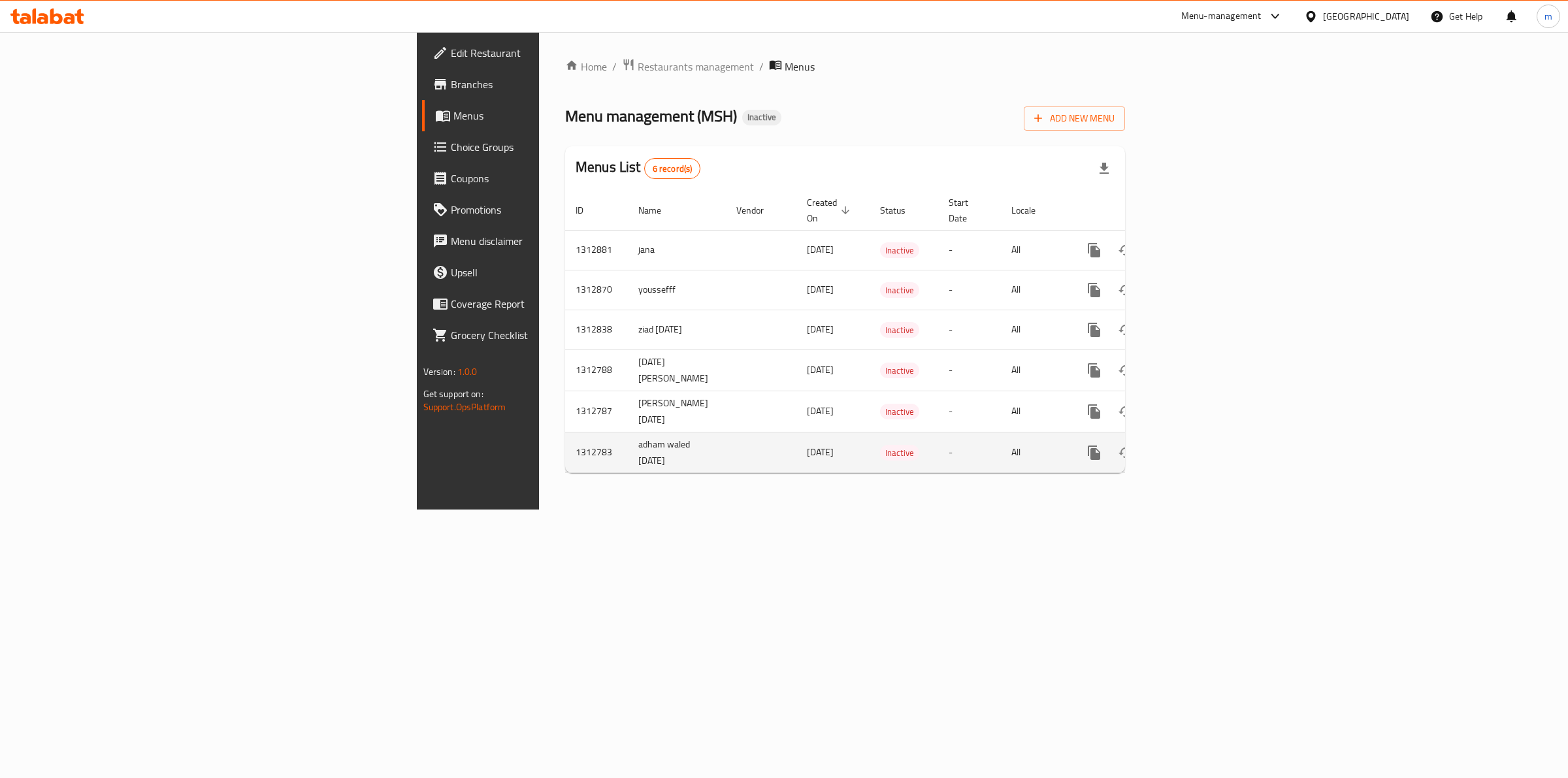
click at [628, 448] on td "adham waled [DATE]" at bounding box center [677, 452] width 98 height 41
drag, startPoint x: 423, startPoint y: 429, endPoint x: 357, endPoint y: 445, distance: 67.9
click at [628, 445] on td "adham waled [DATE]" at bounding box center [677, 452] width 98 height 41
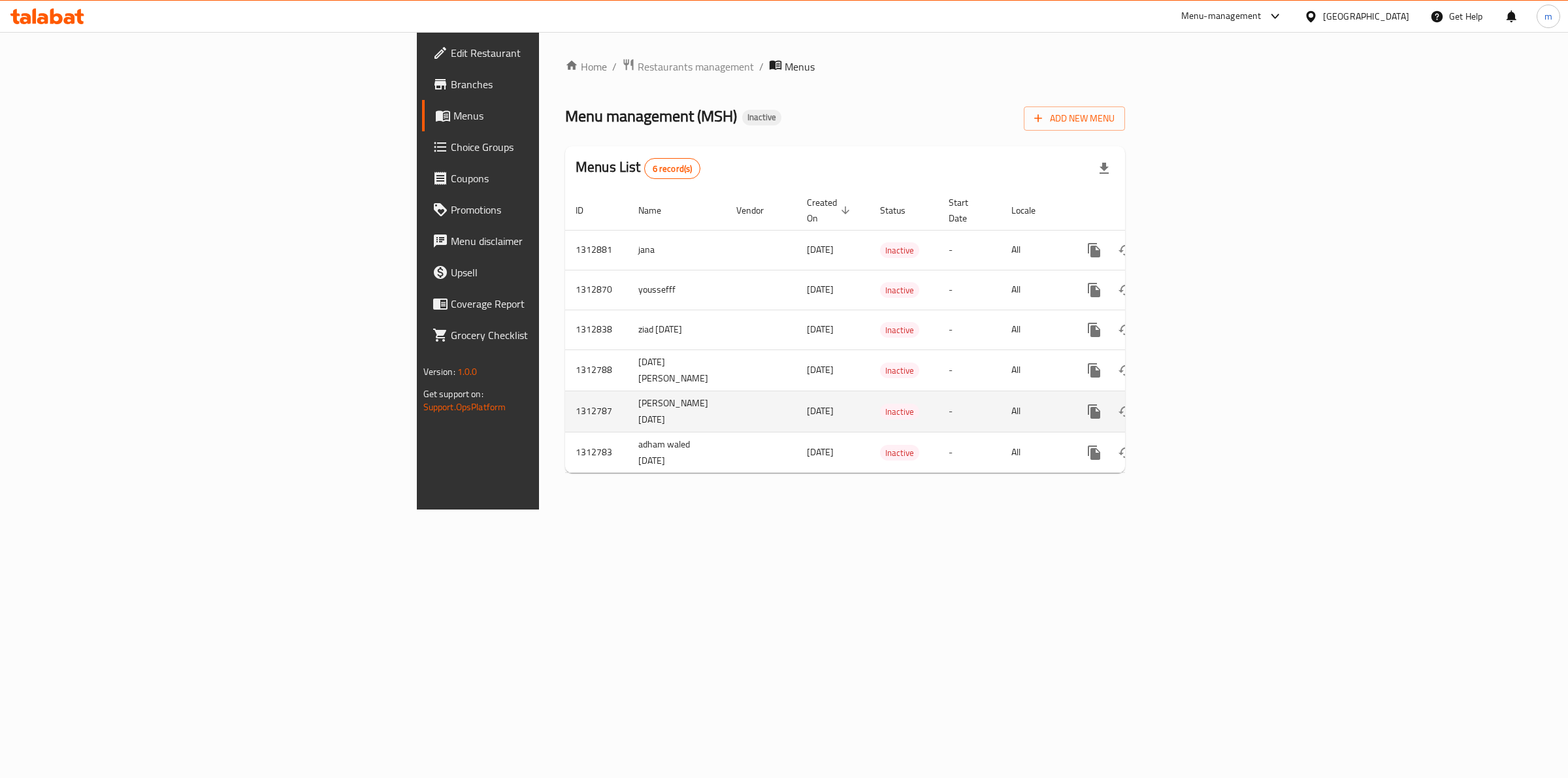
click at [628, 400] on td "[PERSON_NAME] [DATE]" at bounding box center [677, 411] width 98 height 41
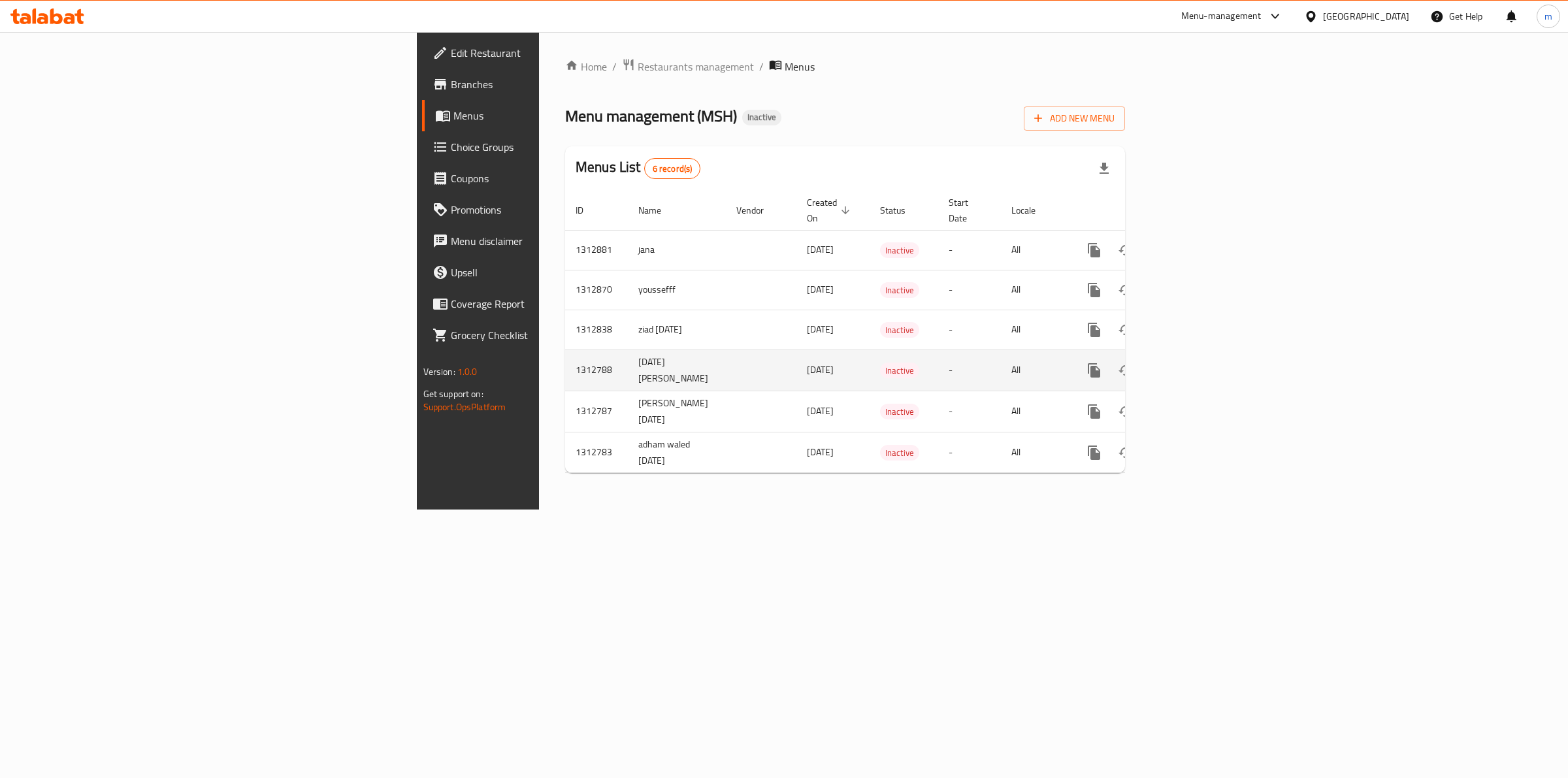
click at [726, 369] on td "enhanced table" at bounding box center [761, 370] width 71 height 41
click at [1196, 363] on icon "enhanced table" at bounding box center [1188, 371] width 16 height 16
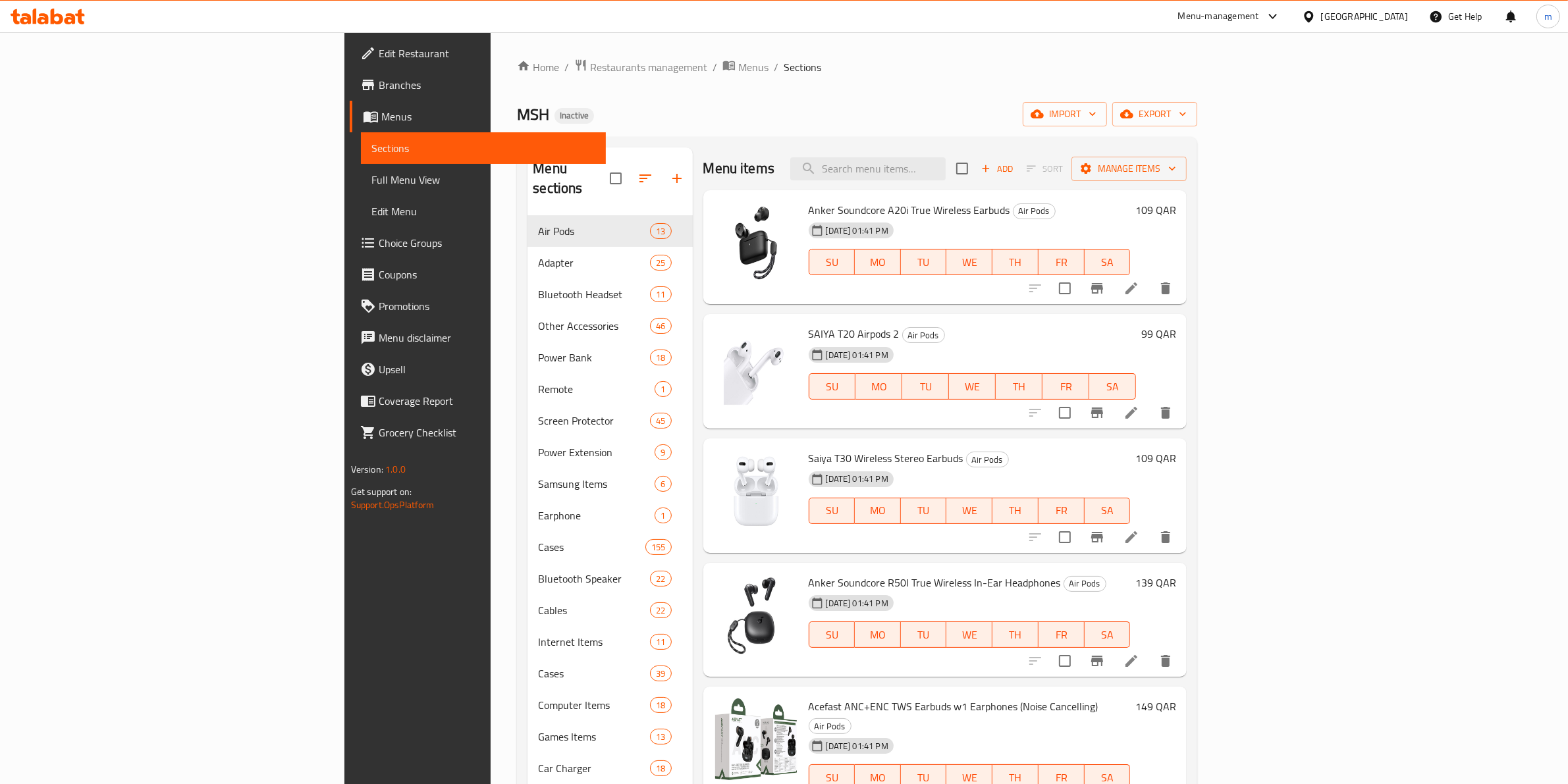
click at [350, 126] on link "Menus" at bounding box center [478, 116] width 257 height 32
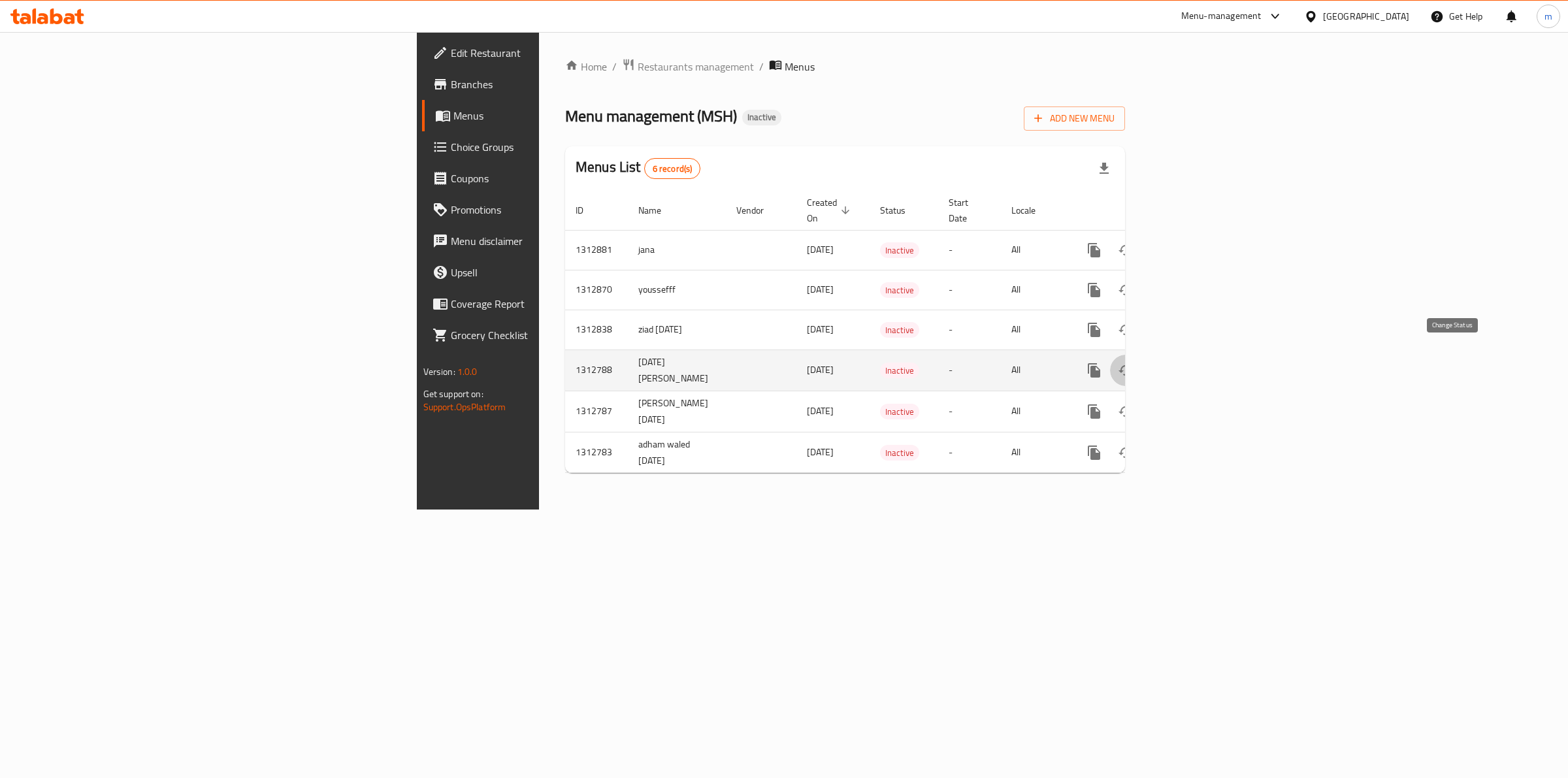
click at [1133, 363] on icon "enhanced table" at bounding box center [1126, 371] width 16 height 16
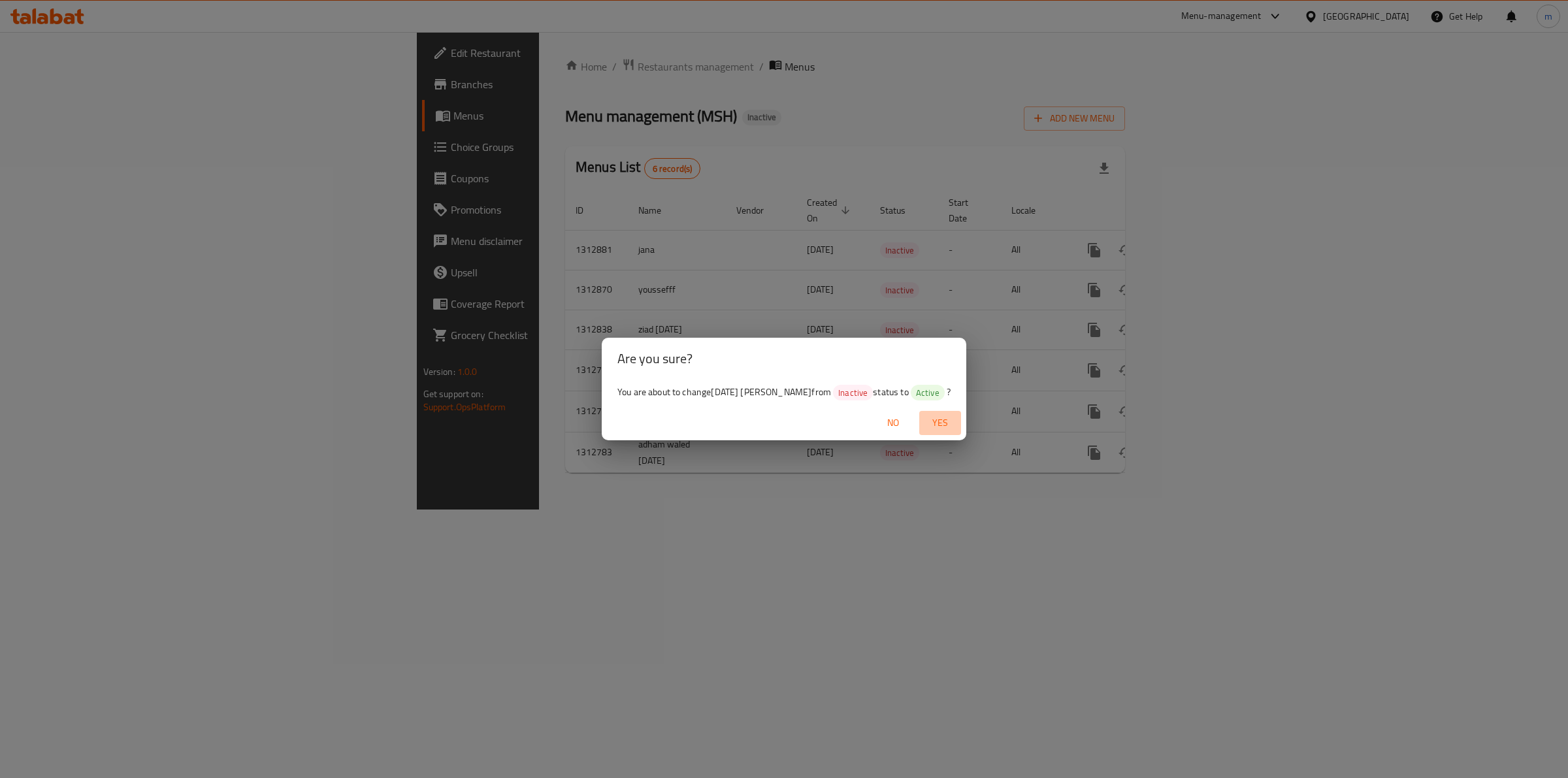
click at [938, 420] on span "Yes" at bounding box center [940, 423] width 31 height 16
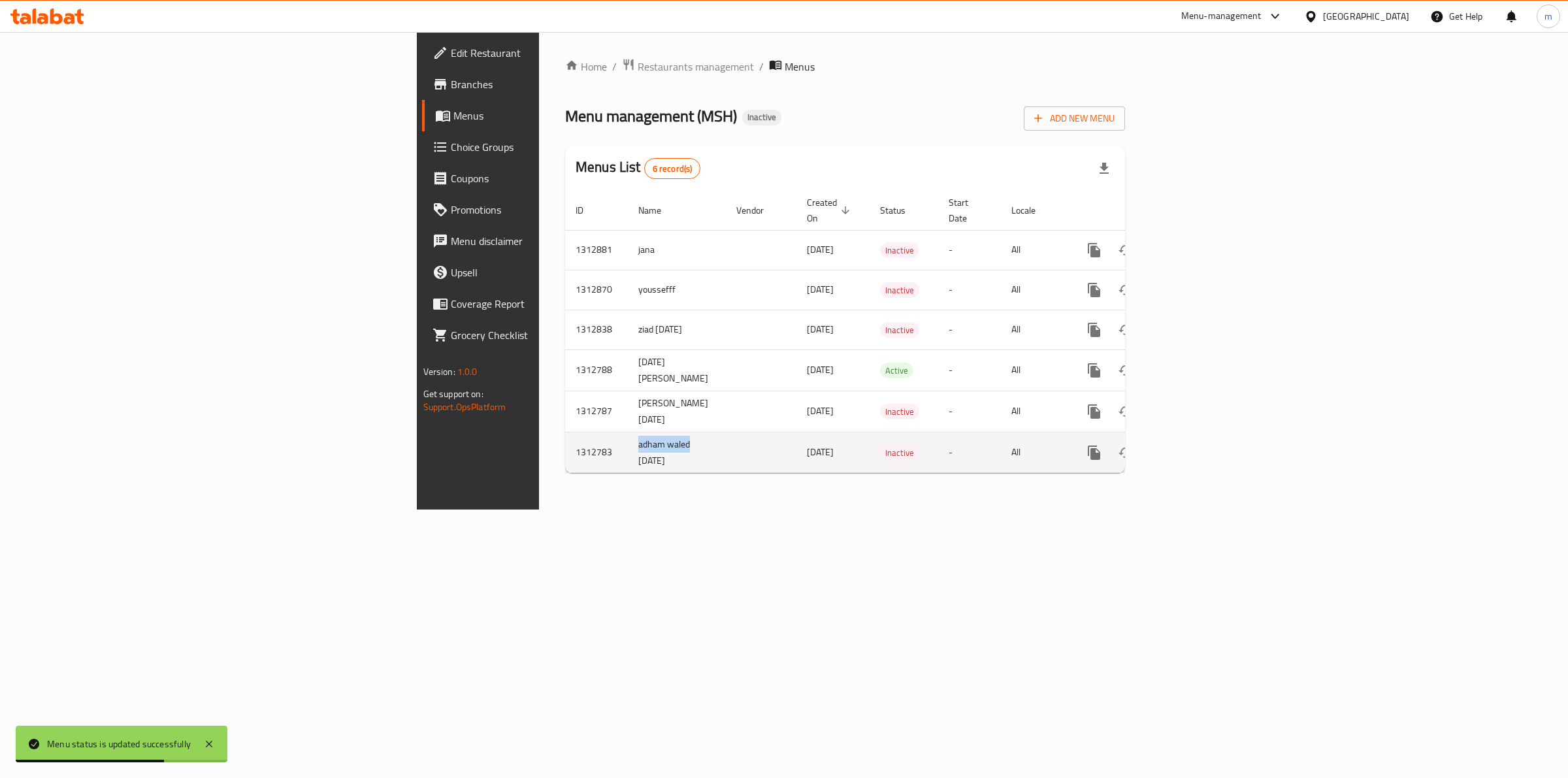
drag, startPoint x: 372, startPoint y: 438, endPoint x: 354, endPoint y: 436, distance: 18.1
click at [628, 436] on td "adham waled [DATE]" at bounding box center [677, 452] width 98 height 41
click at [628, 432] on td "adham waled [DATE]" at bounding box center [677, 452] width 98 height 41
drag, startPoint x: 353, startPoint y: 431, endPoint x: 438, endPoint y: 455, distance: 88.3
click at [628, 455] on td "adham waled [DATE]" at bounding box center [677, 452] width 98 height 41
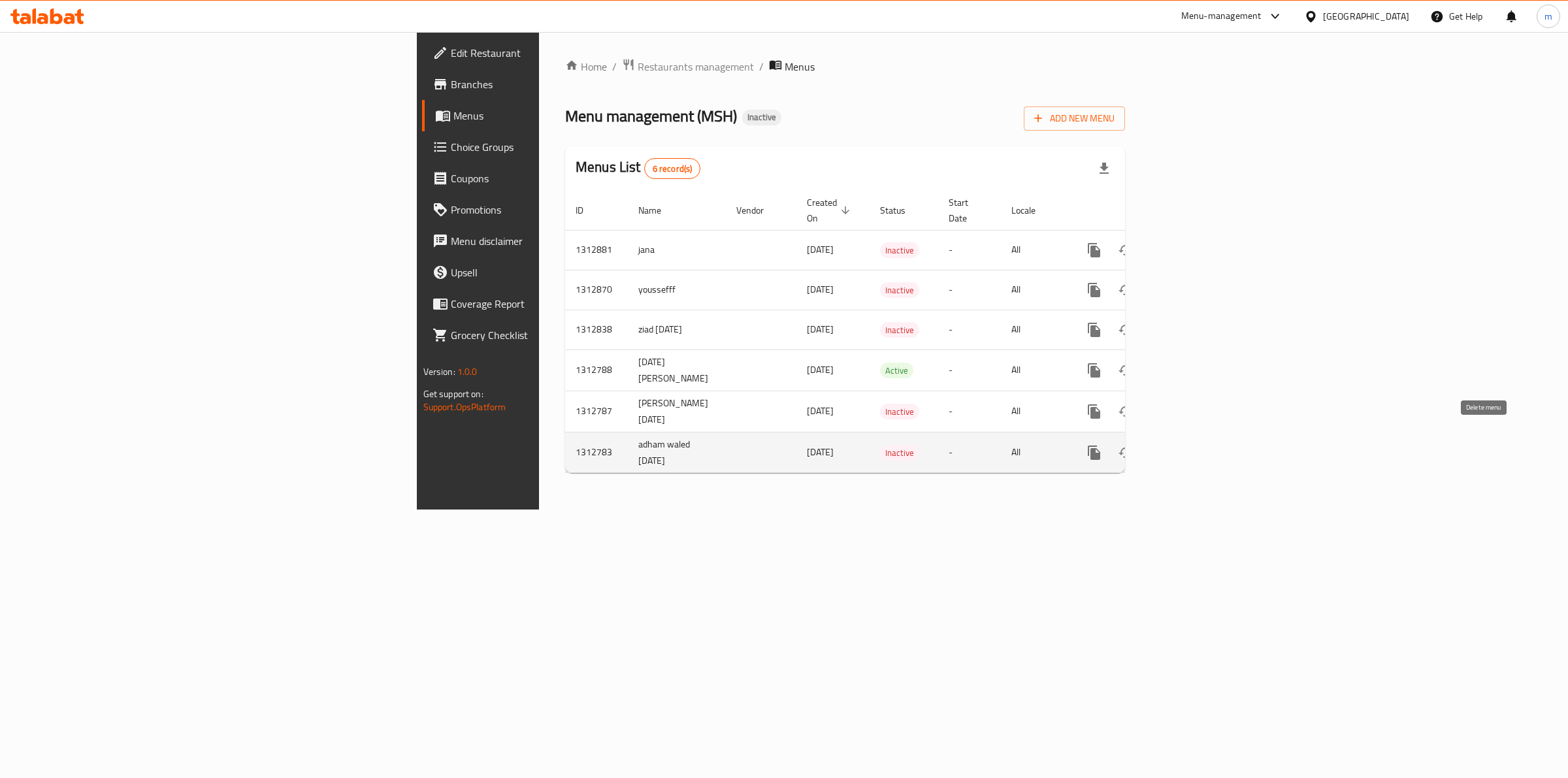
click at [1172, 448] on button "enhanced table" at bounding box center [1156, 452] width 31 height 31
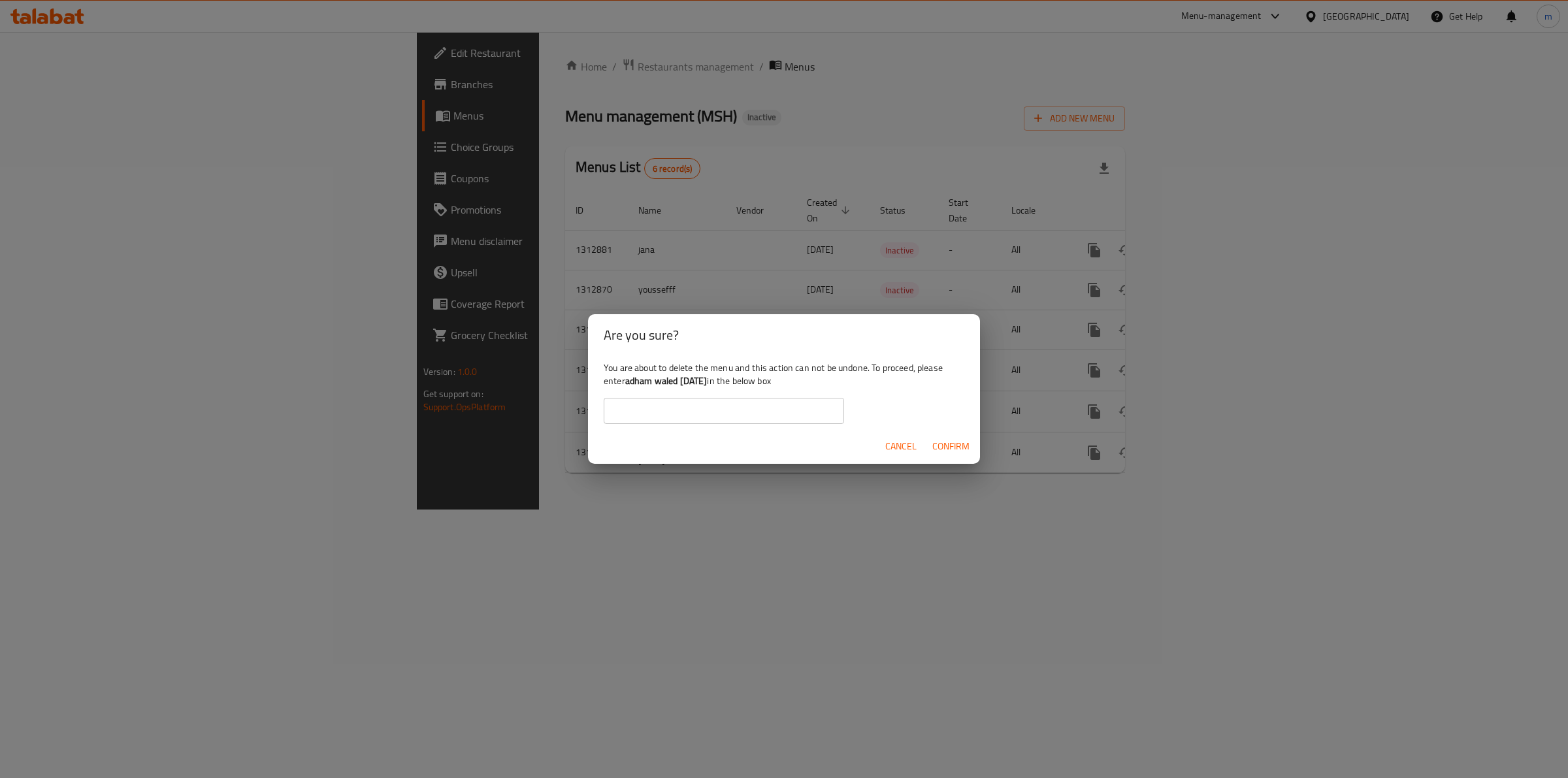
click at [793, 428] on div "You are about to delete the menu and this action can not be undone. To proceed,…" at bounding box center [784, 393] width 392 height 73
click at [791, 420] on input "text" at bounding box center [724, 411] width 240 height 26
paste input "adham waled [DATE]"
type input "adham waled [DATE]"
click at [942, 448] on span "Confirm" at bounding box center [950, 447] width 37 height 16
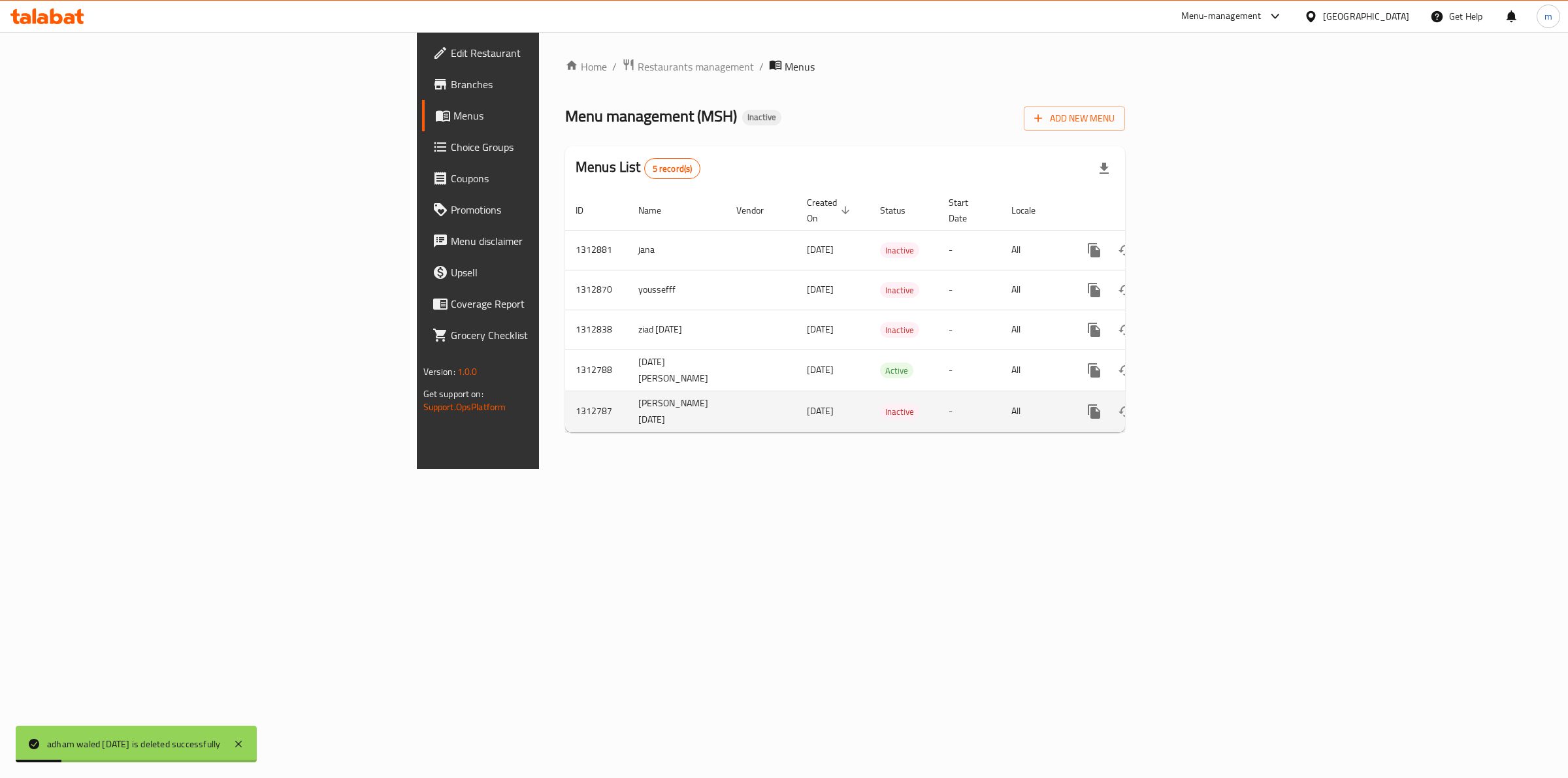
drag, startPoint x: 348, startPoint y: 387, endPoint x: 436, endPoint y: 416, distance: 92.7
click at [565, 416] on tr "1312787 [PERSON_NAME] [DATE] [DATE] Inactive - All" at bounding box center [889, 411] width 649 height 41
click at [1172, 401] on button "enhanced table" at bounding box center [1156, 411] width 31 height 31
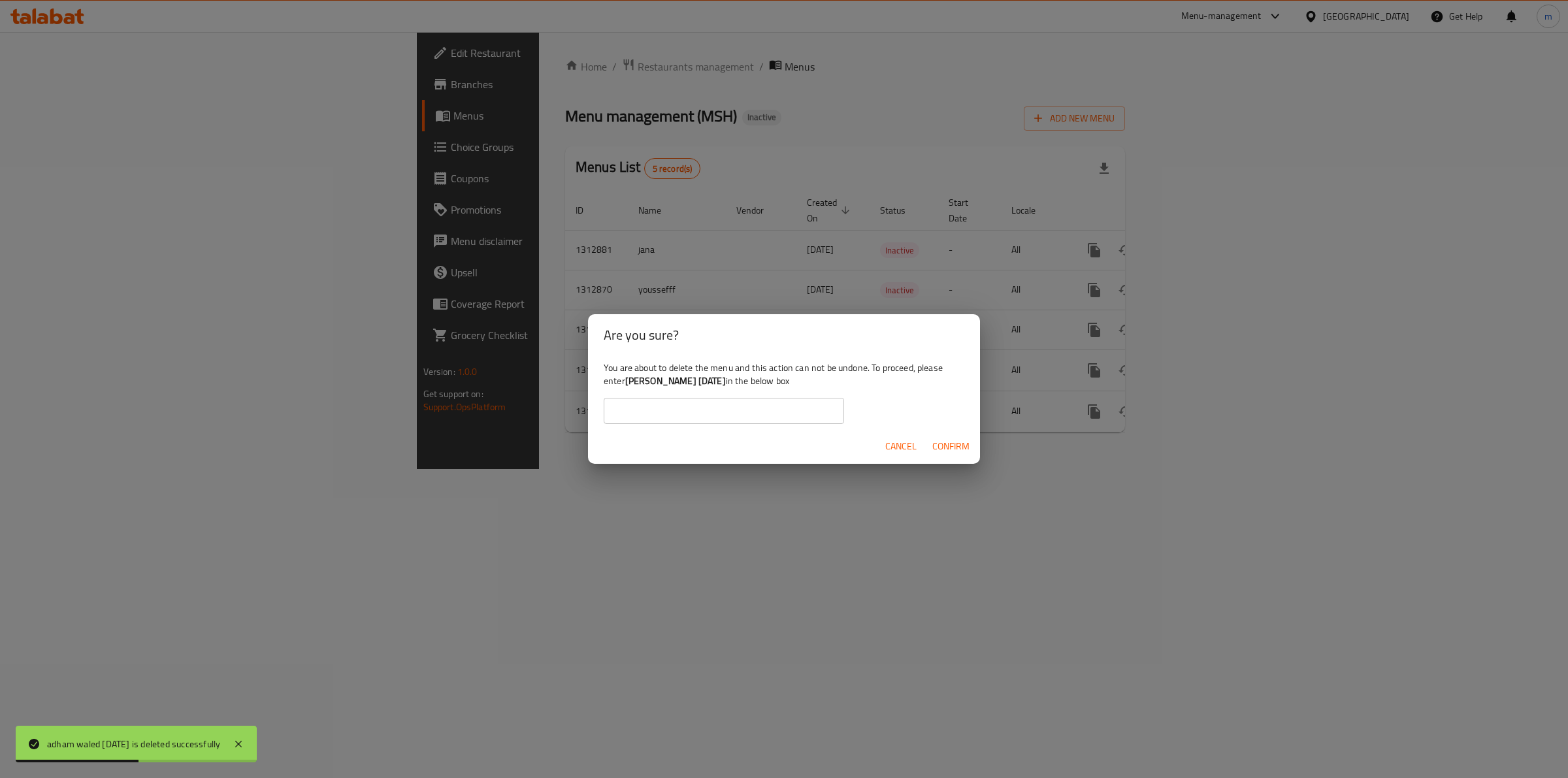
click at [780, 393] on div "You are about to delete the menu and this action can not be undone. To proceed,…" at bounding box center [784, 393] width 392 height 73
click at [772, 406] on input "text" at bounding box center [724, 411] width 240 height 26
paste input "[PERSON_NAME] [DATE]"
click at [630, 414] on input "[PERSON_NAME] [DATE]" at bounding box center [724, 411] width 240 height 26
type input "[PERSON_NAME] [DATE]"
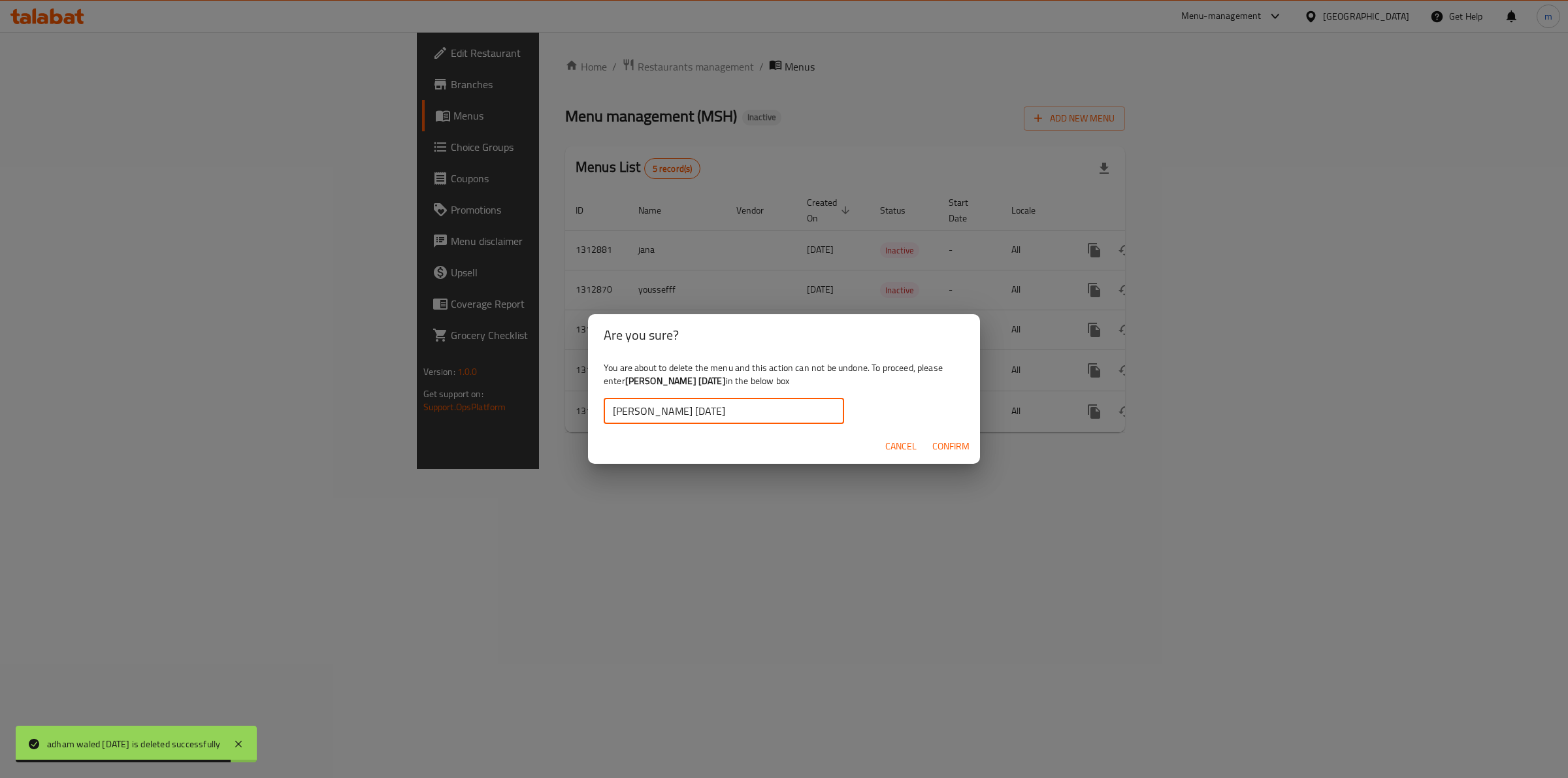
click at [954, 455] on button "Confirm" at bounding box center [950, 446] width 47 height 24
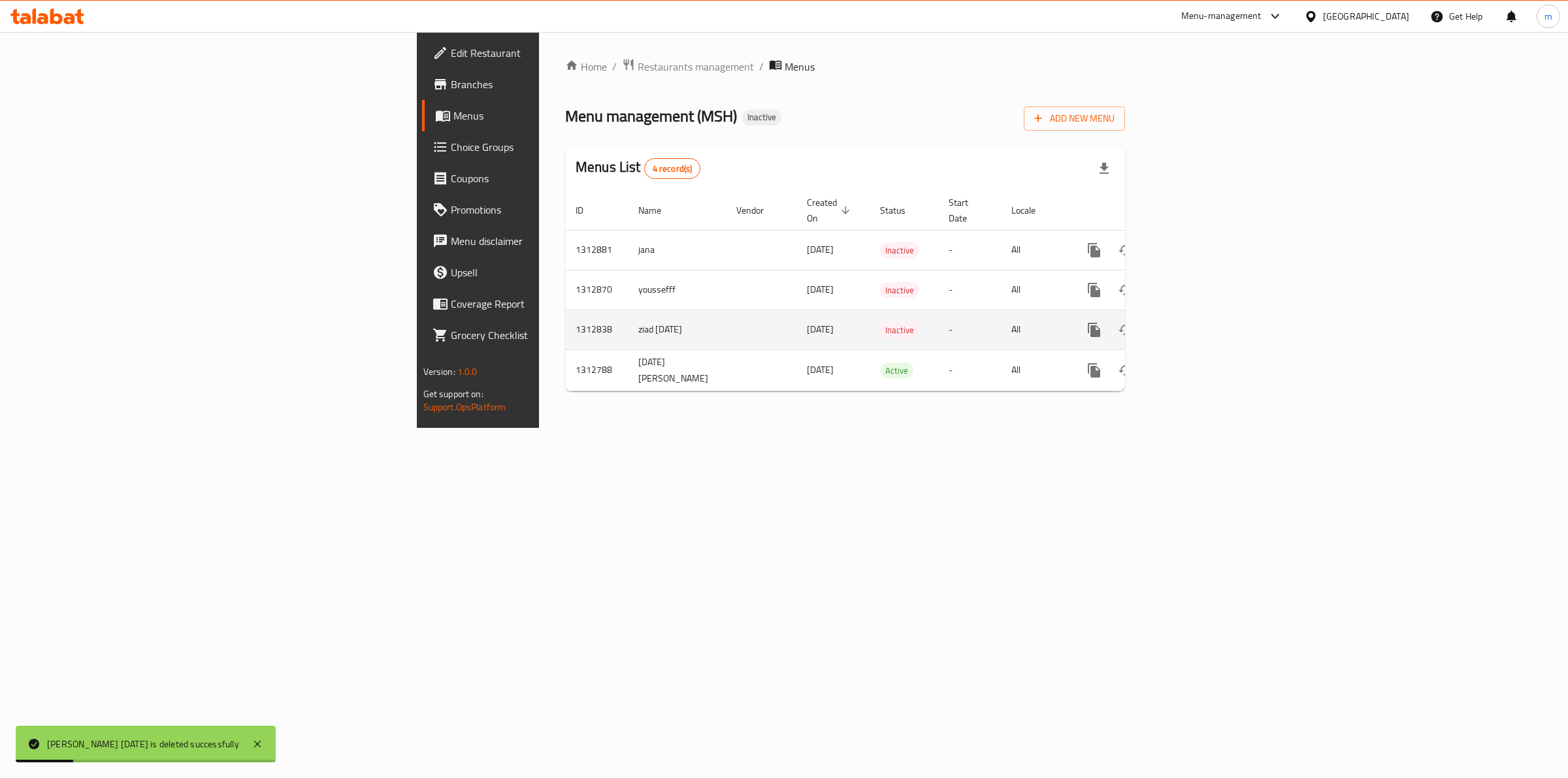
drag, startPoint x: 435, startPoint y: 317, endPoint x: 350, endPoint y: 324, distance: 85.3
click at [628, 324] on td "ziad [DATE]" at bounding box center [677, 329] width 98 height 40
click at [1161, 324] on icon "enhanced table" at bounding box center [1156, 330] width 9 height 12
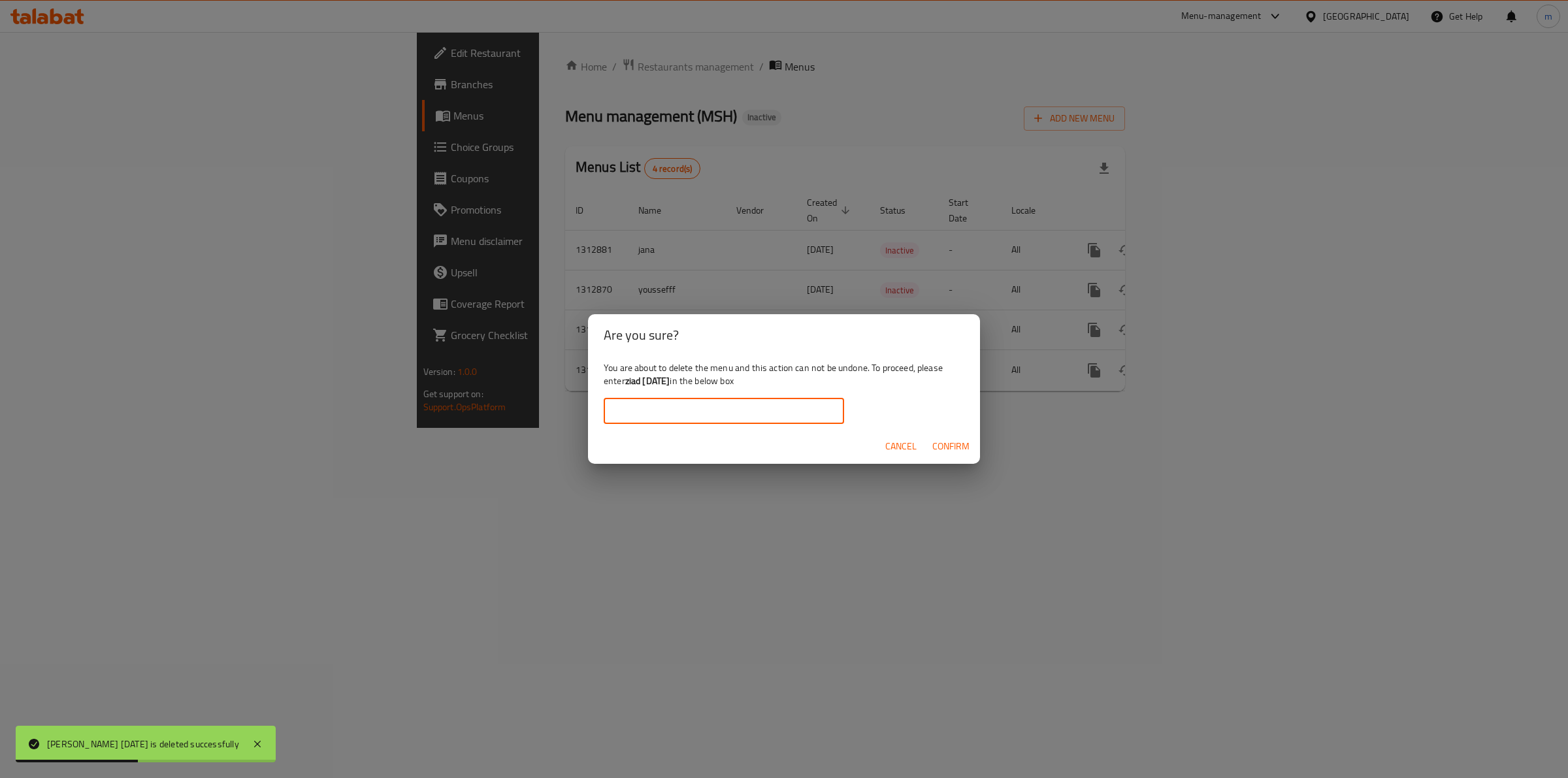
click at [774, 412] on input "text" at bounding box center [724, 411] width 240 height 26
paste input "ziad [DATE]"
type input "ziad [DATE]"
click at [941, 448] on span "Confirm" at bounding box center [950, 447] width 37 height 16
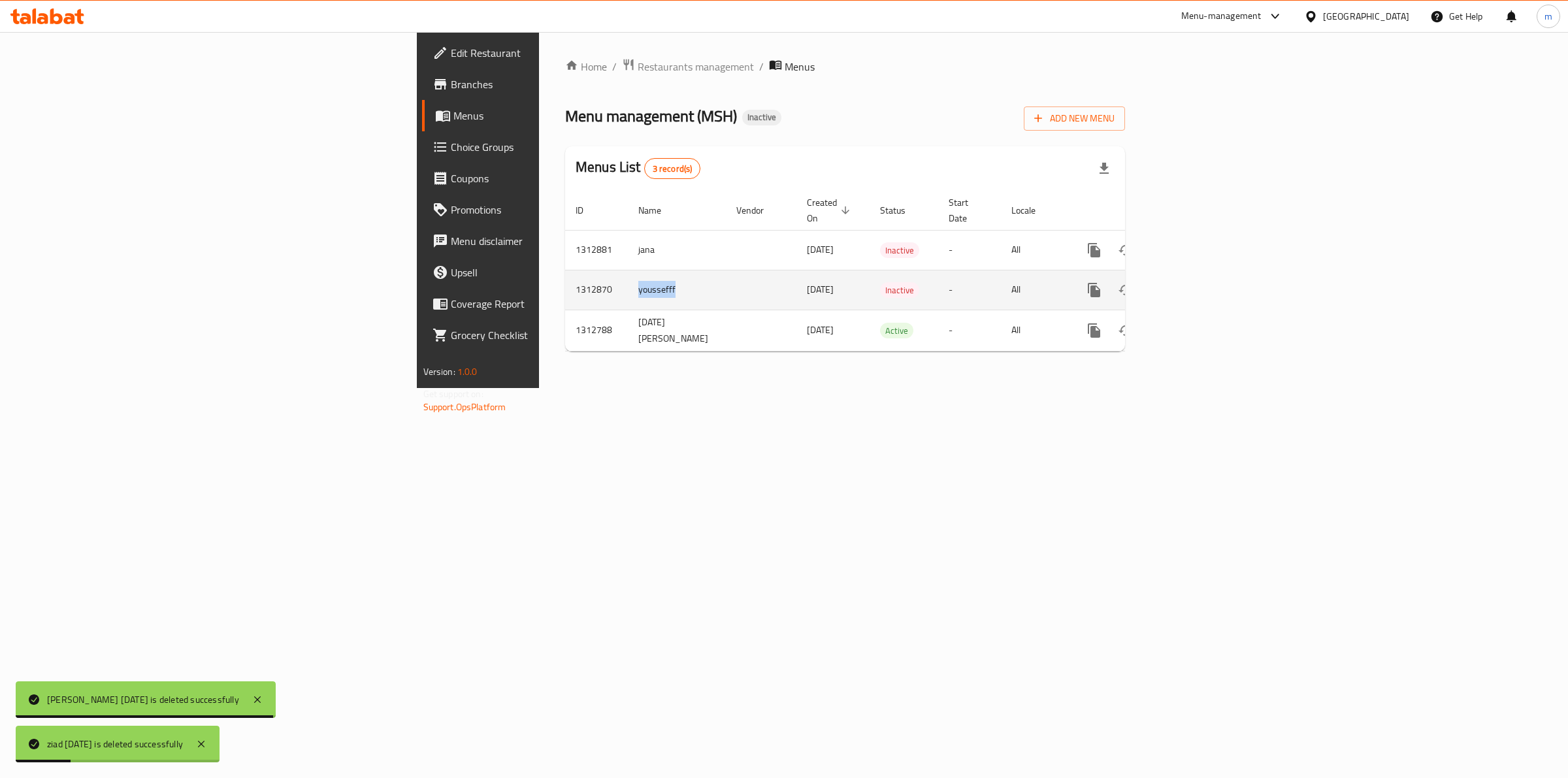
drag, startPoint x: 417, startPoint y: 275, endPoint x: 360, endPoint y: 284, distance: 57.7
click at [628, 284] on td "youssefff" at bounding box center [677, 289] width 98 height 40
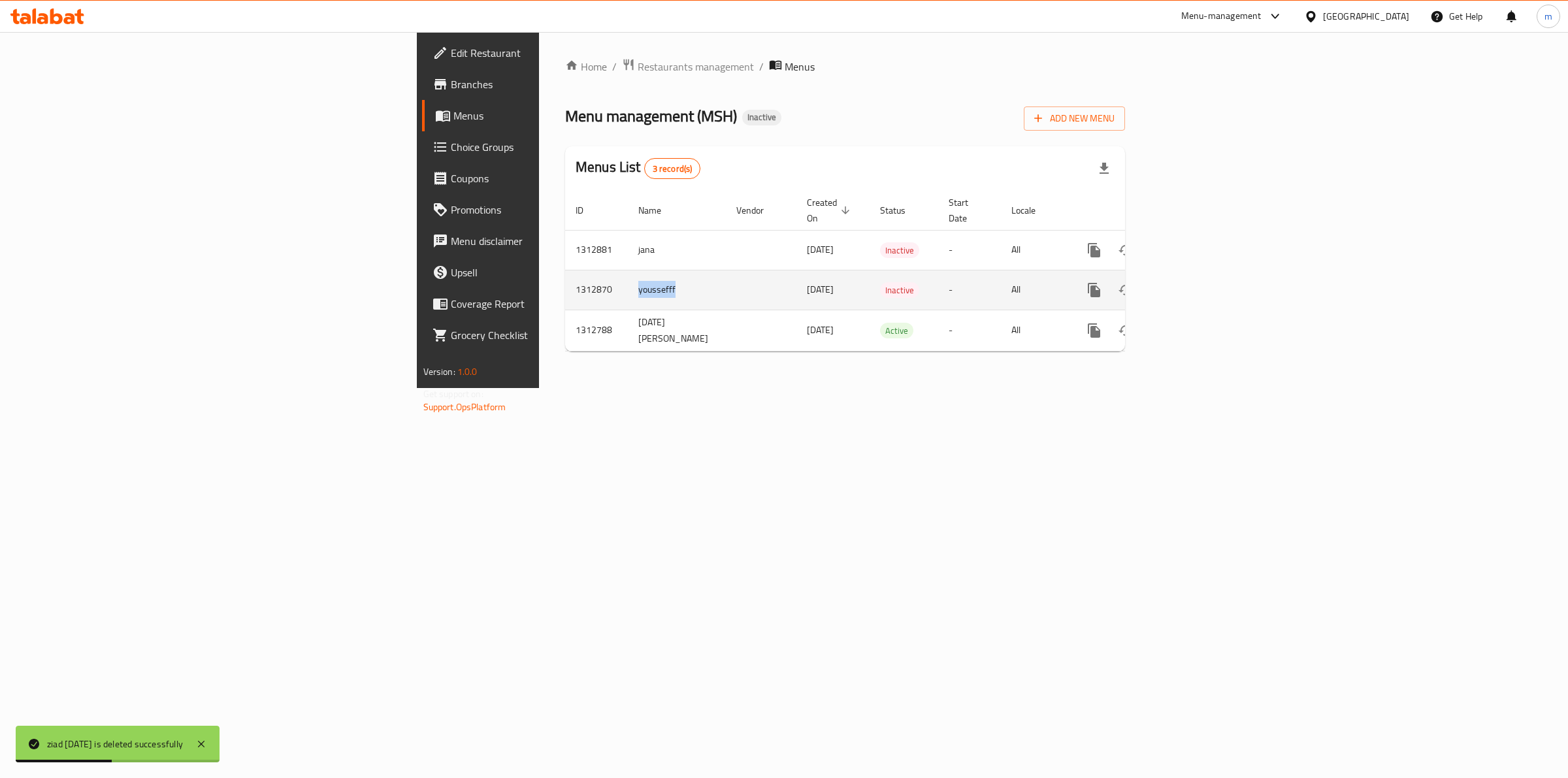
click at [1164, 282] on icon "enhanced table" at bounding box center [1157, 290] width 16 height 16
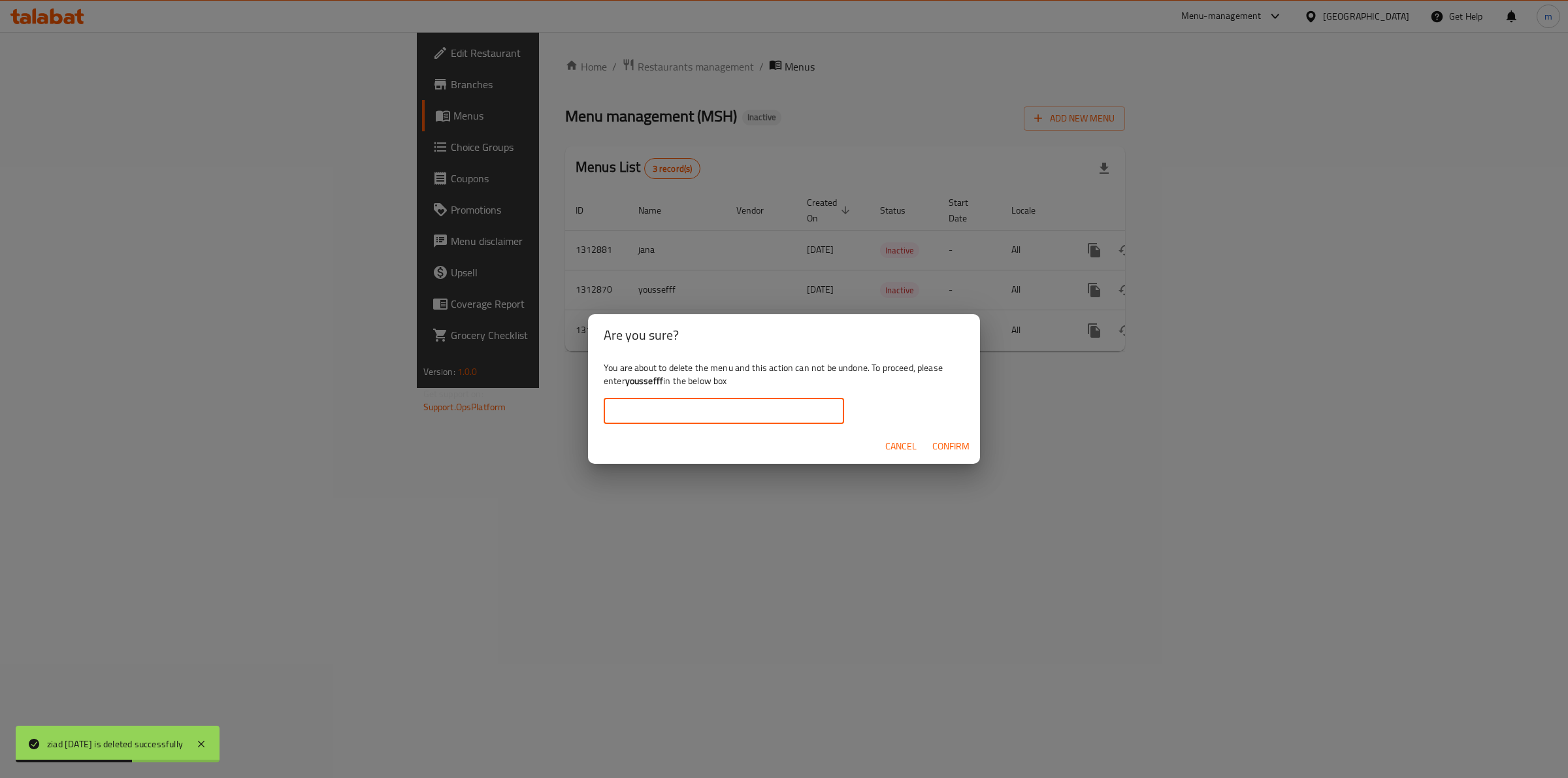
click at [754, 412] on input "text" at bounding box center [724, 411] width 240 height 26
paste input "youssefff"
click at [957, 439] on span "Confirm" at bounding box center [950, 447] width 37 height 16
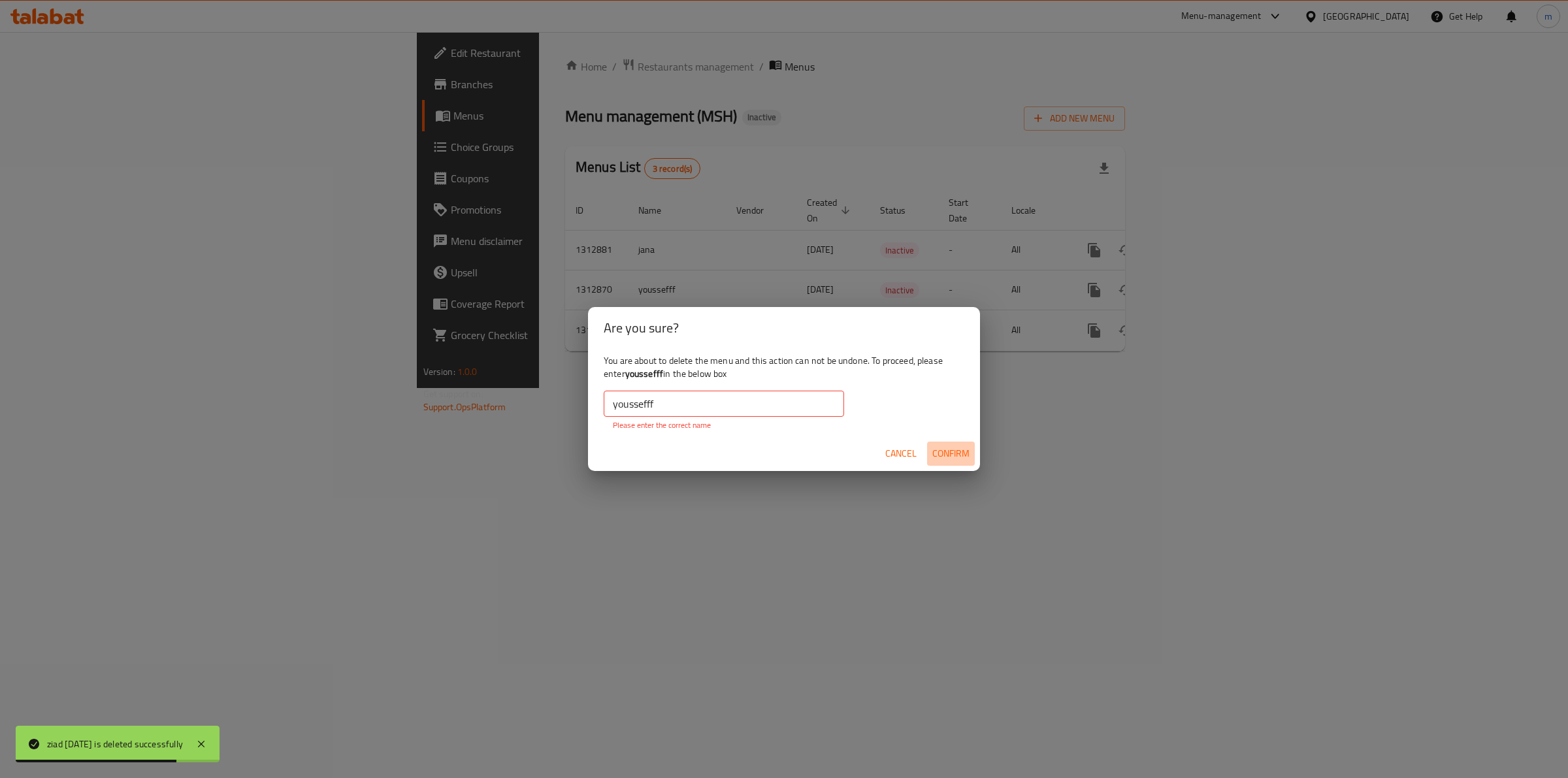
click at [958, 446] on span "Confirm" at bounding box center [950, 453] width 37 height 16
click at [618, 405] on input "youssefff" at bounding box center [724, 404] width 240 height 26
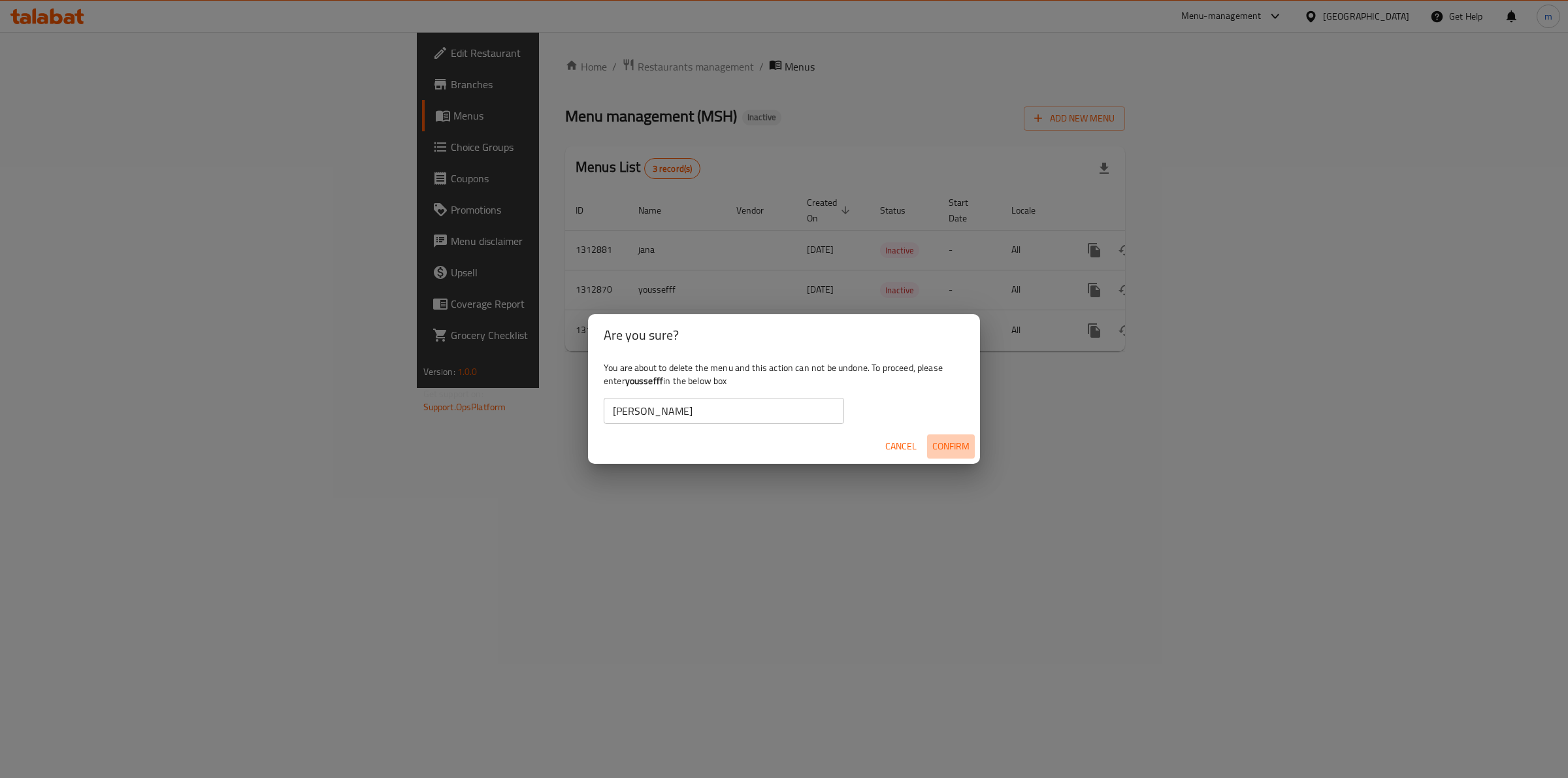
click at [959, 439] on span "Confirm" at bounding box center [950, 447] width 37 height 16
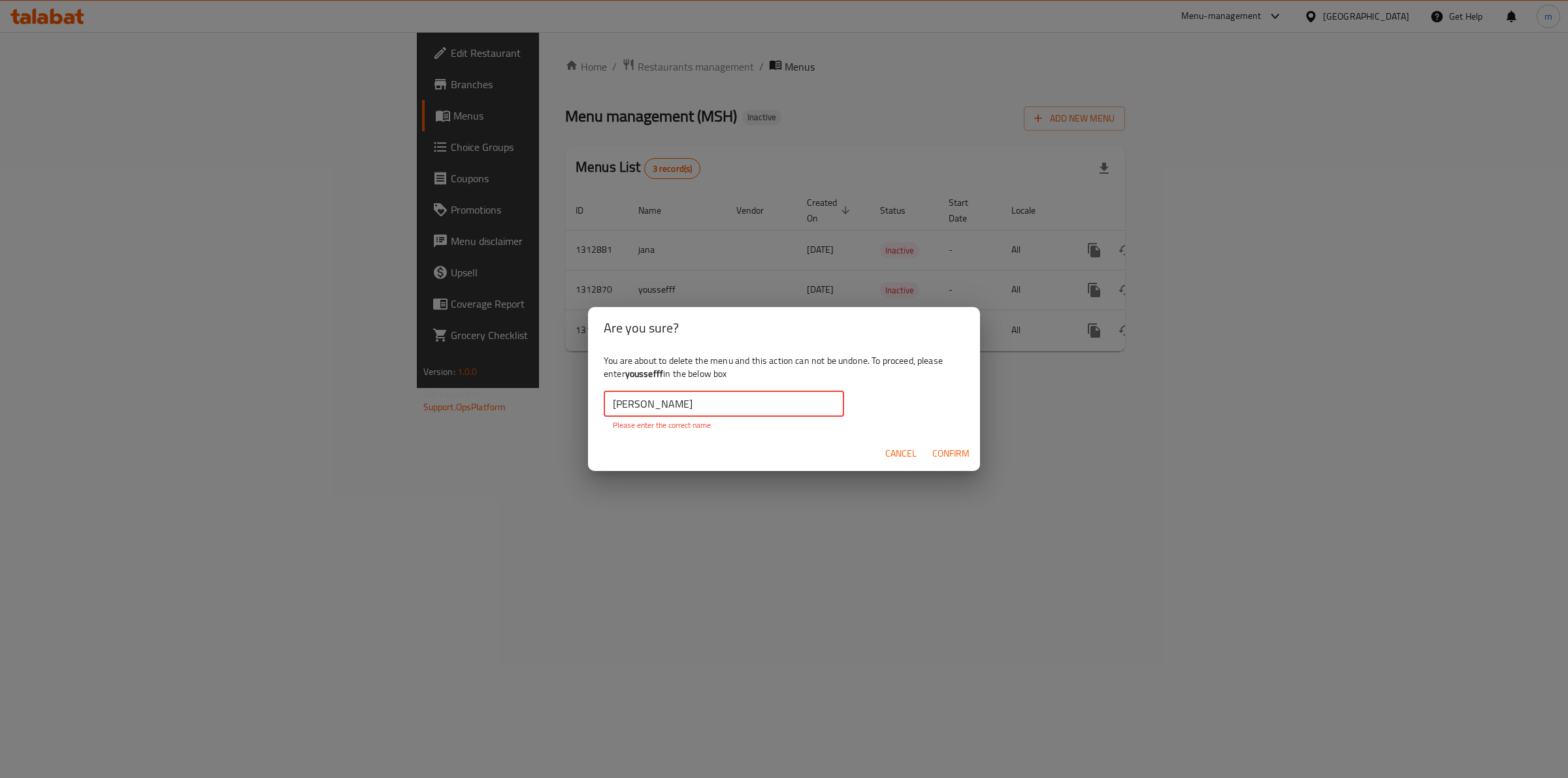
click at [692, 408] on input "[PERSON_NAME]" at bounding box center [724, 404] width 240 height 26
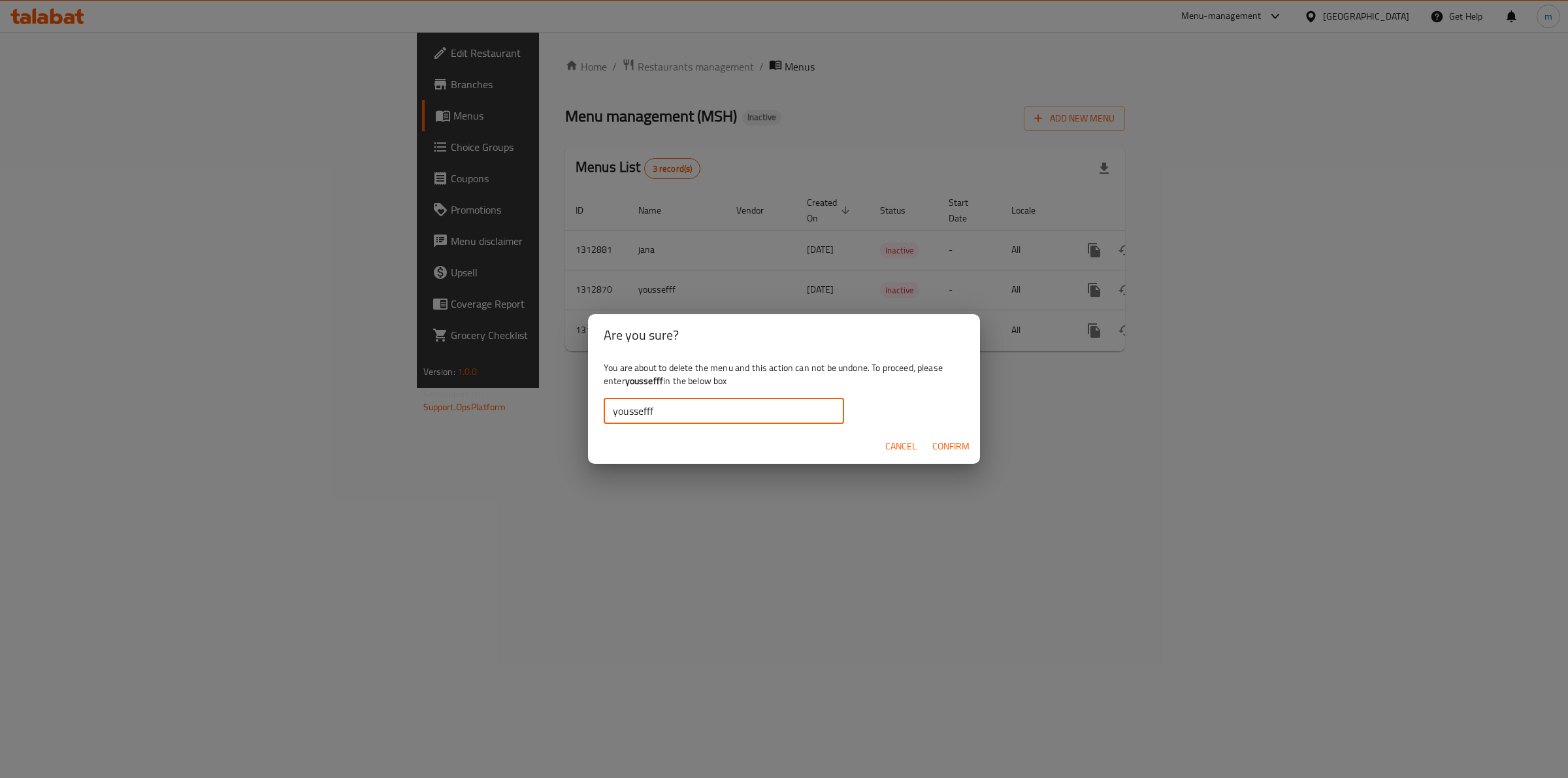
type input "youssefff"
click at [927, 434] on button "Confirm" at bounding box center [950, 446] width 47 height 24
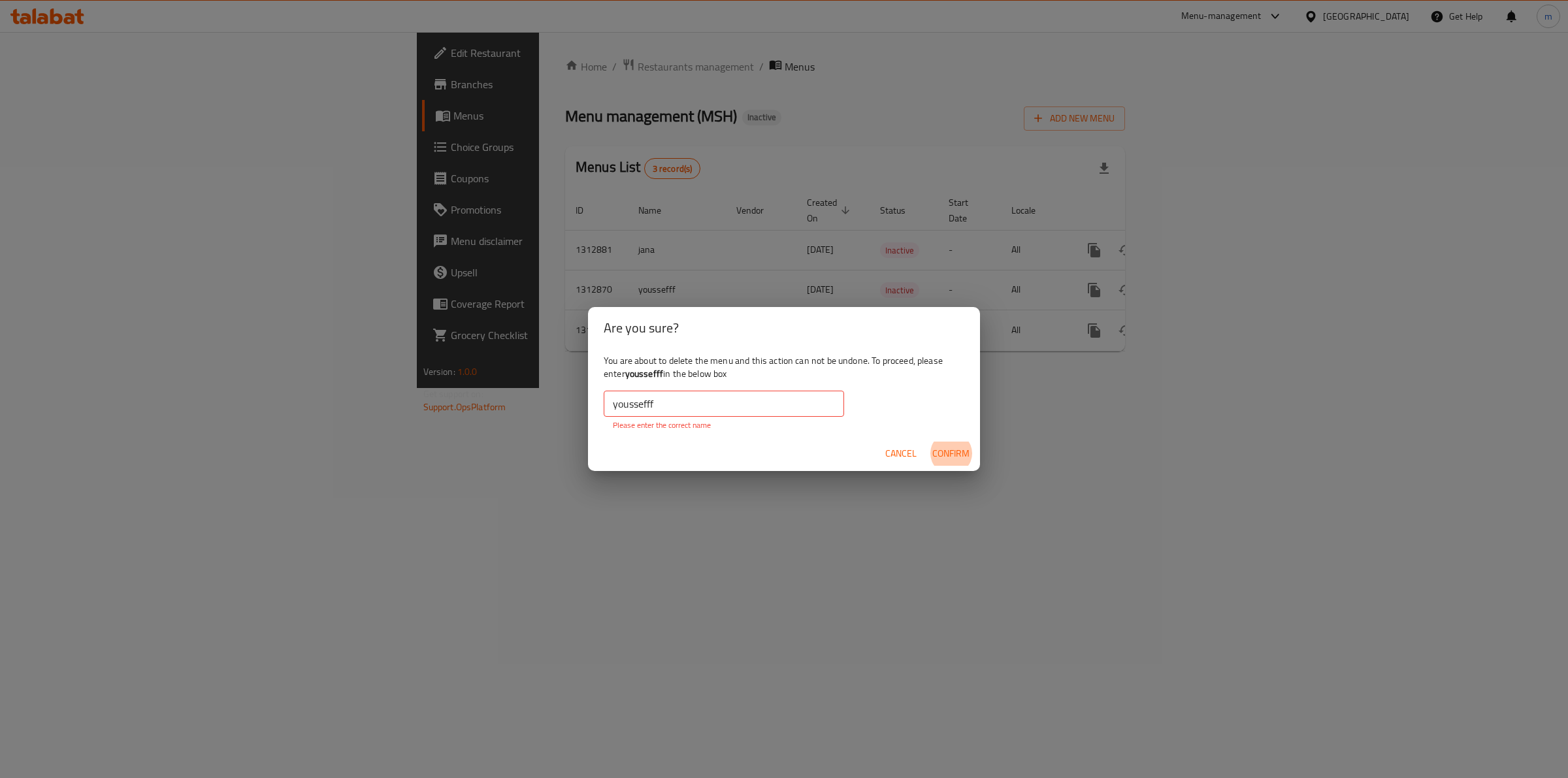
click at [692, 408] on input "youssefff" at bounding box center [724, 404] width 240 height 26
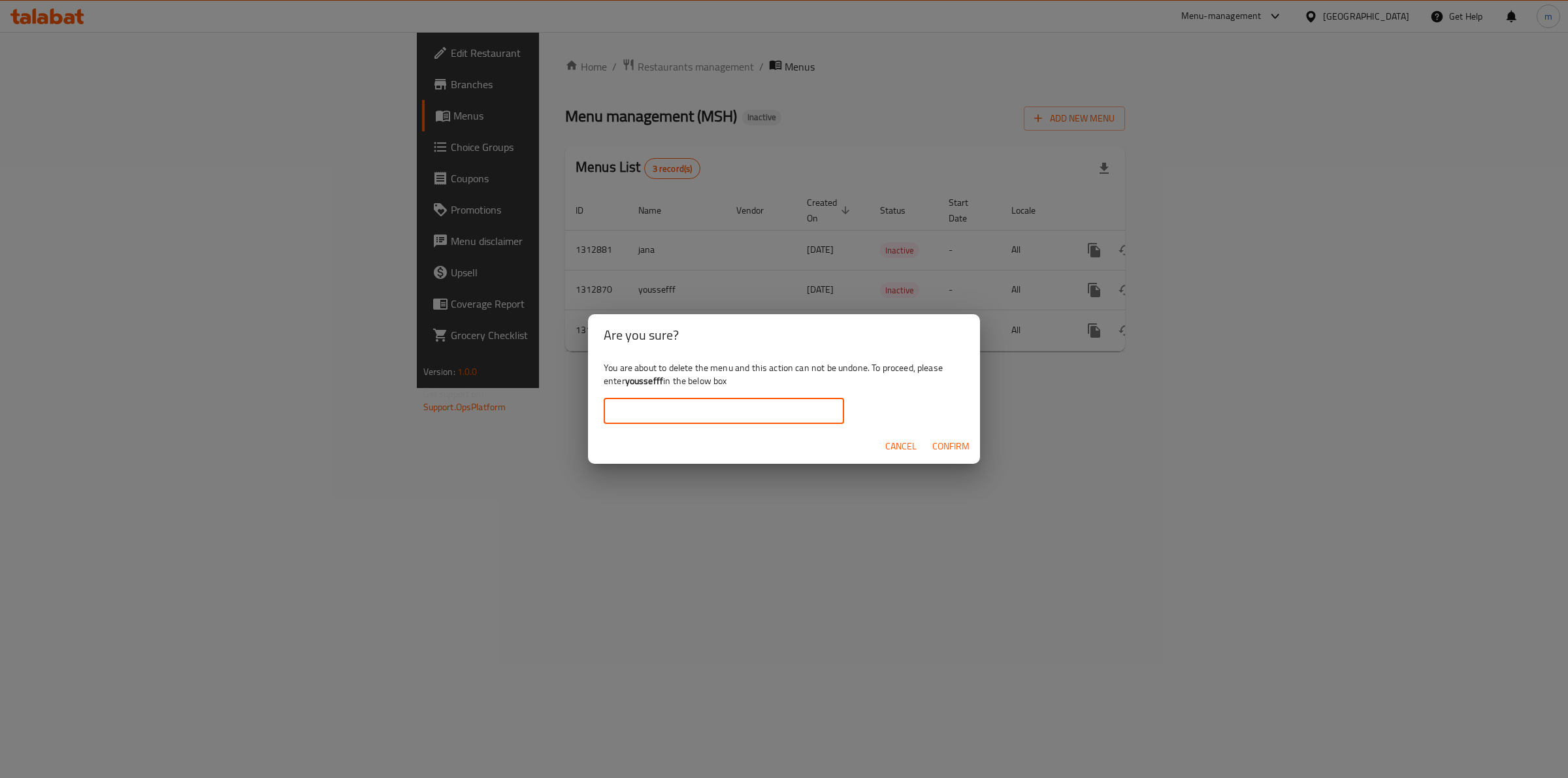
click at [896, 445] on span "Cancel" at bounding box center [901, 447] width 31 height 16
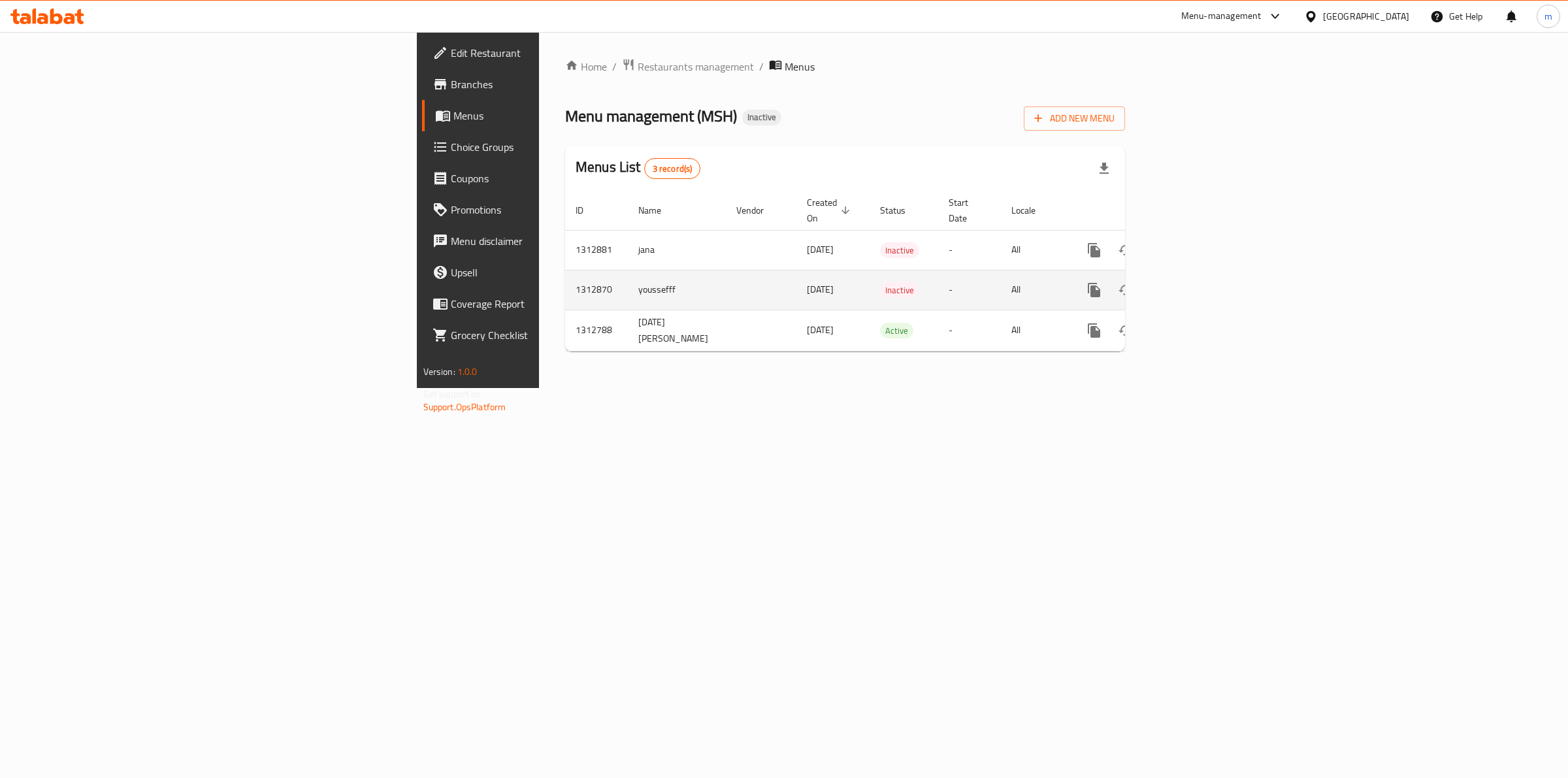
click at [628, 280] on td "youssefff" at bounding box center [677, 289] width 98 height 40
click at [1164, 282] on icon "enhanced table" at bounding box center [1157, 290] width 16 height 16
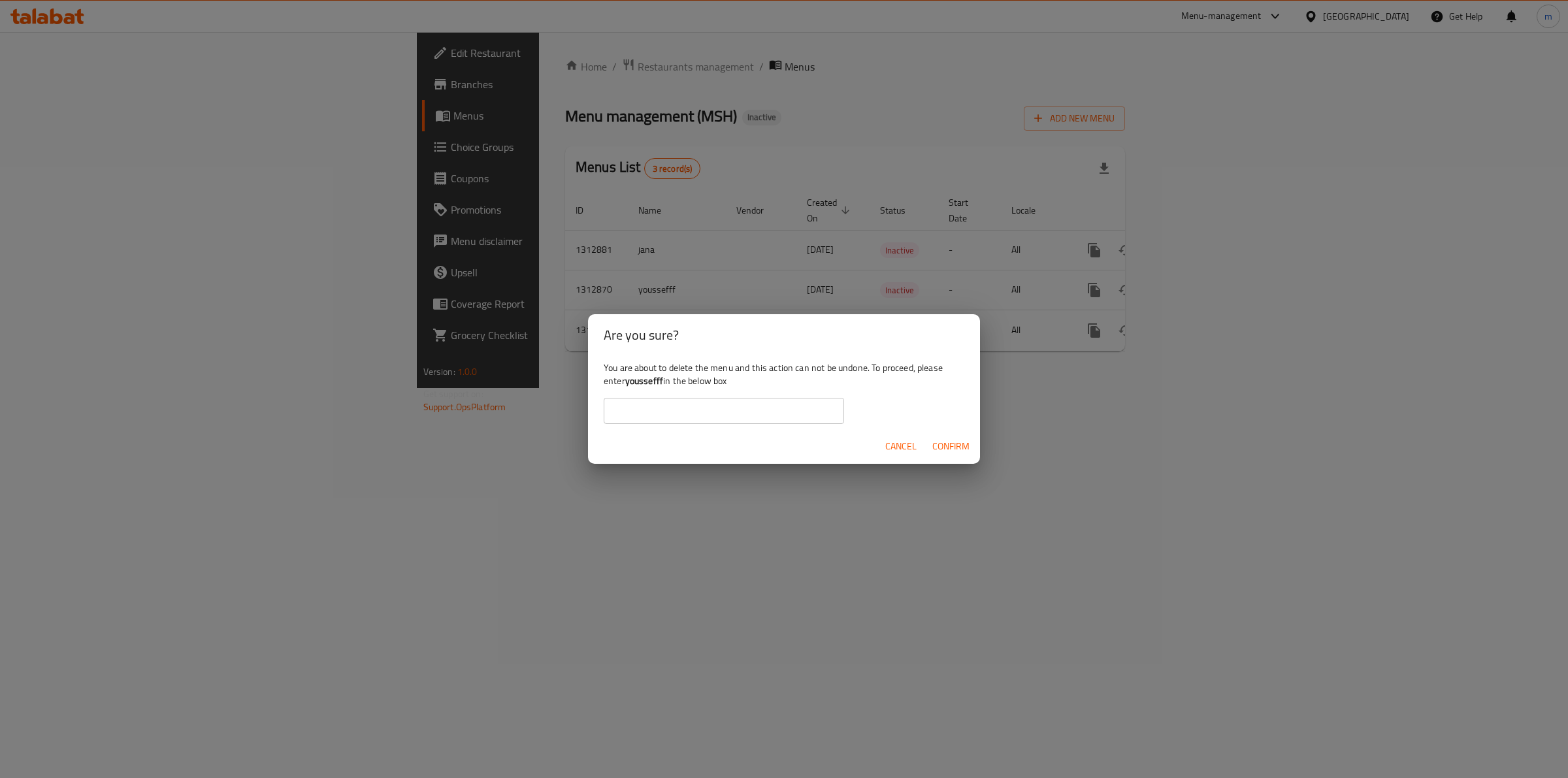
click at [651, 376] on b "youssefff" at bounding box center [644, 380] width 38 height 17
click at [693, 422] on input "text" at bounding box center [724, 411] width 240 height 26
paste input "youssefff"
type input "youssefff"
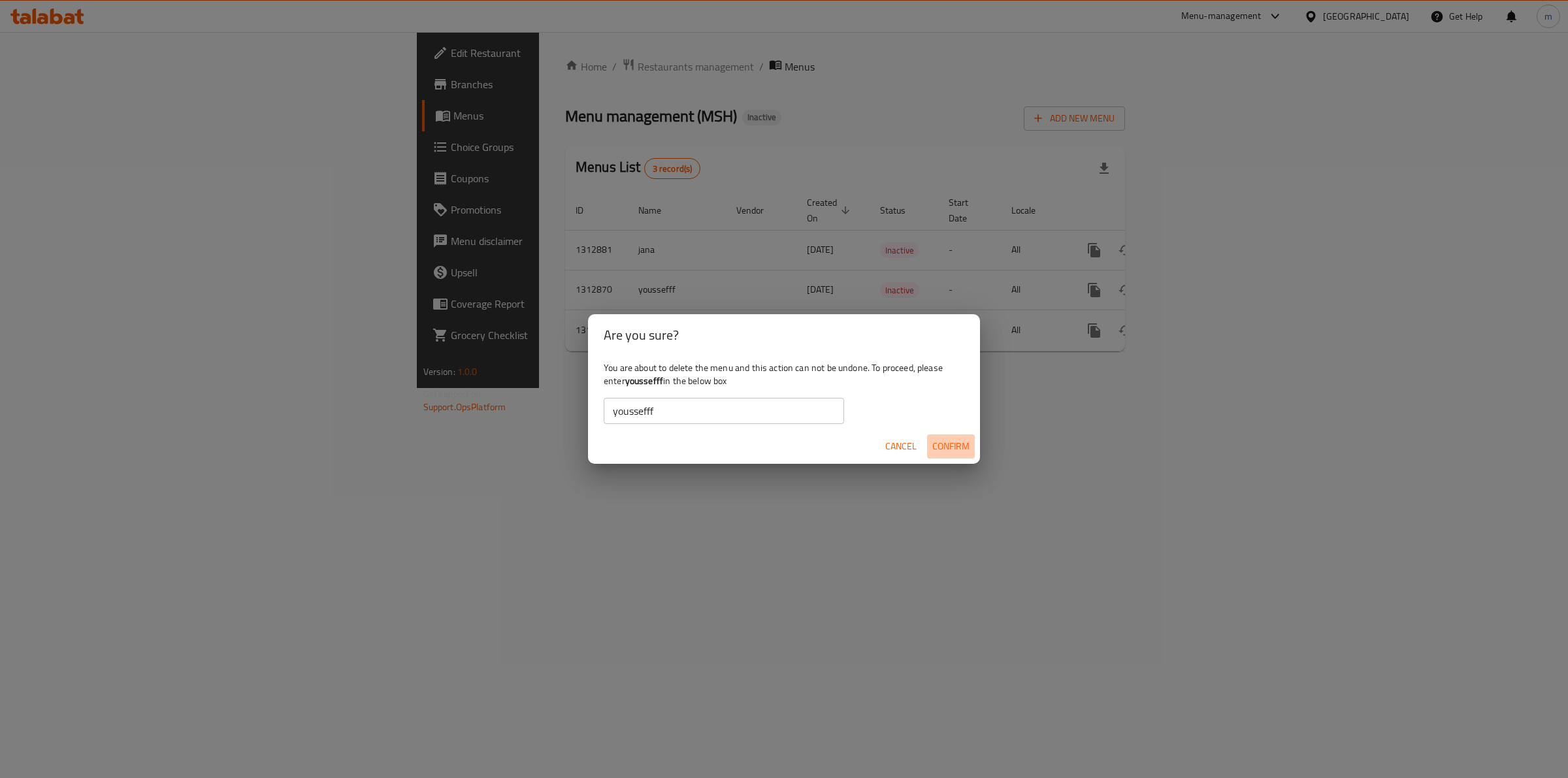
click at [944, 439] on span "Confirm" at bounding box center [950, 447] width 37 height 16
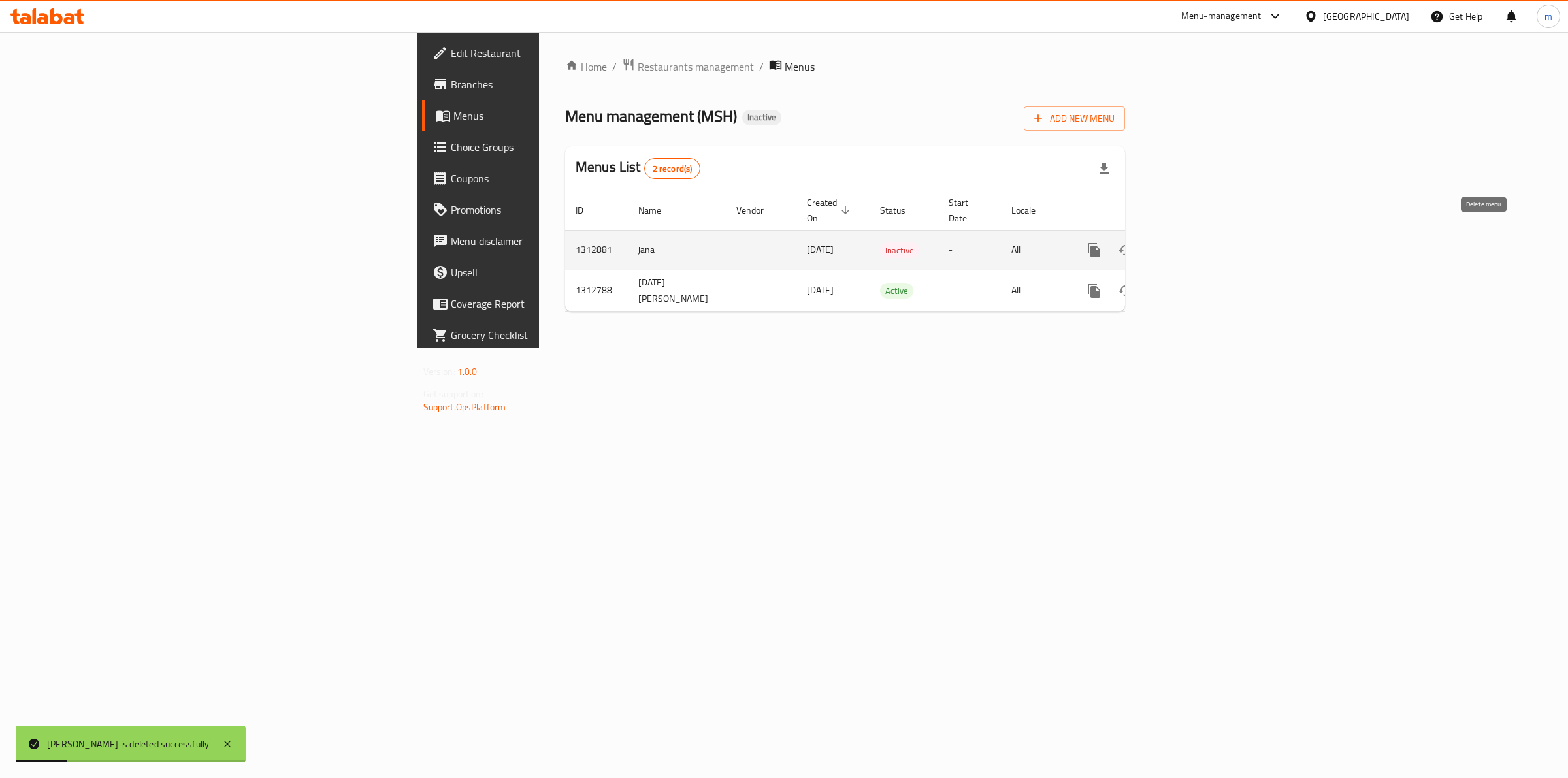
click at [1161, 244] on icon "enhanced table" at bounding box center [1156, 250] width 9 height 12
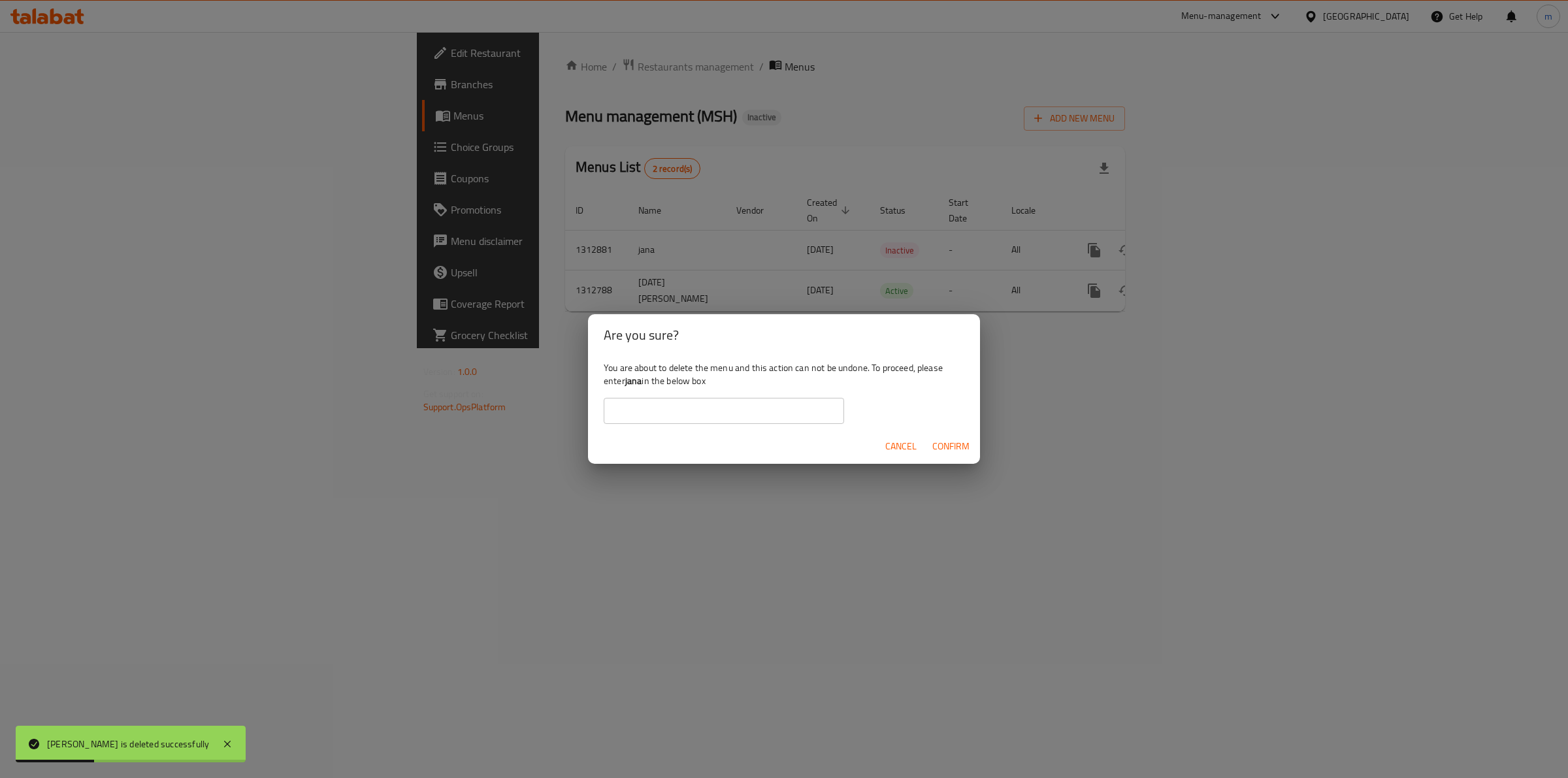
click at [632, 377] on b "jana" at bounding box center [633, 380] width 17 height 17
click at [642, 408] on input "text" at bounding box center [724, 411] width 240 height 26
paste input "jana"
click at [959, 449] on span "Confirm" at bounding box center [950, 447] width 37 height 16
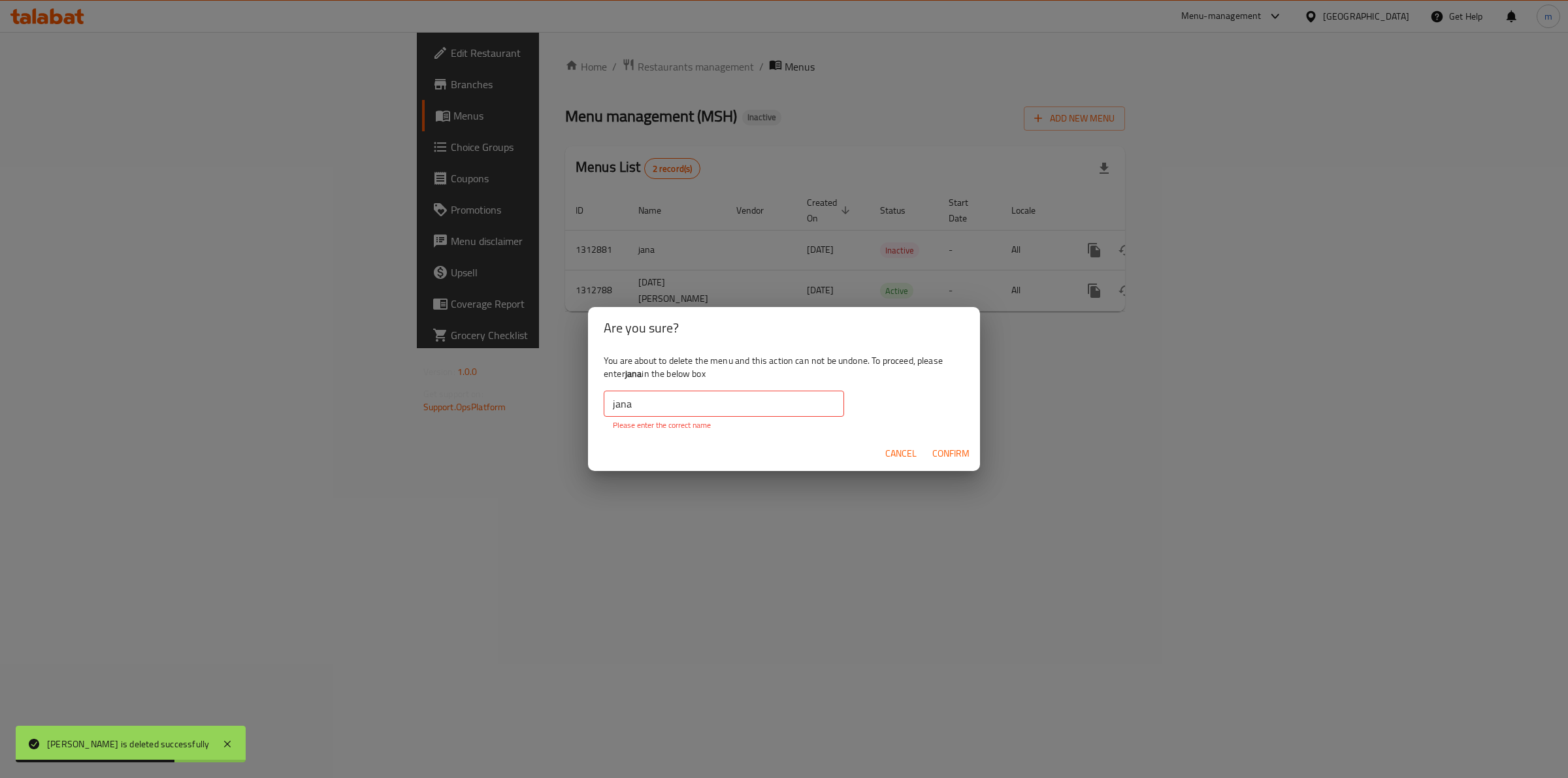
click at [650, 409] on input "jana" at bounding box center [724, 404] width 240 height 26
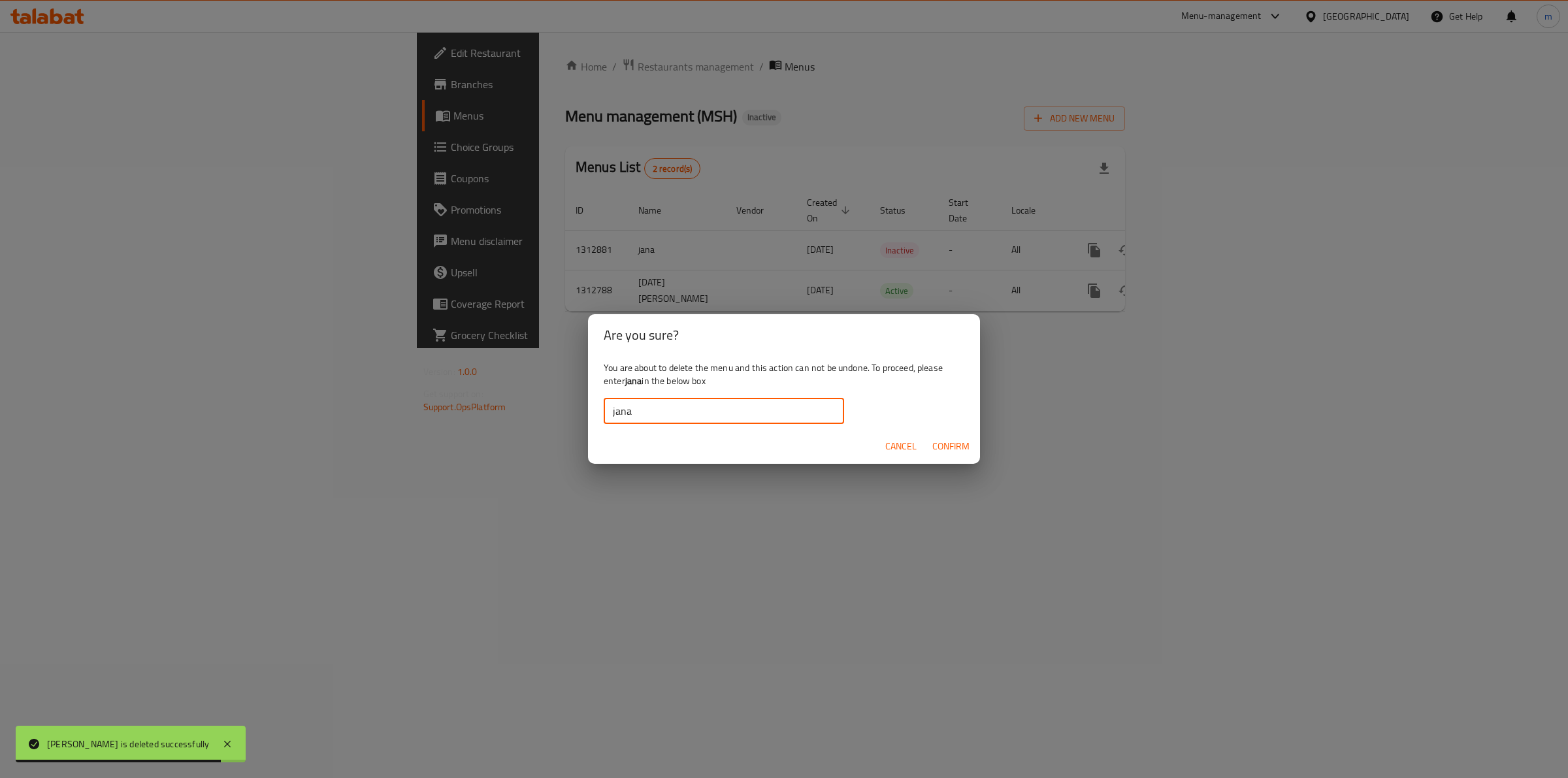
click at [609, 415] on input "jana" at bounding box center [724, 411] width 240 height 26
type input "jana"
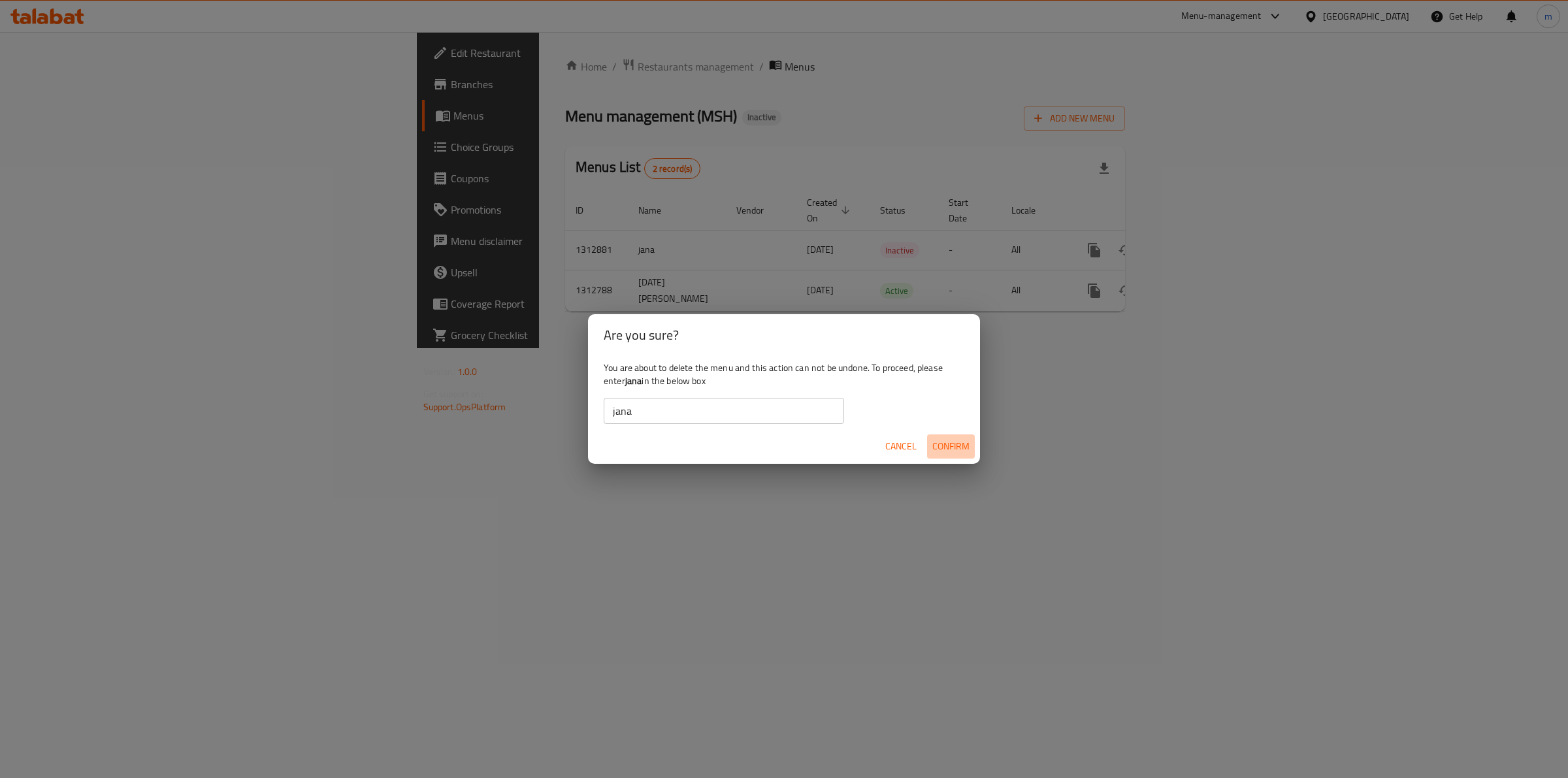
click at [952, 444] on span "Confirm" at bounding box center [950, 447] width 37 height 16
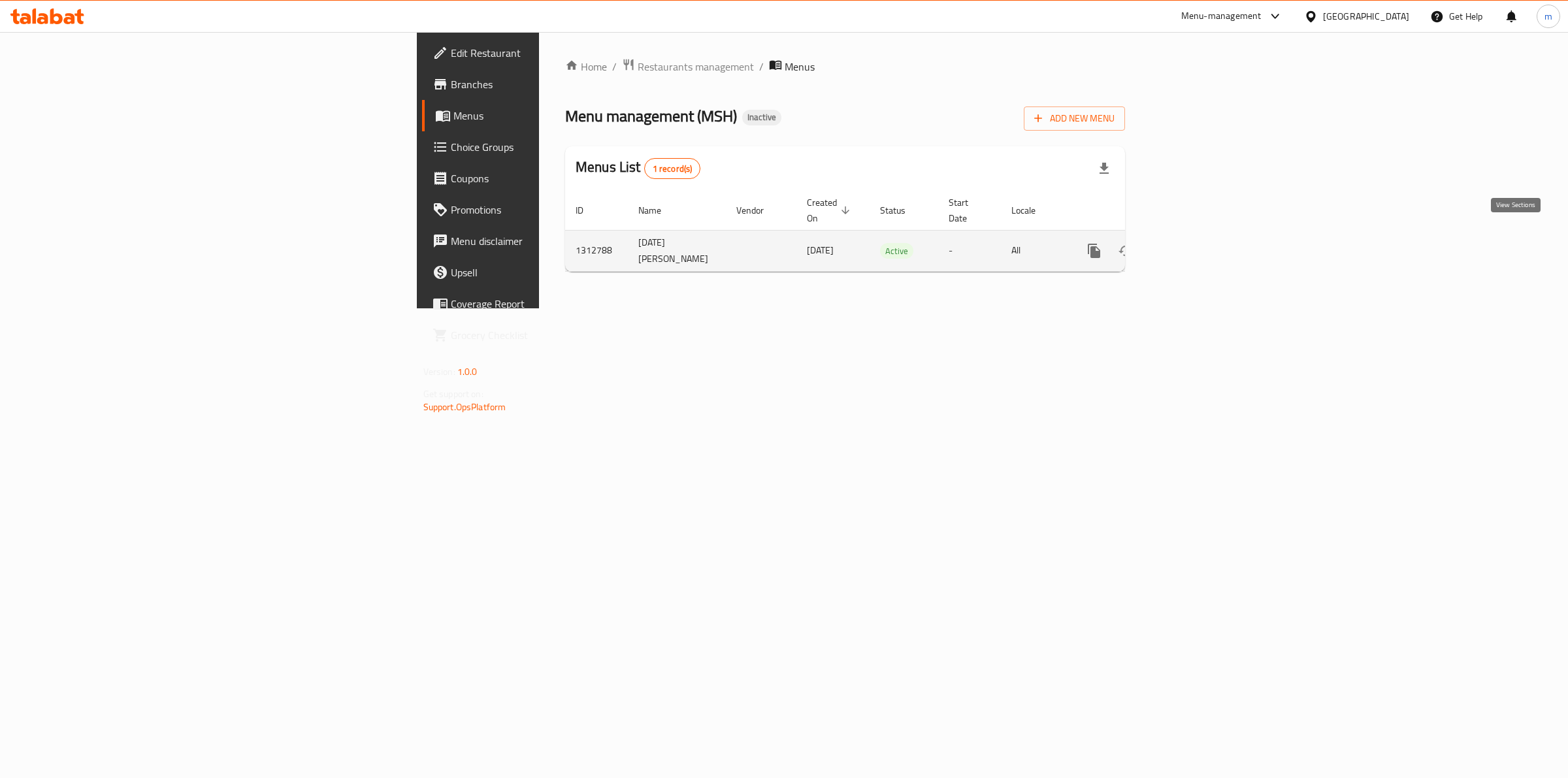
click at [1196, 243] on icon "enhanced table" at bounding box center [1188, 251] width 16 height 16
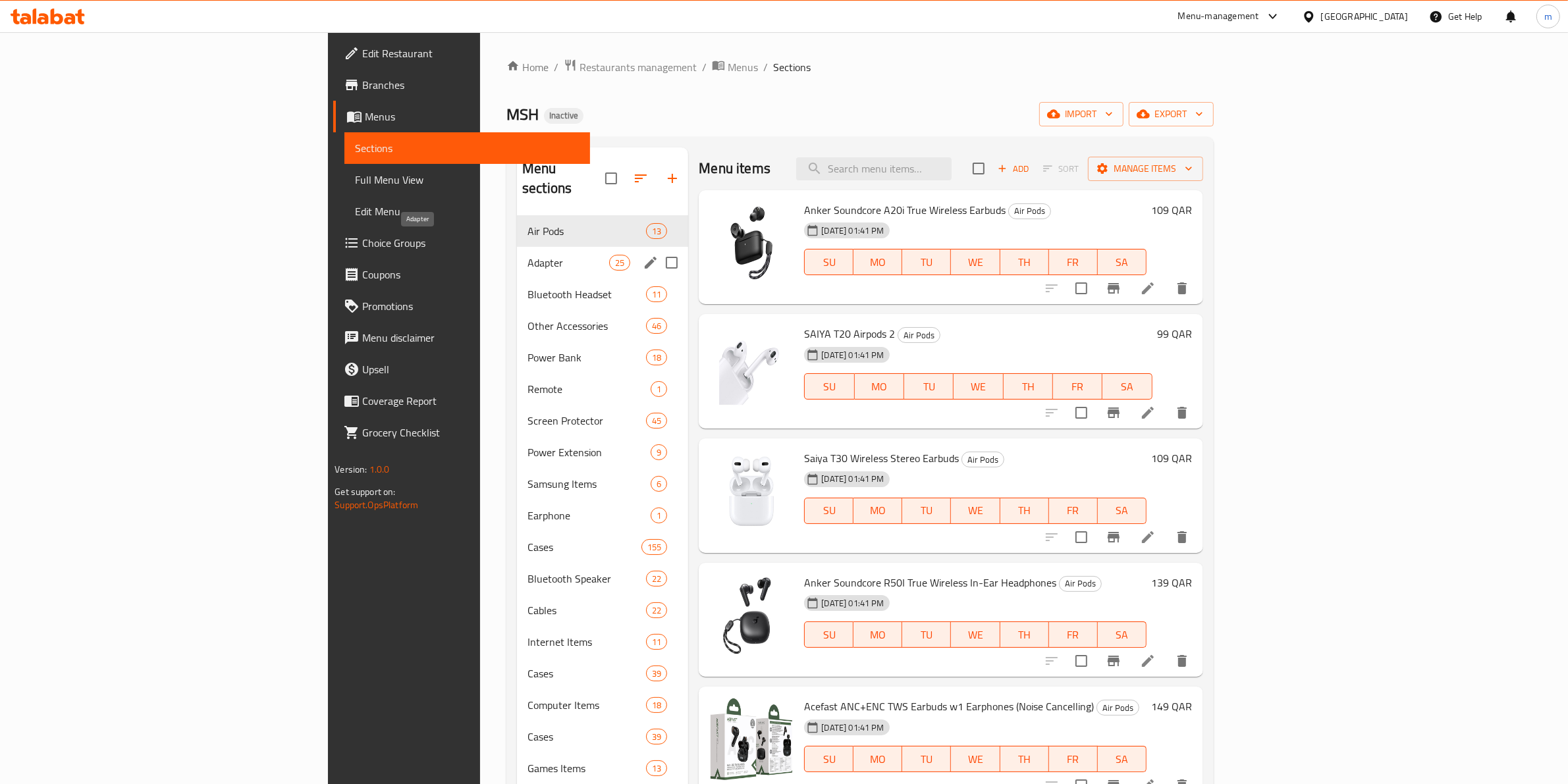
click at [527, 255] on span "Adapter" at bounding box center [568, 263] width 82 height 16
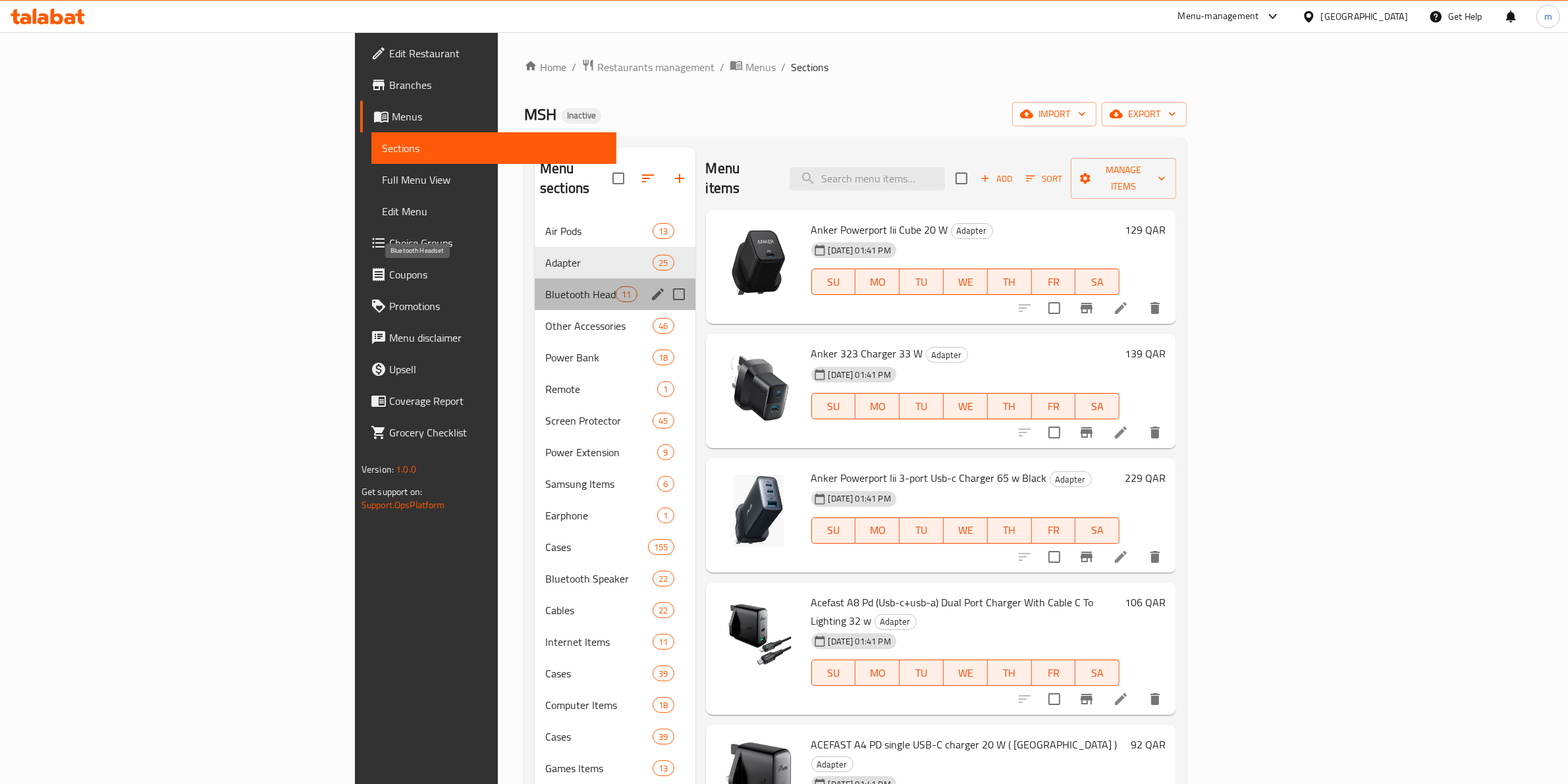
click at [545, 286] on span "Bluetooth Headset" at bounding box center [580, 294] width 71 height 16
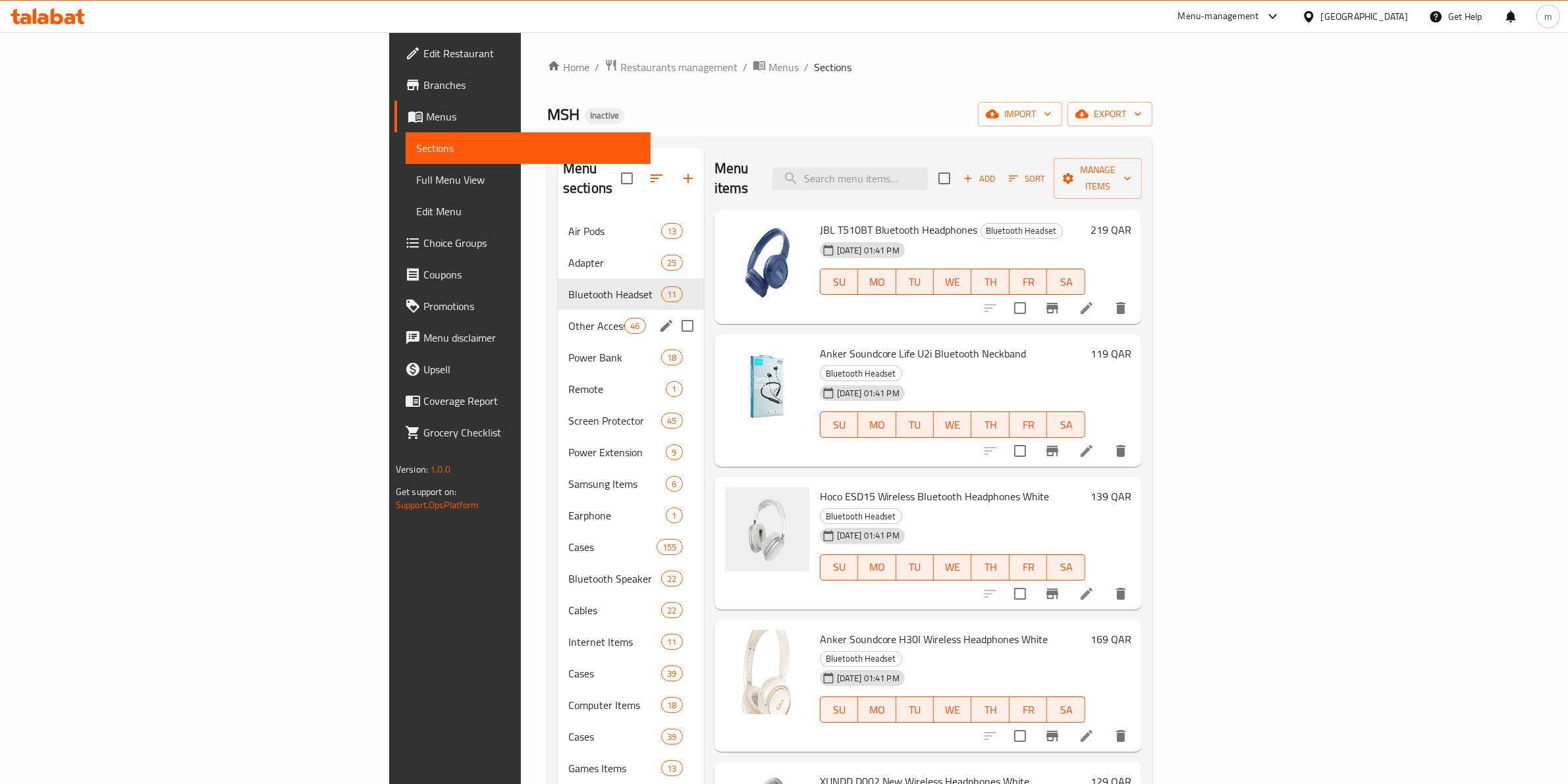
click at [557, 310] on div "Other Accessories 46" at bounding box center [630, 325] width 146 height 32
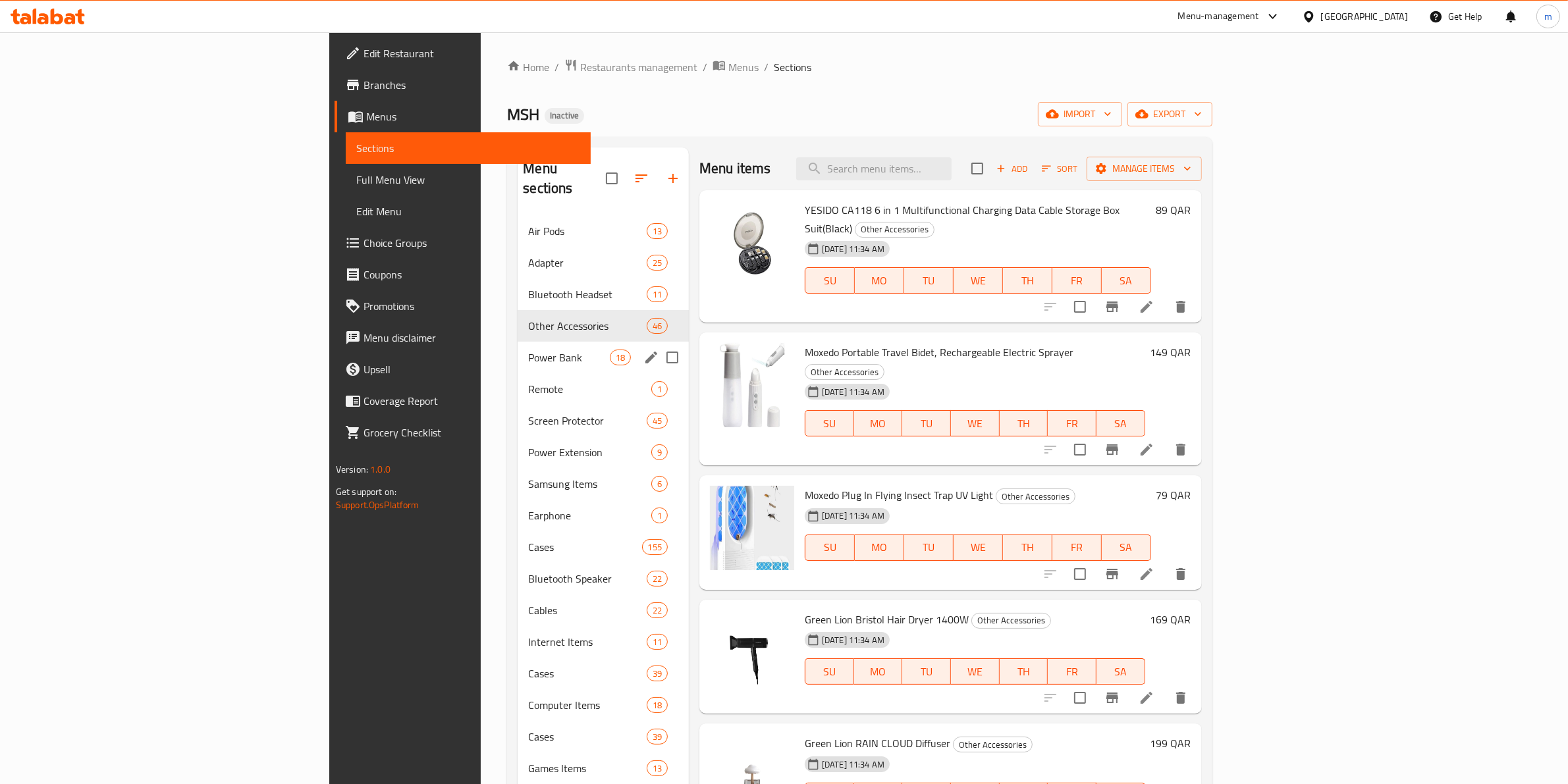
click at [528, 349] on span "Power Bank" at bounding box center [568, 357] width 81 height 16
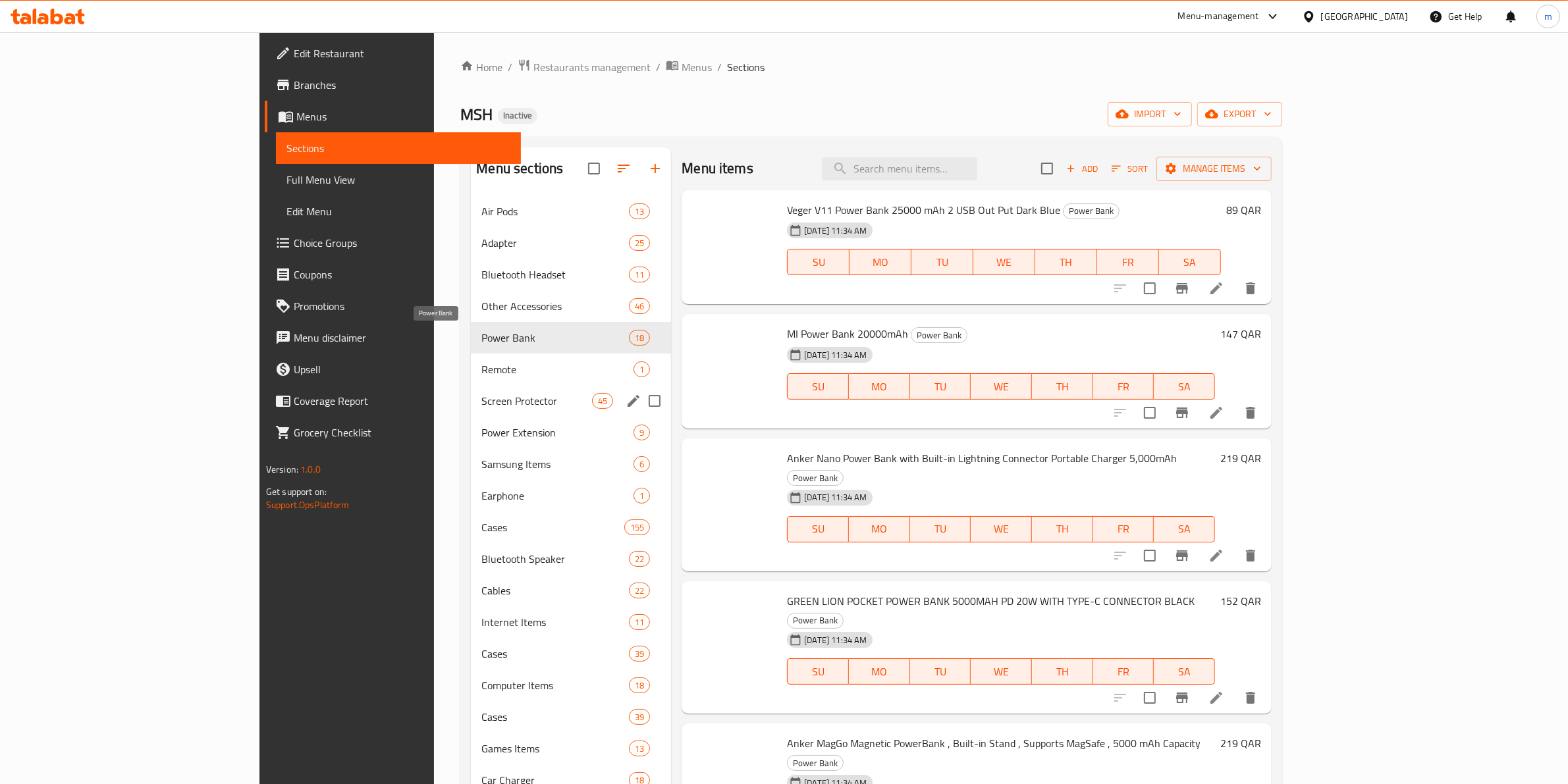
click at [482, 402] on span "Screen Protector" at bounding box center [536, 401] width 111 height 16
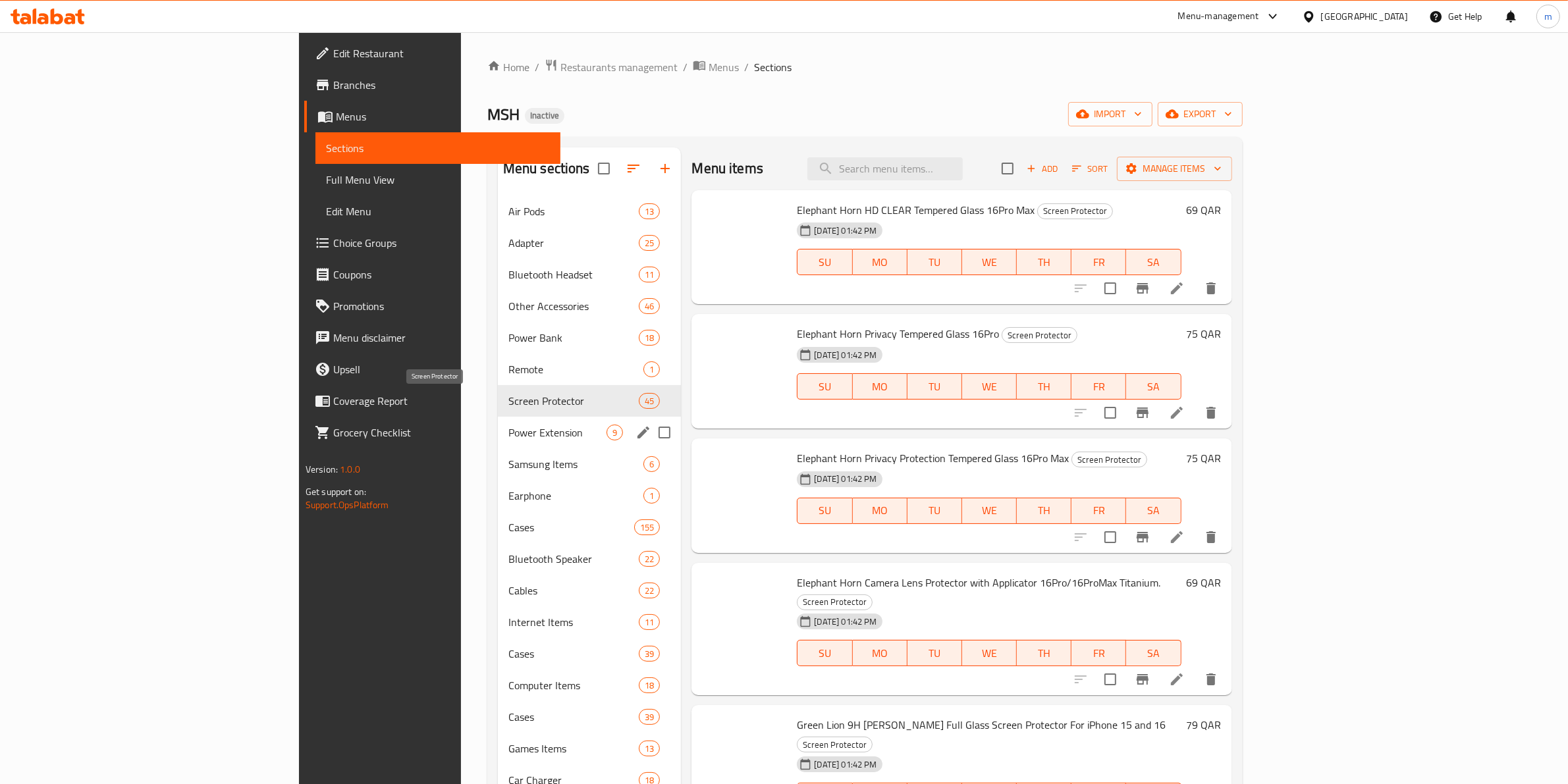
click at [508, 438] on span "Power Extension" at bounding box center [557, 432] width 98 height 16
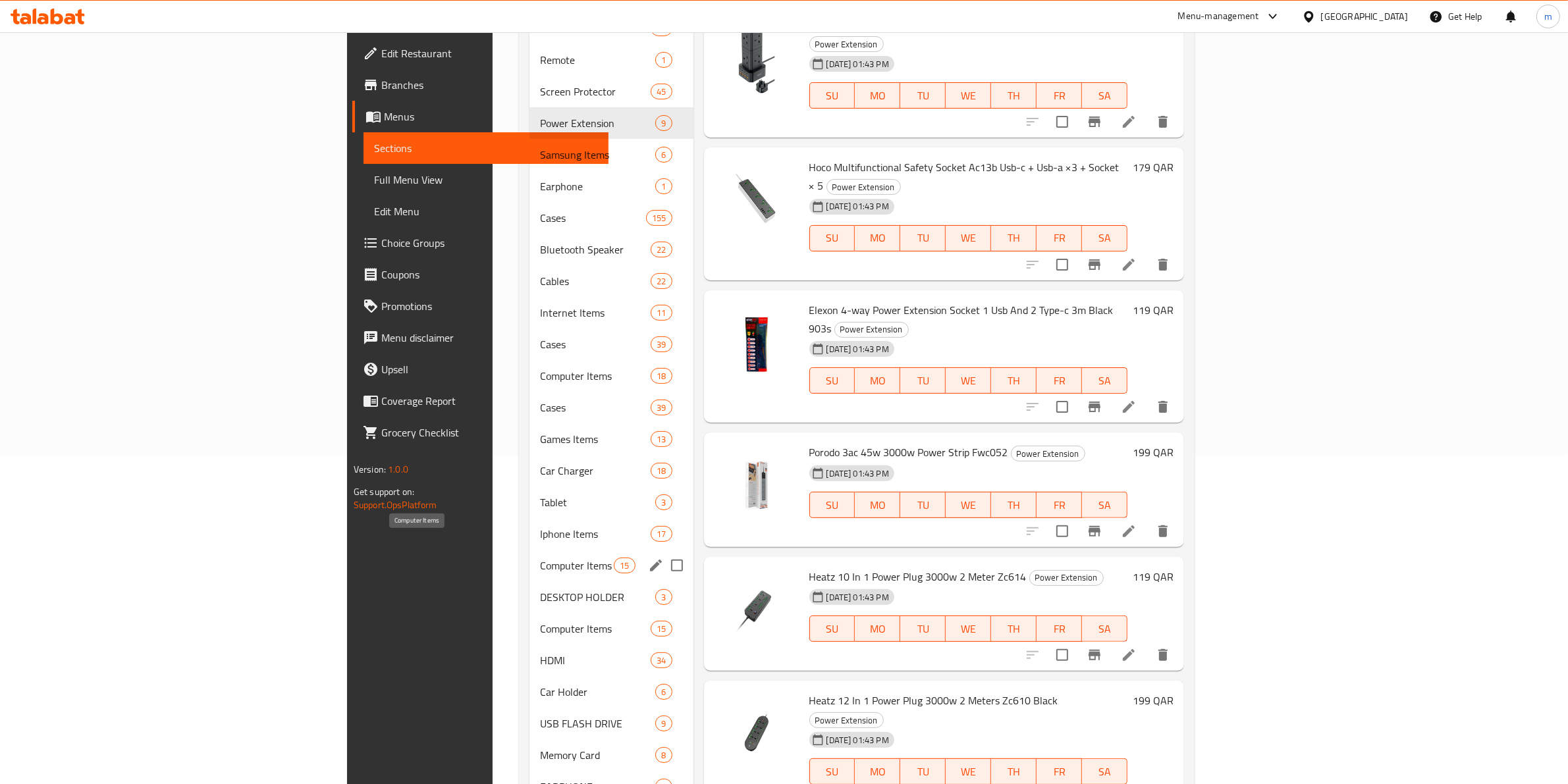
scroll to position [526, 0]
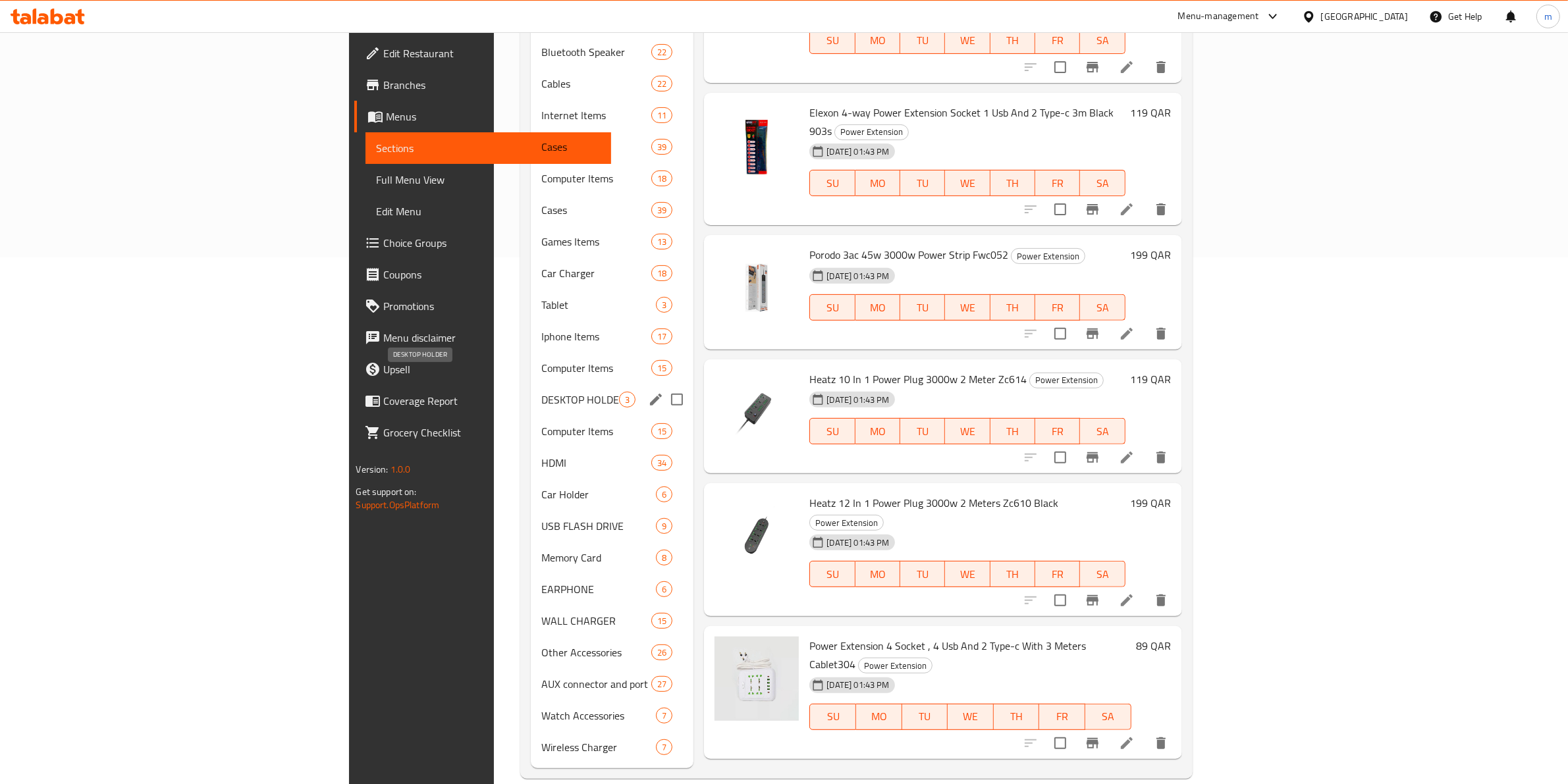
click at [541, 391] on span "DESKTOP HOLDER" at bounding box center [580, 399] width 78 height 16
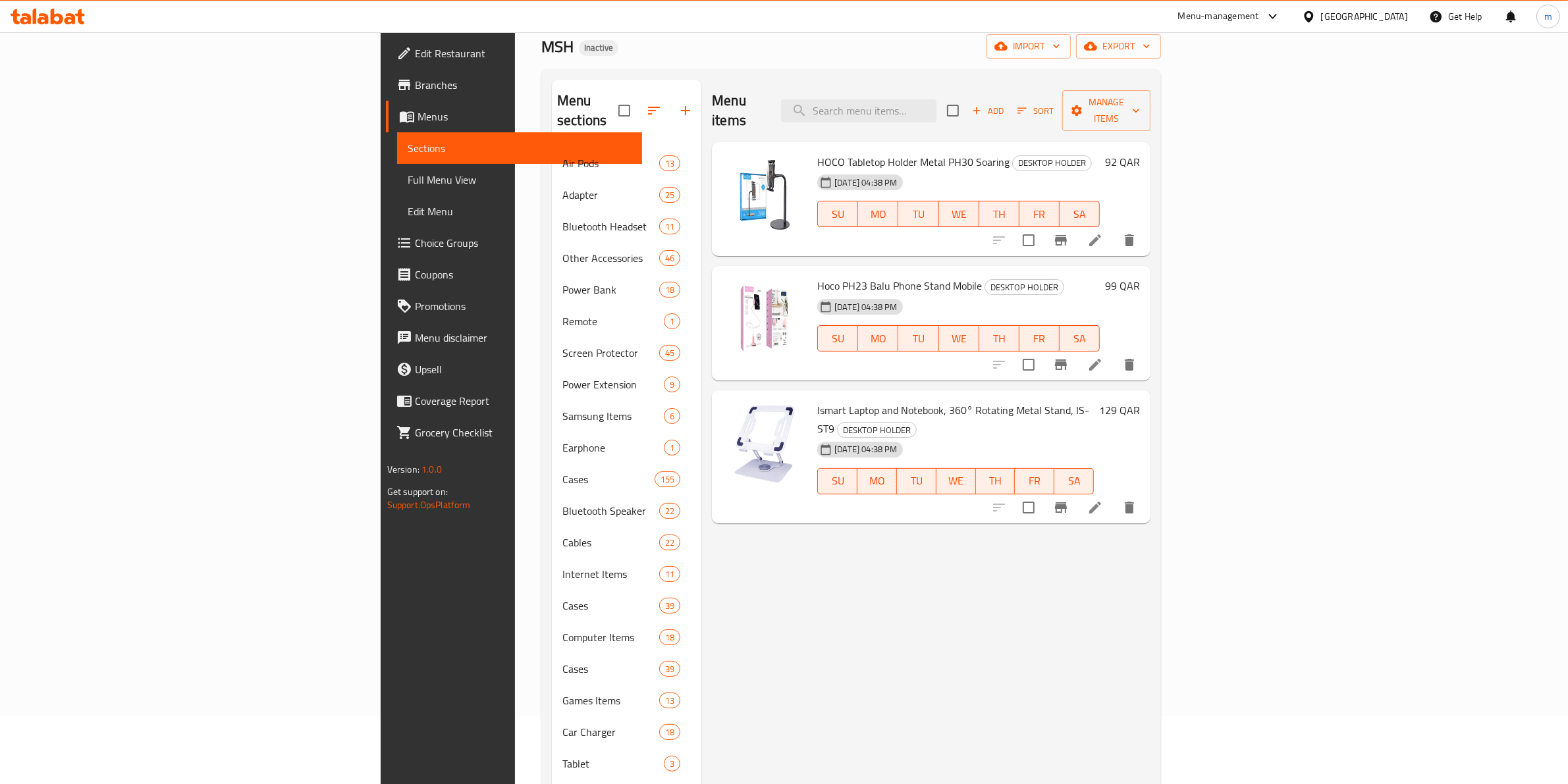
scroll to position [513, 0]
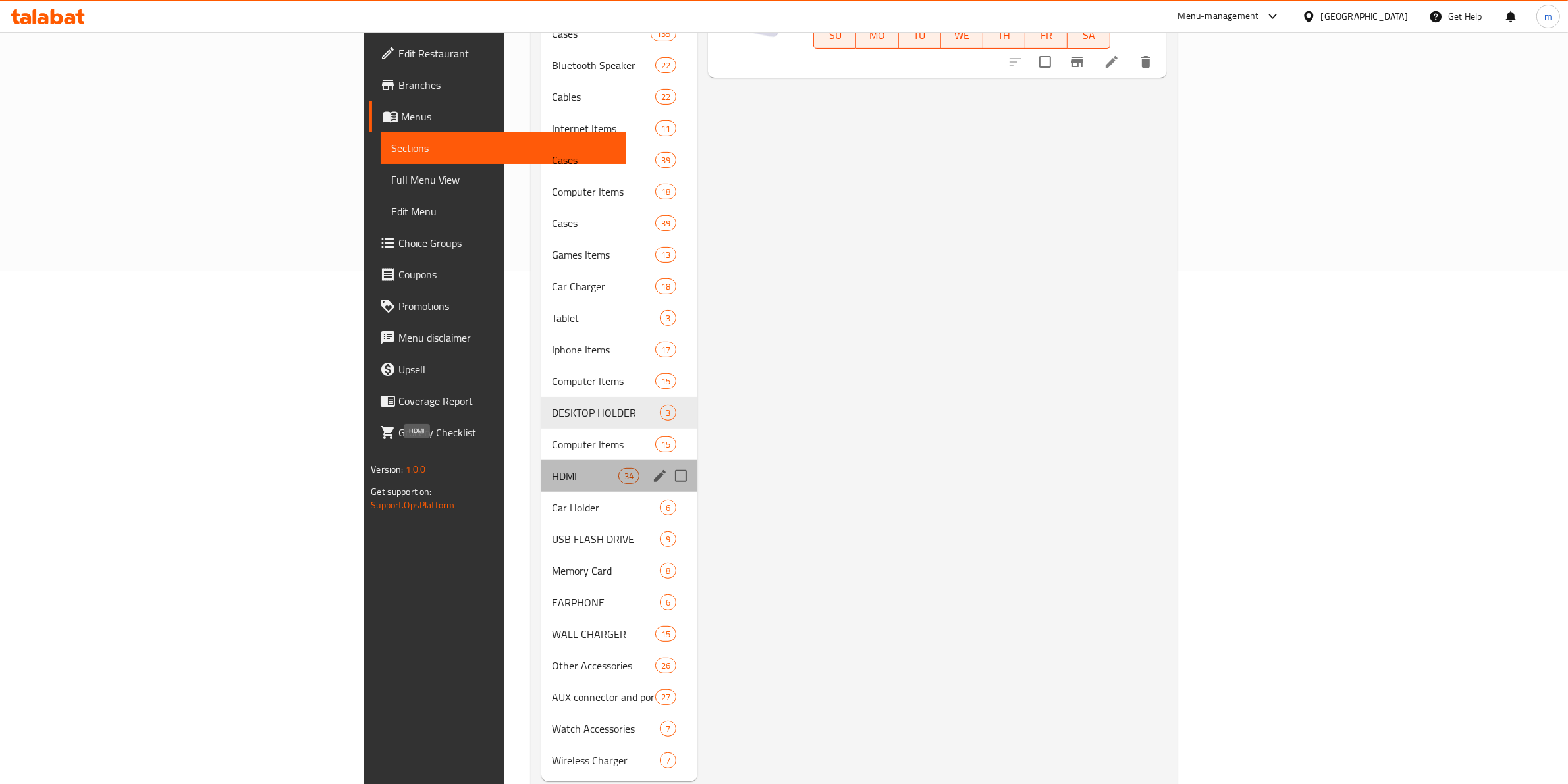
drag, startPoint x: 347, startPoint y: 457, endPoint x: 311, endPoint y: 462, distance: 36.3
click at [552, 468] on span "HDMI" at bounding box center [585, 476] width 67 height 16
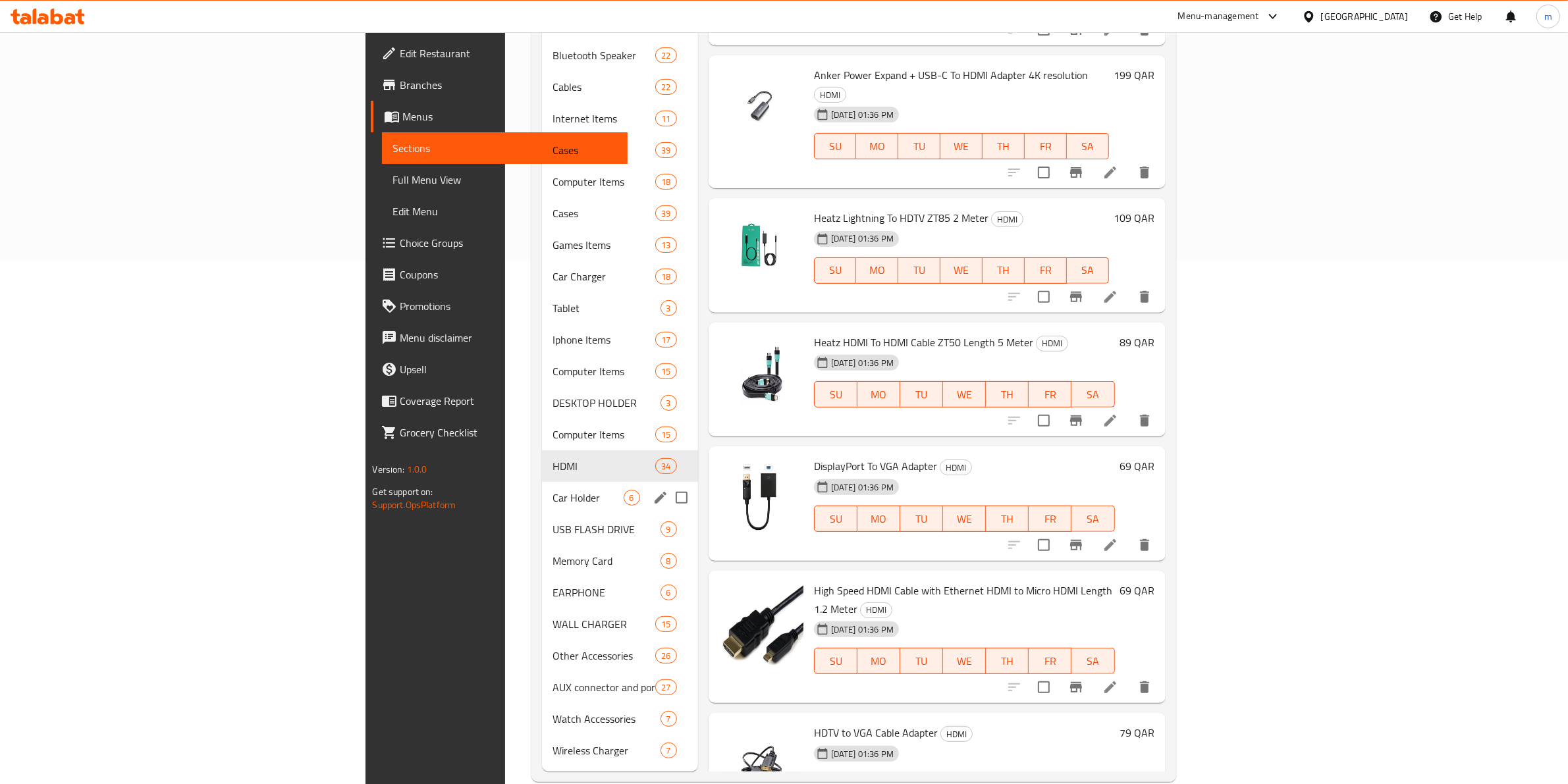
scroll to position [526, 0]
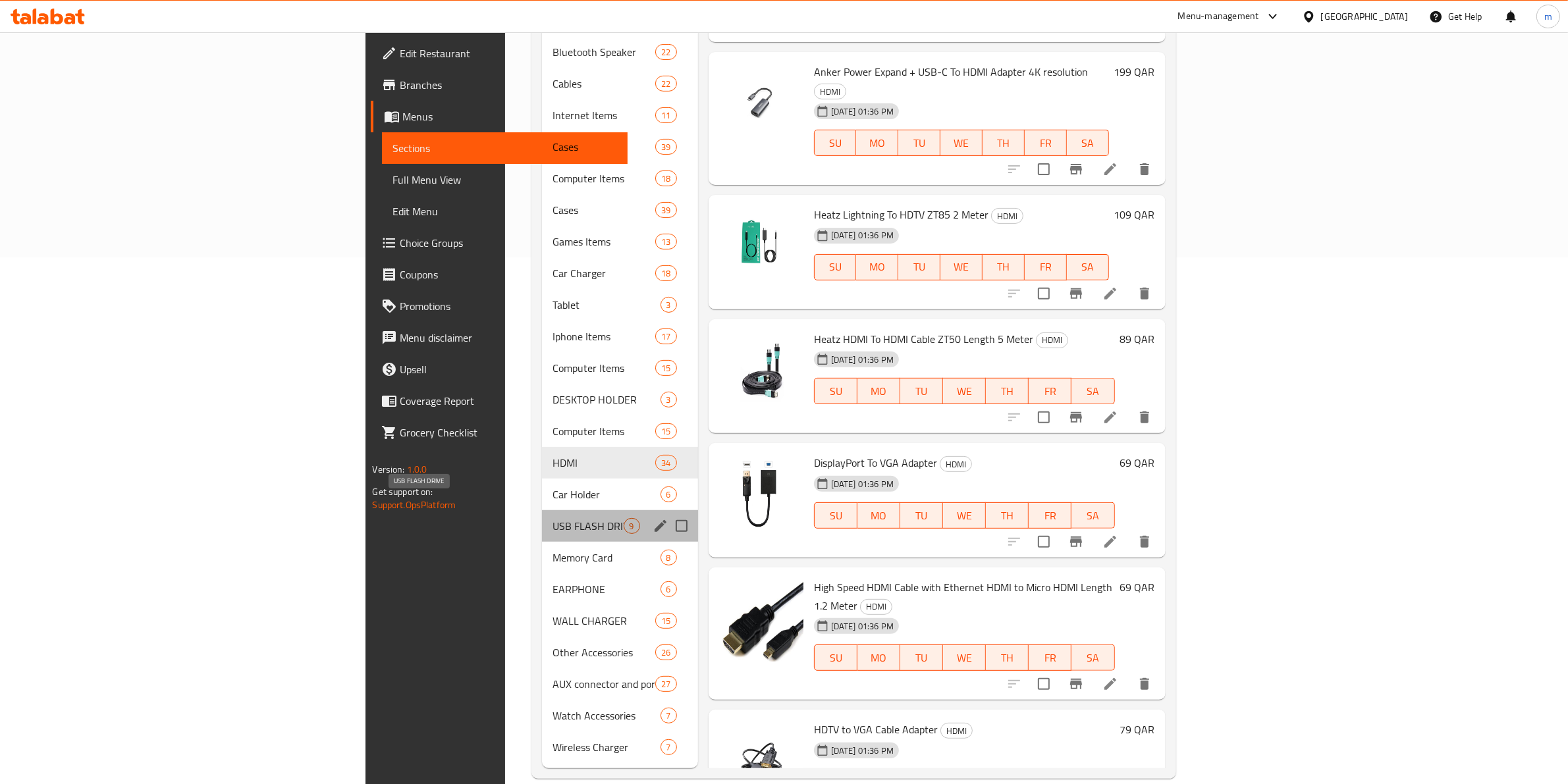
click at [552, 518] on span "USB FLASH DRIVE" at bounding box center [588, 526] width 71 height 16
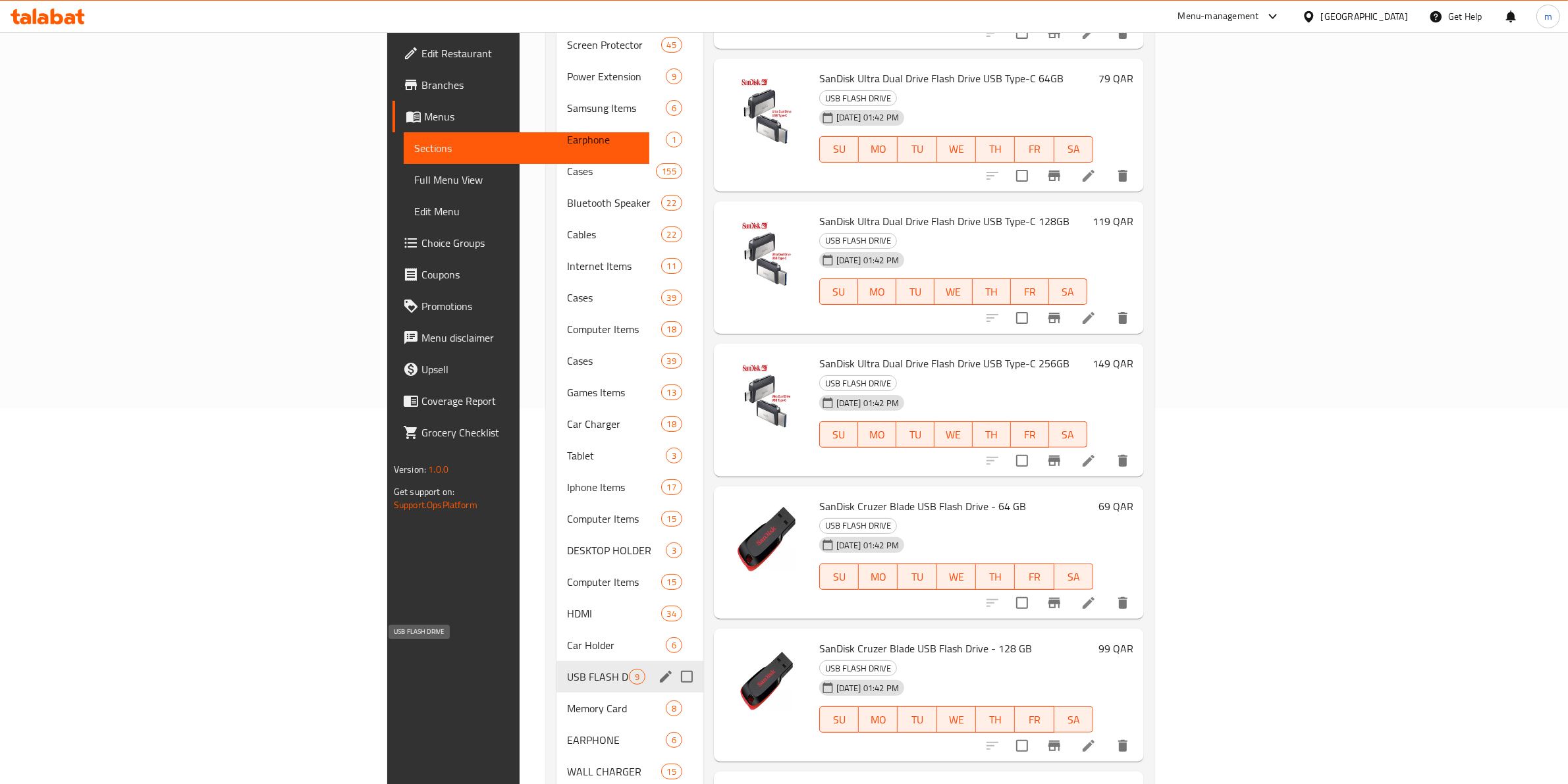
scroll to position [362, 0]
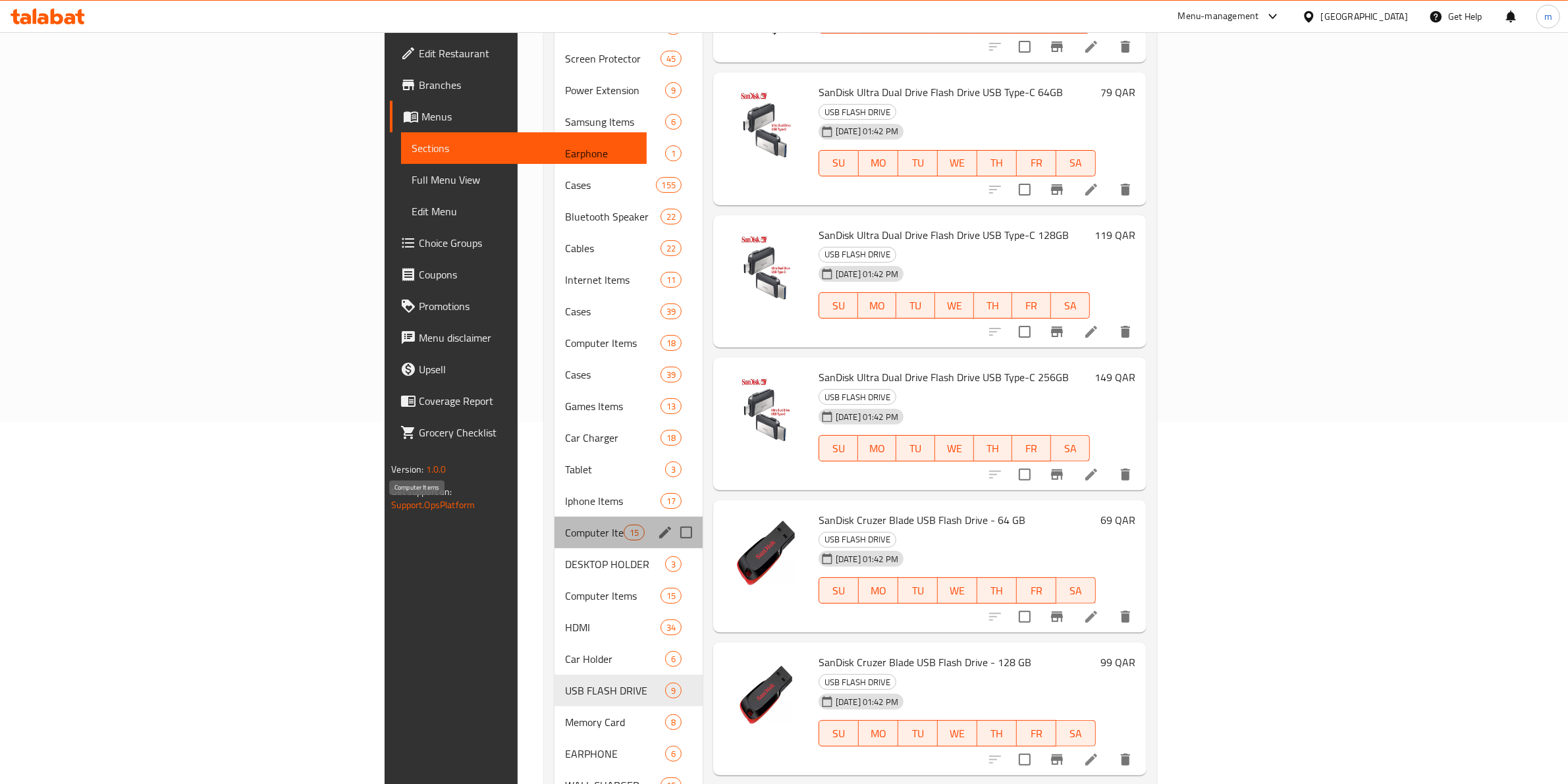
click at [565, 525] on span "Computer Items" at bounding box center [593, 533] width 58 height 16
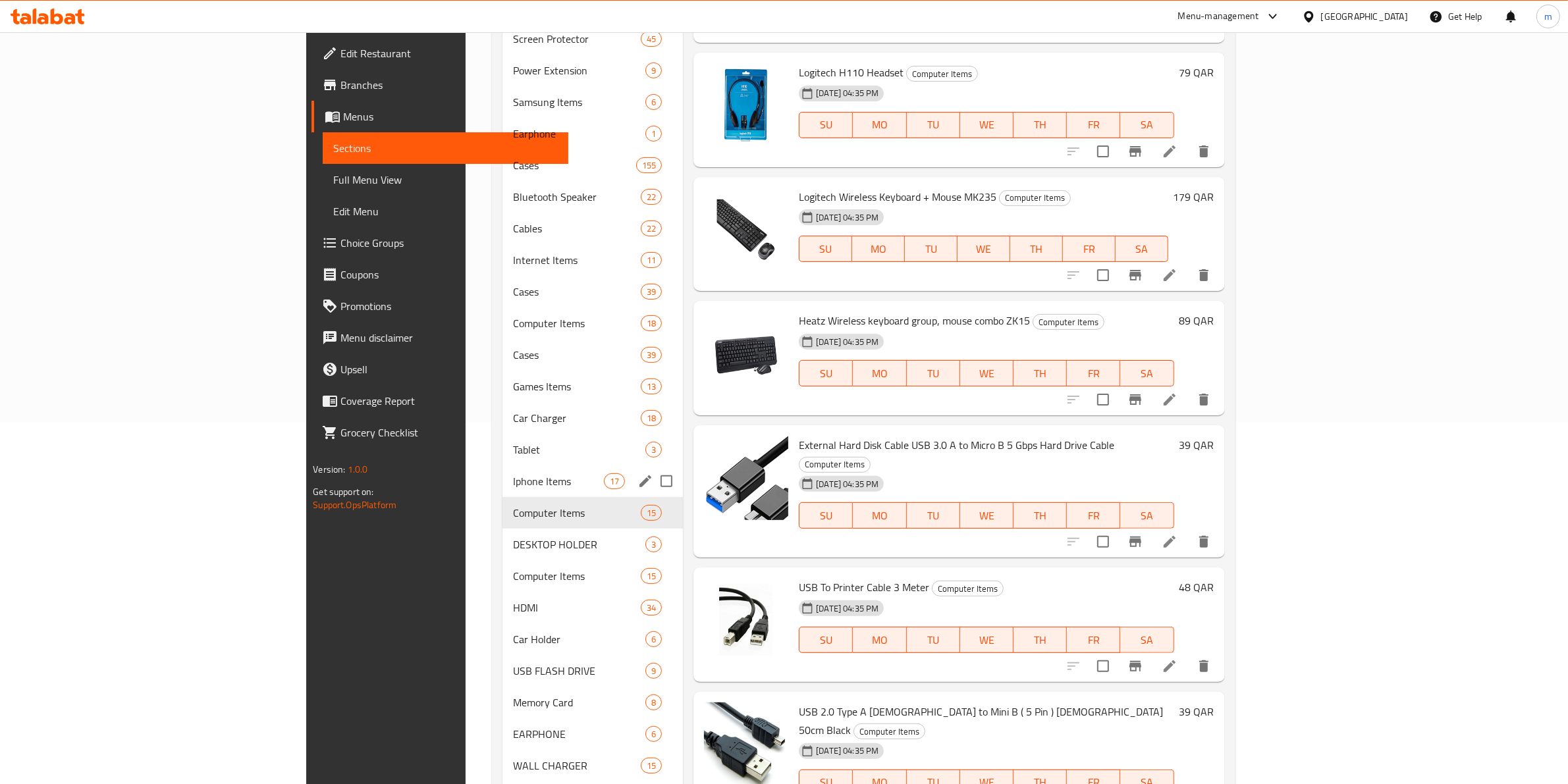
click at [502, 471] on div "Iphone Items 17" at bounding box center [593, 481] width 181 height 32
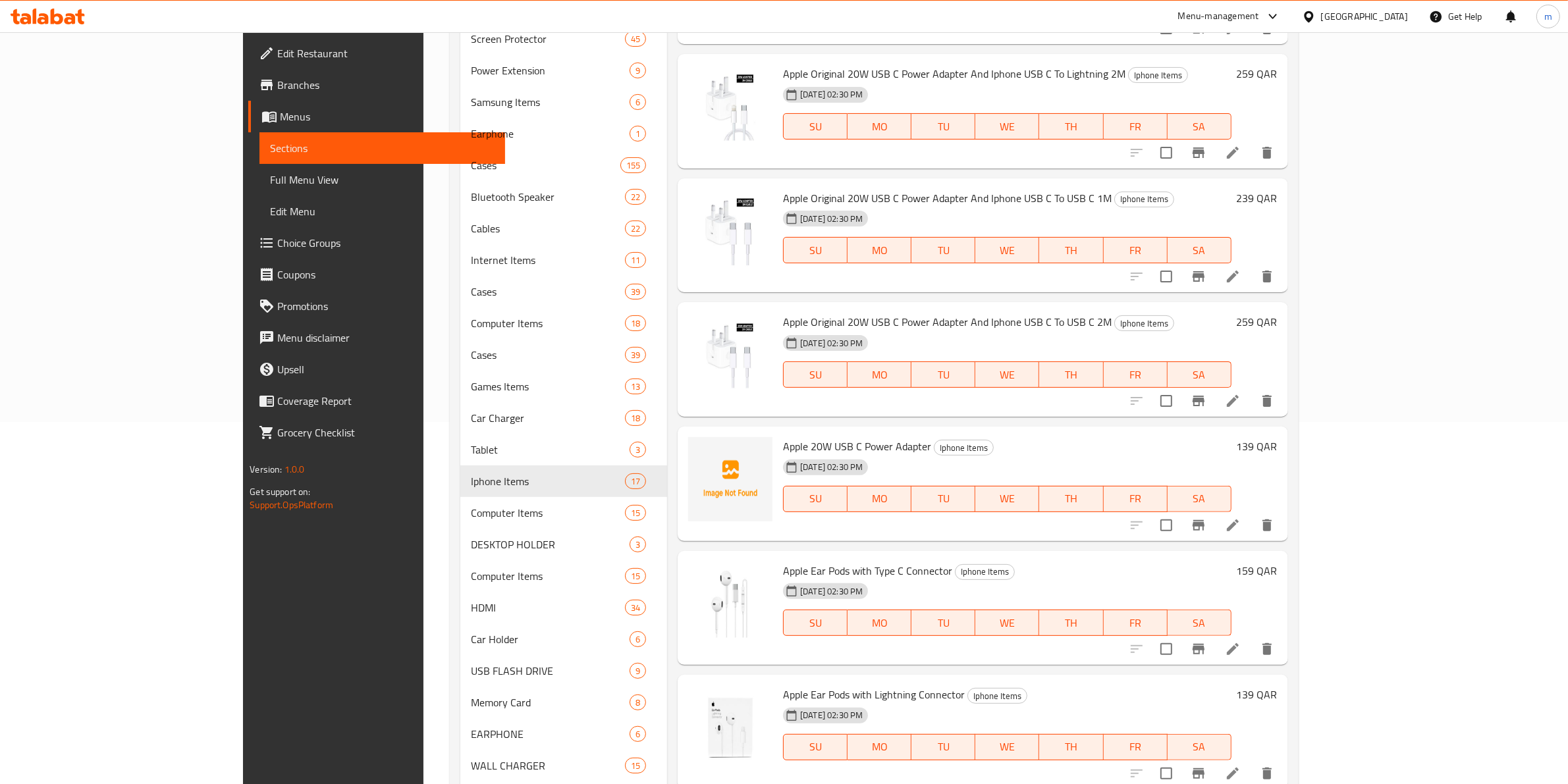
scroll to position [1015, 0]
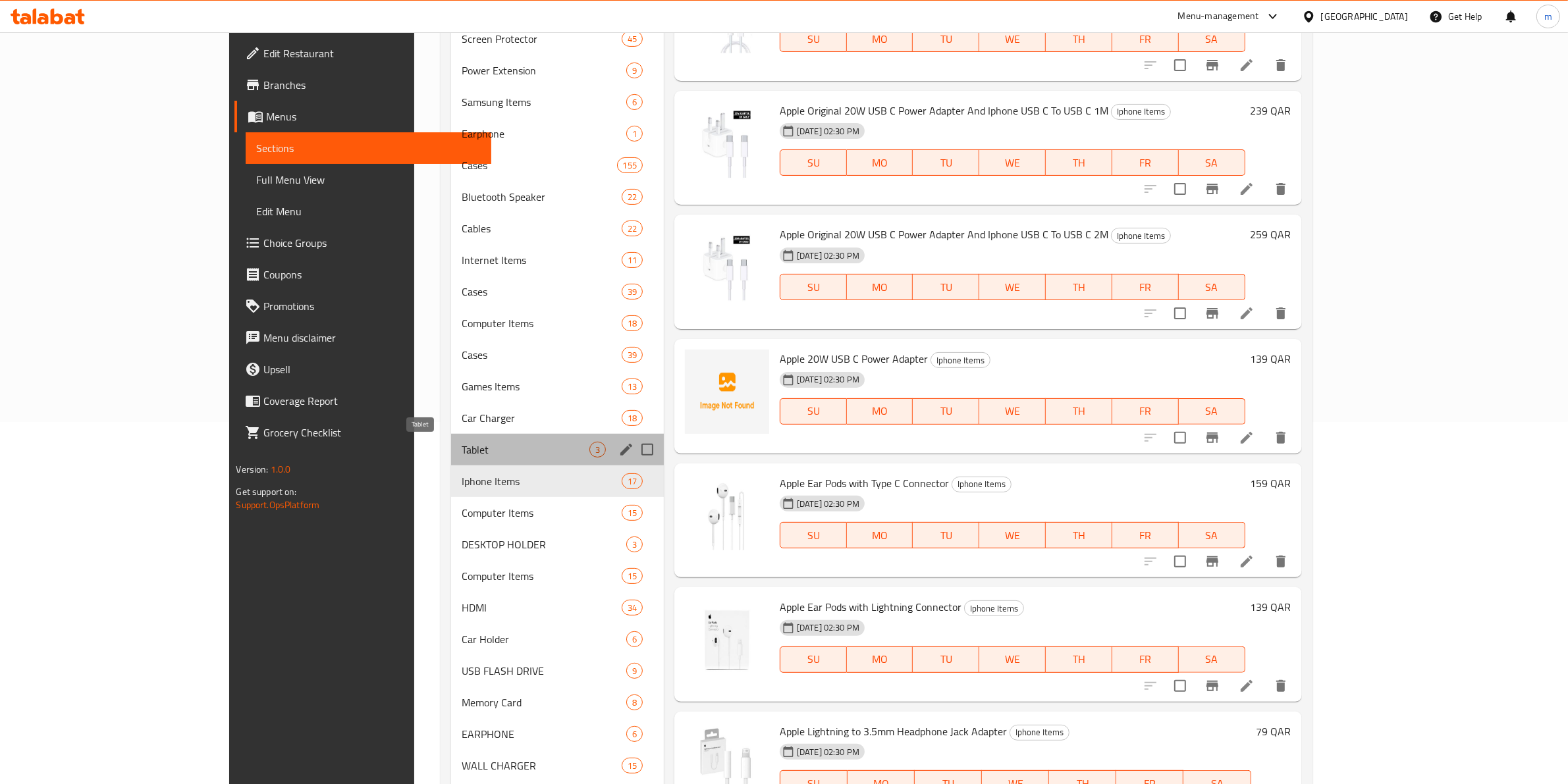
click at [461, 455] on span "Tablet" at bounding box center [525, 450] width 128 height 16
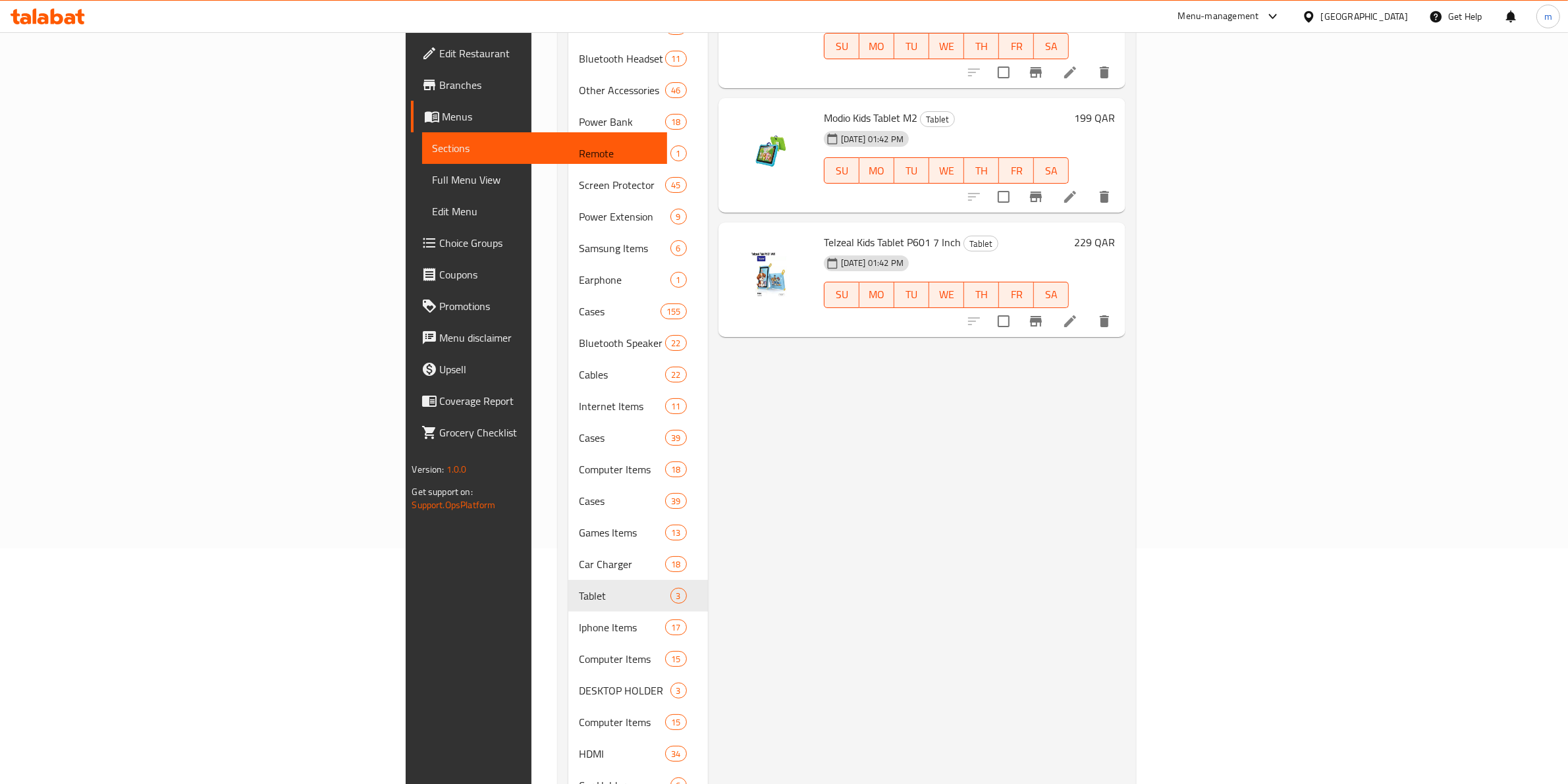
scroll to position [115, 0]
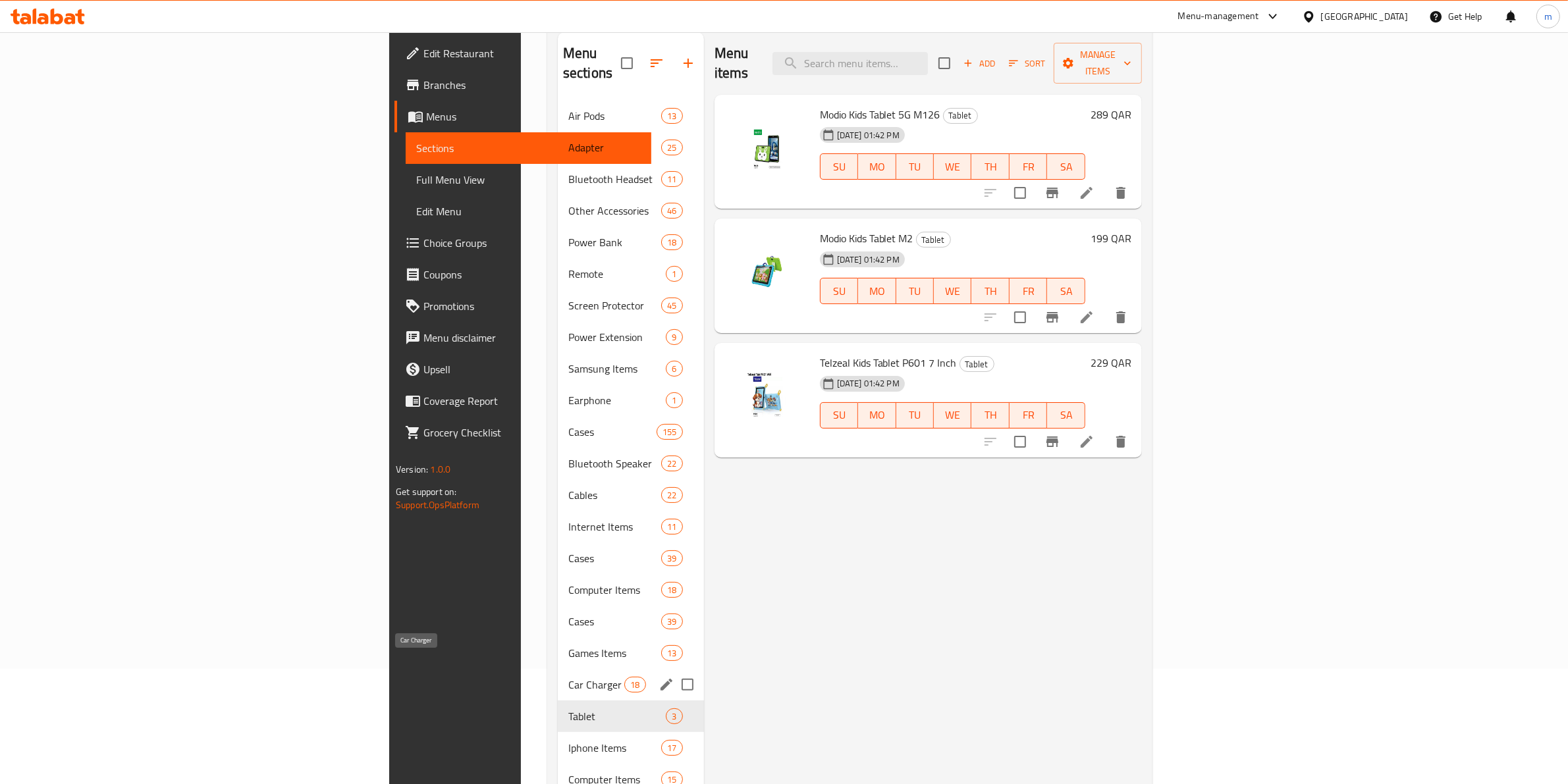
click at [568, 677] on span "Car Charger" at bounding box center [596, 685] width 56 height 16
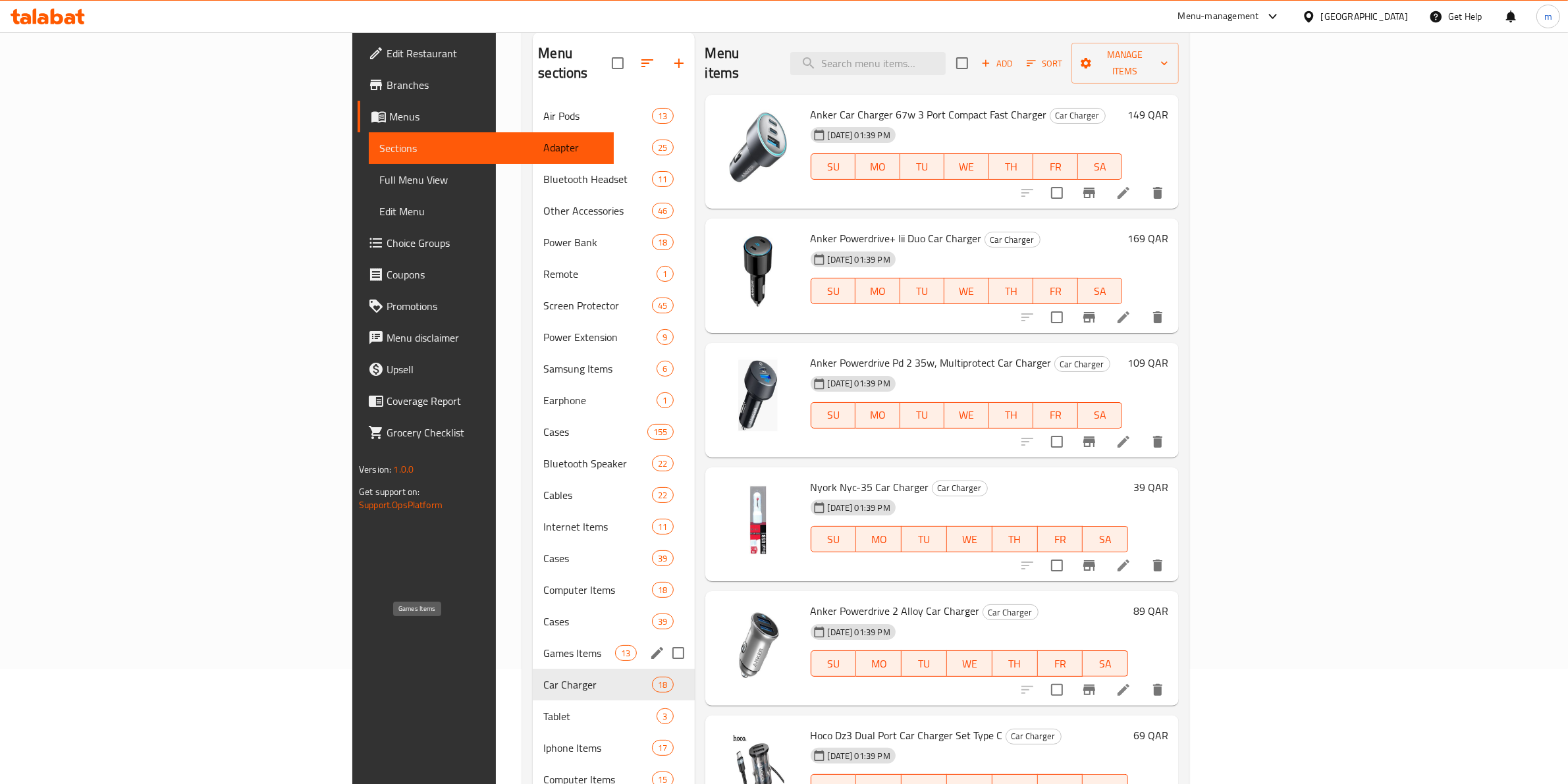
click at [543, 645] on span "Games Items" at bounding box center [579, 653] width 72 height 16
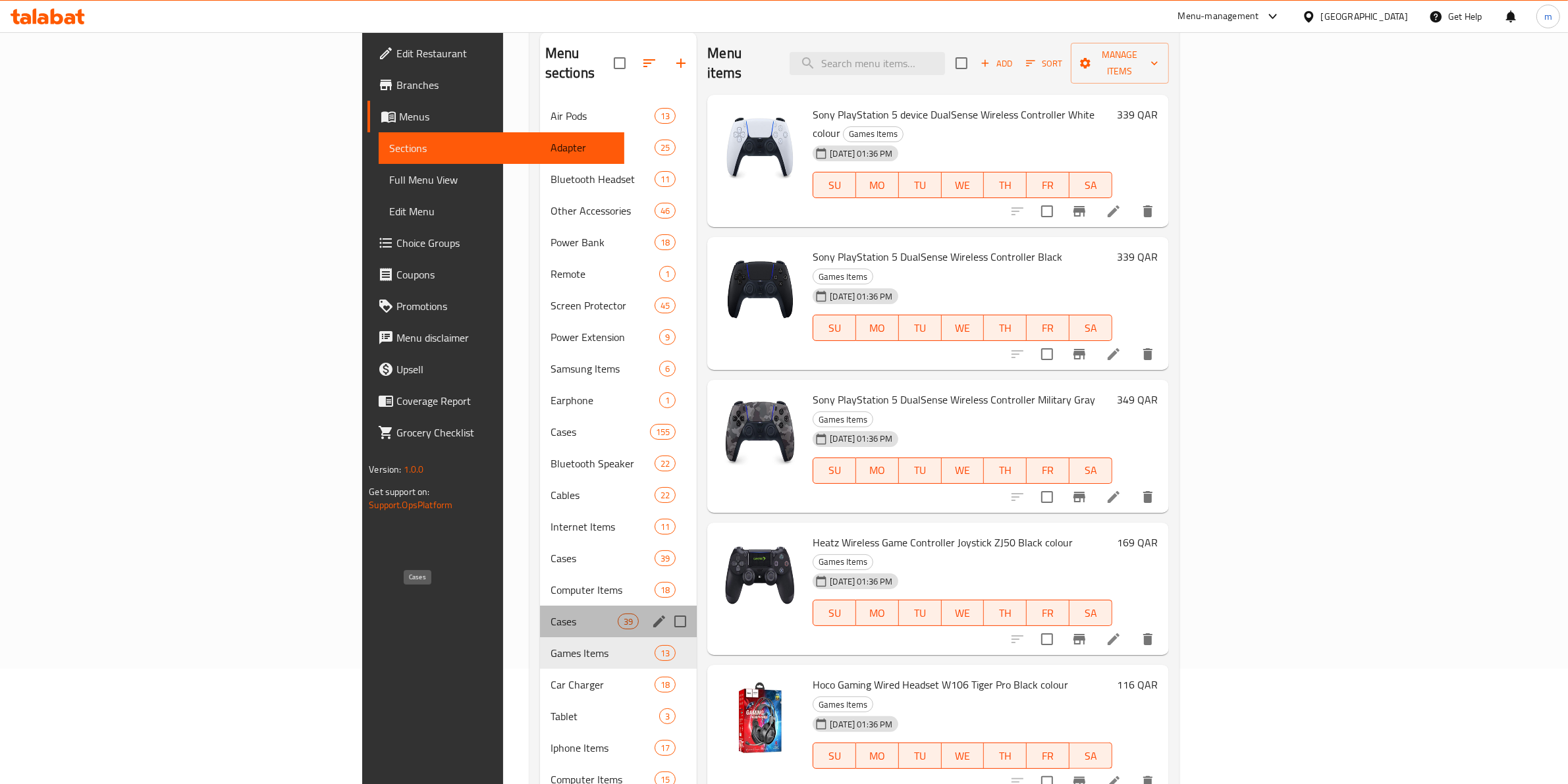
click at [550, 614] on span "Cases" at bounding box center [583, 622] width 67 height 16
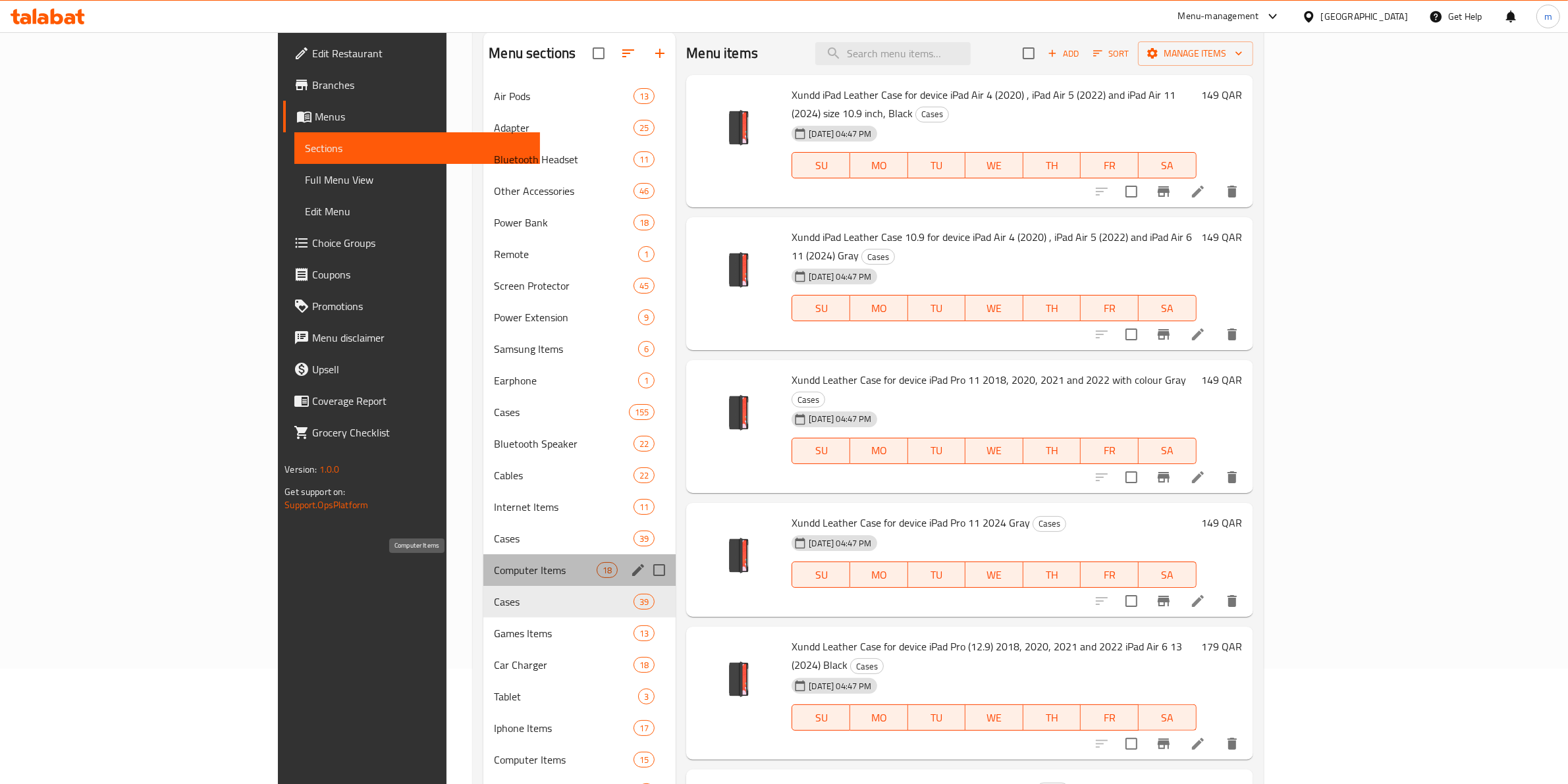
click at [494, 565] on span "Computer Items" at bounding box center [545, 570] width 103 height 16
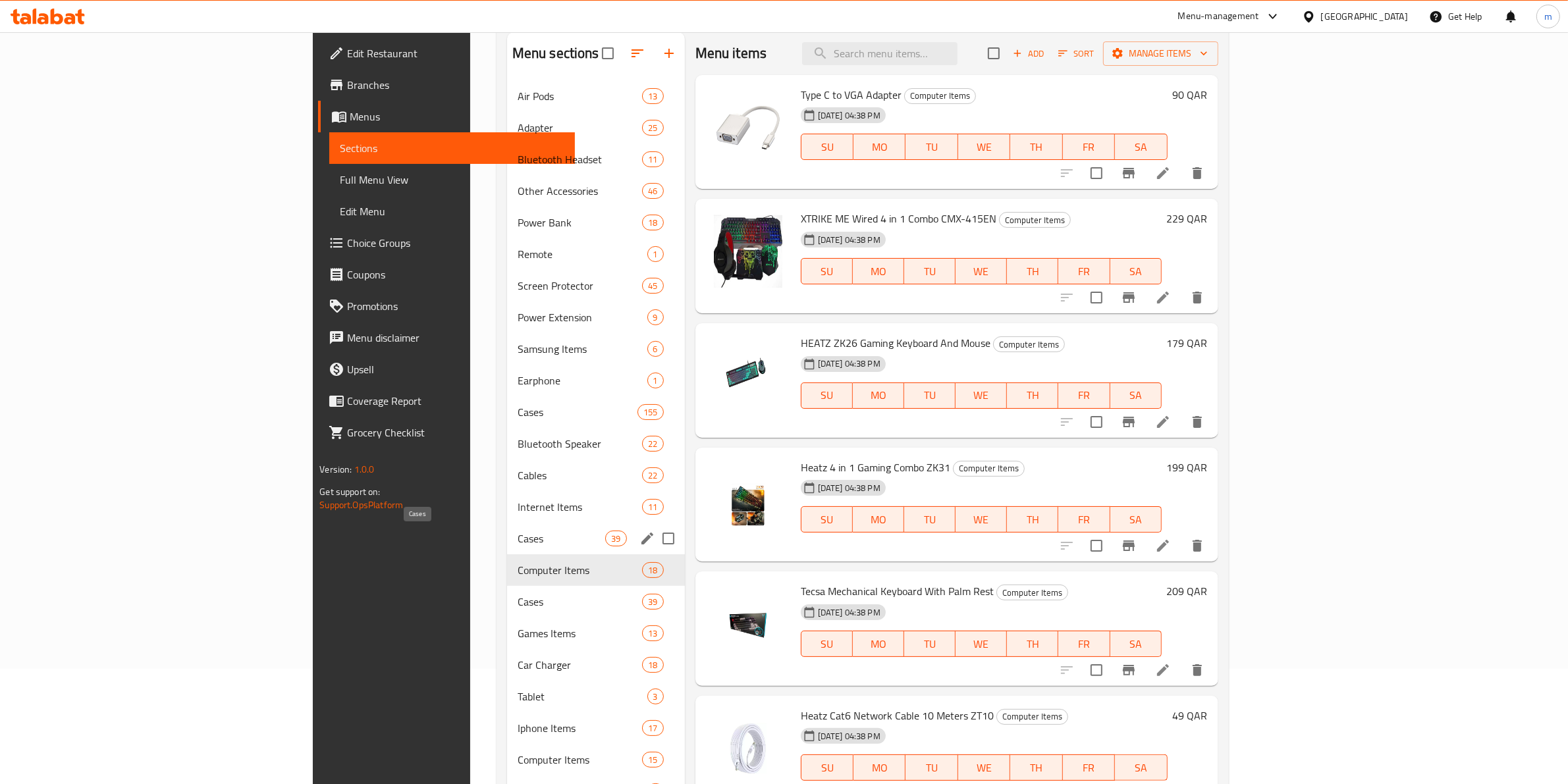
click at [518, 543] on span "Cases" at bounding box center [562, 539] width 88 height 16
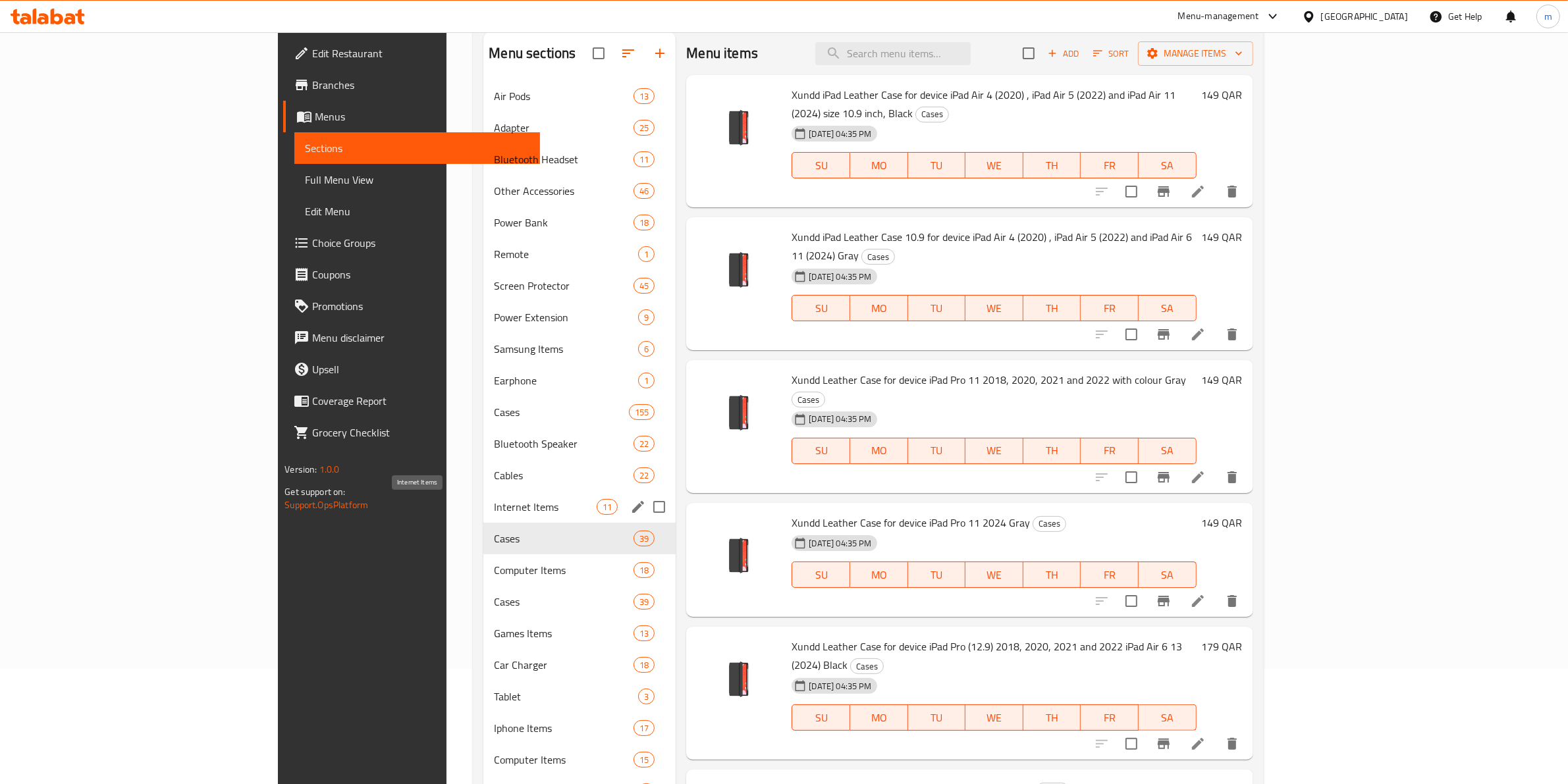
click at [494, 506] on span "Internet Items" at bounding box center [545, 507] width 103 height 16
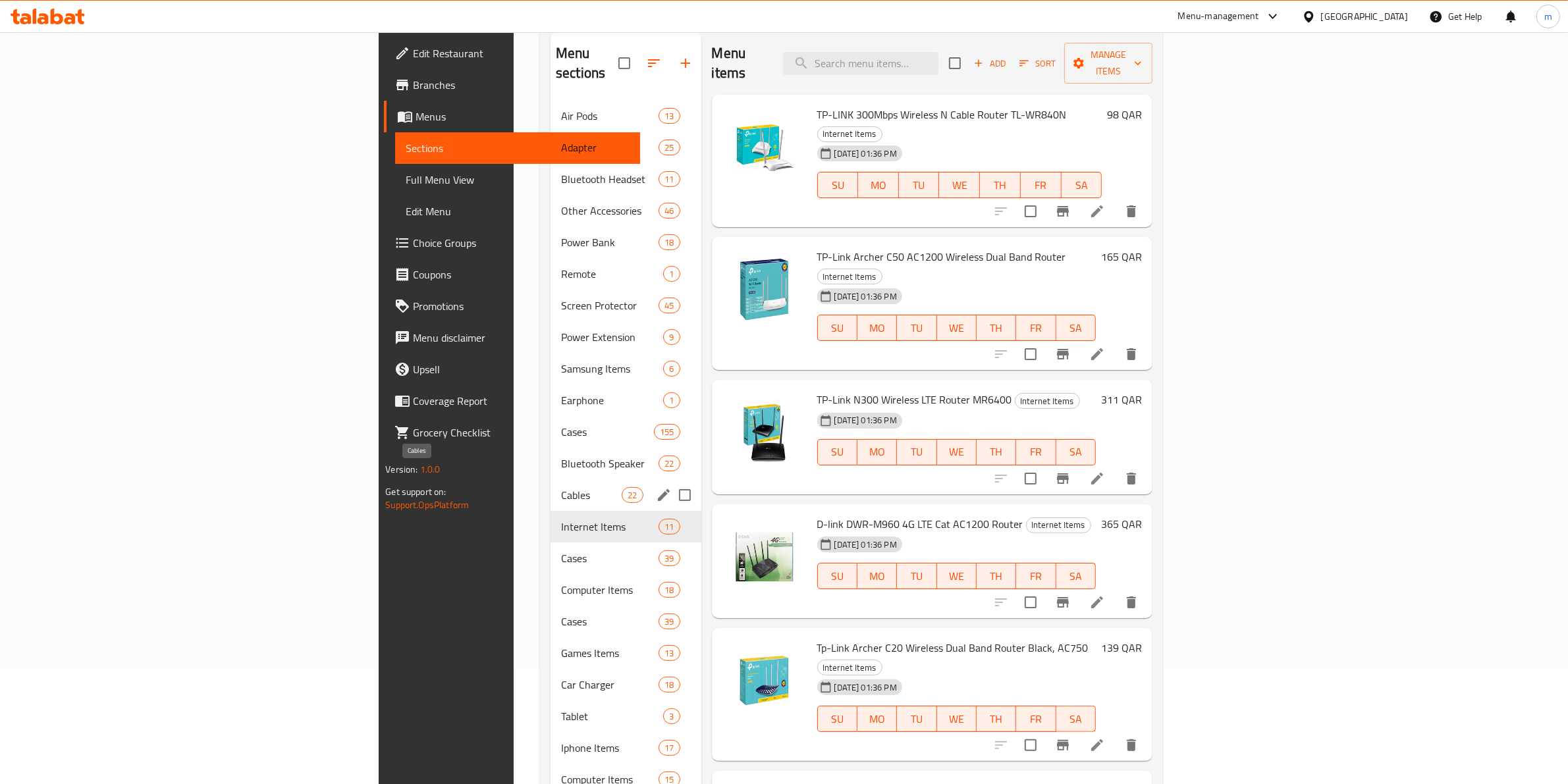
click at [561, 487] on span "Cables" at bounding box center [591, 495] width 60 height 16
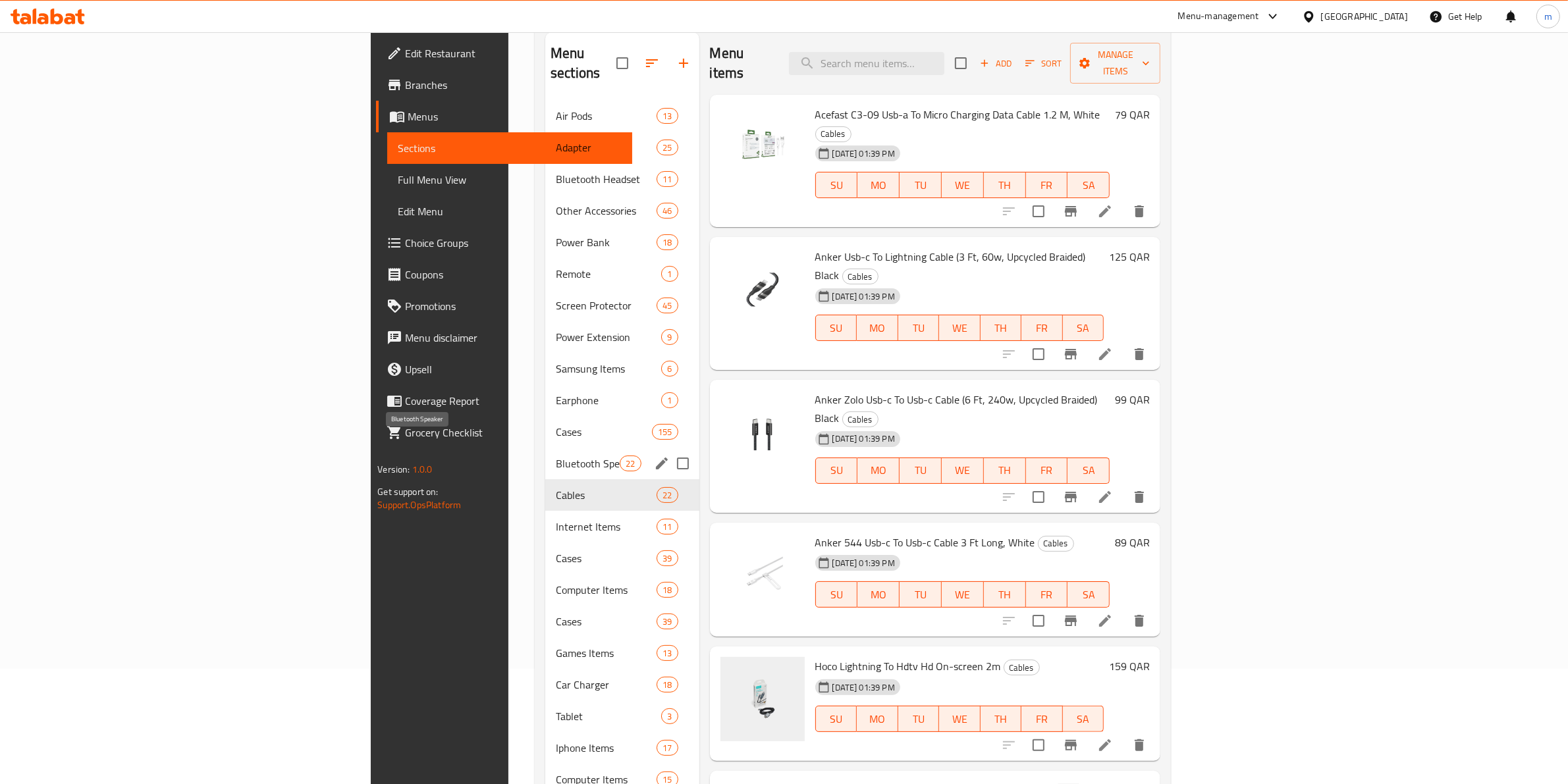
click at [556, 455] on span "Bluetooth Speaker" at bounding box center [588, 463] width 64 height 16
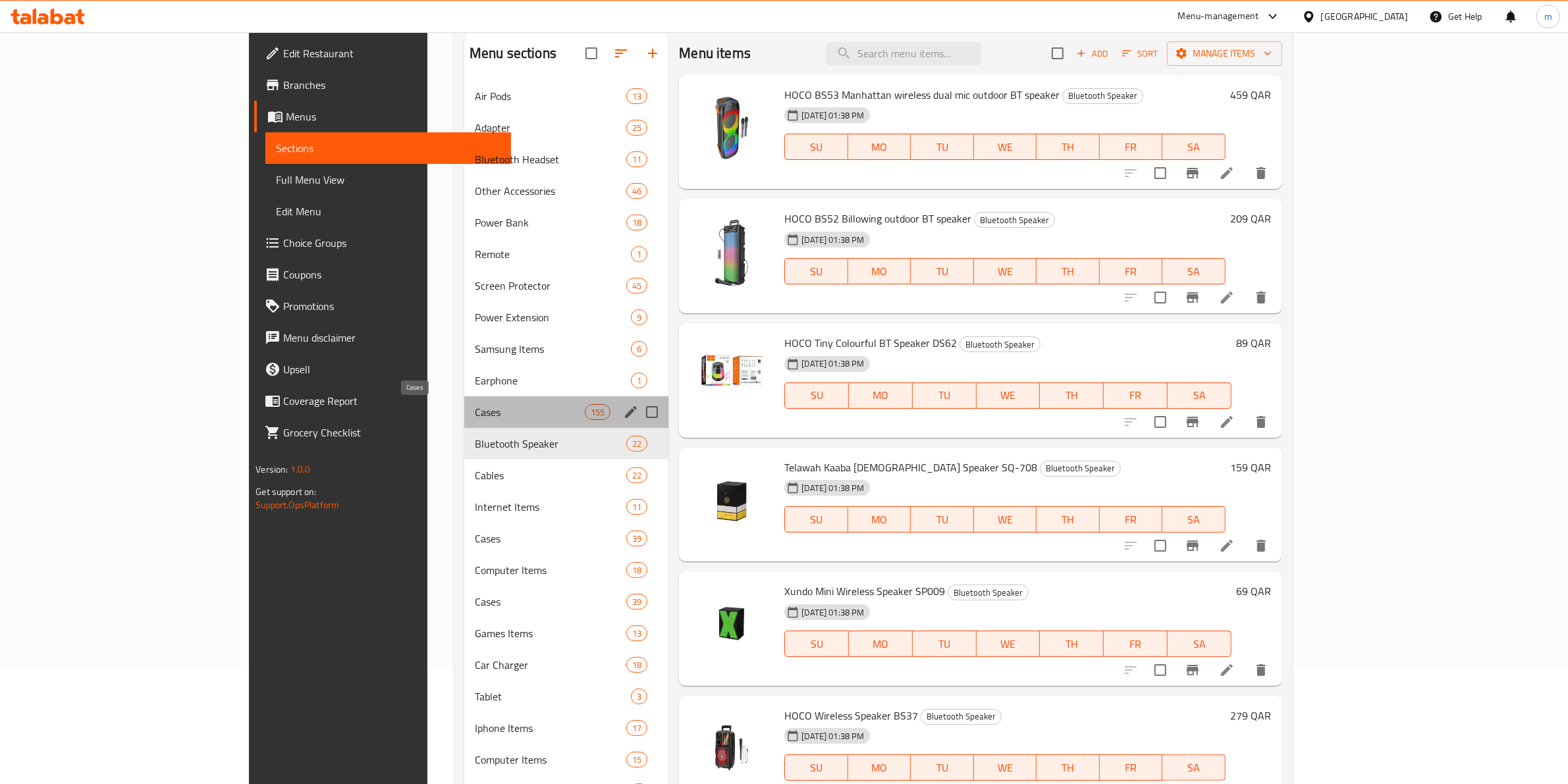
click at [483, 419] on span "Cases" at bounding box center [530, 412] width 110 height 16
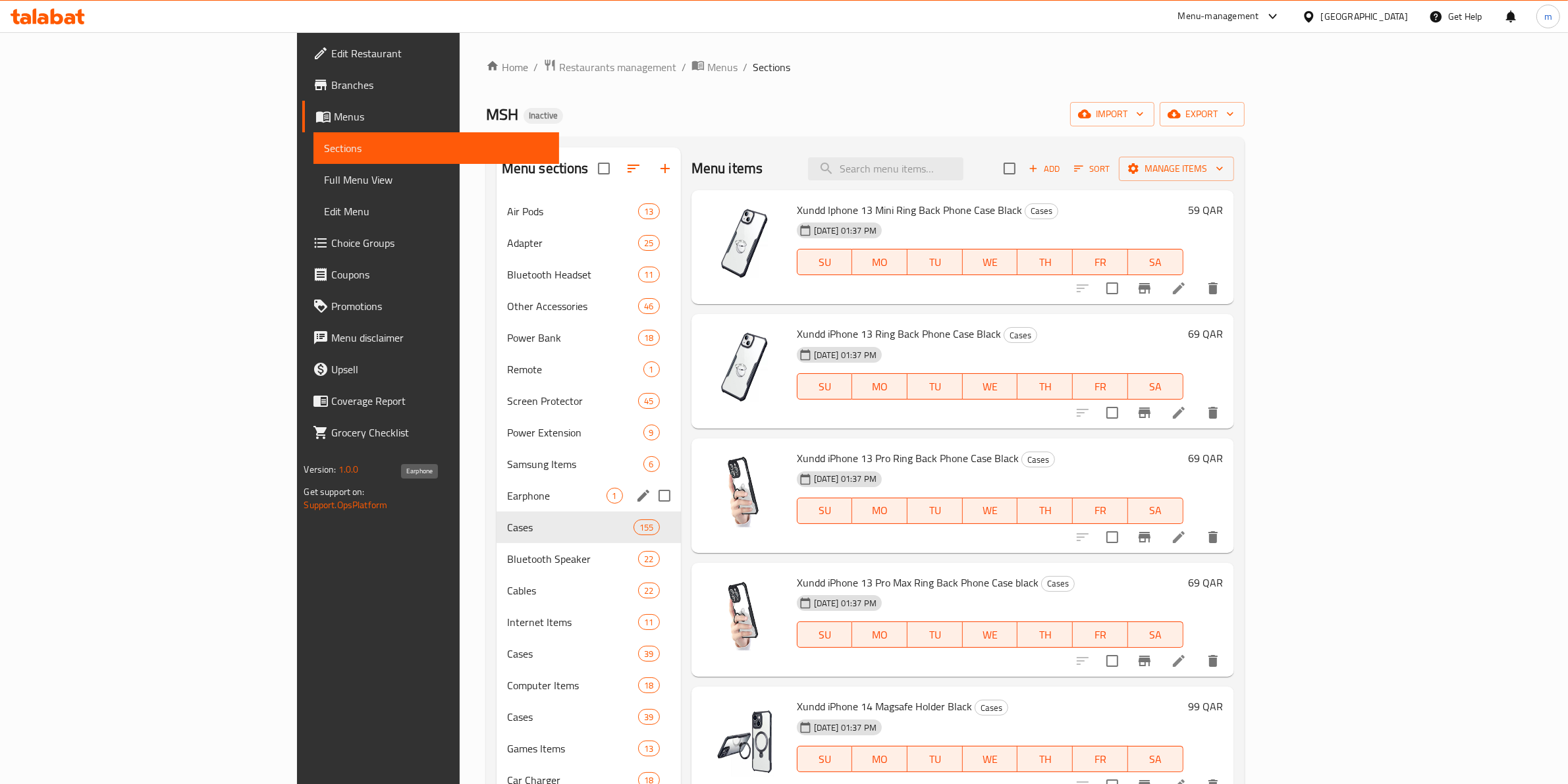
click at [507, 501] on span "Earphone" at bounding box center [556, 496] width 99 height 16
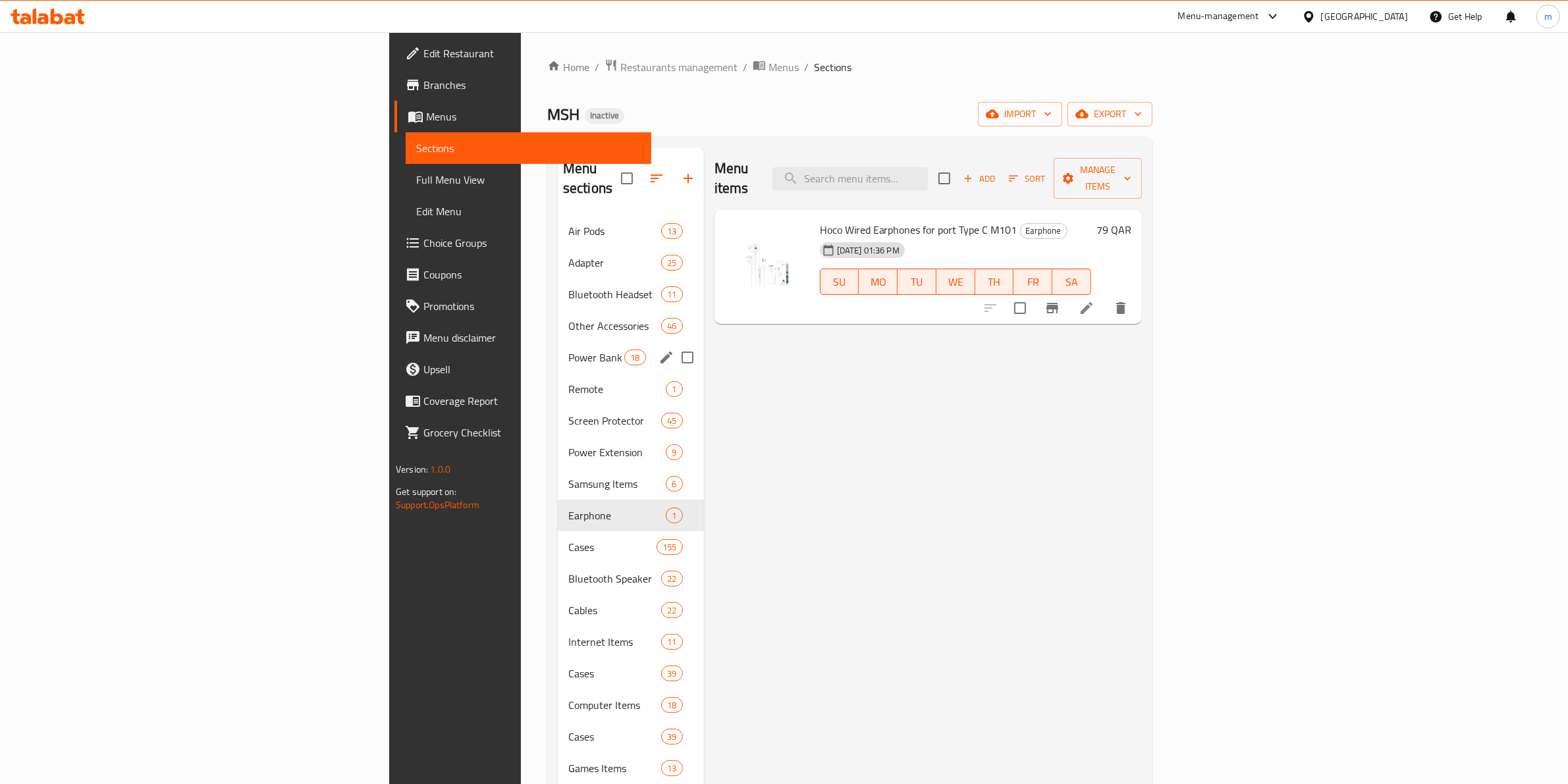
click at [557, 287] on div "Bluetooth Headset 11" at bounding box center [630, 294] width 146 height 32
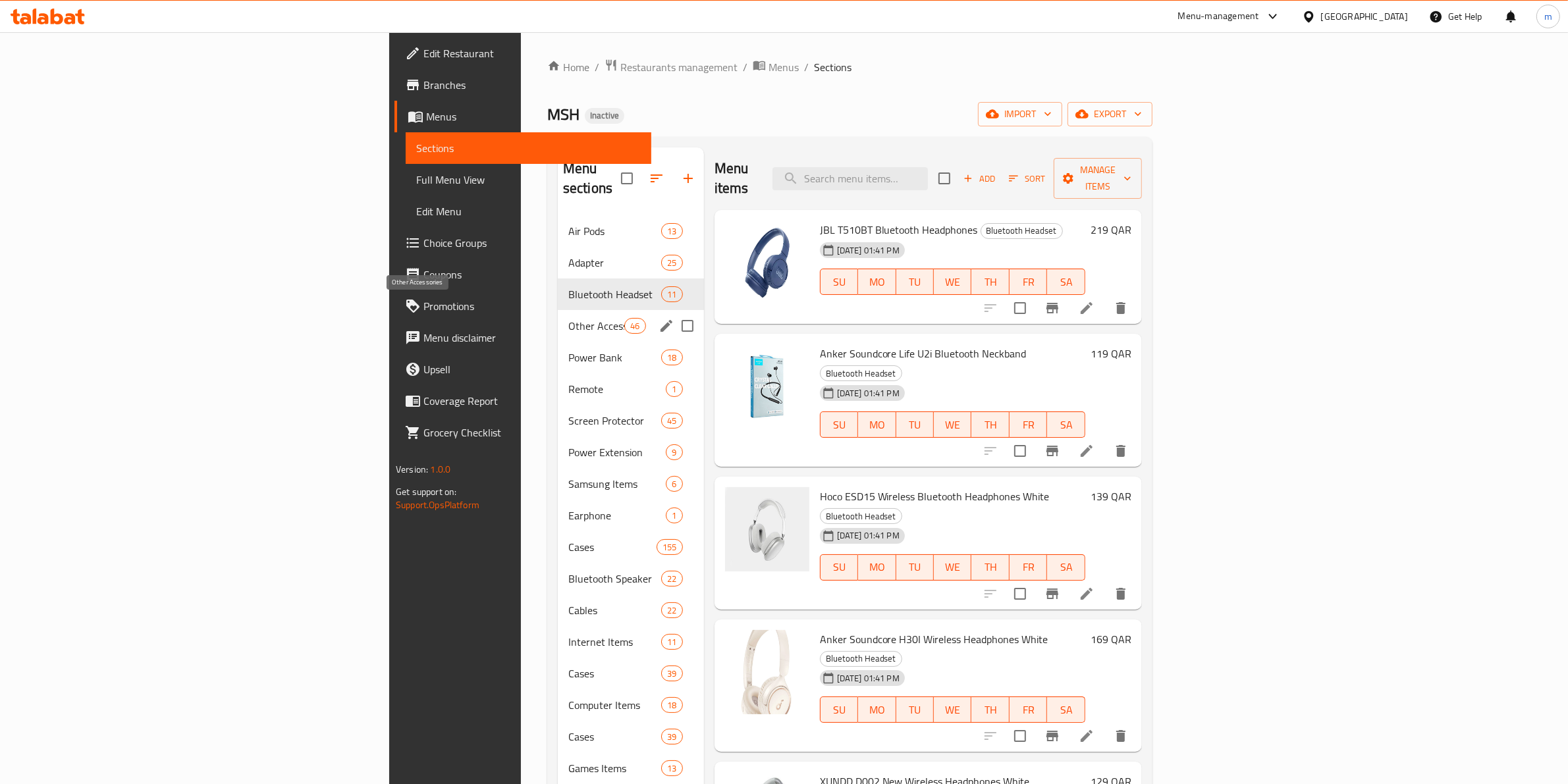
click at [568, 318] on span "Other Accessories" at bounding box center [596, 326] width 56 height 16
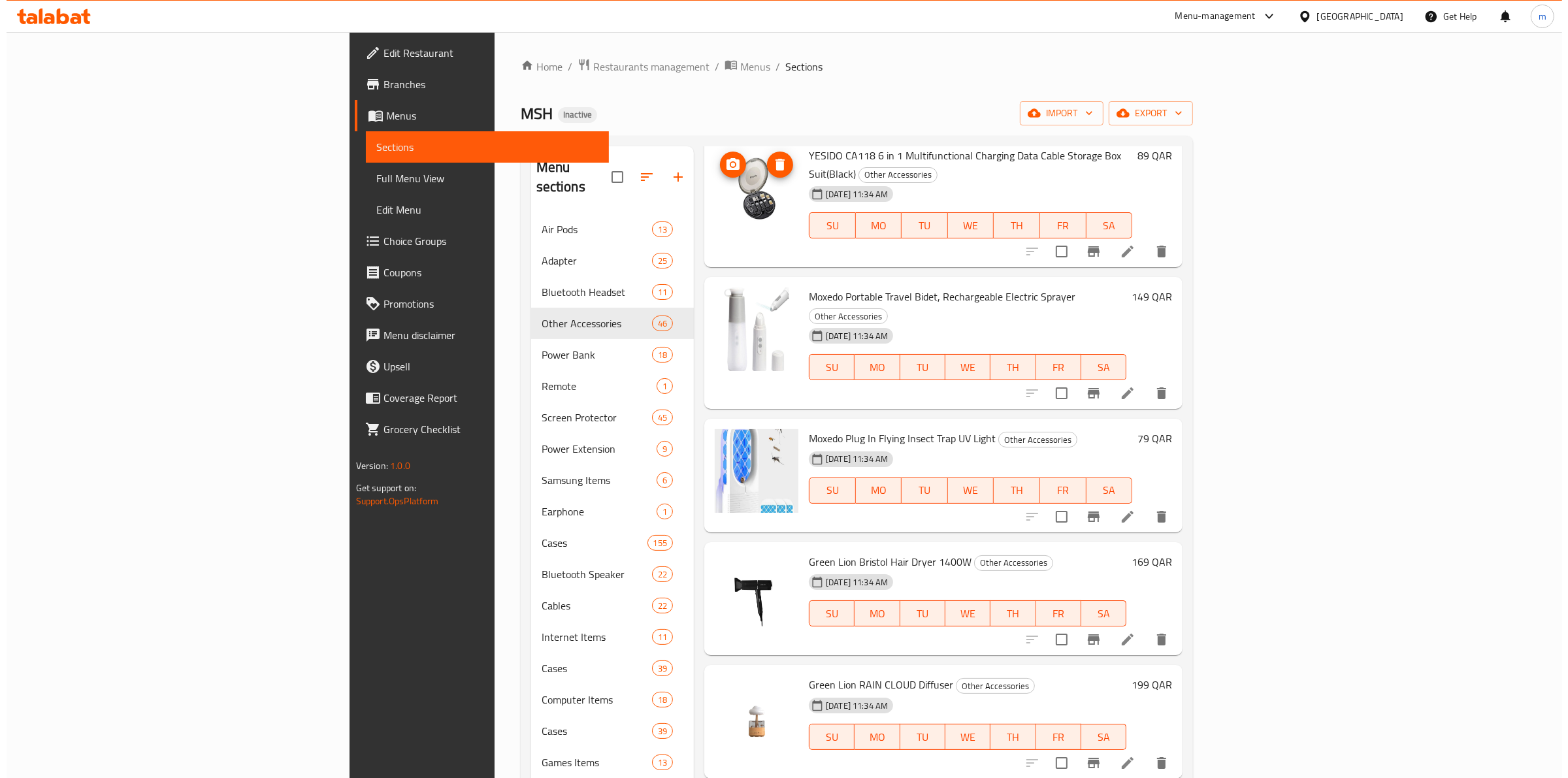
scroll to position [163, 0]
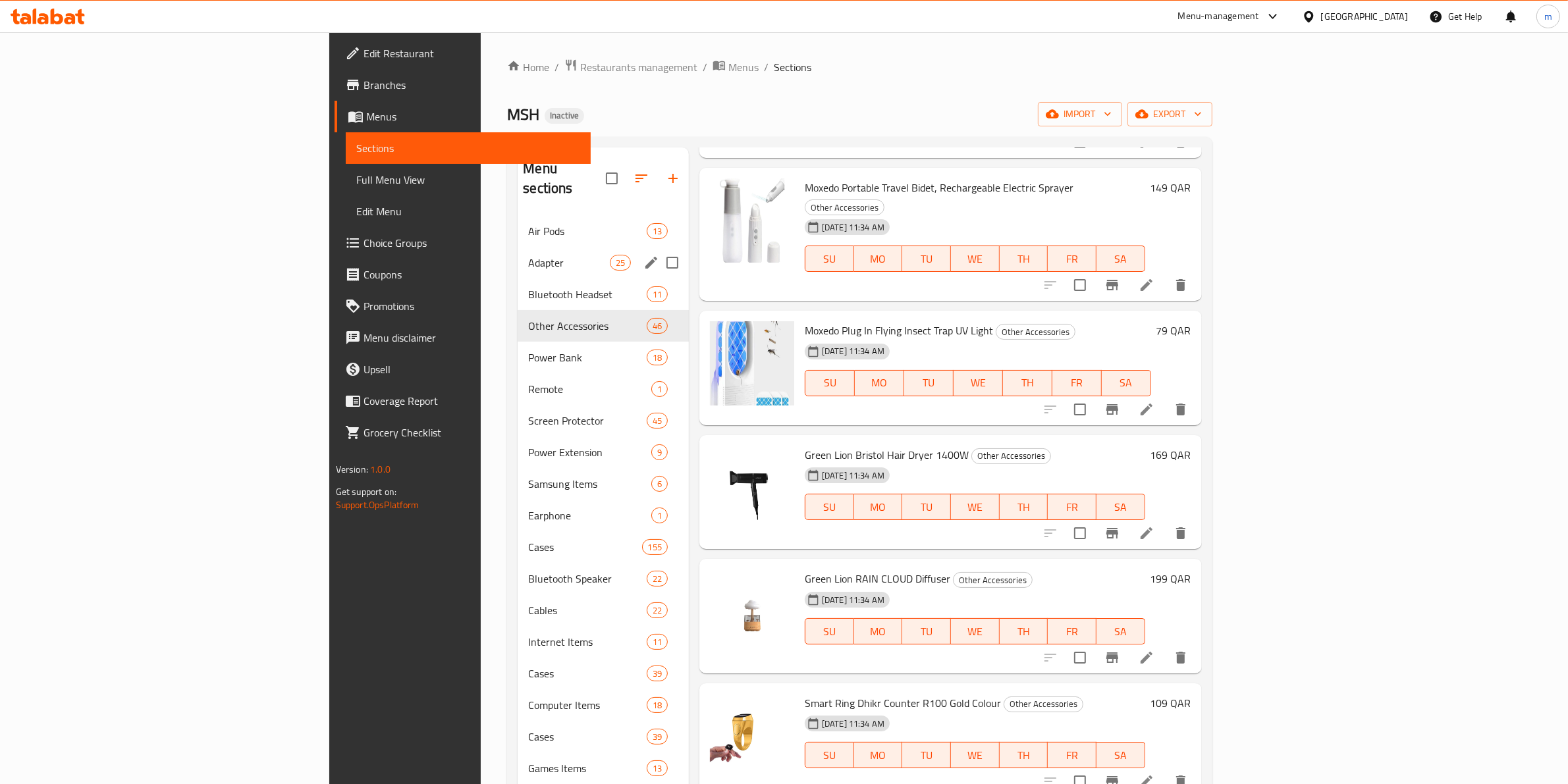
click at [542, 251] on div "Adapter 25" at bounding box center [603, 262] width 171 height 32
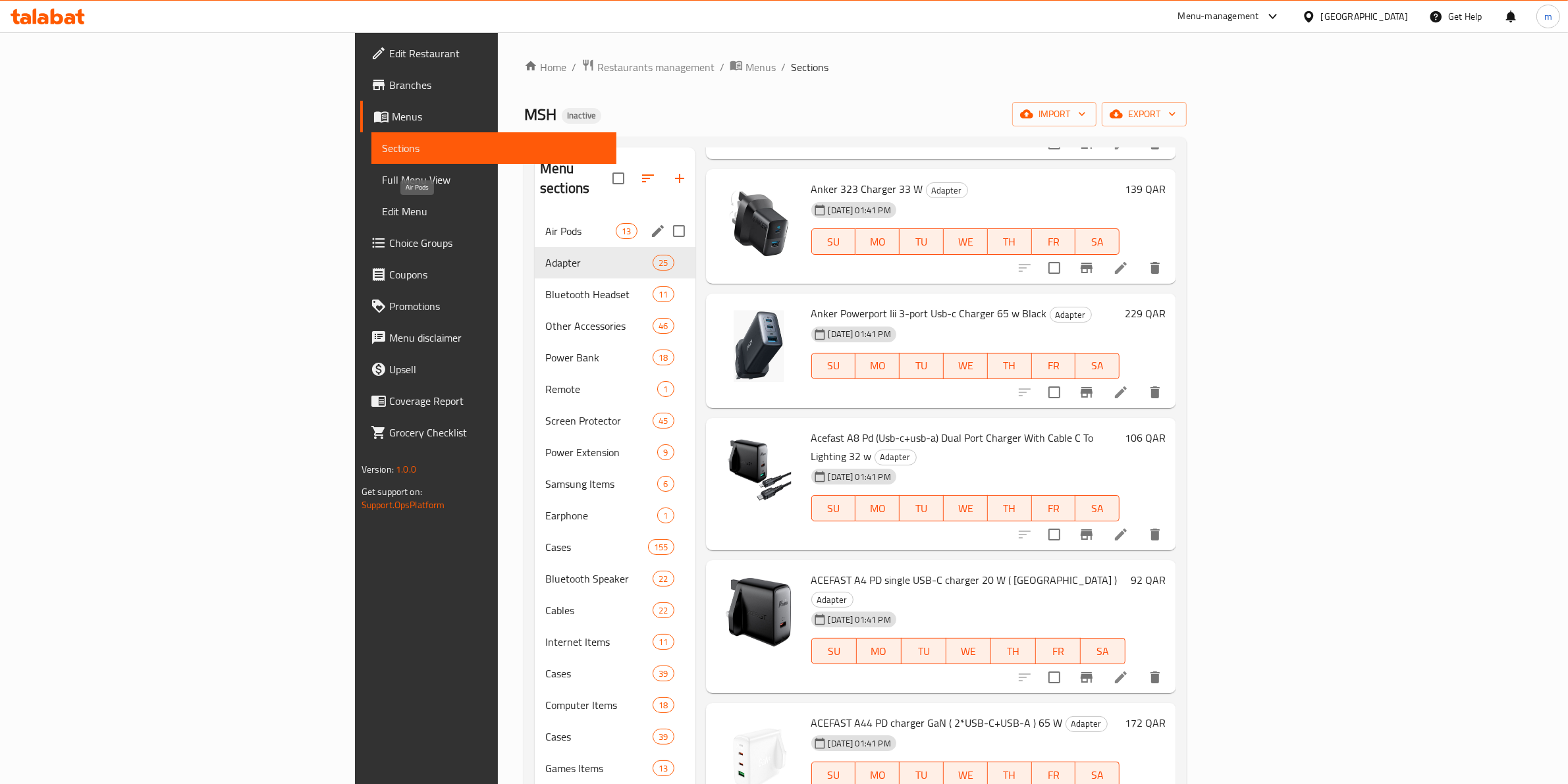
click at [545, 223] on span "Air Pods" at bounding box center [580, 231] width 71 height 16
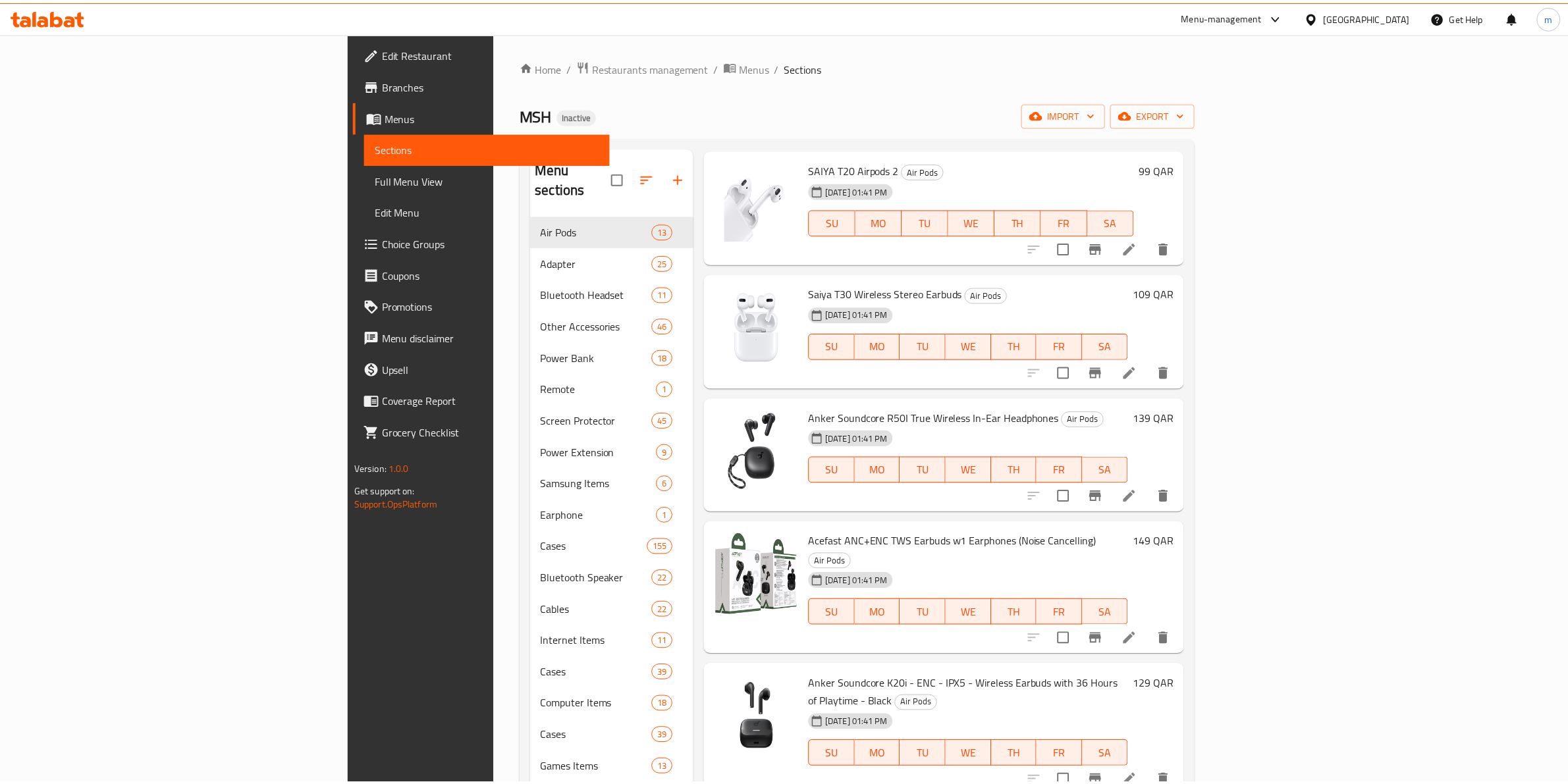
scroll to position [526, 0]
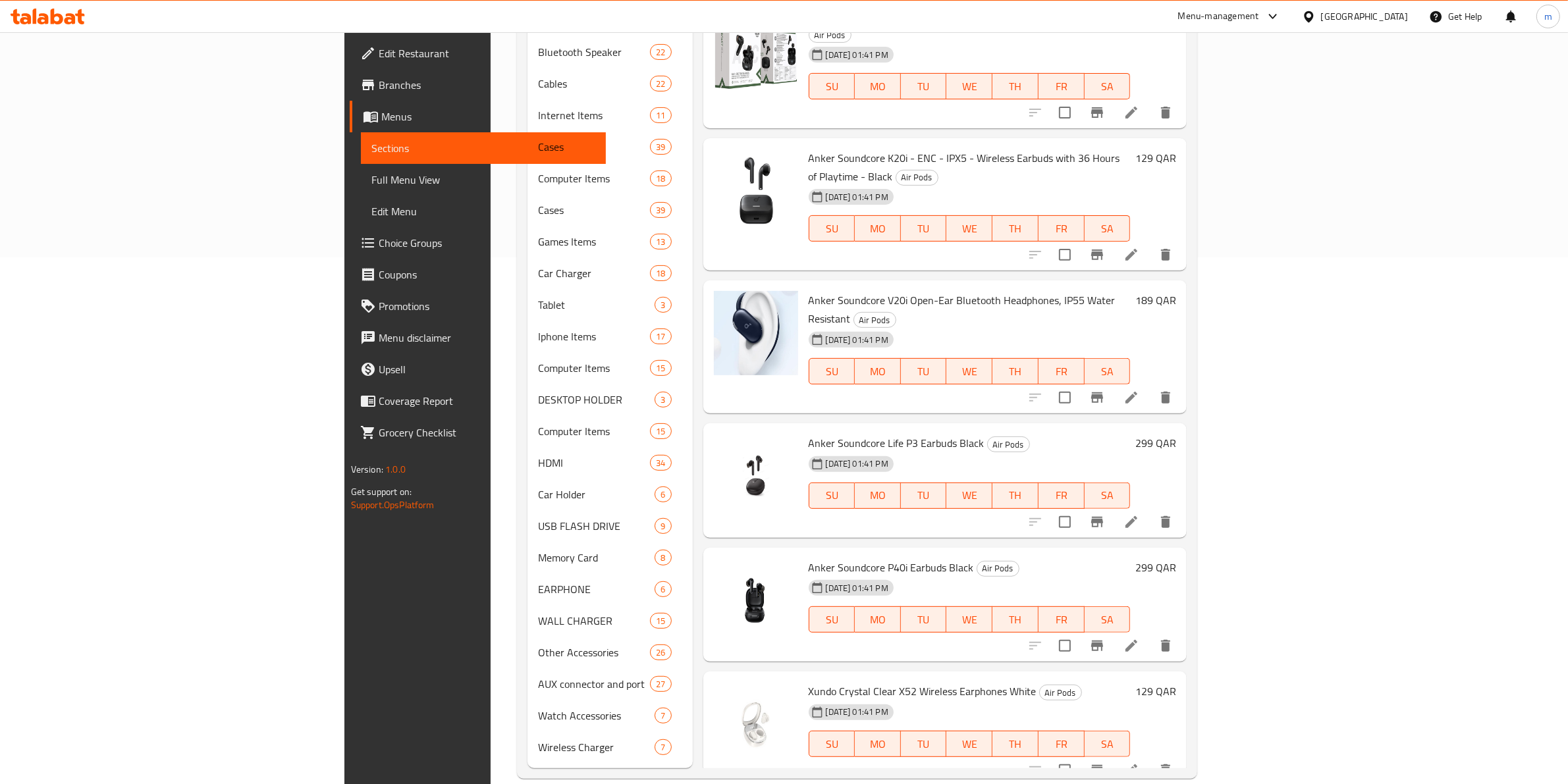
click at [361, 189] on link "Full Menu View" at bounding box center [483, 179] width 245 height 32
